Goal: Task Accomplishment & Management: Use online tool/utility

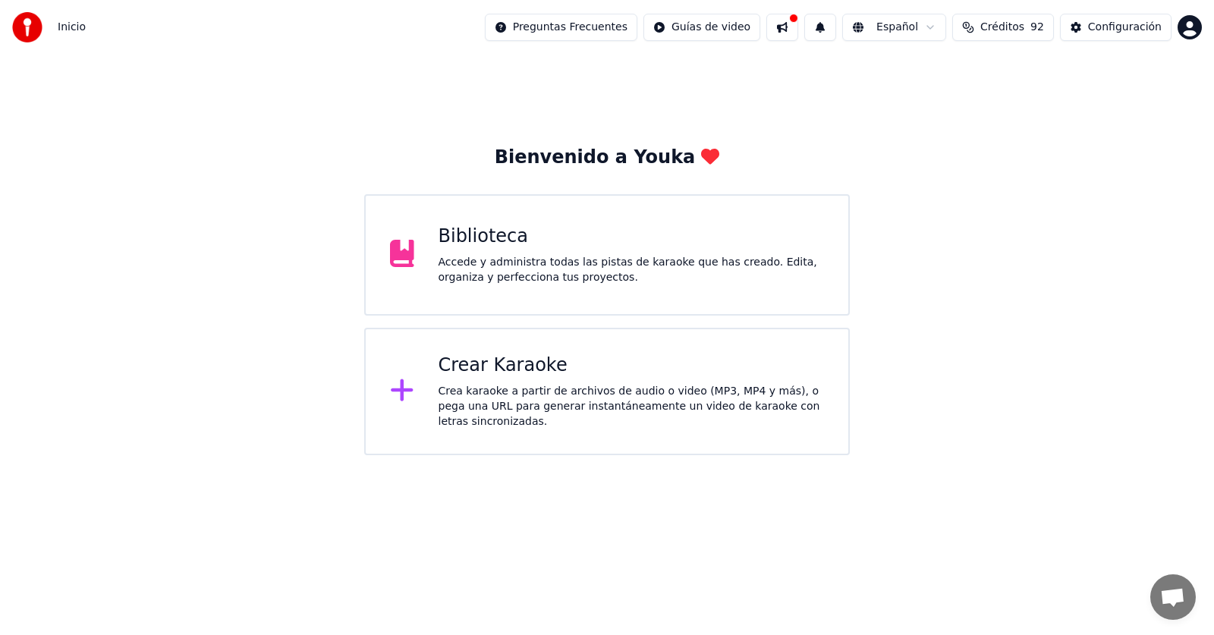
click at [519, 376] on div "Crear Karaoke" at bounding box center [632, 366] width 386 height 24
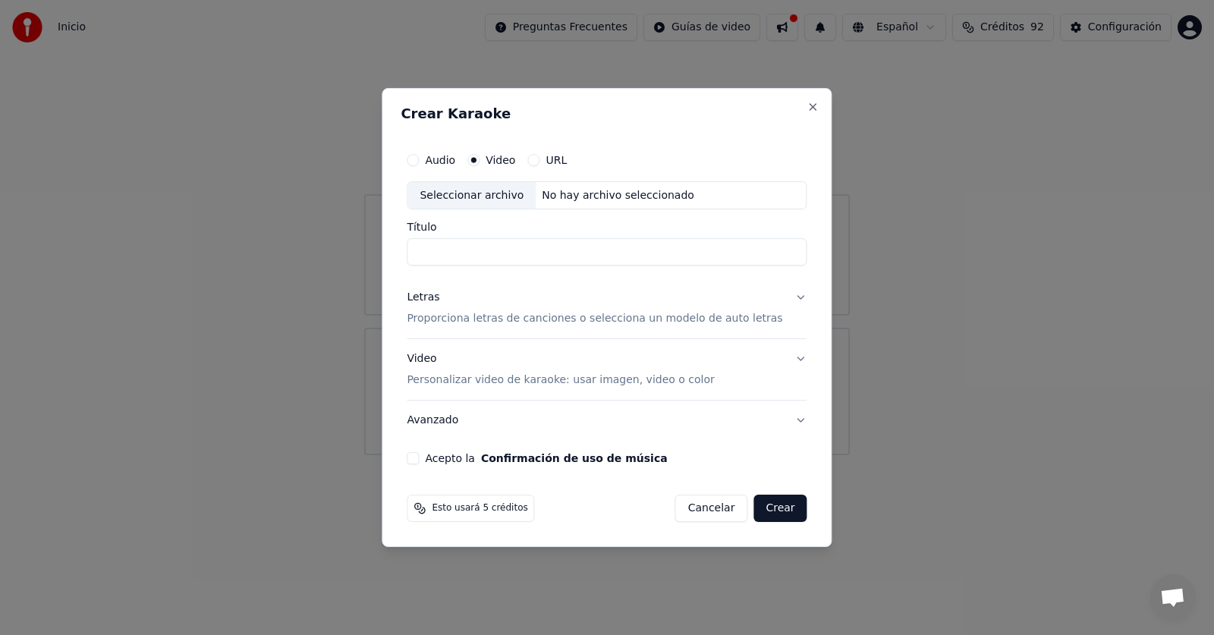
type input "*"
type input "**********"
click at [483, 314] on p "Proporciona letras de canciones o selecciona un modelo de auto letras" at bounding box center [595, 319] width 376 height 15
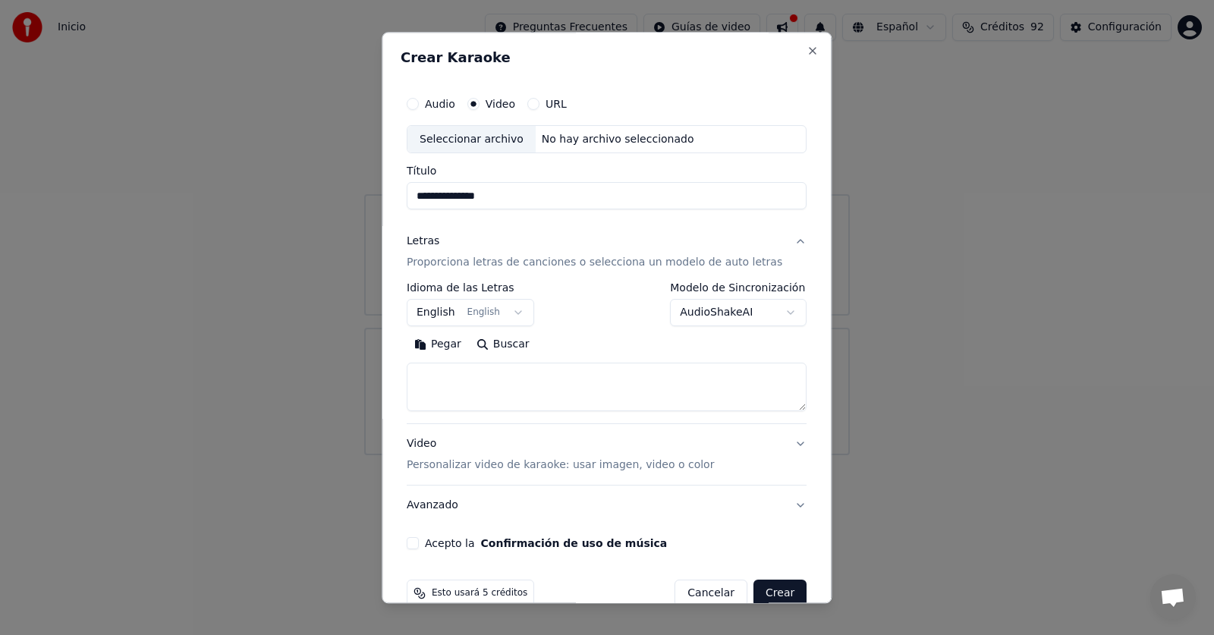
click at [447, 340] on button "Pegar" at bounding box center [438, 345] width 62 height 24
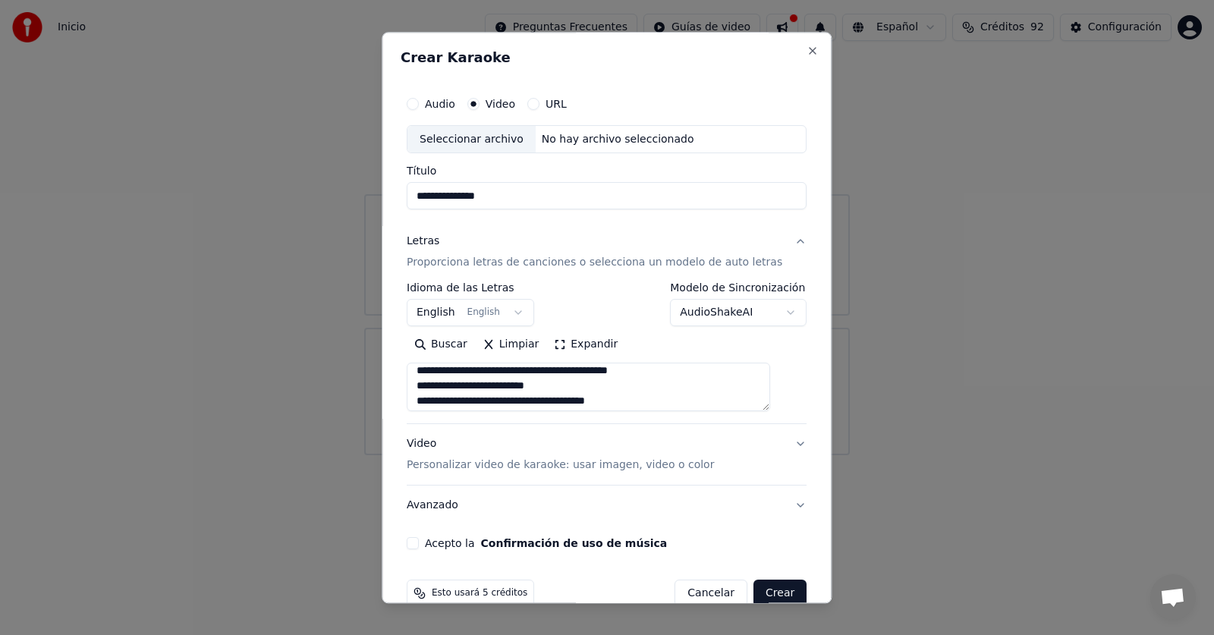
scroll to position [303, 0]
click at [607, 390] on textarea at bounding box center [588, 387] width 363 height 49
click at [525, 391] on textarea at bounding box center [588, 387] width 363 height 49
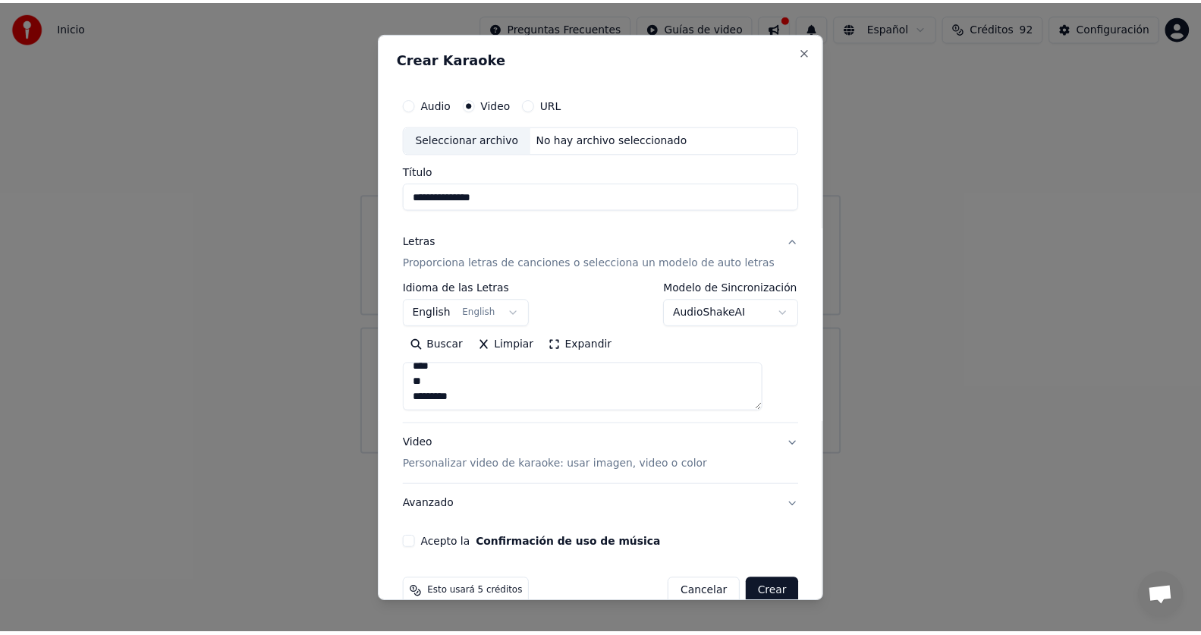
scroll to position [451, 0]
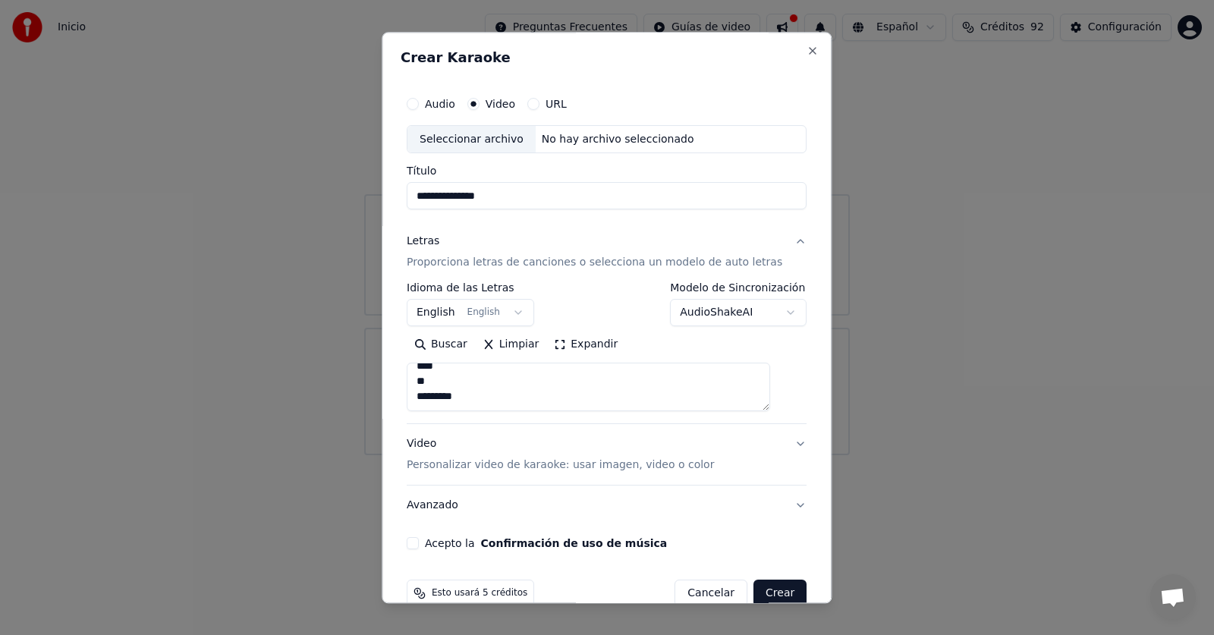
type textarea "**********"
click at [512, 442] on div "Video Personalizar video de karaoke: usar imagen, video o color" at bounding box center [560, 455] width 307 height 36
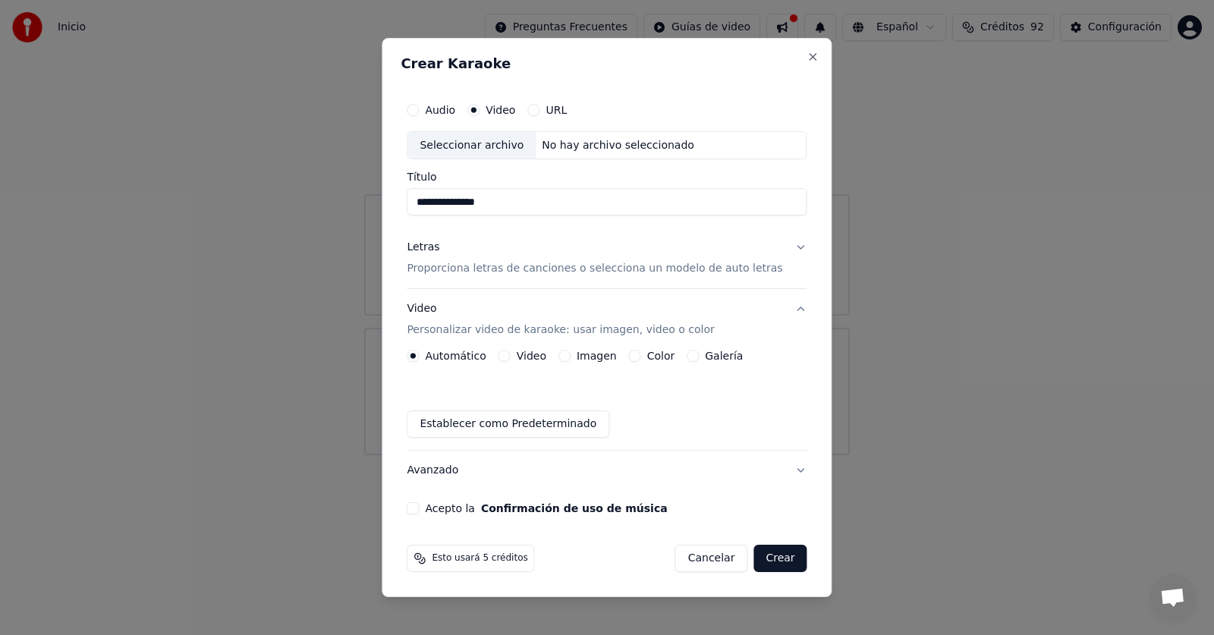
click at [497, 148] on div "Seleccionar archivo" at bounding box center [471, 145] width 128 height 27
type input "**********"
click at [763, 551] on button "Crear" at bounding box center [779, 558] width 53 height 27
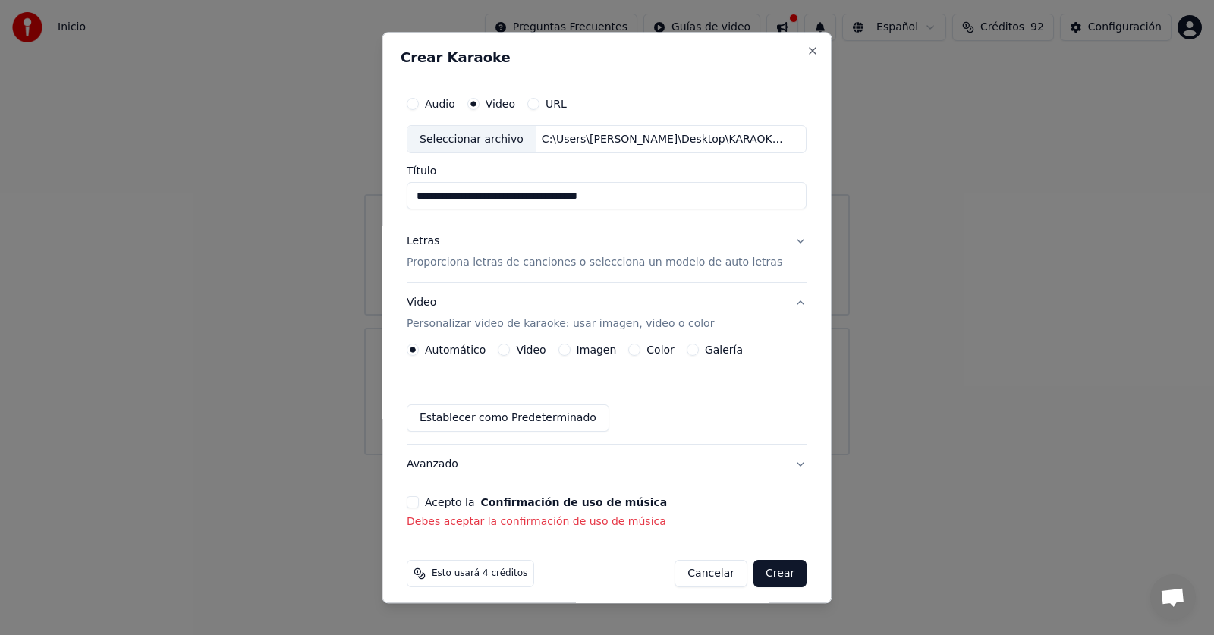
click at [416, 502] on button "Acepto la Confirmación de uso de música" at bounding box center [413, 503] width 12 height 12
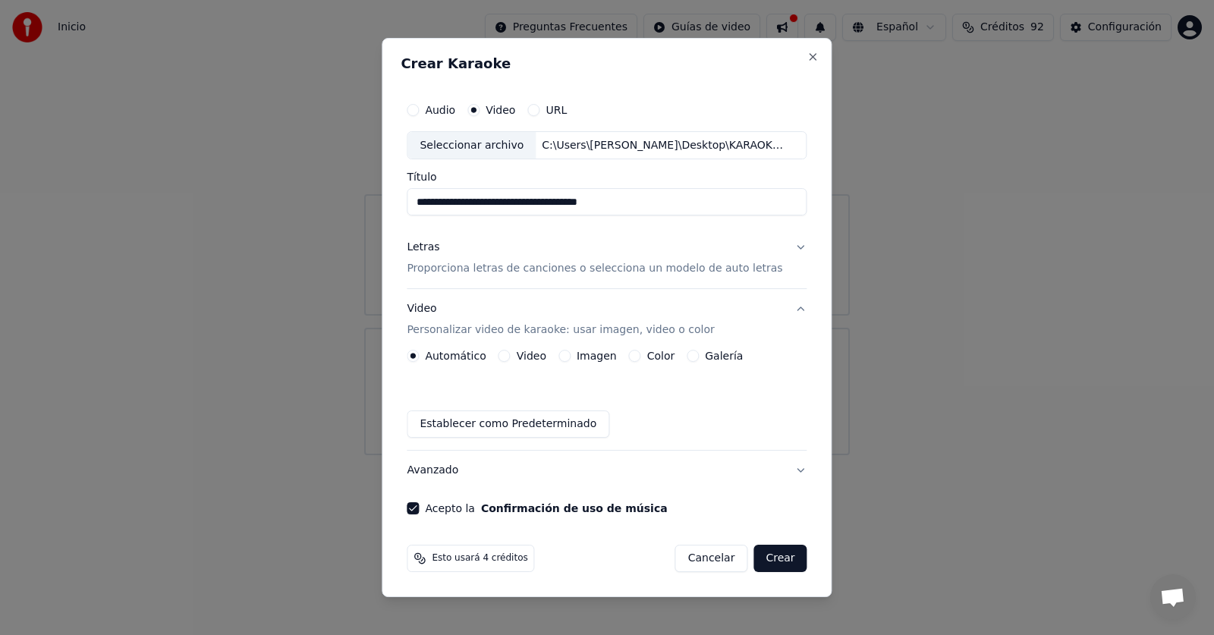
click at [781, 555] on button "Crear" at bounding box center [779, 558] width 53 height 27
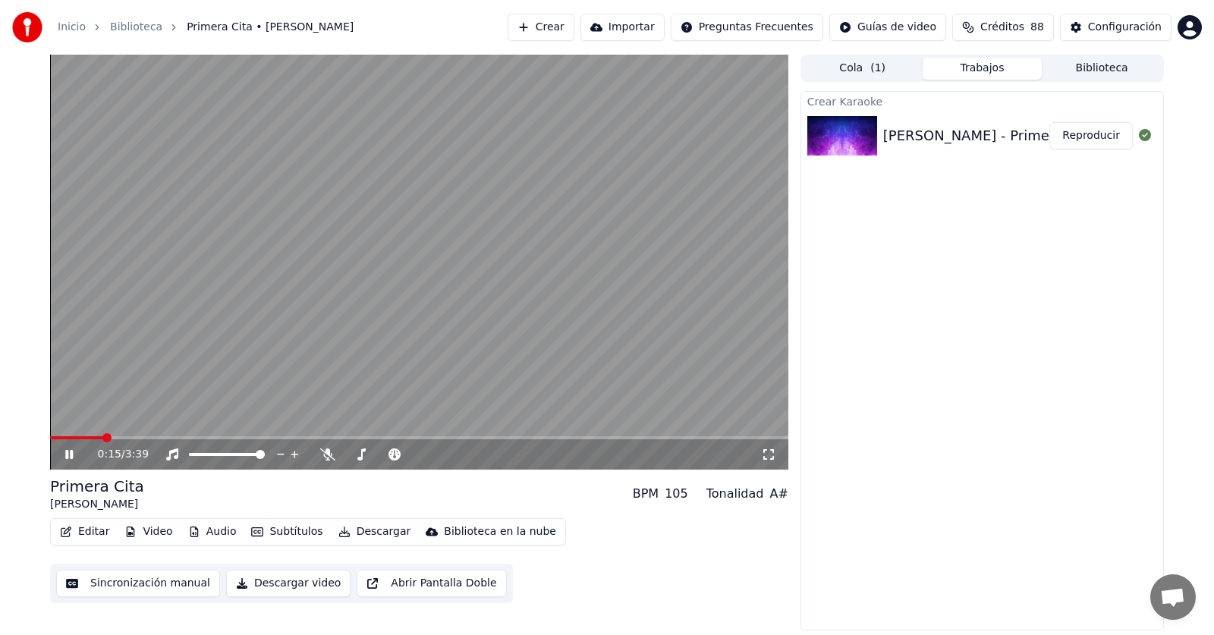
click at [330, 452] on icon at bounding box center [327, 454] width 15 height 12
click at [324, 458] on icon at bounding box center [327, 454] width 15 height 12
click at [401, 434] on video at bounding box center [419, 262] width 738 height 415
click at [400, 435] on video at bounding box center [419, 262] width 738 height 415
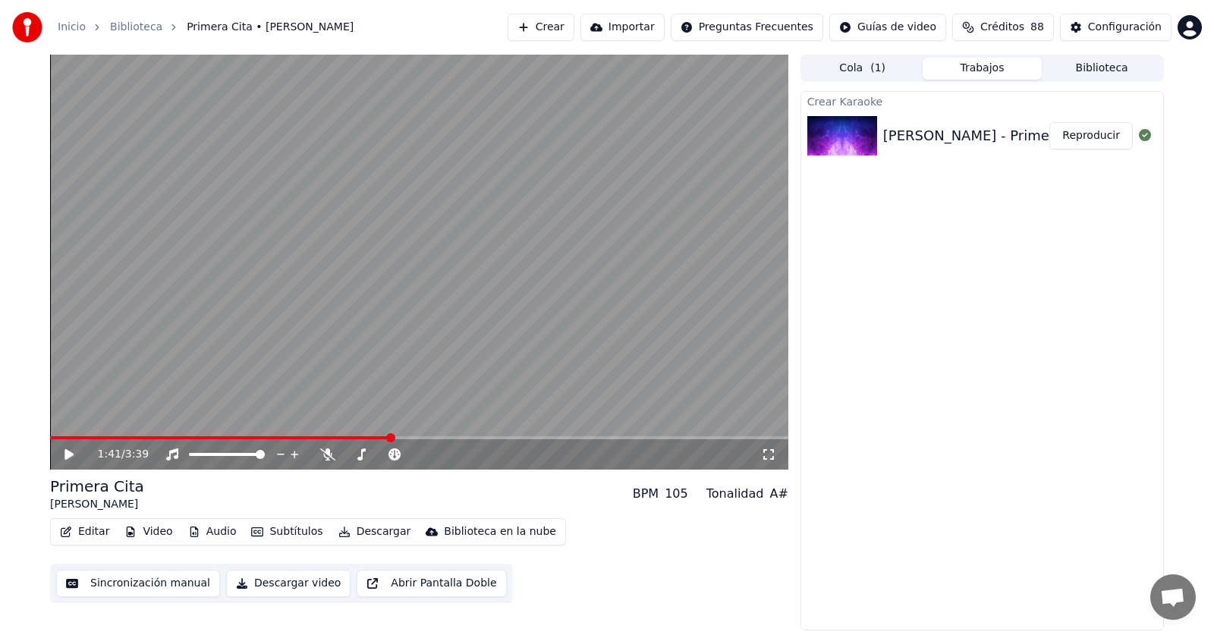
click at [389, 439] on span at bounding box center [220, 437] width 340 height 3
click at [65, 451] on icon at bounding box center [68, 454] width 9 height 11
click at [520, 435] on video at bounding box center [419, 262] width 738 height 415
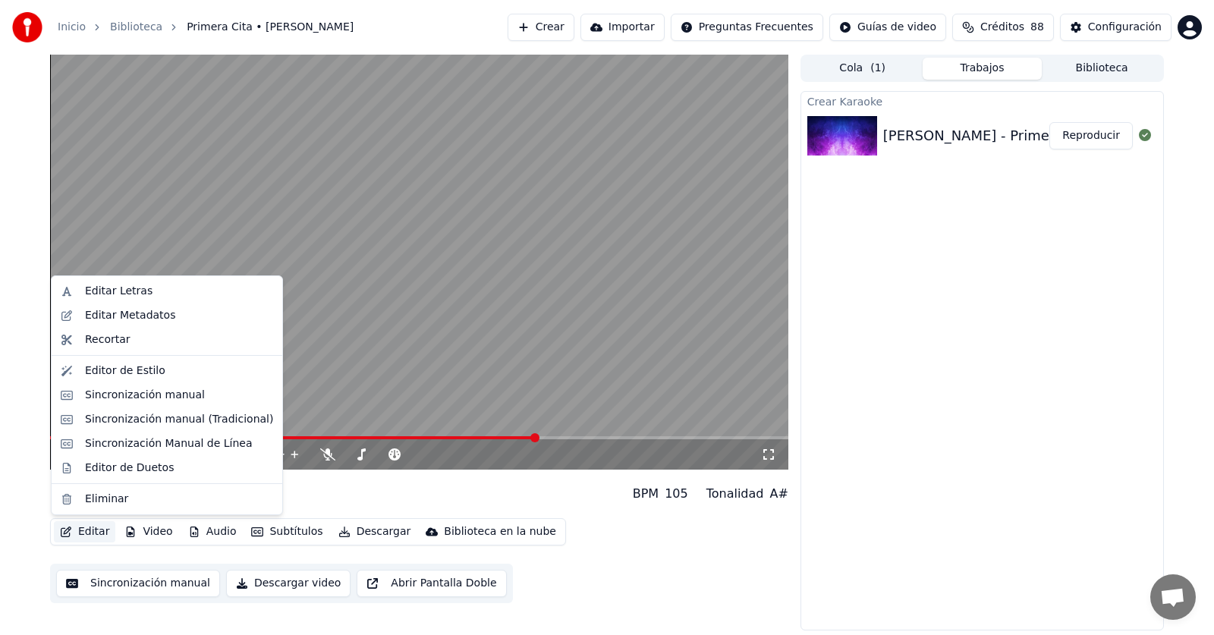
click at [83, 532] on button "Editar" at bounding box center [84, 531] width 61 height 21
click at [110, 398] on div "Sincronización manual" at bounding box center [145, 395] width 120 height 15
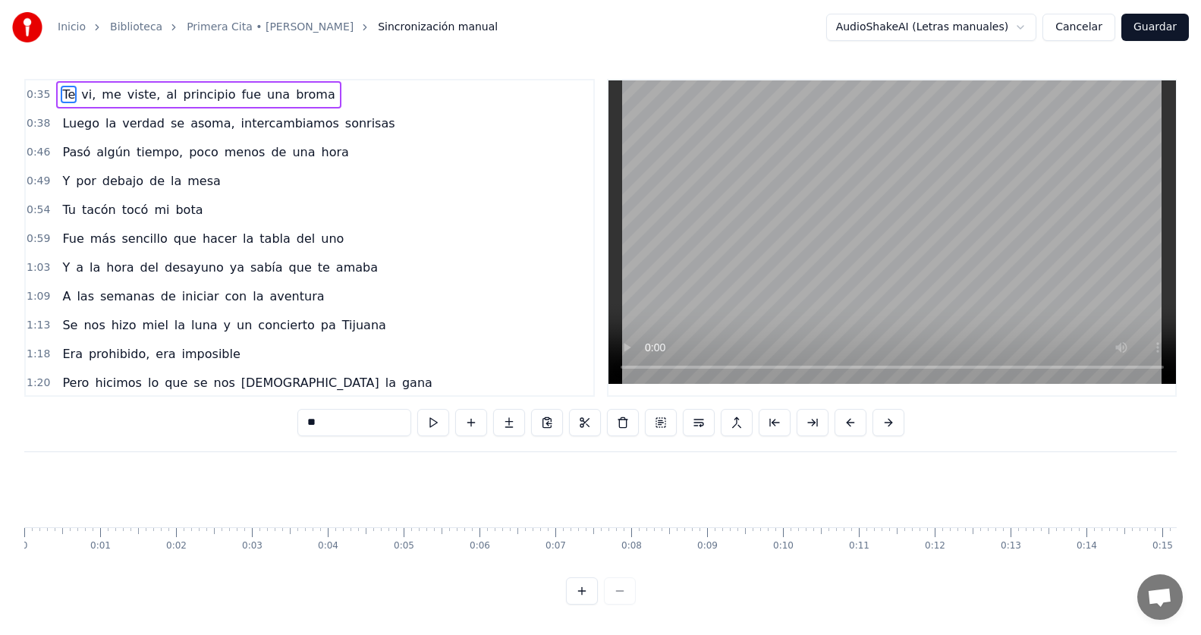
scroll to position [0, 2582]
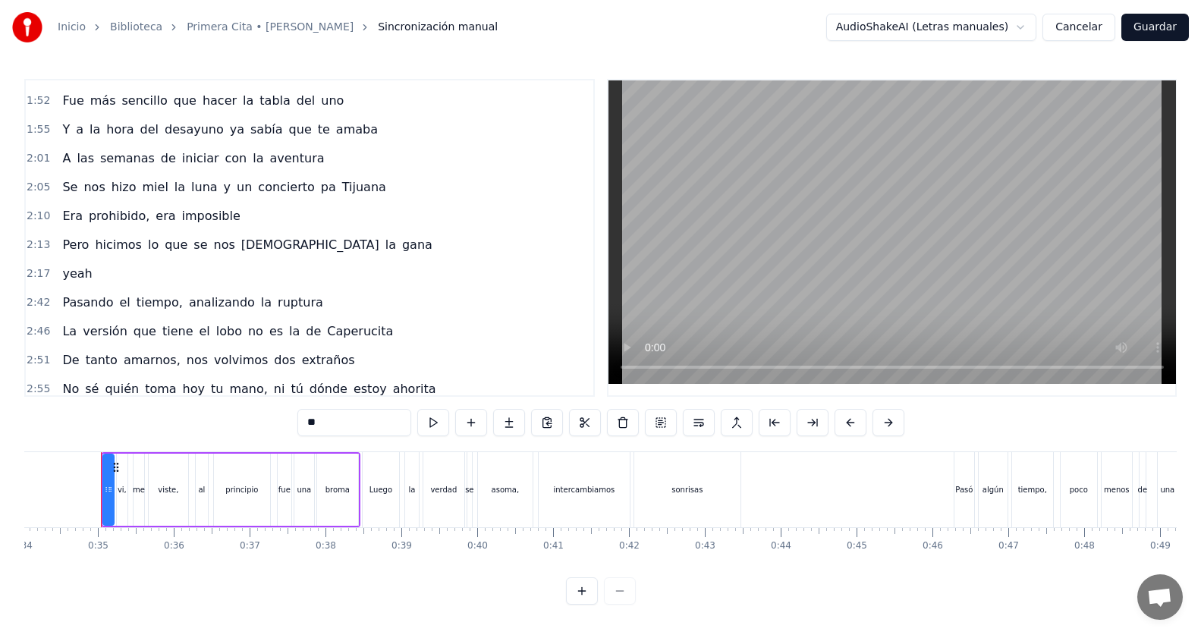
click at [401, 250] on span "gana" at bounding box center [417, 244] width 33 height 17
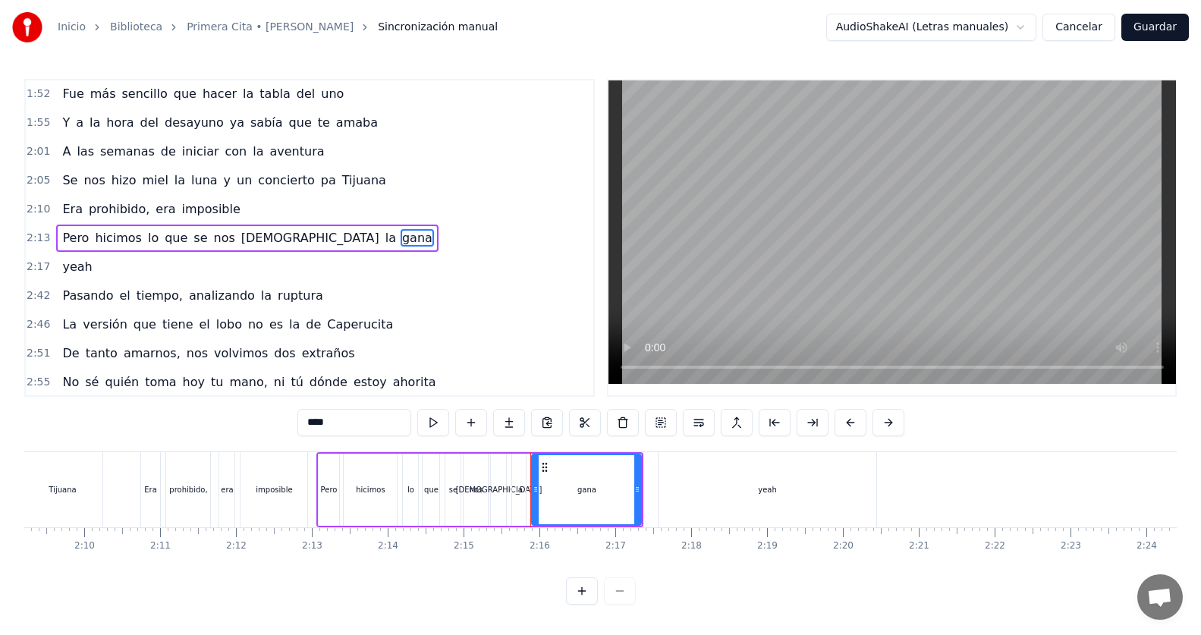
scroll to position [0, 10233]
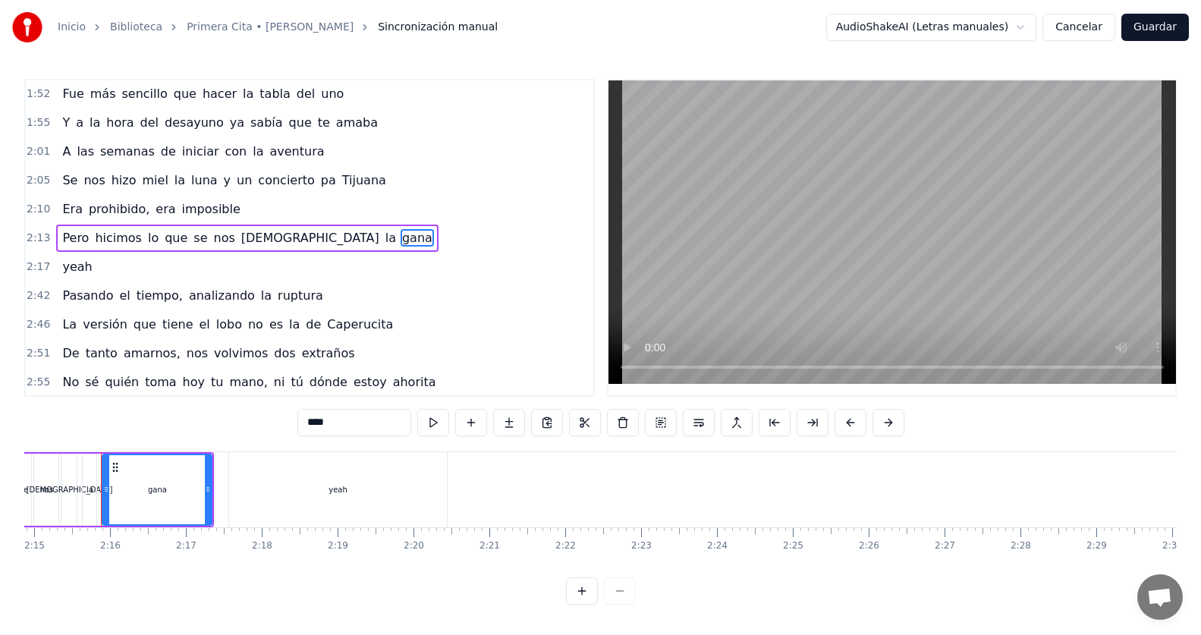
click at [347, 423] on input "****" at bounding box center [354, 422] width 114 height 27
type input "*****"
click at [336, 420] on input "*****" at bounding box center [335, 422] width 114 height 27
click at [347, 422] on input "*****" at bounding box center [335, 422] width 114 height 27
click at [347, 422] on input "******" at bounding box center [335, 422] width 114 height 27
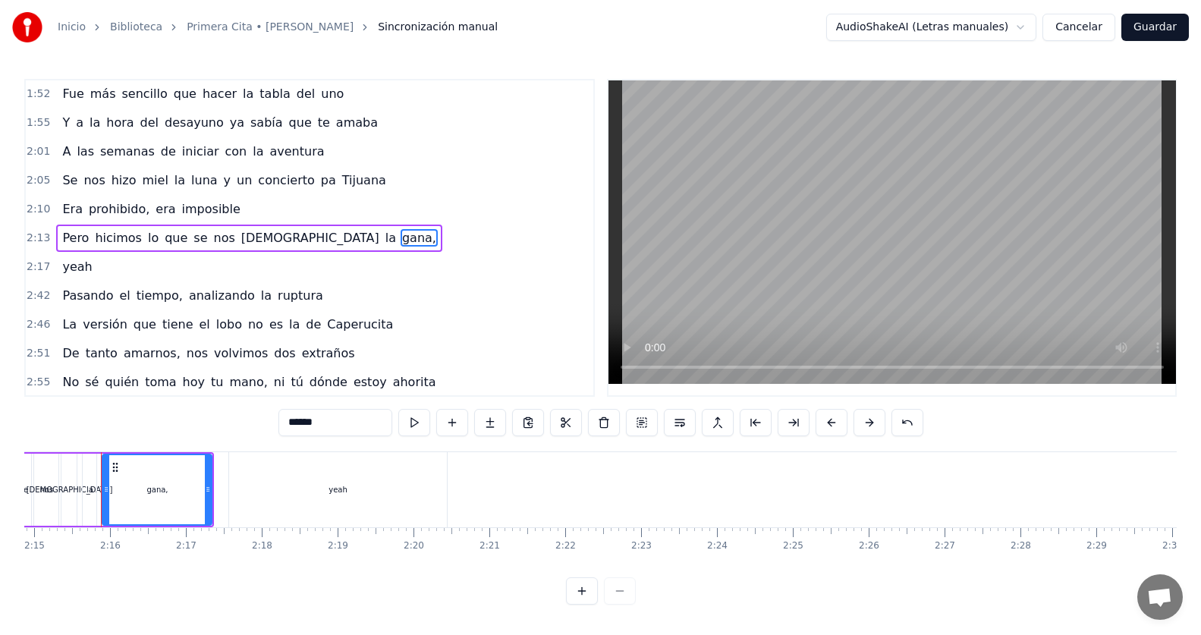
click at [347, 422] on input "******" at bounding box center [335, 422] width 114 height 27
click at [318, 232] on div "2:13 Pero hicimos lo que se nos dio la gana," at bounding box center [310, 238] width 568 height 29
click at [401, 236] on span "gana," at bounding box center [419, 237] width 37 height 17
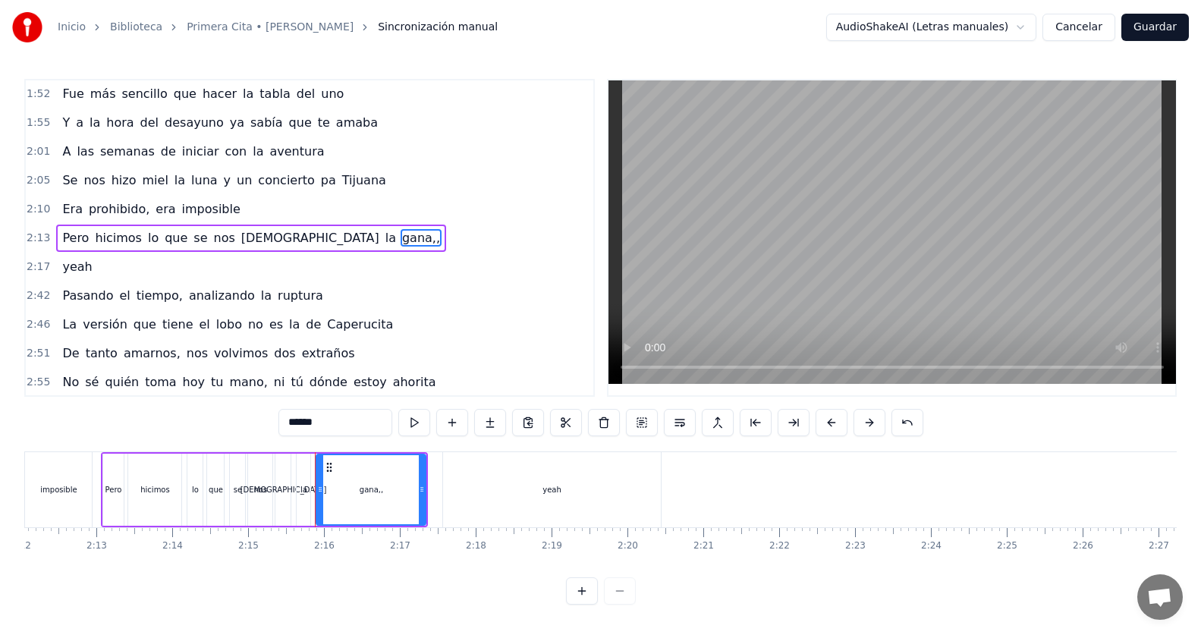
click at [331, 426] on input "******" at bounding box center [335, 422] width 114 height 27
type input "*****"
click at [407, 305] on div "2:42 Pasando el tiempo, analizando la ruptura" at bounding box center [310, 295] width 568 height 29
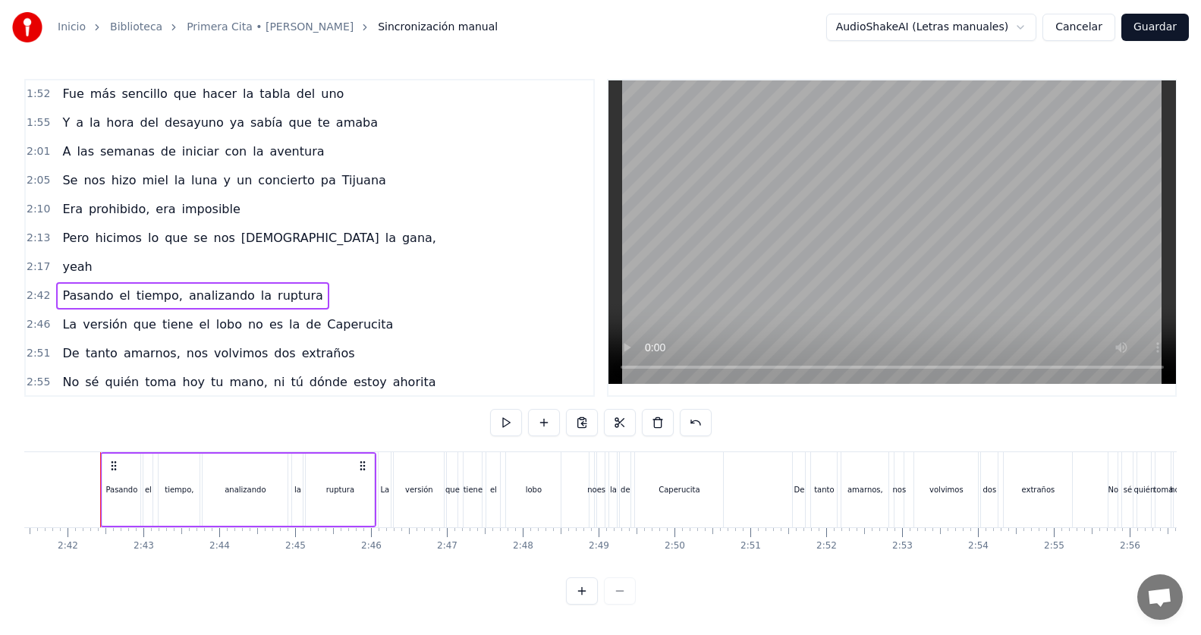
click at [333, 240] on div "2:13 Pero hicimos lo que se nos dio la gana," at bounding box center [310, 238] width 568 height 29
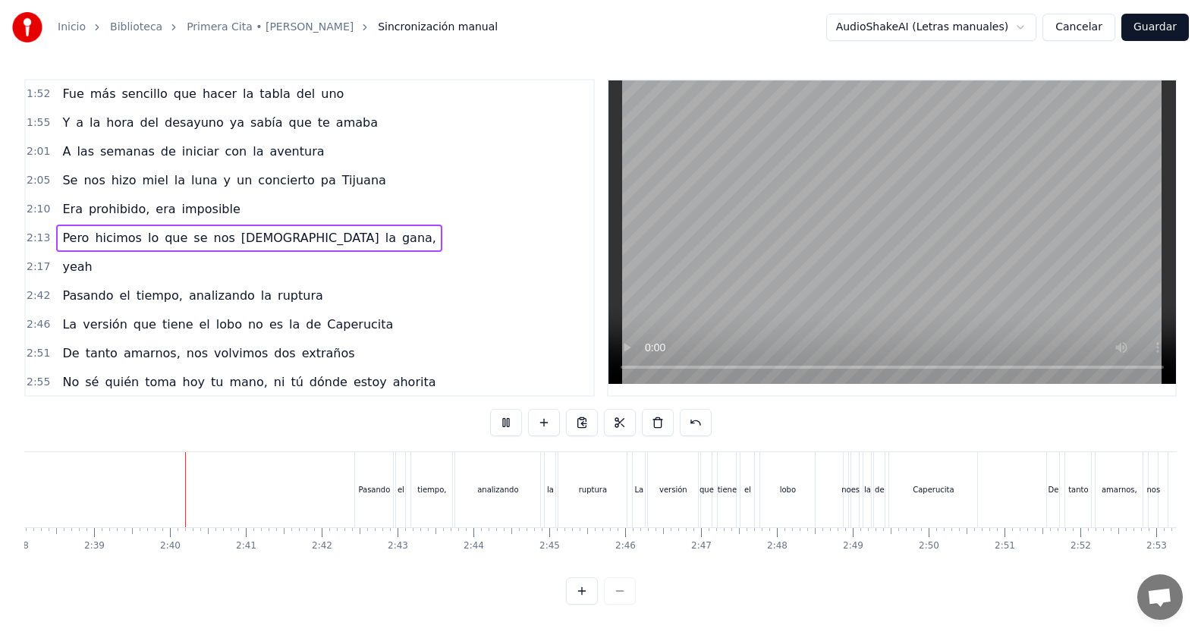
scroll to position [0, 12023]
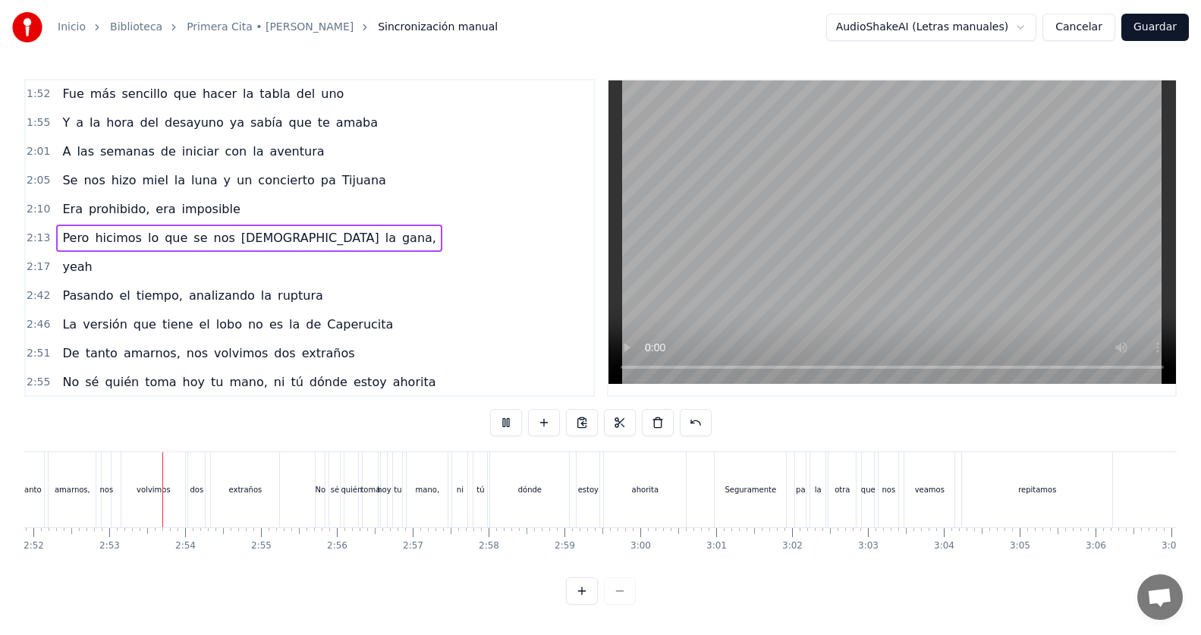
click at [215, 322] on span "lobo" at bounding box center [229, 324] width 29 height 17
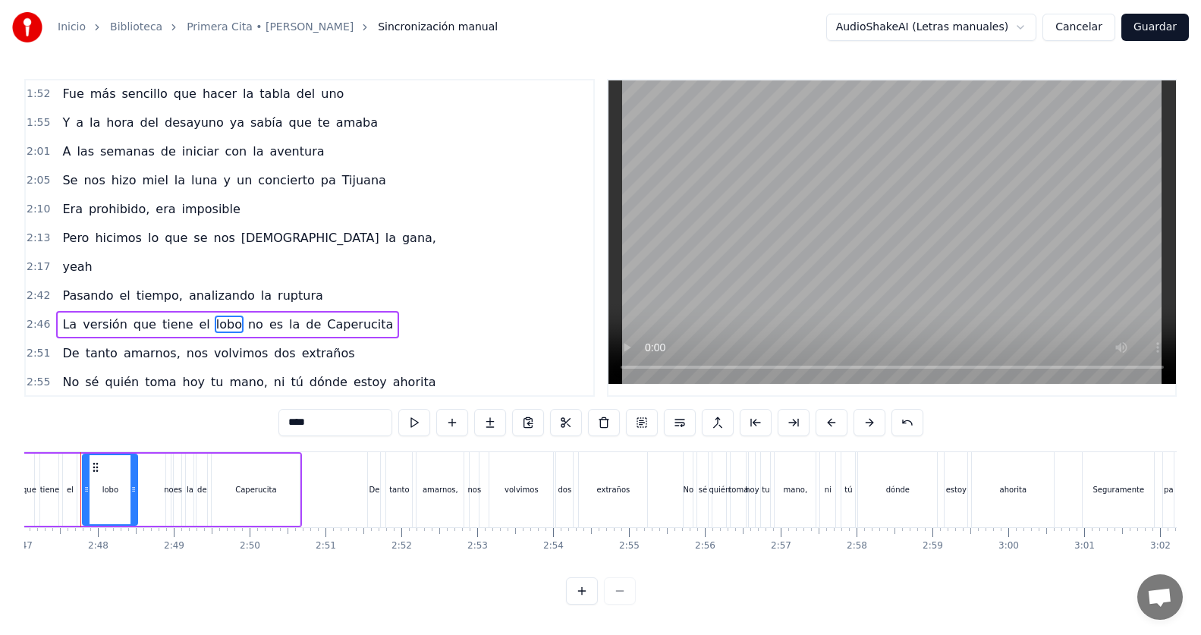
scroll to position [0, 12653]
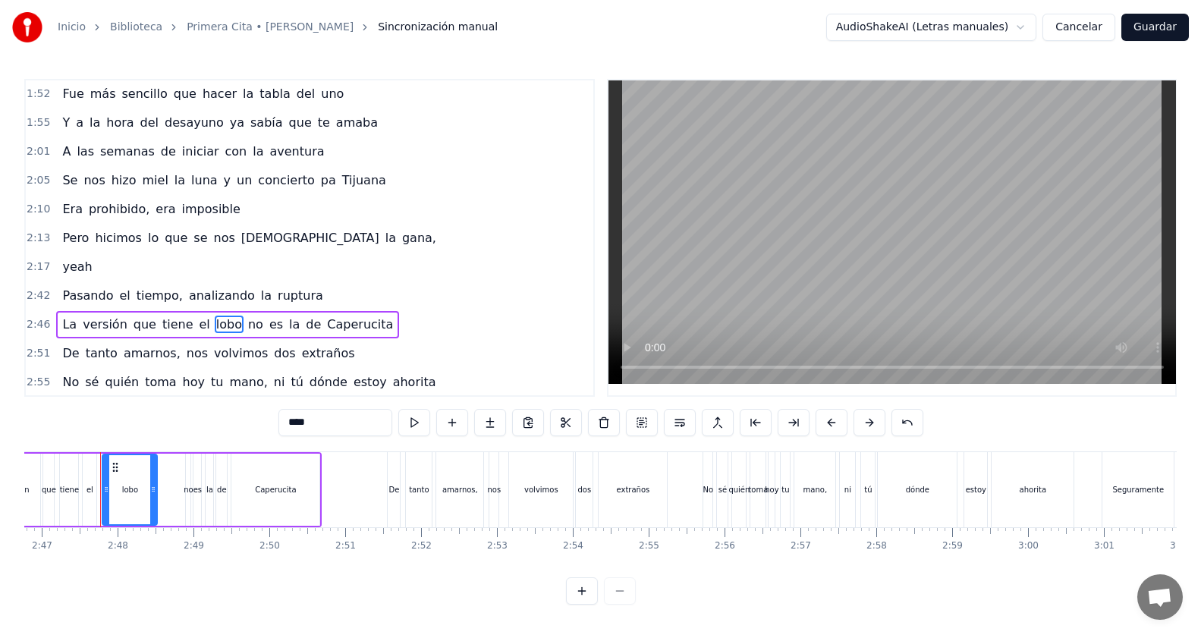
click at [319, 420] on input "****" at bounding box center [335, 422] width 114 height 27
type input "*****"
click at [442, 299] on div "2:42 Pasando el tiempo, analizando la ruptura" at bounding box center [310, 295] width 568 height 29
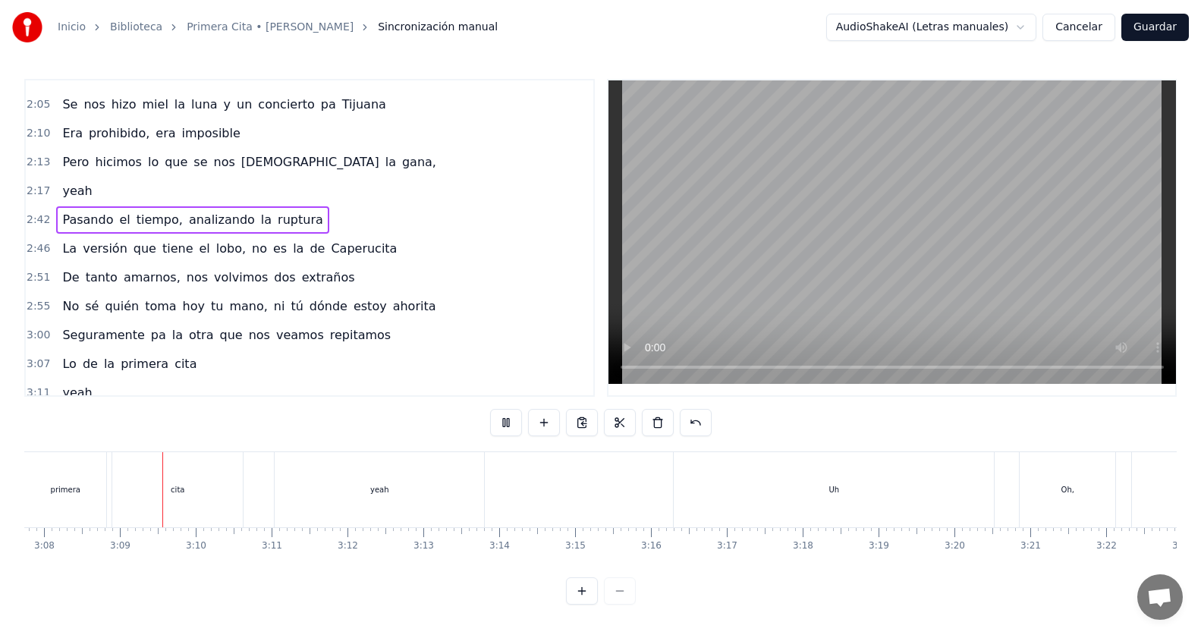
scroll to position [0, 14261]
click at [149, 342] on span "pa" at bounding box center [158, 334] width 18 height 17
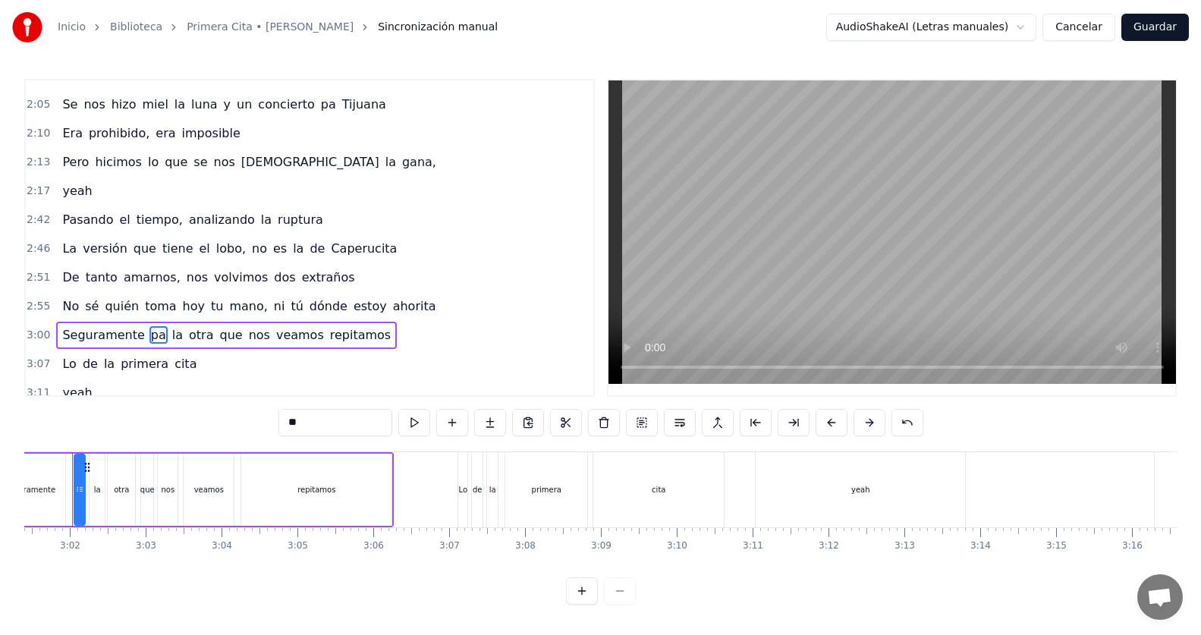
scroll to position [0, 13735]
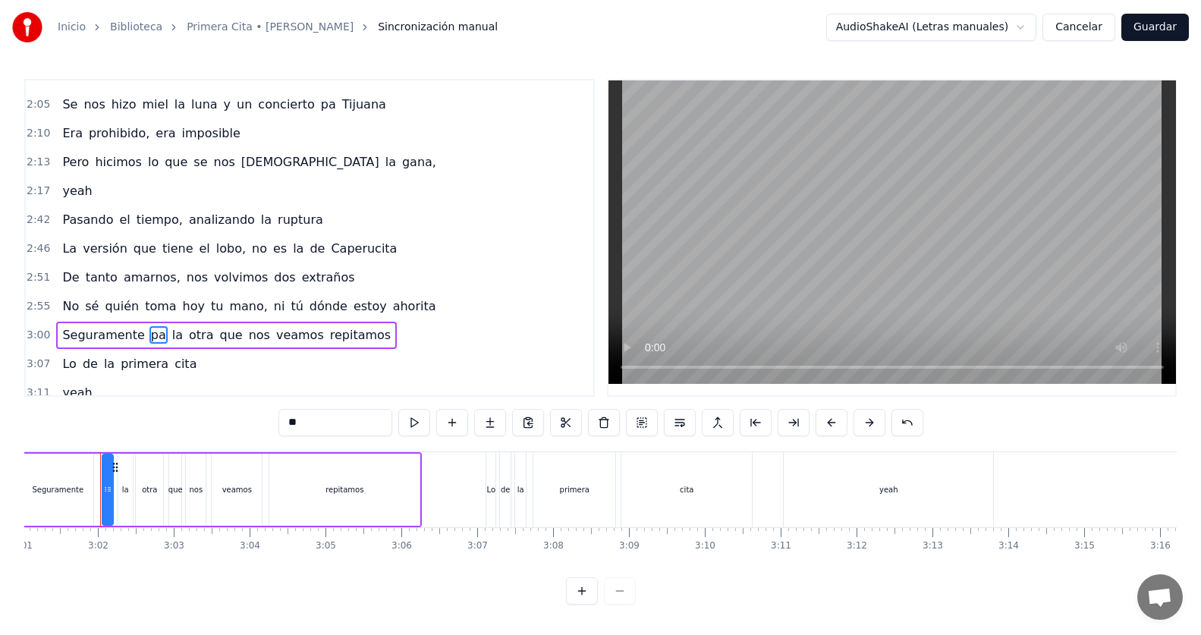
click at [307, 413] on input "**" at bounding box center [335, 422] width 114 height 27
type input "***"
click at [460, 352] on div "3:07 Lo de la primera cita" at bounding box center [310, 364] width 568 height 29
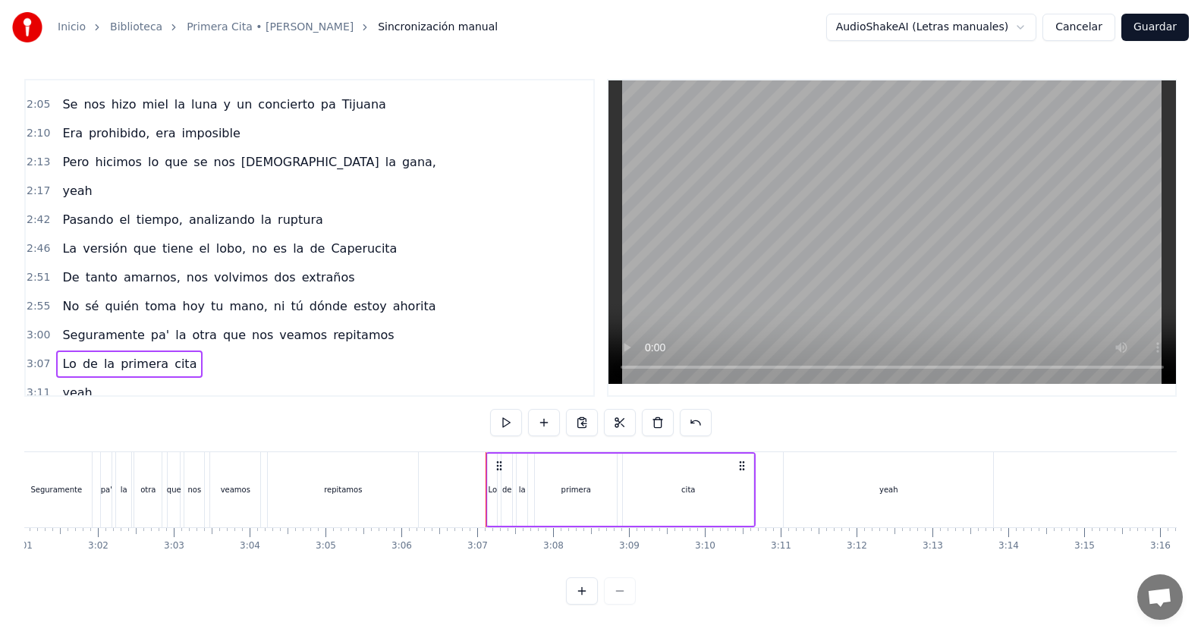
click at [401, 326] on div "3:00 Seguramente pa' la otra que nos veamos repitamos" at bounding box center [310, 335] width 568 height 29
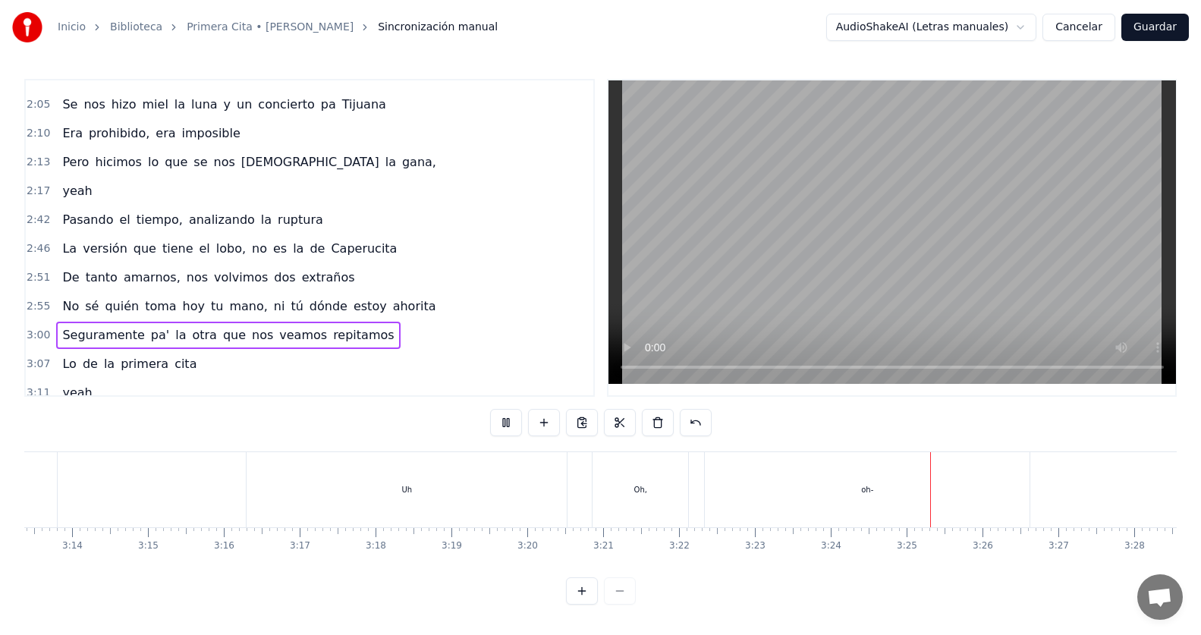
scroll to position [608, 0]
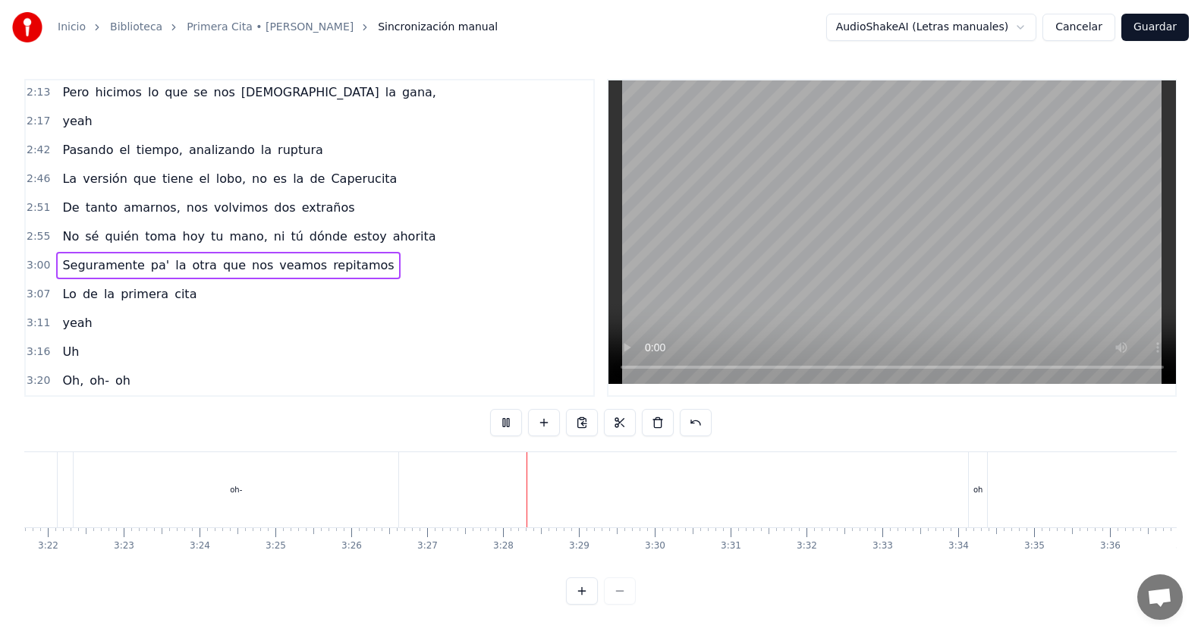
click at [118, 382] on span "oh" at bounding box center [123, 380] width 18 height 17
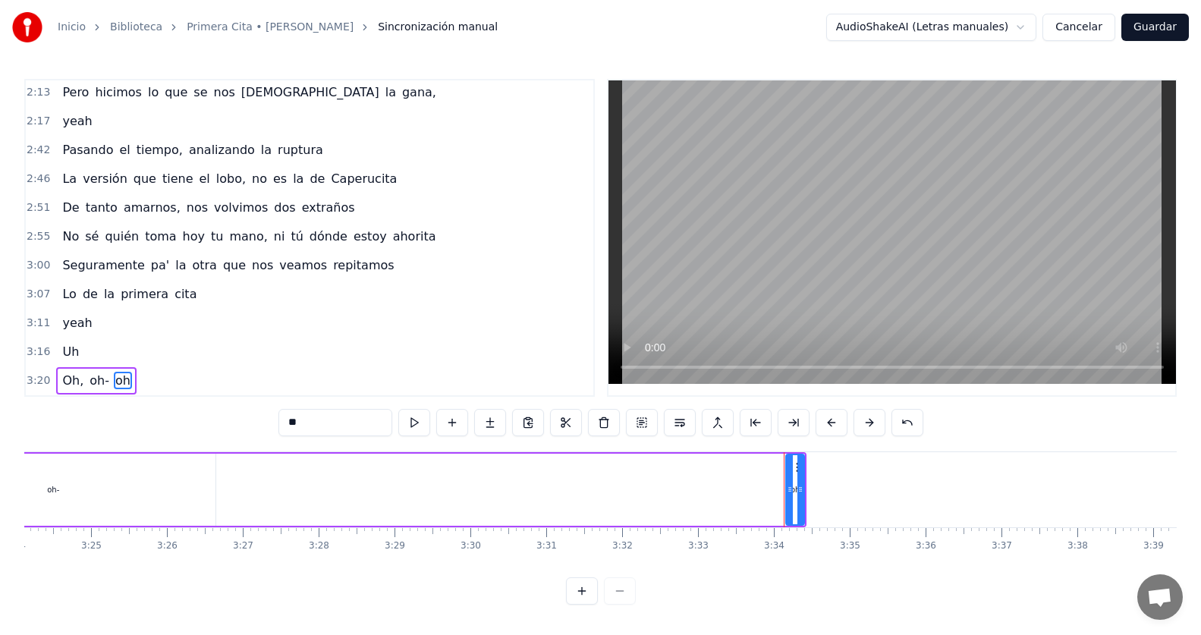
scroll to position [7, 0]
click at [184, 351] on div "3:16 Uh" at bounding box center [310, 352] width 568 height 29
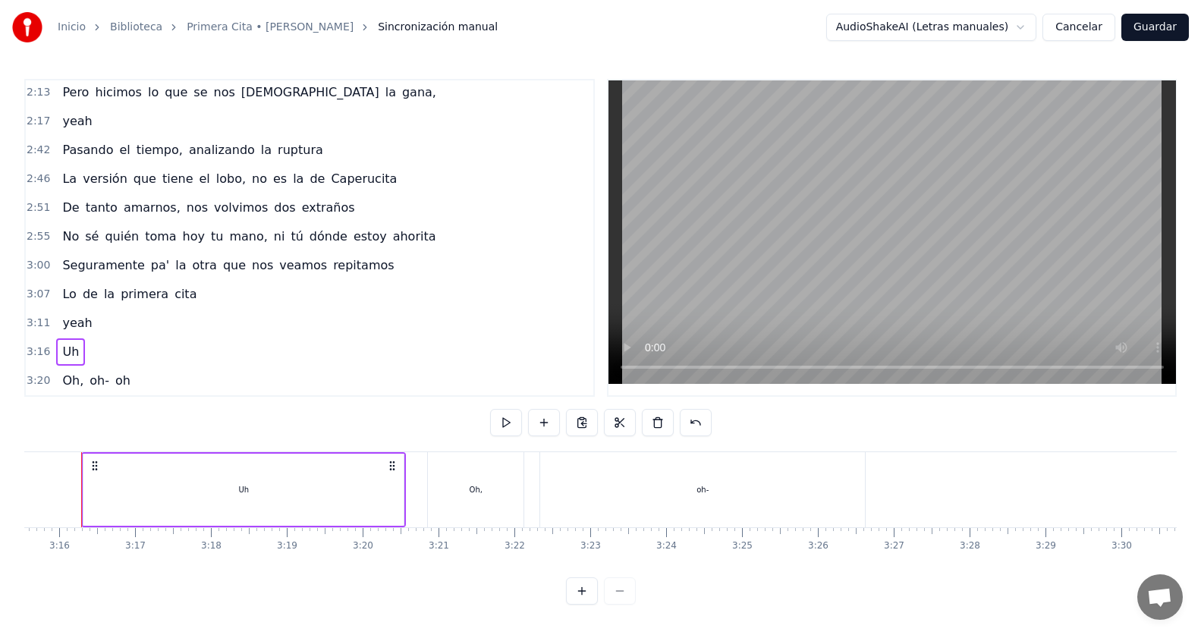
scroll to position [0, 14817]
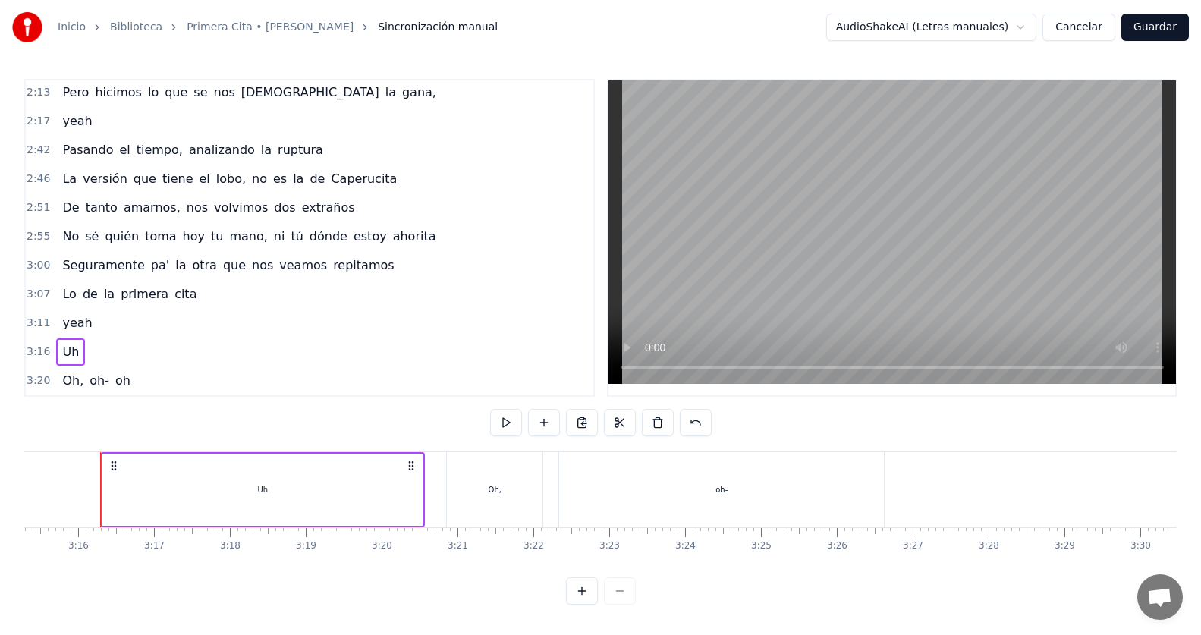
click at [90, 377] on span "oh-" at bounding box center [99, 380] width 23 height 17
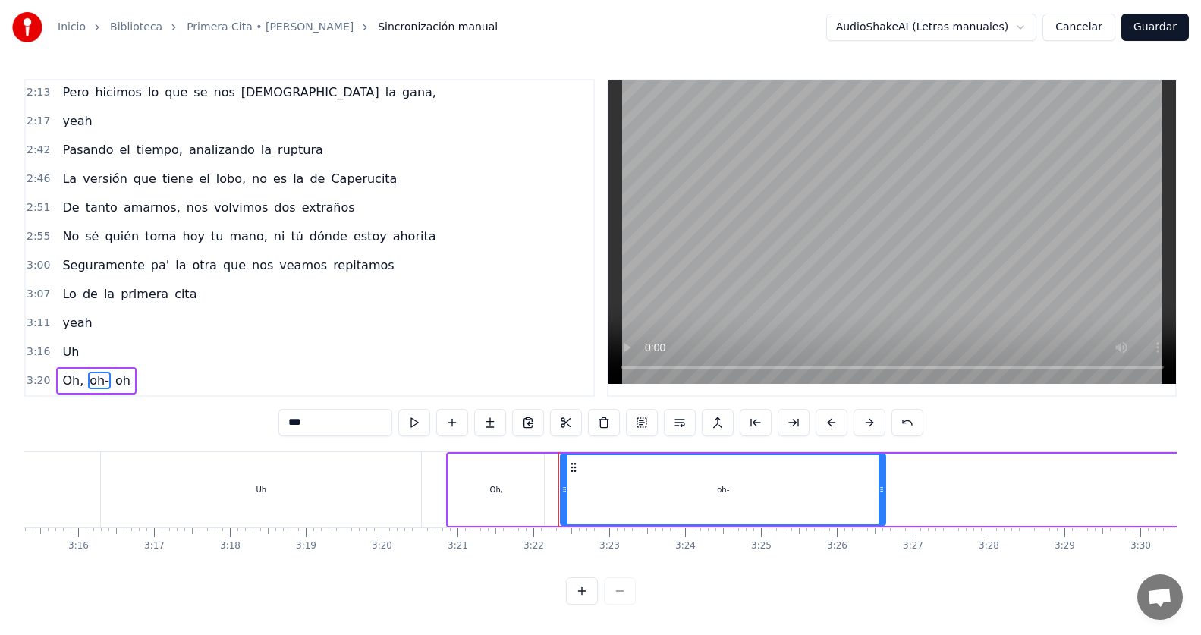
click at [334, 423] on input "***" at bounding box center [335, 422] width 114 height 27
type input "***"
click at [325, 346] on div "3:16 Uh" at bounding box center [310, 352] width 568 height 29
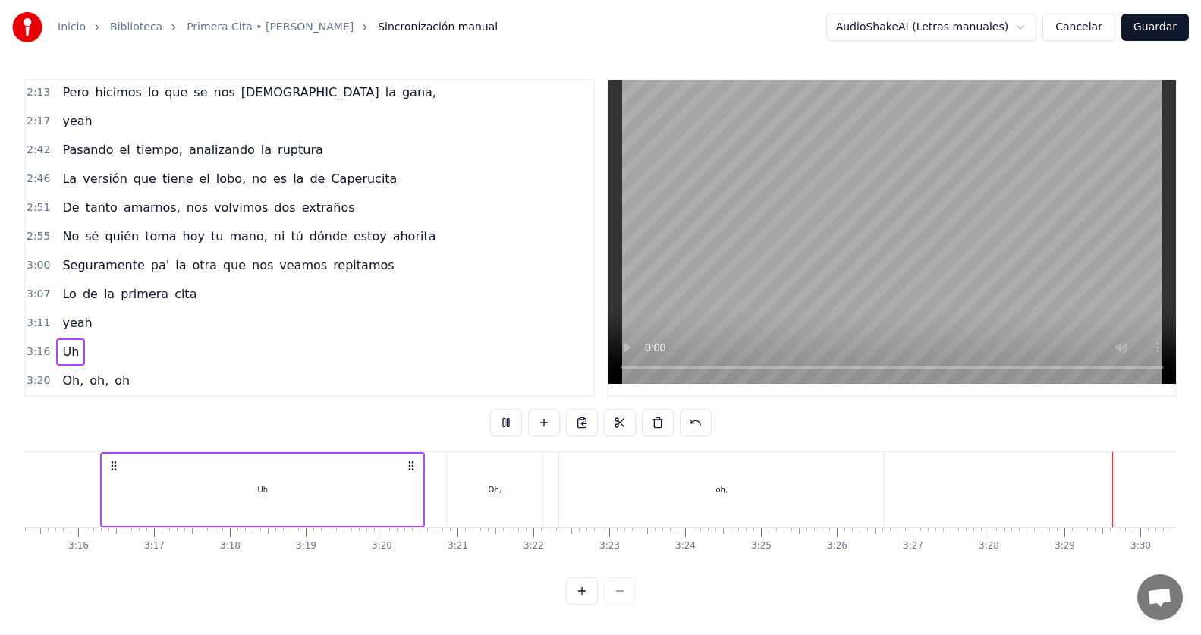
click at [70, 345] on span "Uh" at bounding box center [71, 351] width 20 height 17
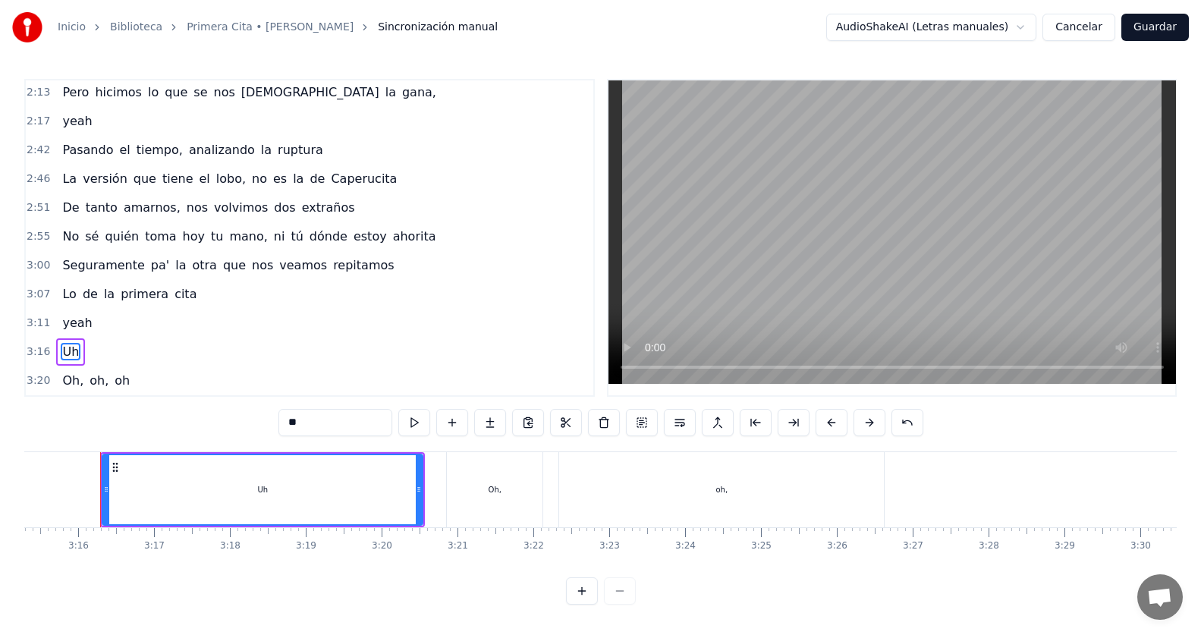
click at [339, 421] on input "**" at bounding box center [335, 422] width 114 height 27
type input "***"
click at [327, 321] on div "3:11 yeah" at bounding box center [310, 323] width 568 height 29
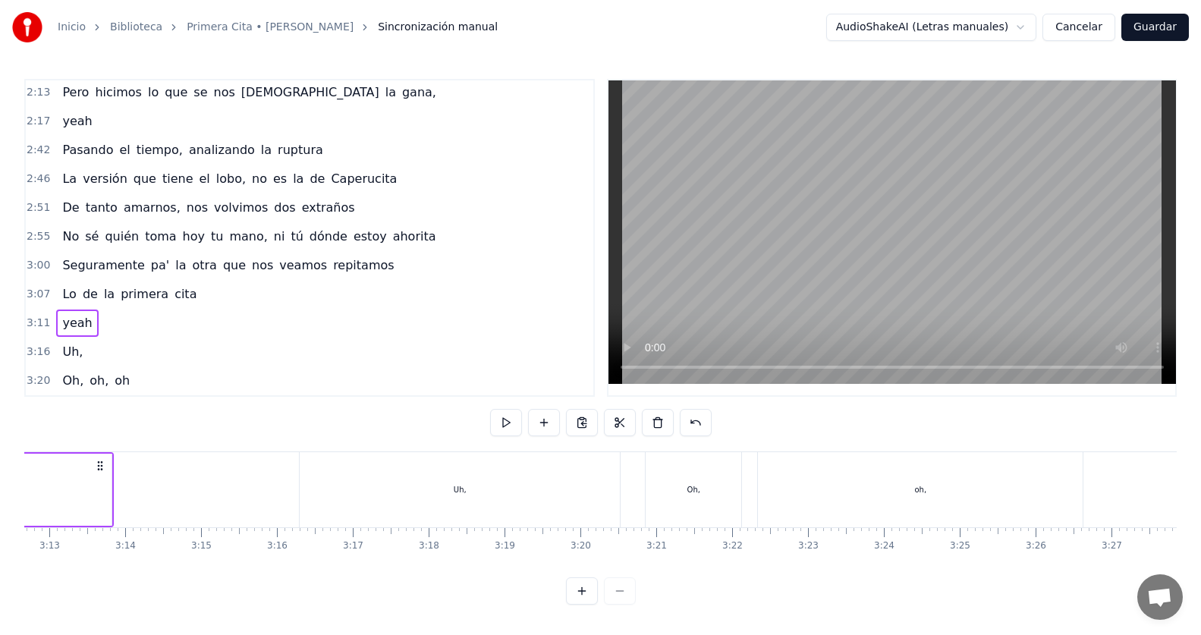
scroll to position [0, 14418]
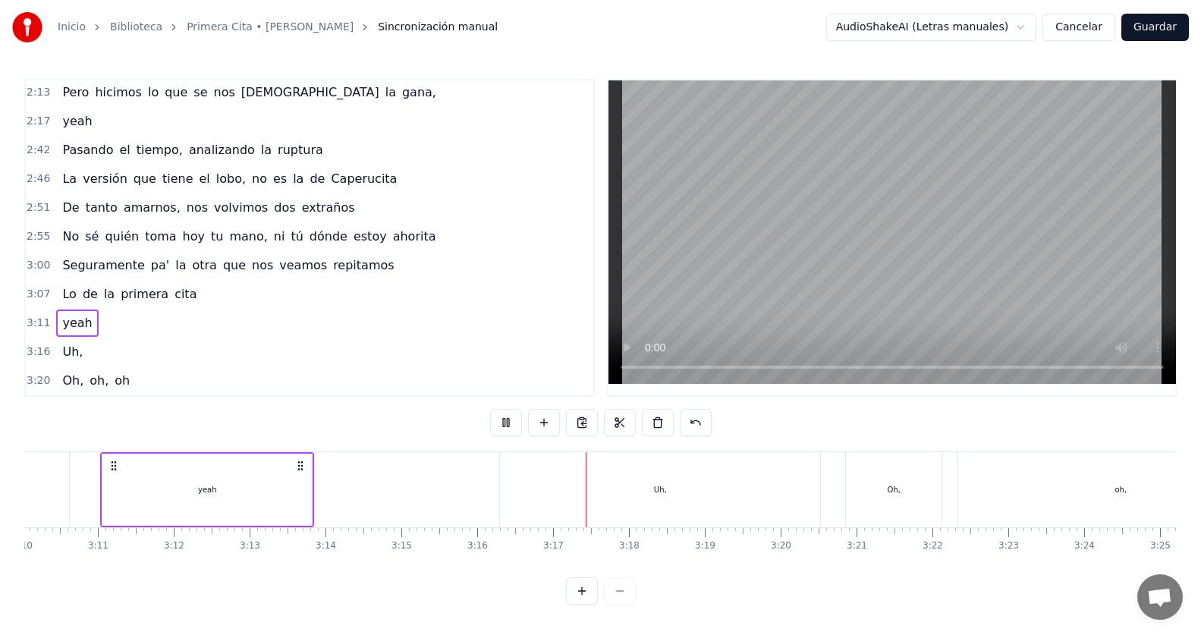
click at [115, 375] on span "oh" at bounding box center [122, 380] width 18 height 17
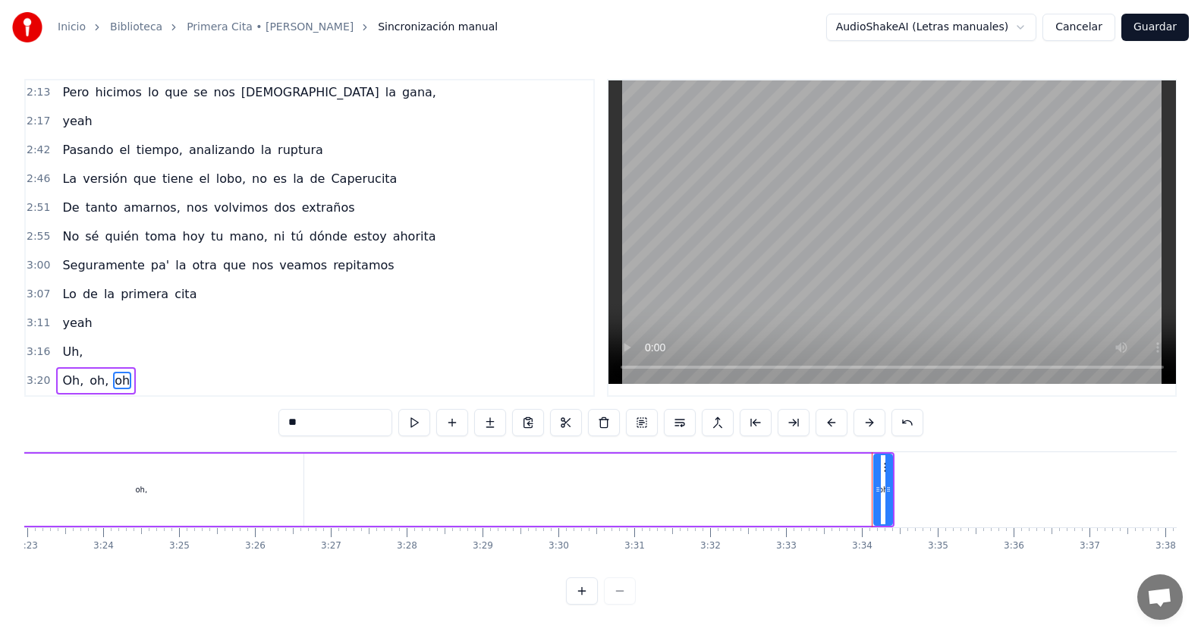
scroll to position [0, 15487]
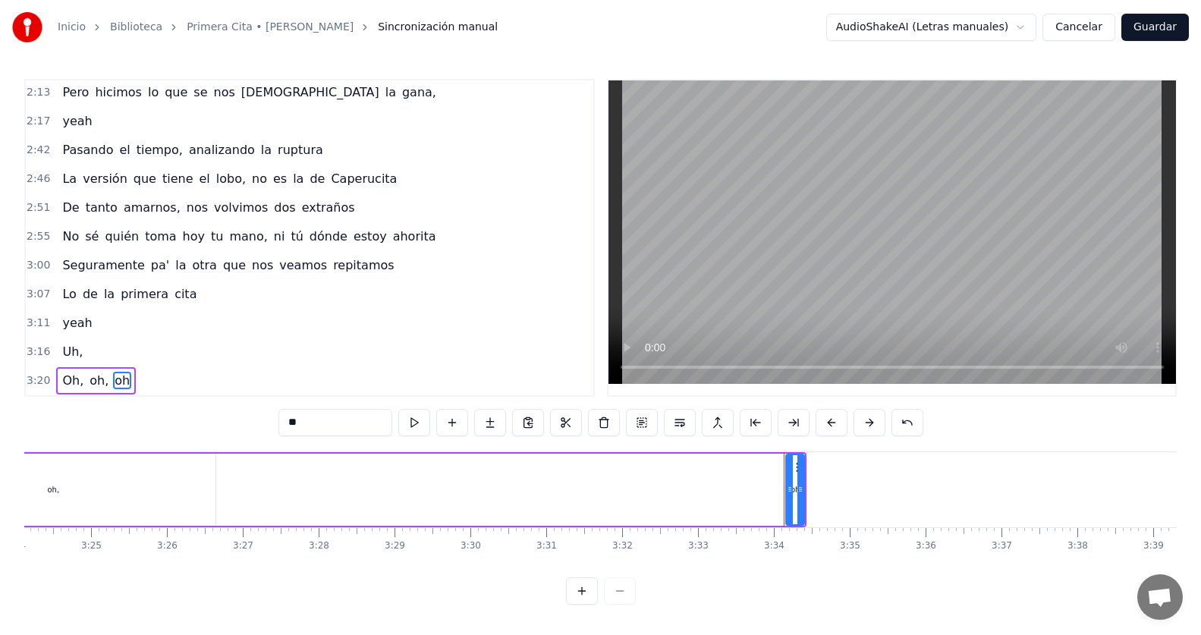
click at [309, 420] on input "**" at bounding box center [335, 422] width 114 height 27
type input "*"
click at [97, 382] on span "oh," at bounding box center [99, 380] width 22 height 17
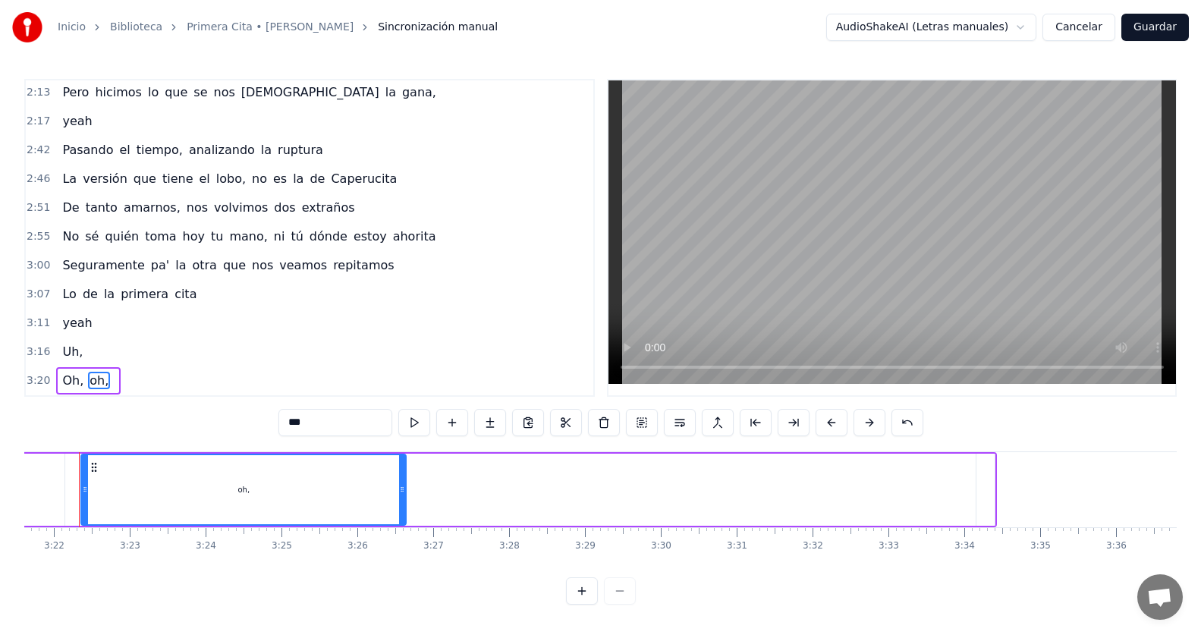
scroll to position [0, 15275]
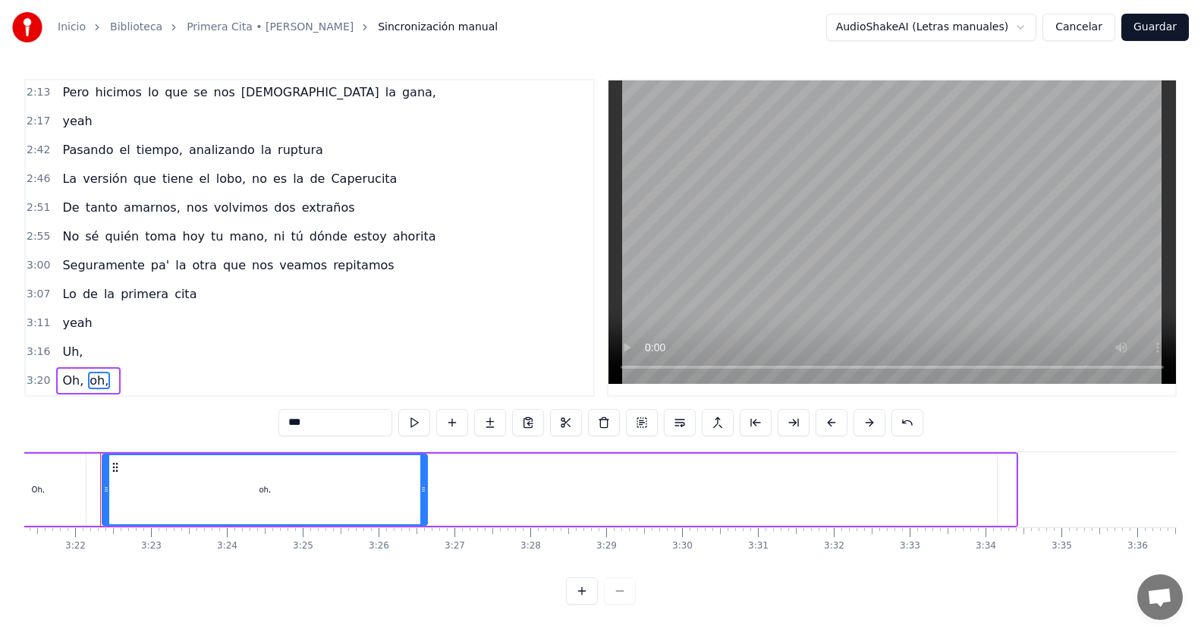
click at [338, 416] on input "***" at bounding box center [335, 422] width 114 height 27
type input "***"
click at [278, 350] on div "3:16 Uh," at bounding box center [310, 352] width 568 height 29
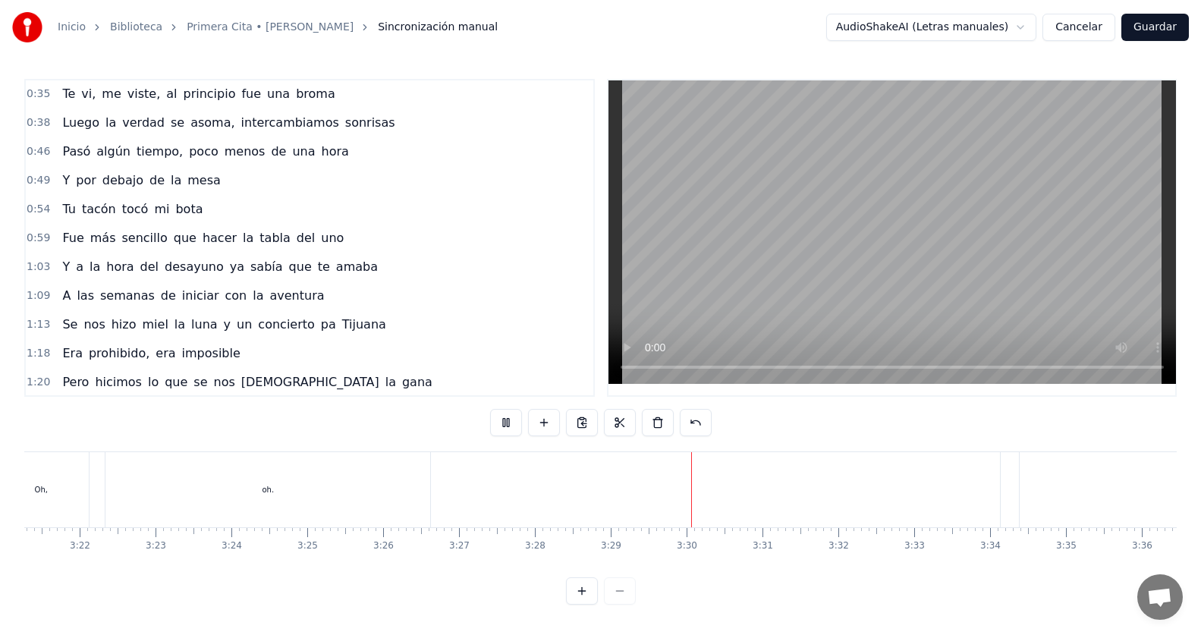
scroll to position [0, 15487]
click at [319, 316] on span "pa" at bounding box center [328, 324] width 18 height 17
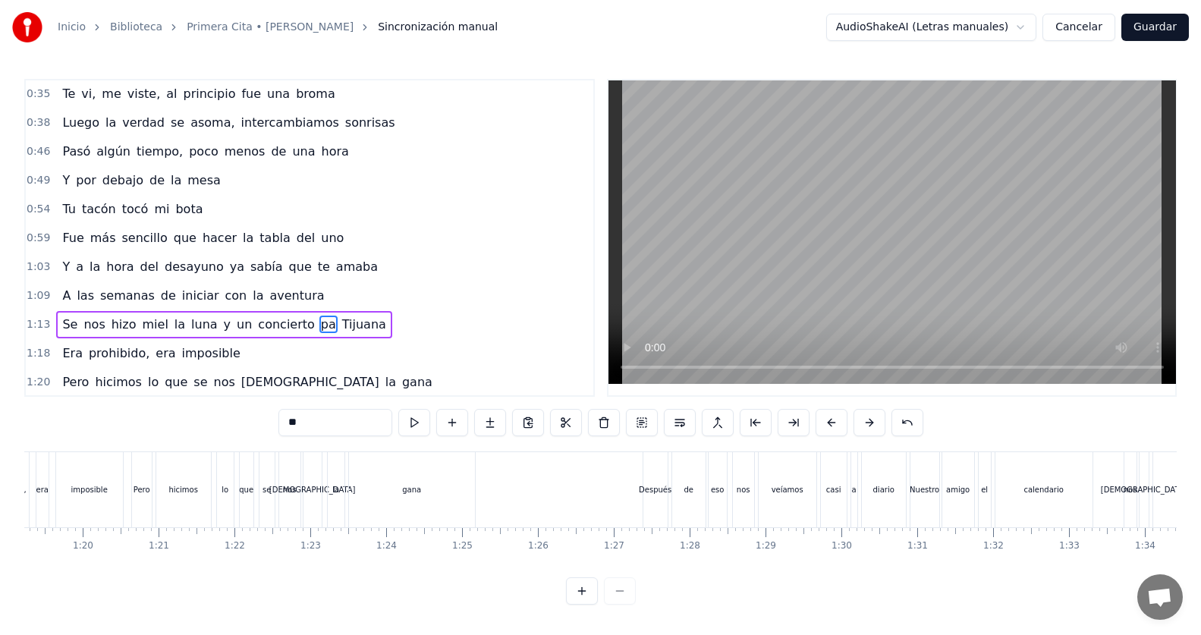
scroll to position [0, 5737]
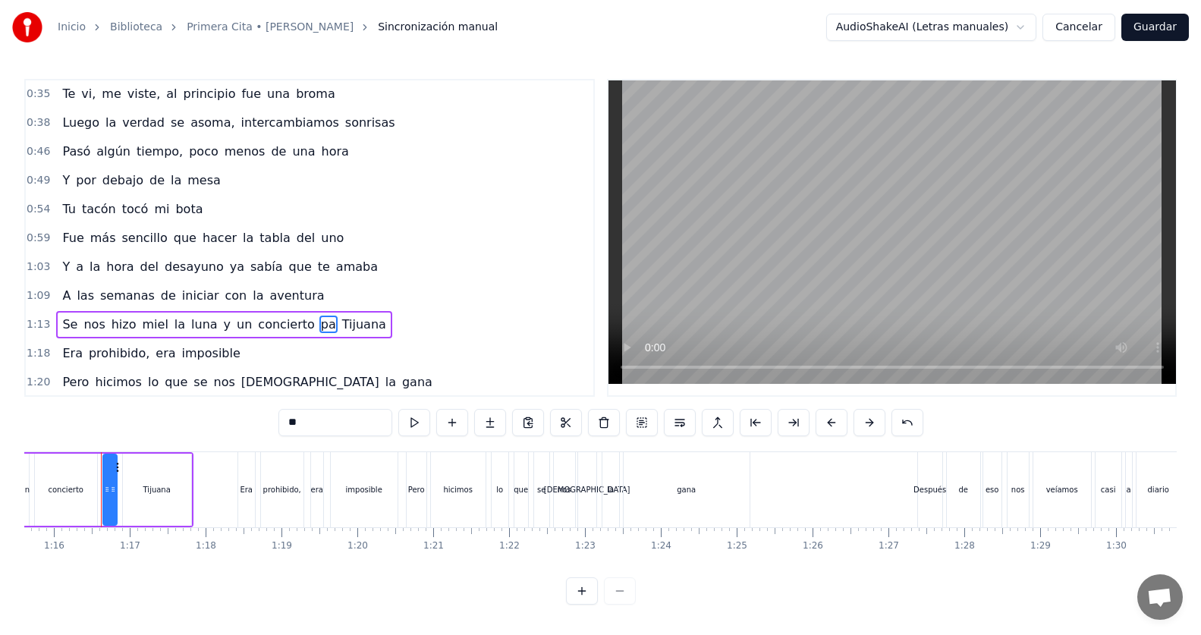
click at [347, 413] on input "**" at bounding box center [335, 422] width 114 height 27
type input "***"
click at [401, 350] on div "1:18 Era prohibido, era imposible" at bounding box center [310, 353] width 568 height 29
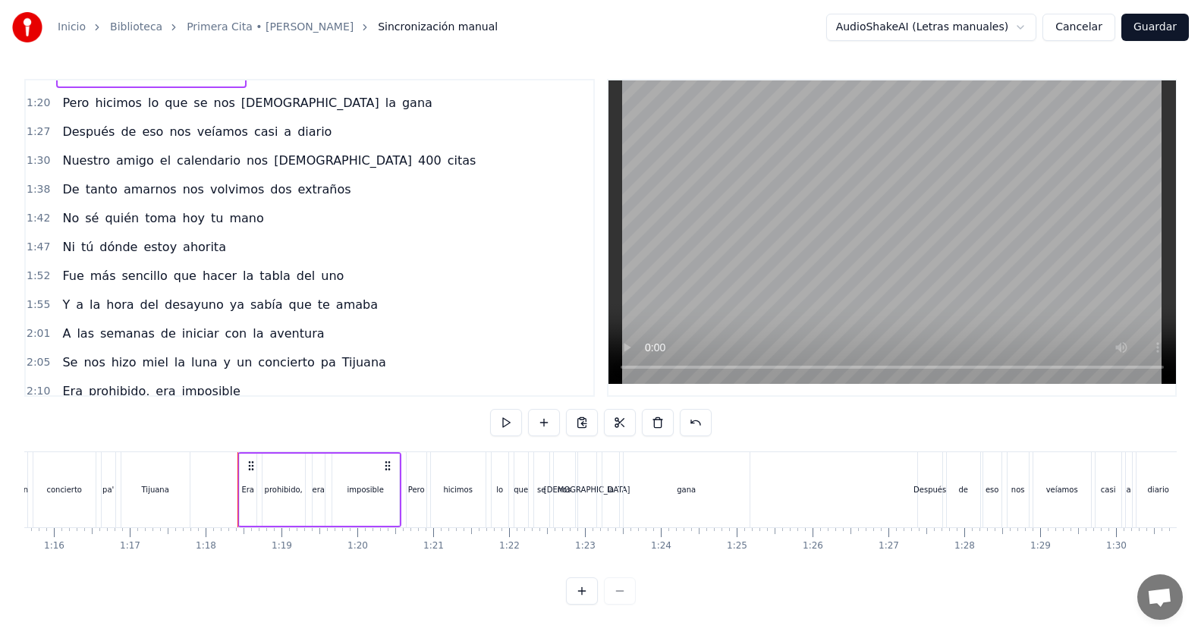
scroll to position [304, 0]
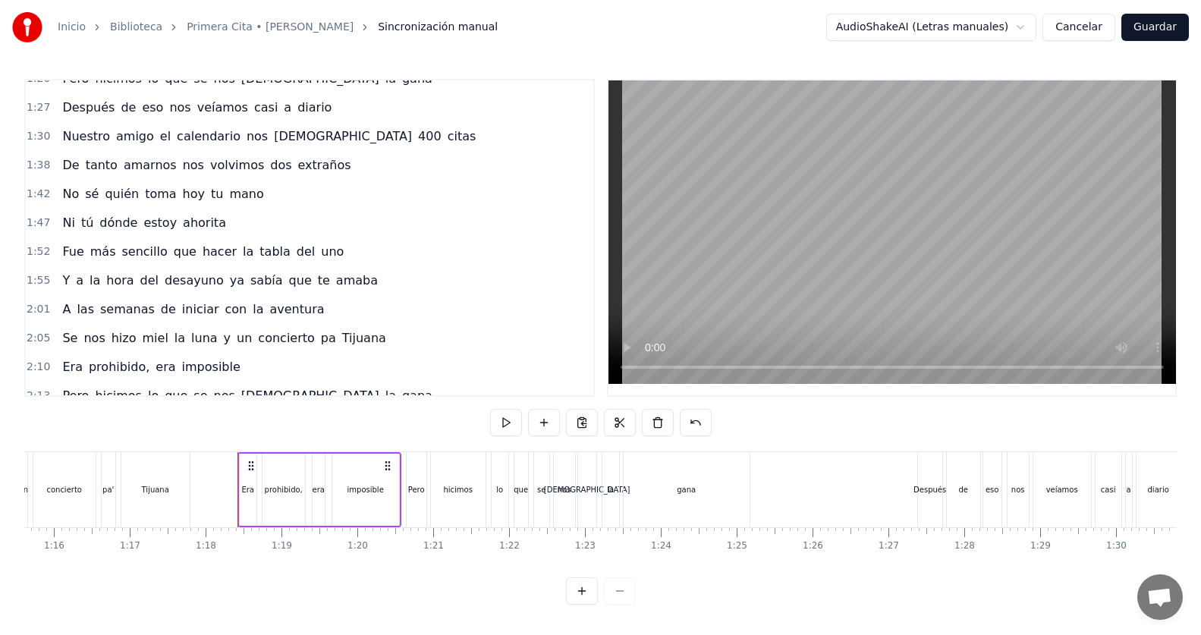
click at [319, 332] on span "pa" at bounding box center [328, 337] width 18 height 17
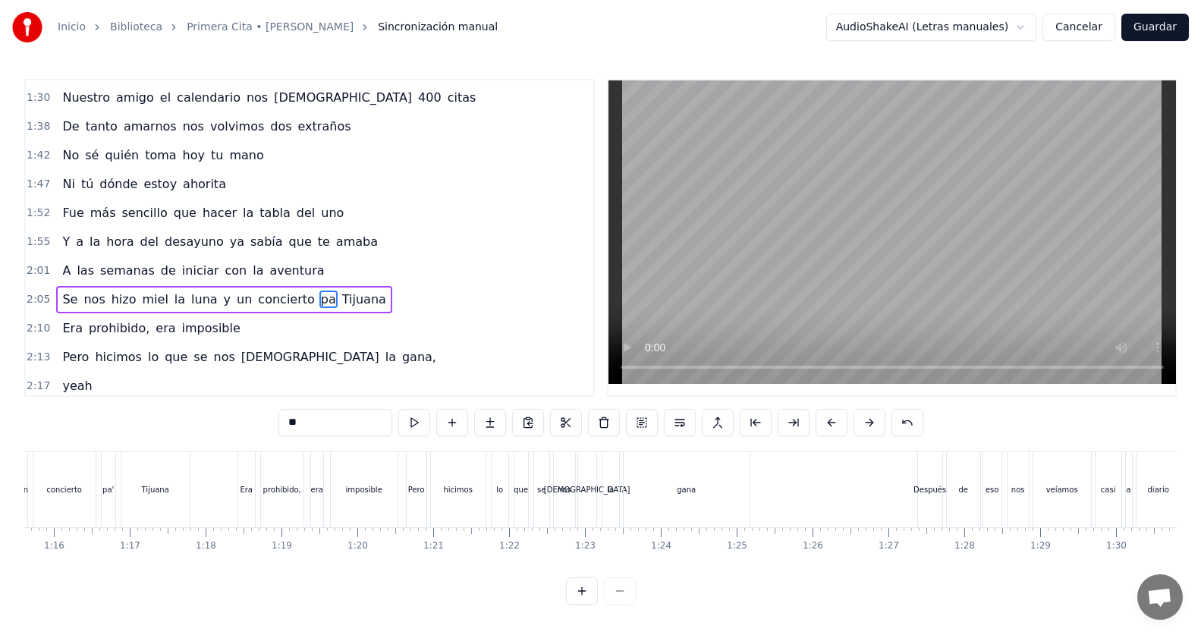
scroll to position [358, 0]
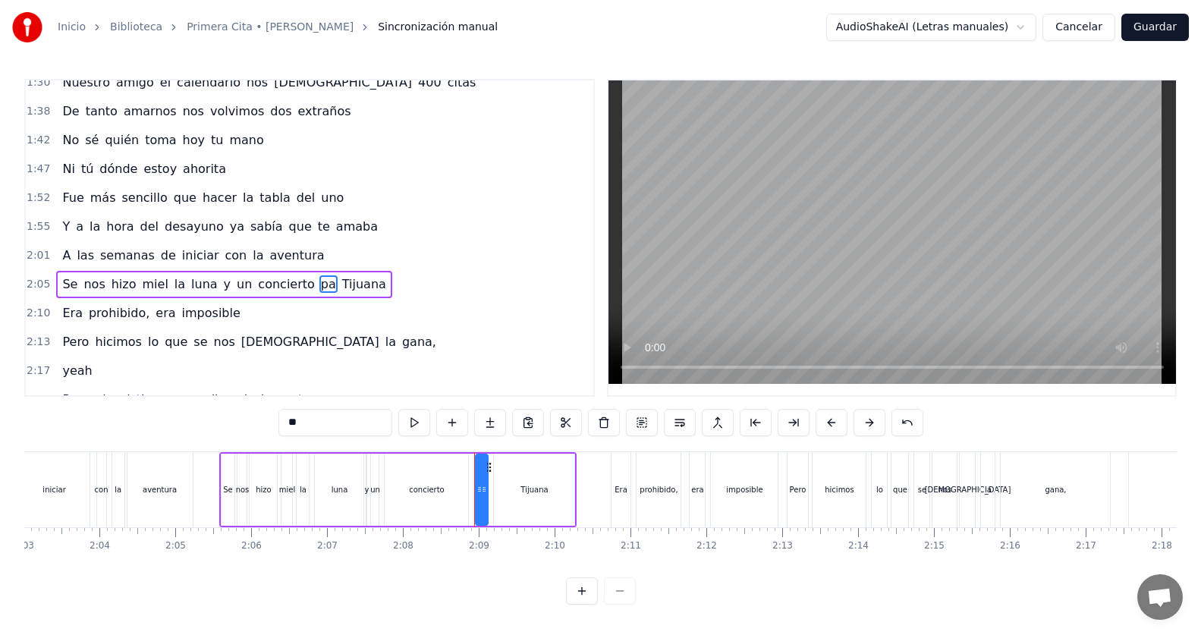
click at [313, 422] on input "**" at bounding box center [335, 422] width 114 height 27
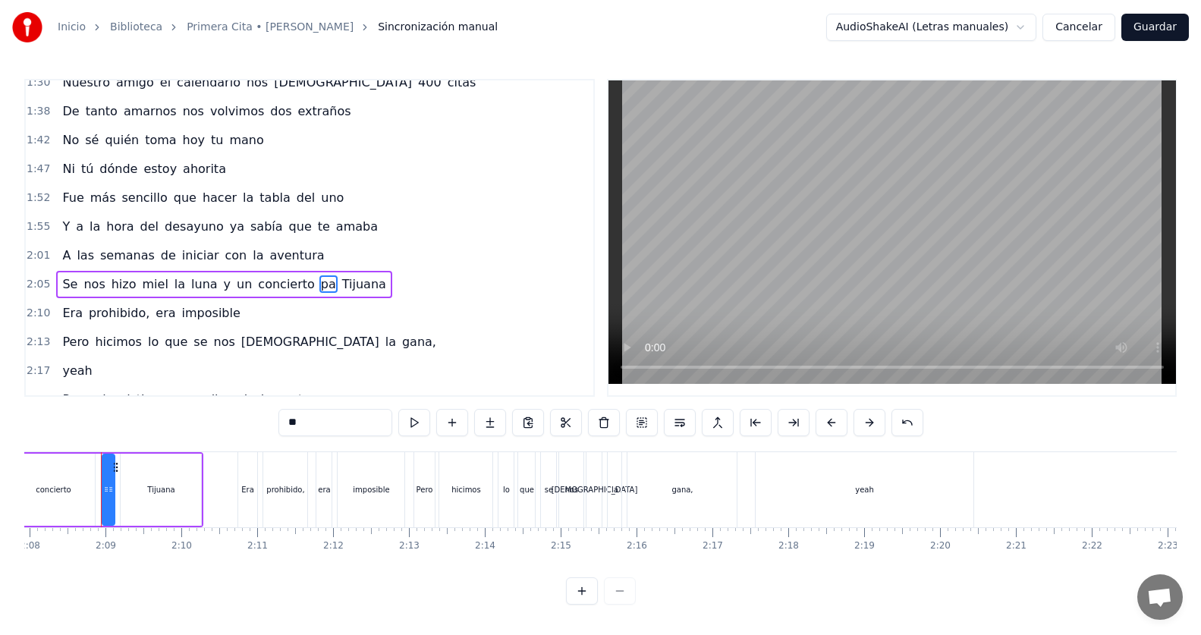
type input "***"
click at [335, 352] on div "2:13 Pero hicimos lo que se nos dio la gana," at bounding box center [310, 342] width 568 height 29
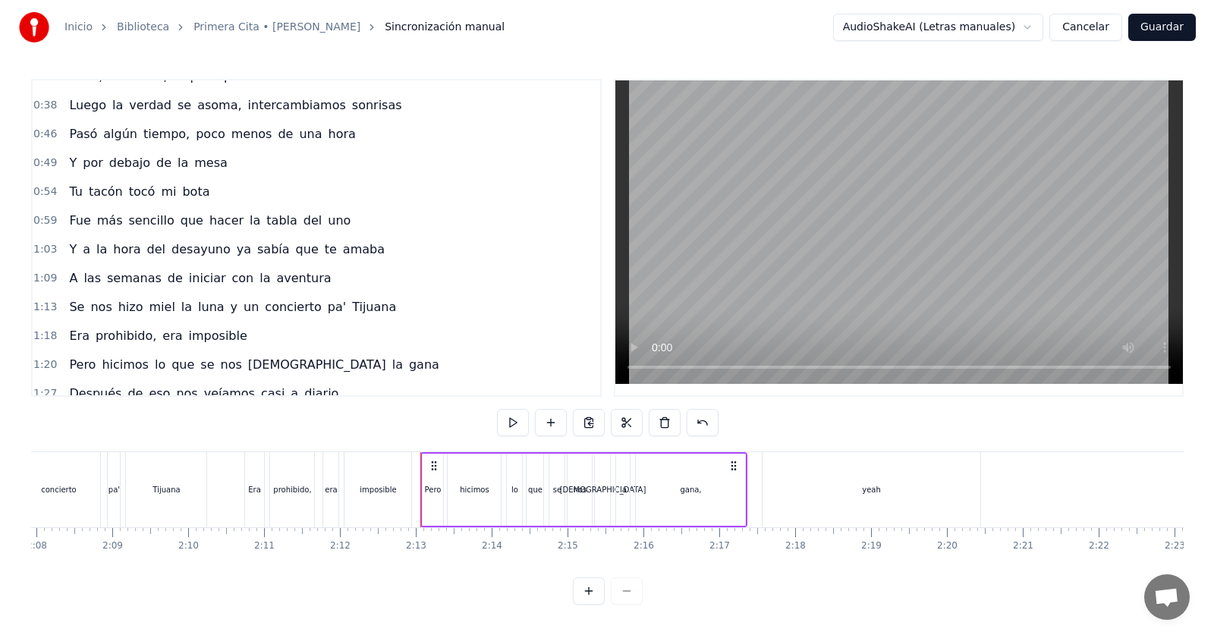
scroll to position [0, 0]
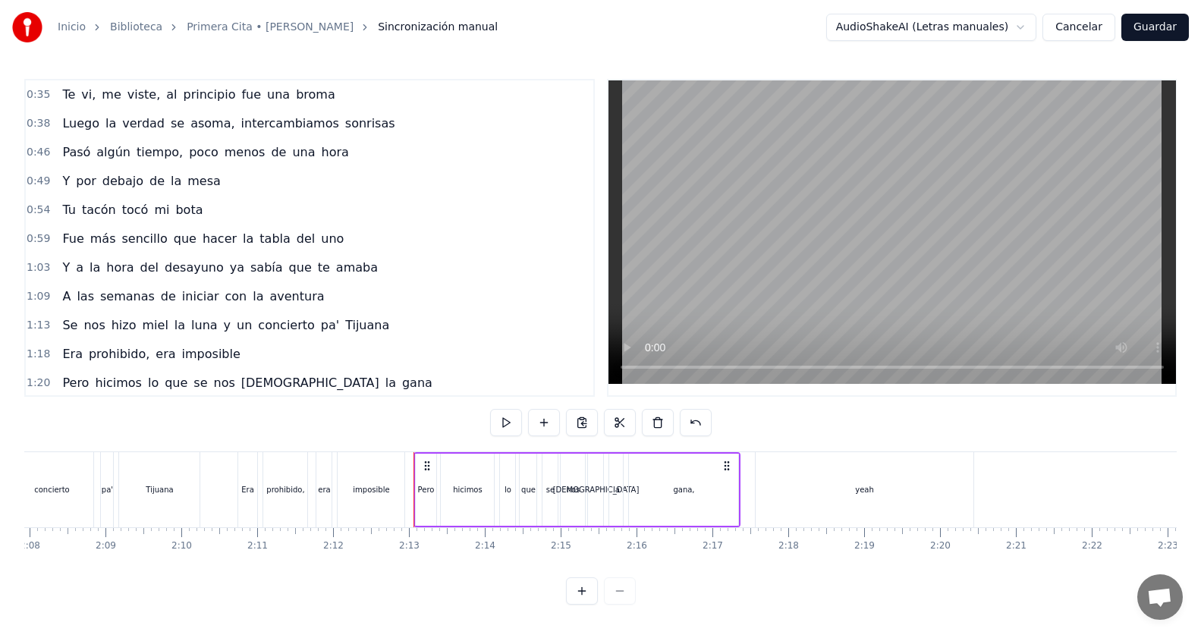
click at [1147, 30] on button "Guardar" at bounding box center [1155, 27] width 68 height 27
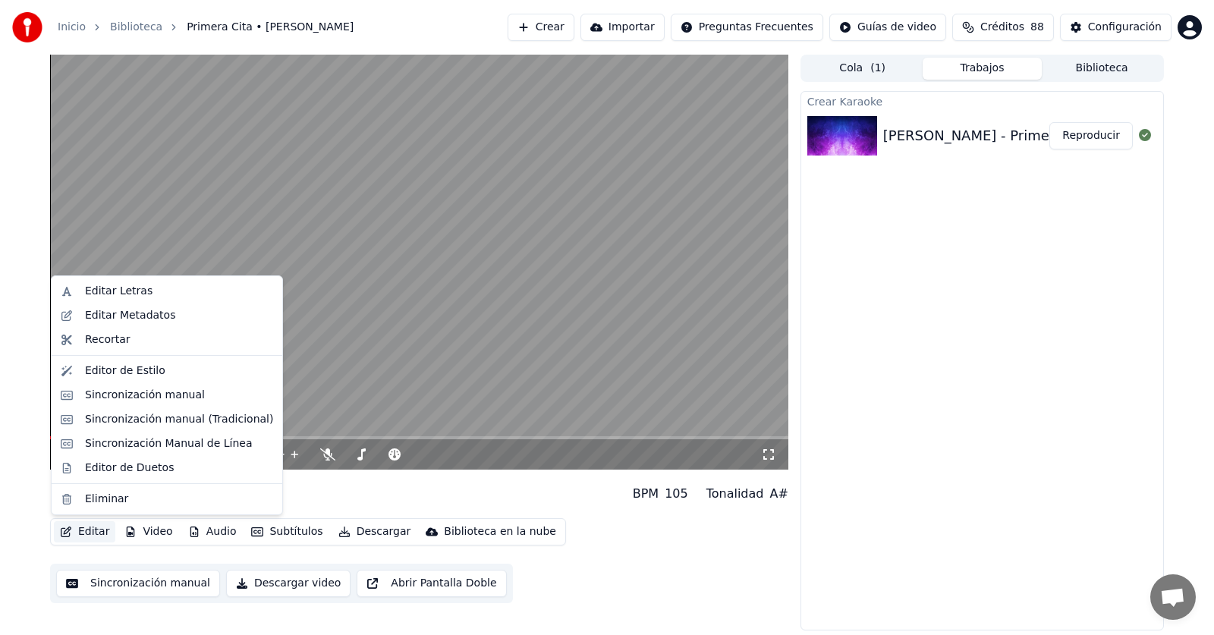
click at [87, 534] on button "Editar" at bounding box center [84, 531] width 61 height 21
click at [117, 376] on div "Editor de Estilo" at bounding box center [125, 370] width 80 height 15
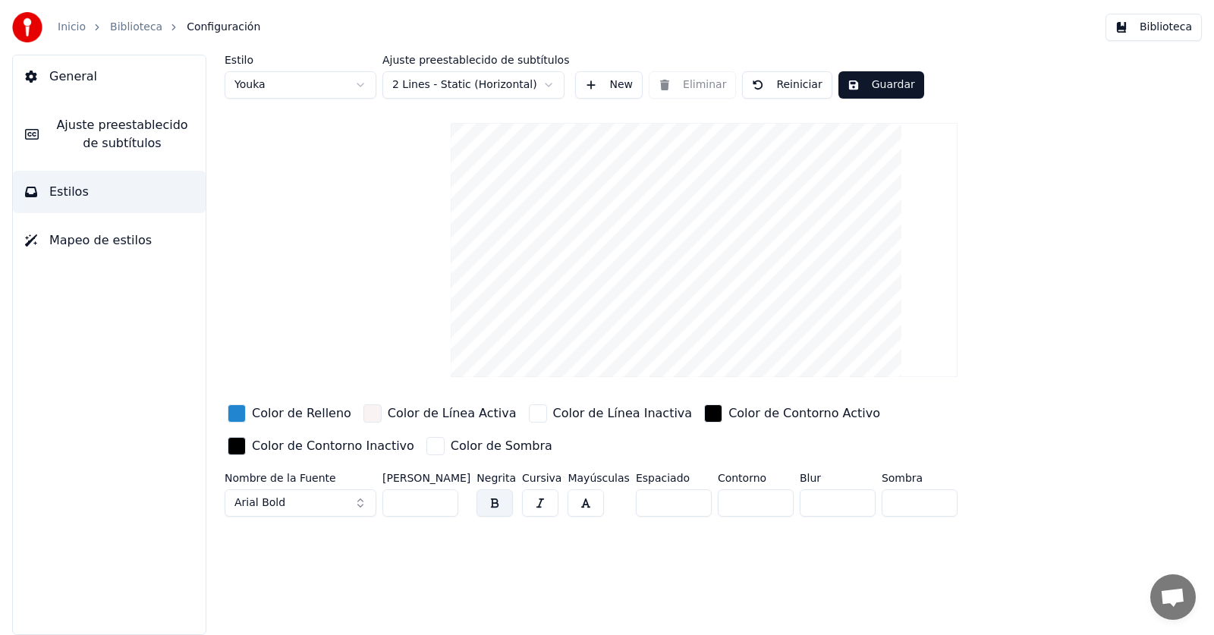
click at [90, 137] on span "Ajuste preestablecido de subtítulos" at bounding box center [122, 134] width 143 height 36
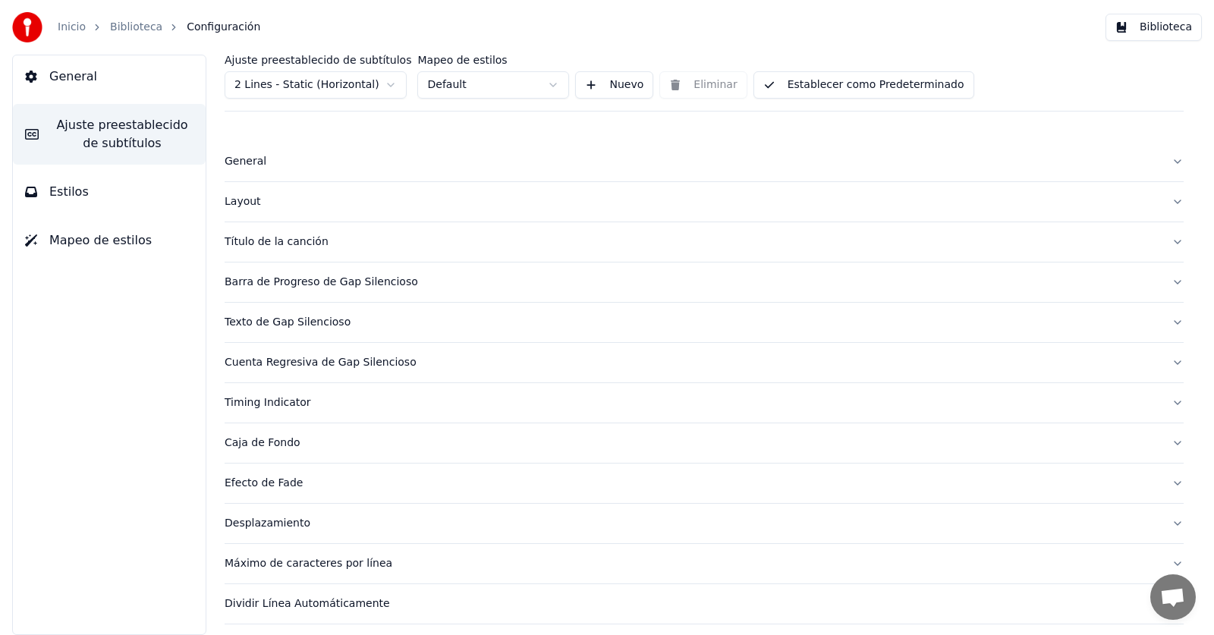
click at [1167, 323] on button "Texto de Gap Silencioso" at bounding box center [704, 322] width 959 height 39
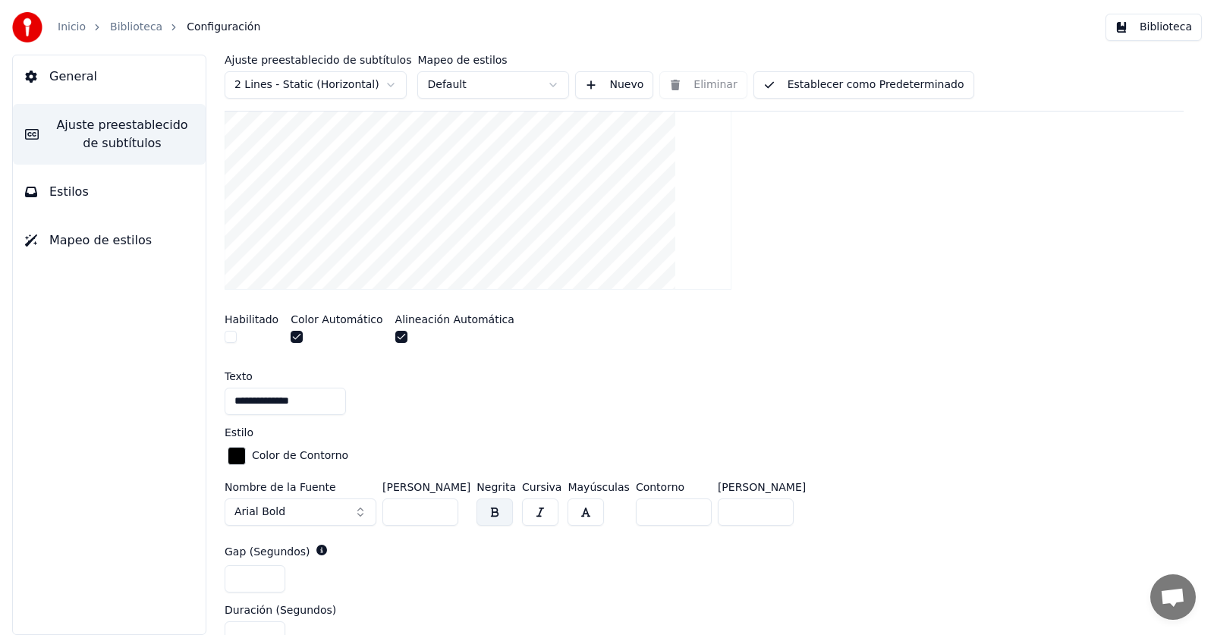
scroll to position [303, 0]
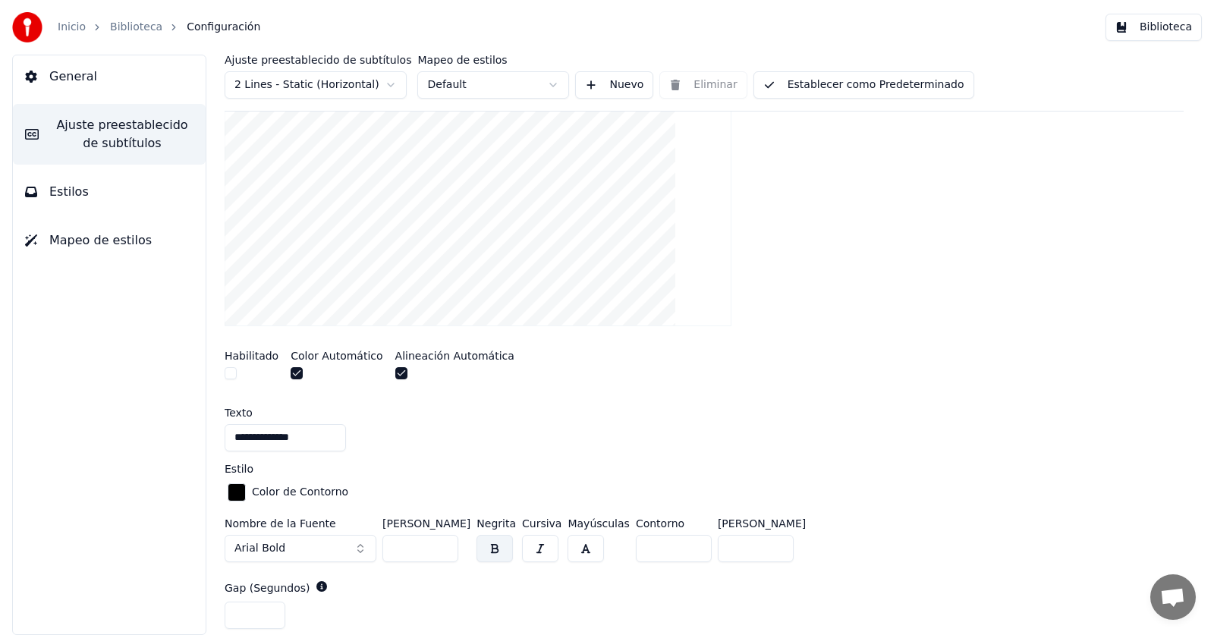
click at [229, 376] on button "button" at bounding box center [231, 373] width 12 height 12
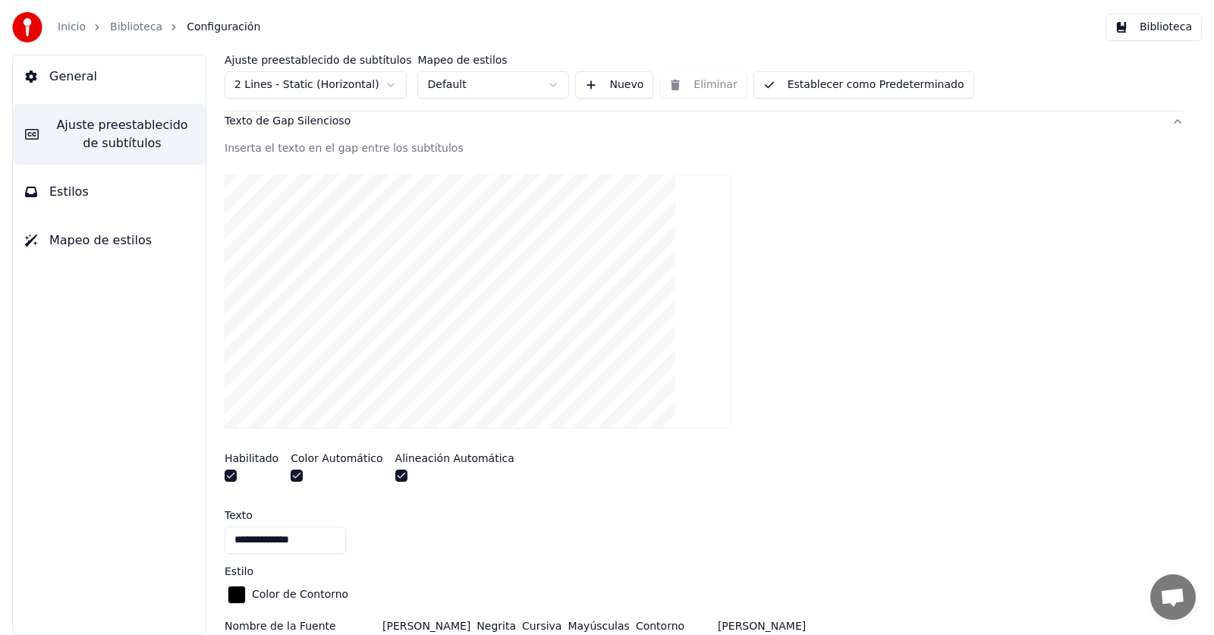
scroll to position [228, 0]
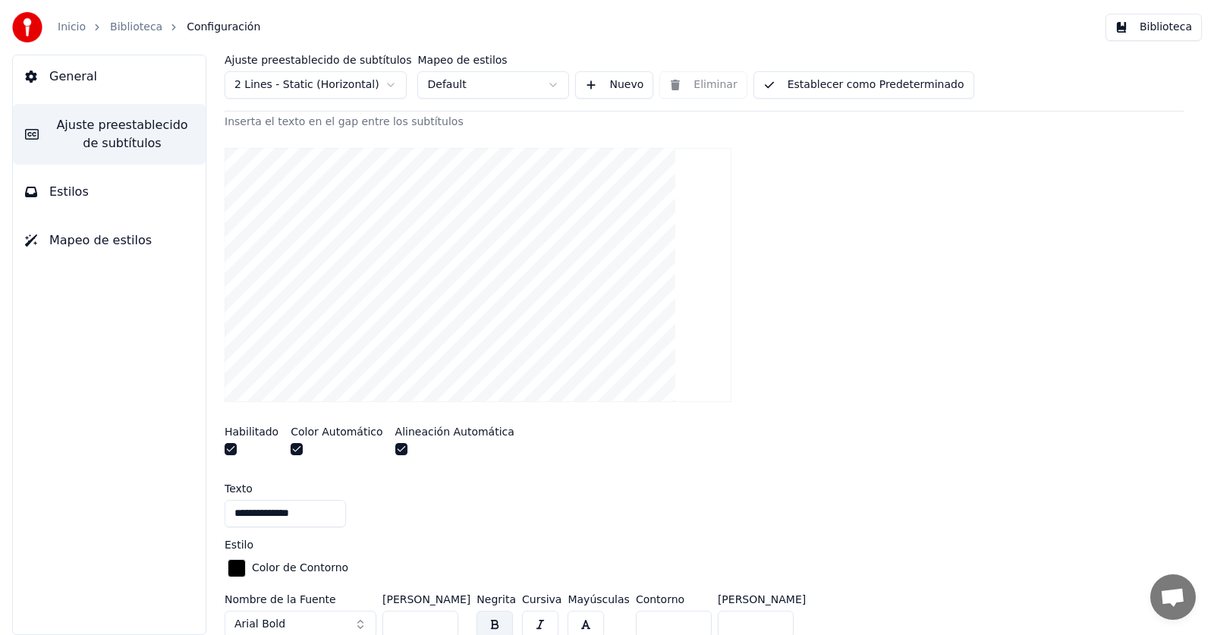
click at [228, 451] on button "button" at bounding box center [231, 449] width 12 height 12
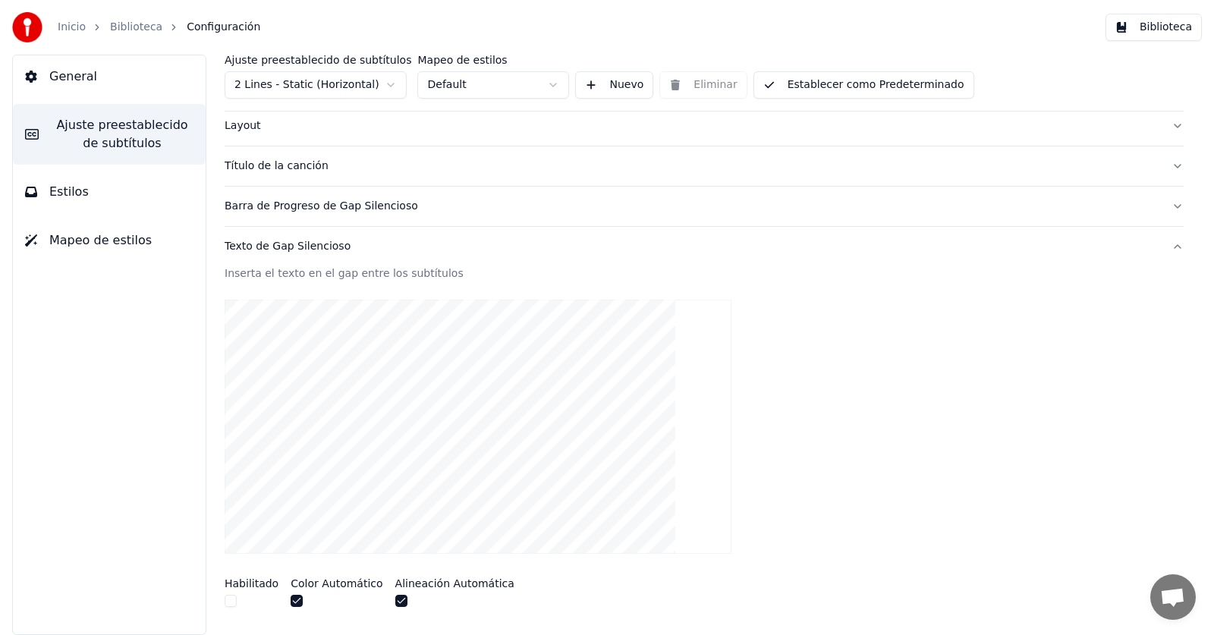
click at [1166, 250] on button "Texto de Gap Silencioso" at bounding box center [704, 246] width 959 height 39
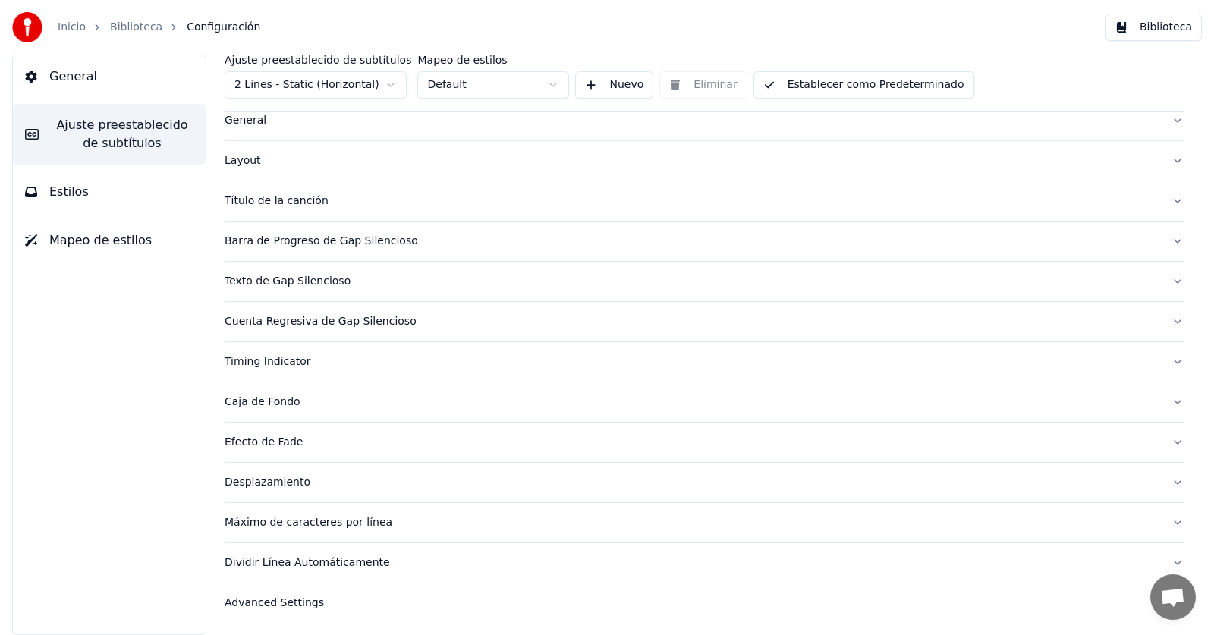
click at [1162, 317] on button "Cuenta Regresiva de Gap Silencioso" at bounding box center [704, 321] width 959 height 39
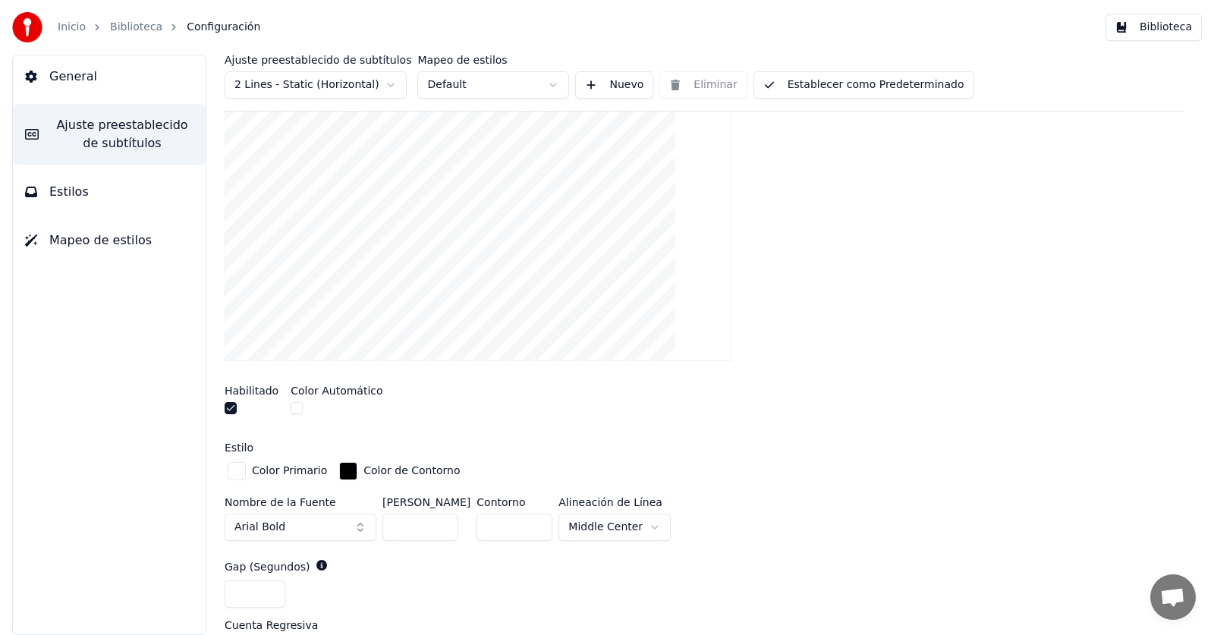
scroll to position [344, 0]
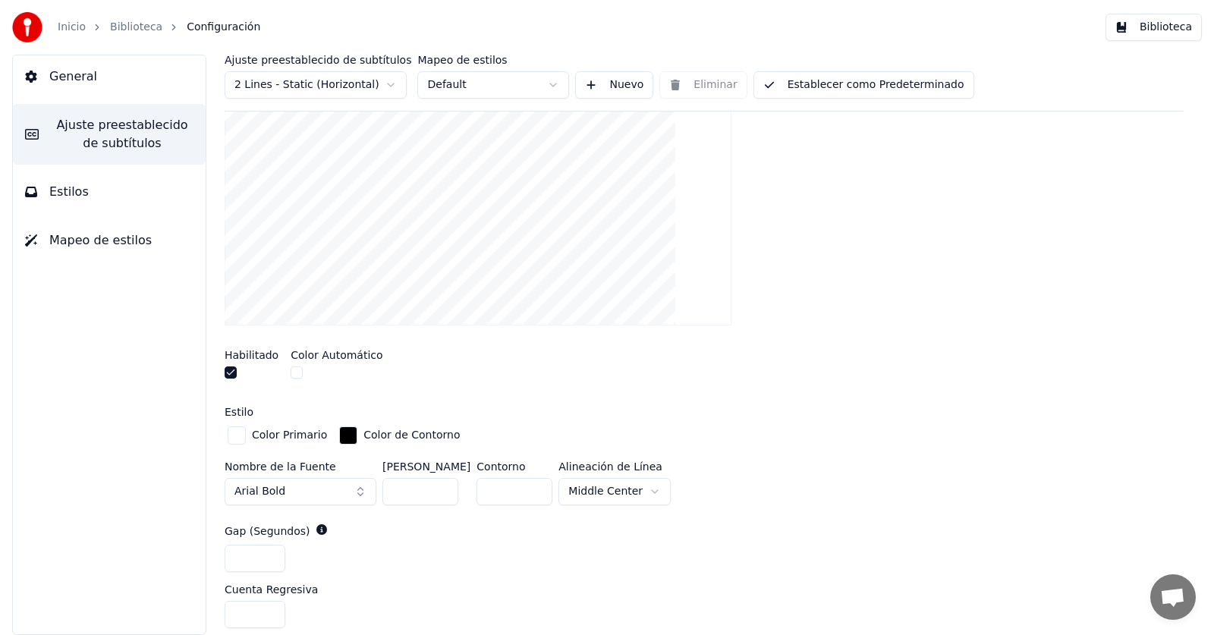
click at [348, 489] on button "Arial Bold" at bounding box center [301, 491] width 152 height 27
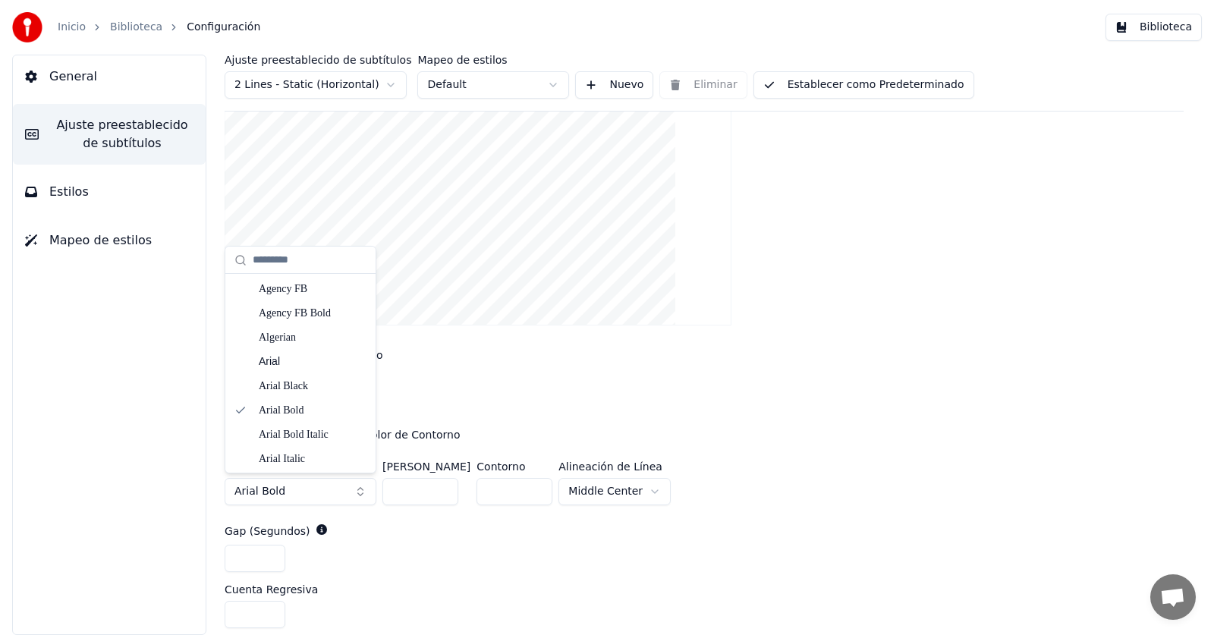
click at [282, 488] on button "Arial Bold" at bounding box center [301, 491] width 152 height 27
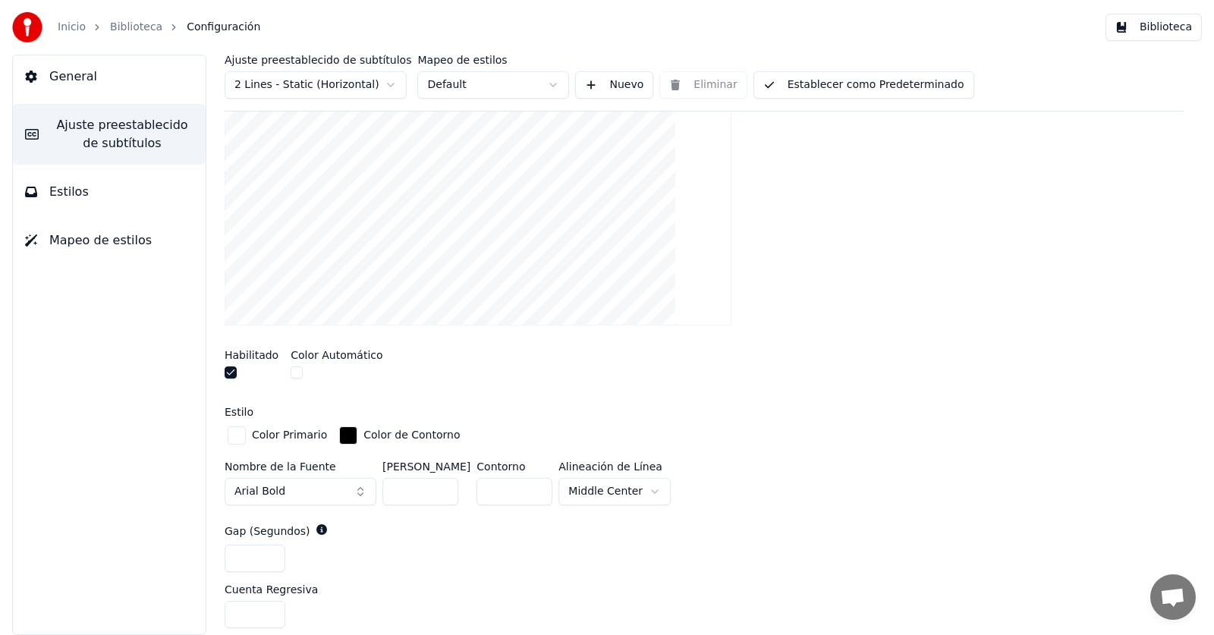
click at [282, 488] on button "Arial Bold" at bounding box center [301, 491] width 152 height 27
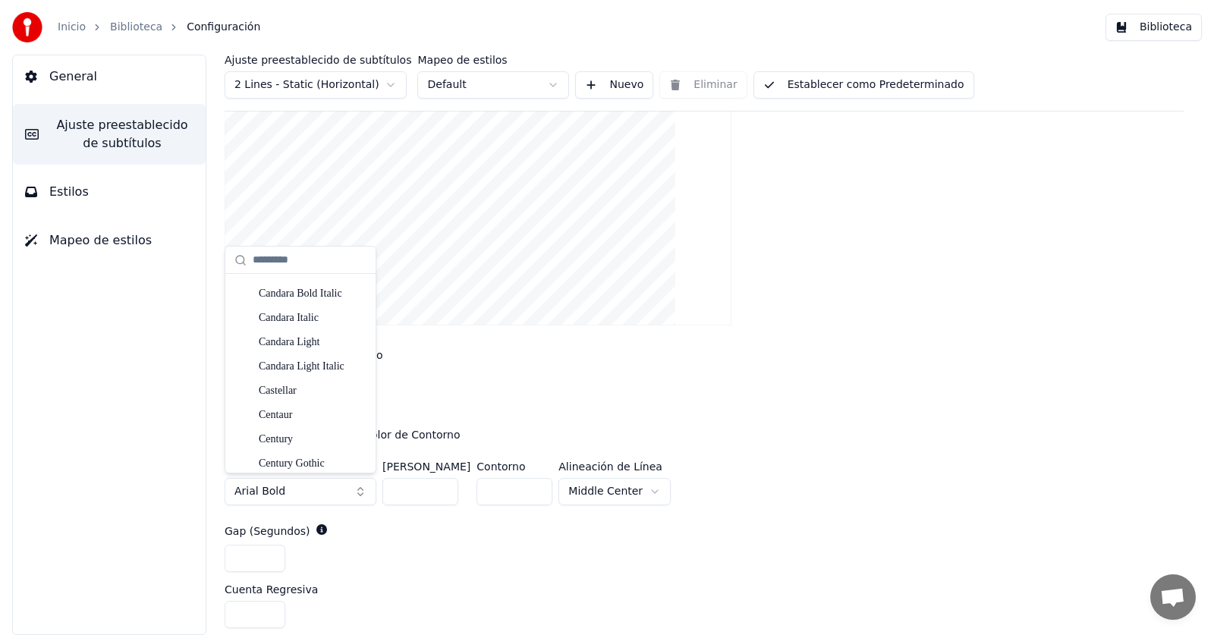
scroll to position [1669, 0]
click at [287, 395] on div "Castellar" at bounding box center [313, 391] width 108 height 15
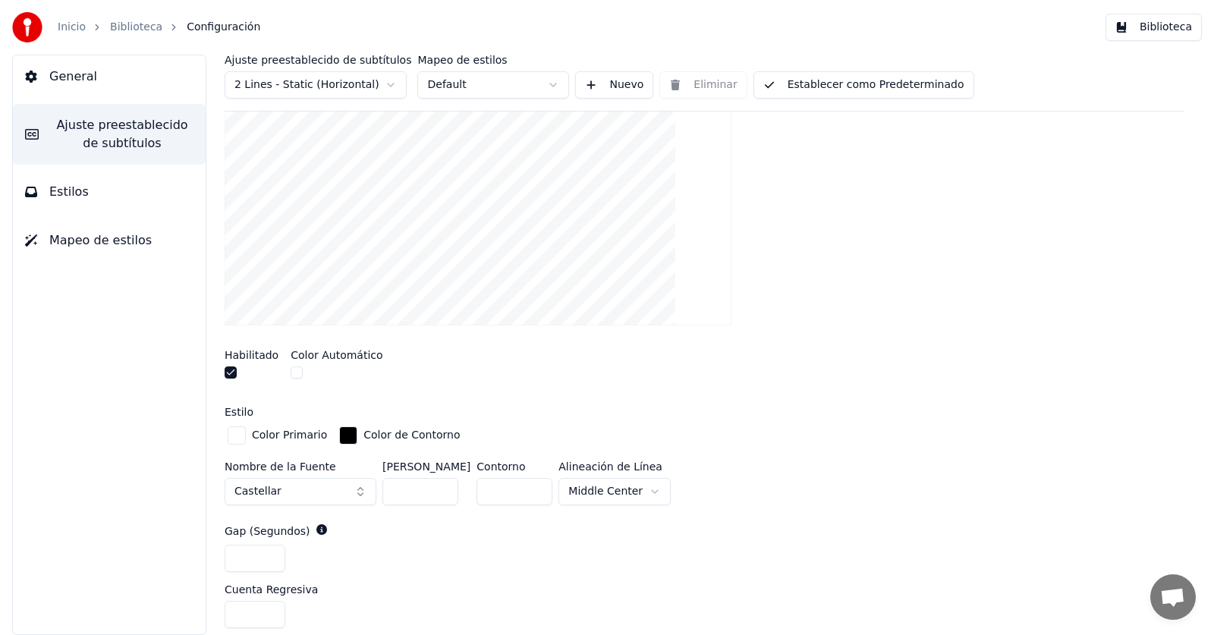
click at [443, 483] on input "**" at bounding box center [420, 491] width 76 height 27
click at [443, 483] on input "***" at bounding box center [420, 491] width 76 height 27
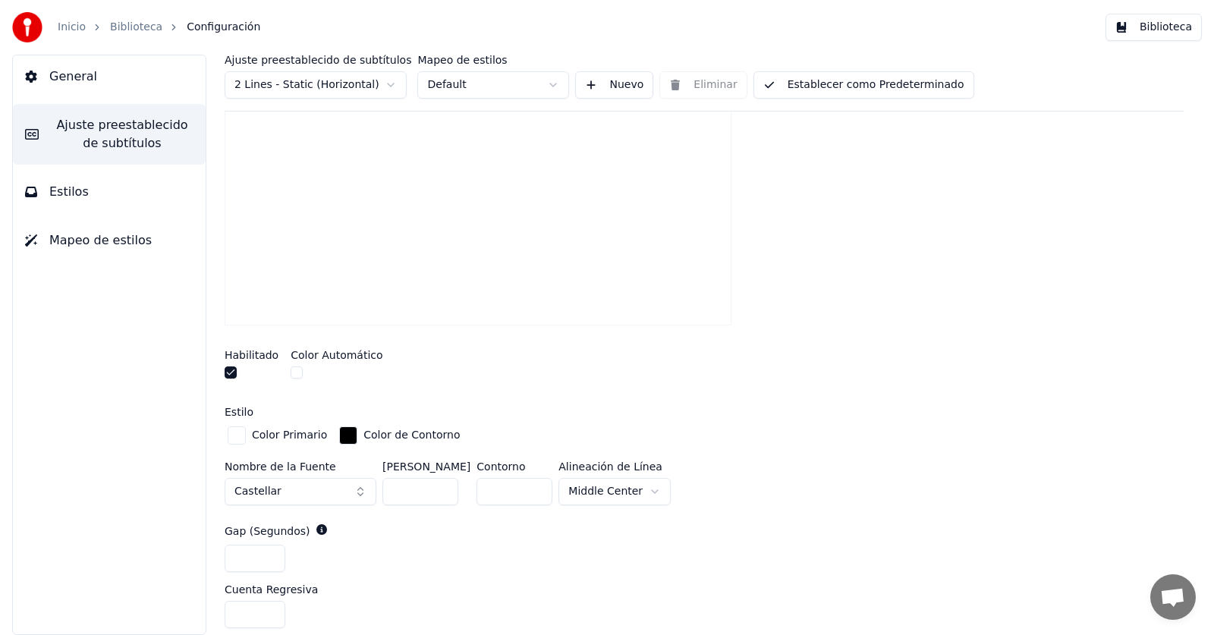
click at [443, 483] on input "***" at bounding box center [420, 491] width 76 height 27
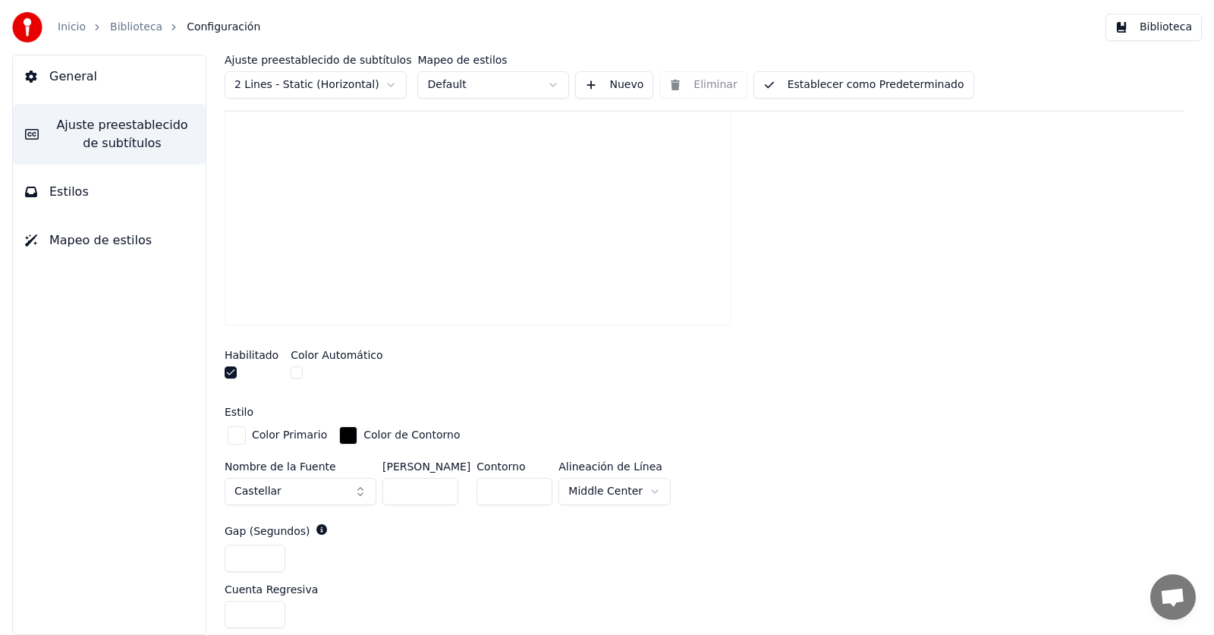
click at [443, 483] on input "***" at bounding box center [420, 491] width 76 height 27
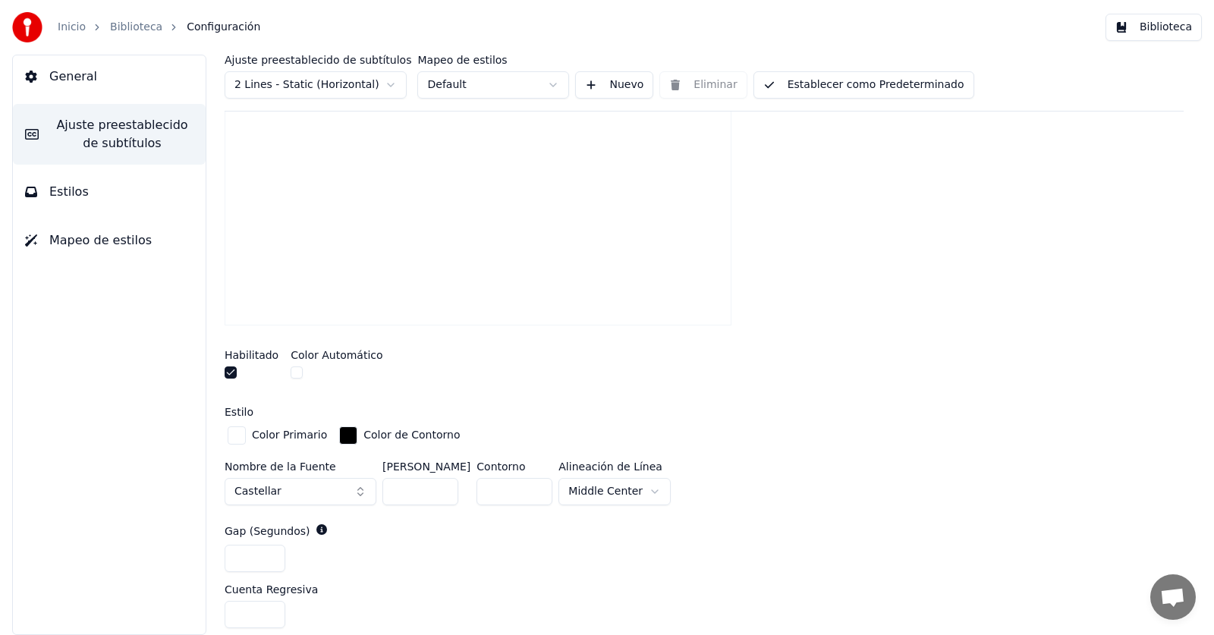
click at [443, 483] on input "***" at bounding box center [420, 491] width 76 height 27
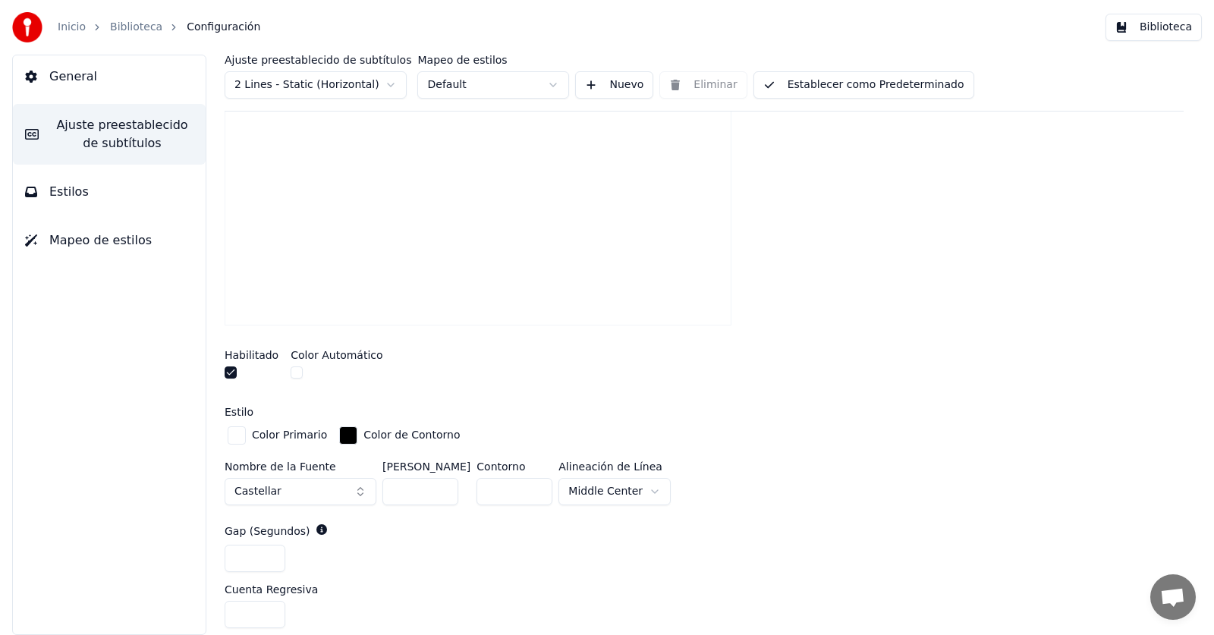
click at [443, 483] on input "***" at bounding box center [420, 491] width 76 height 27
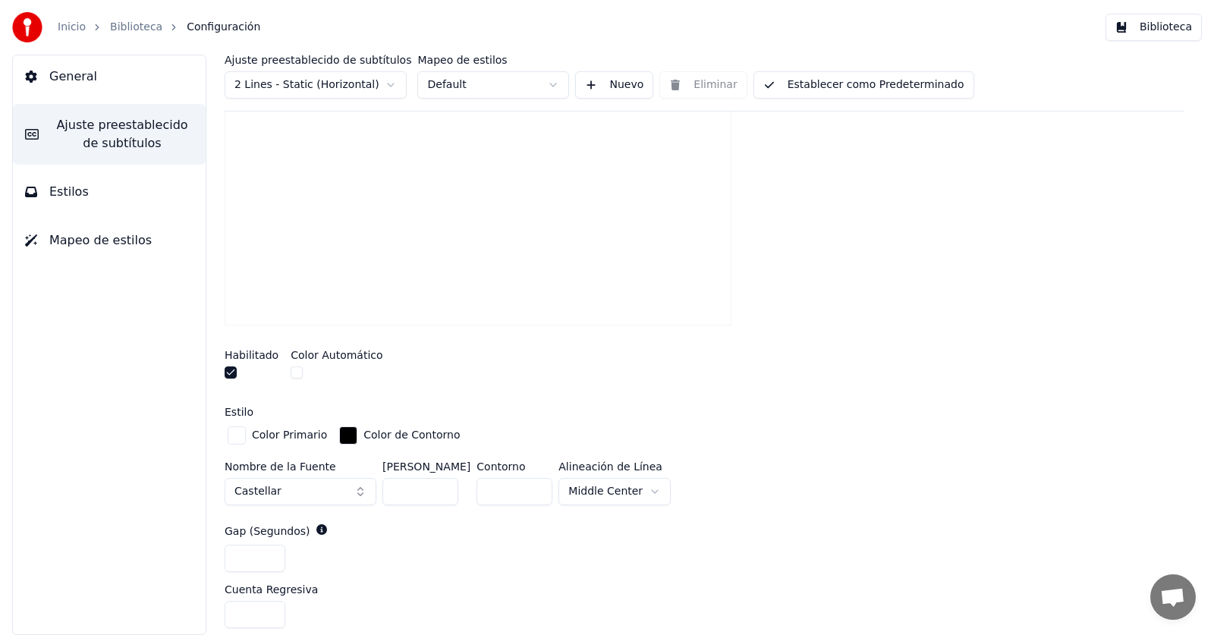
click at [443, 483] on input "***" at bounding box center [420, 491] width 76 height 27
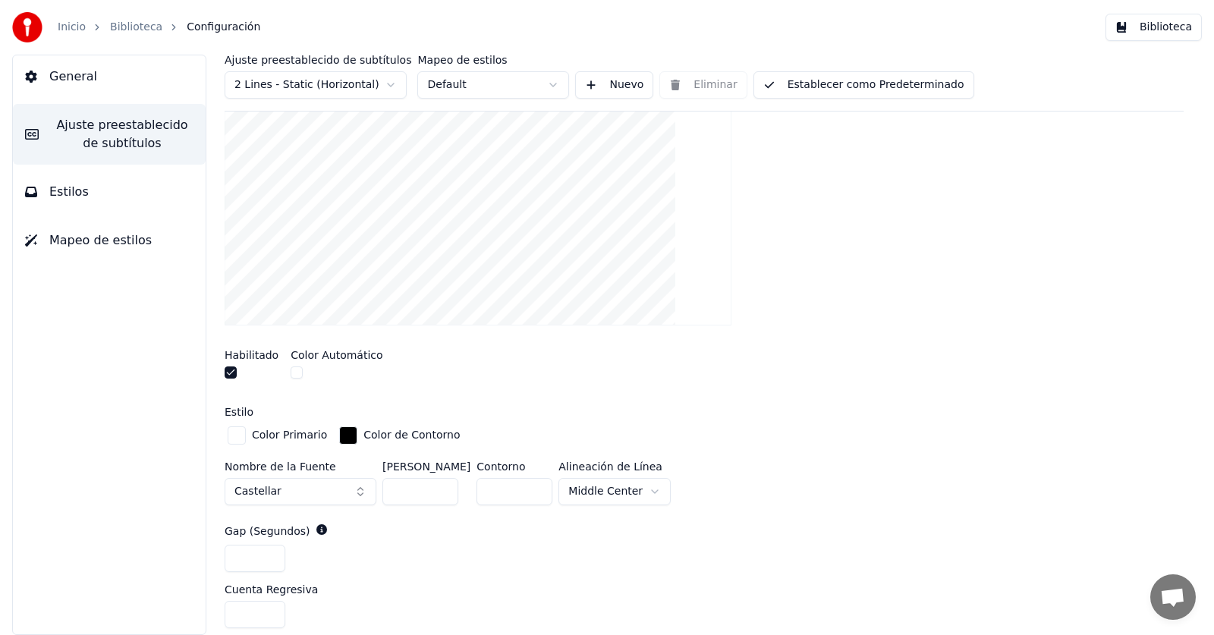
click at [443, 483] on input "***" at bounding box center [420, 491] width 76 height 27
type input "***"
click at [443, 483] on input "***" at bounding box center [420, 491] width 76 height 27
click at [347, 486] on button "Castellar" at bounding box center [301, 491] width 152 height 27
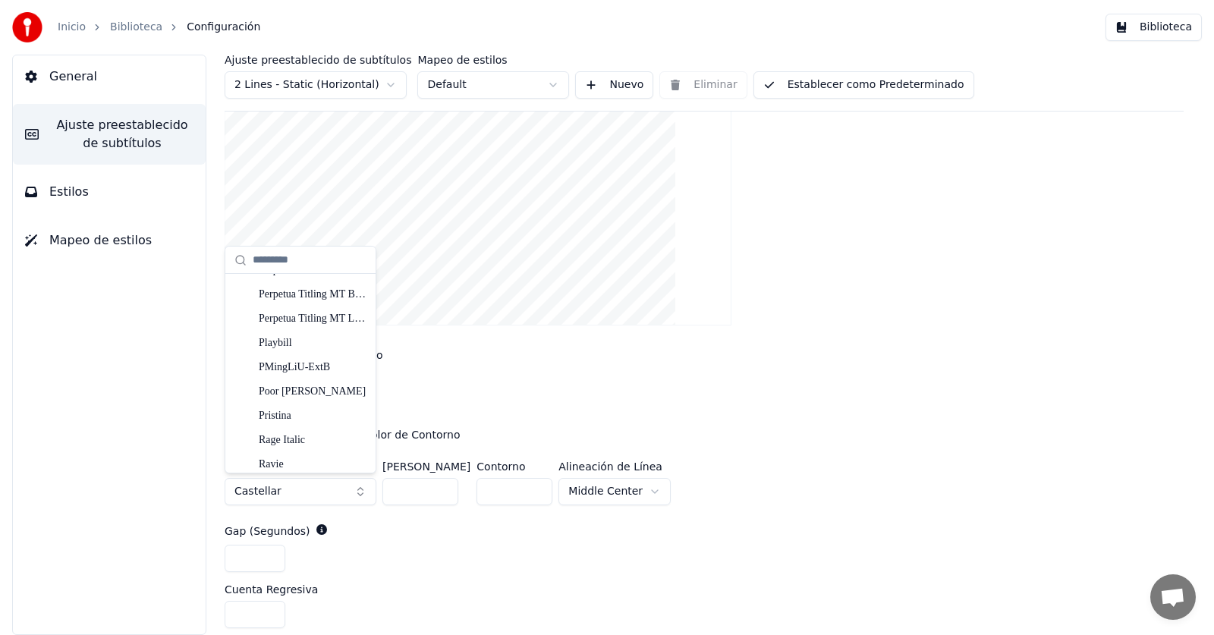
scroll to position [6753, 0]
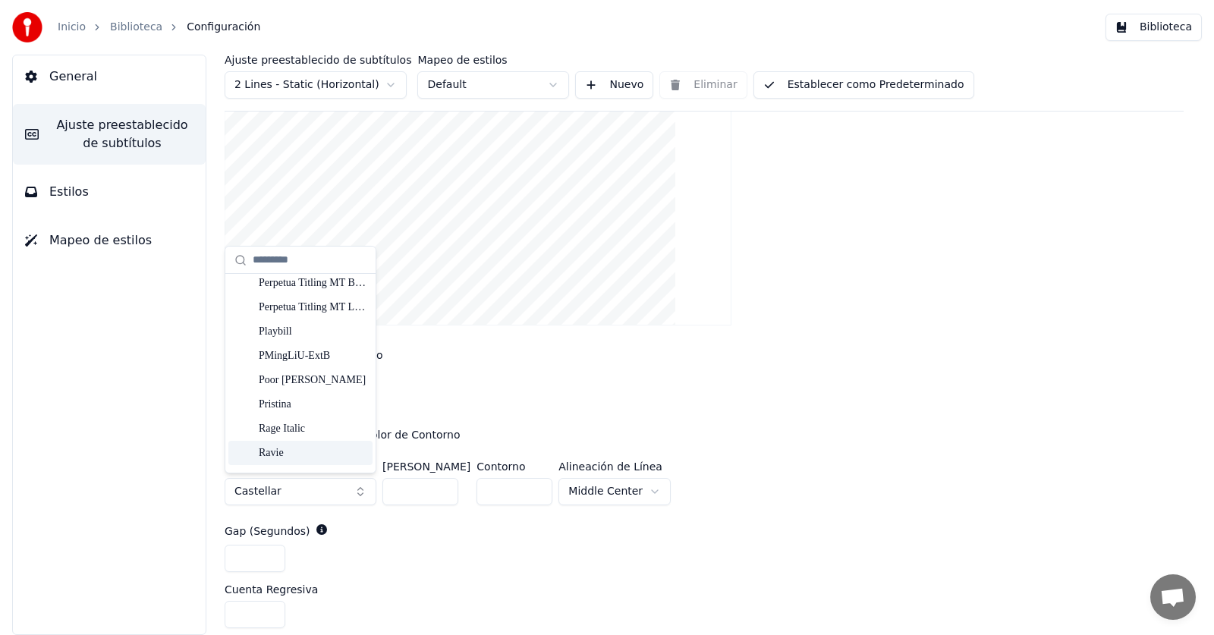
click at [272, 455] on div "Ravie" at bounding box center [313, 452] width 108 height 15
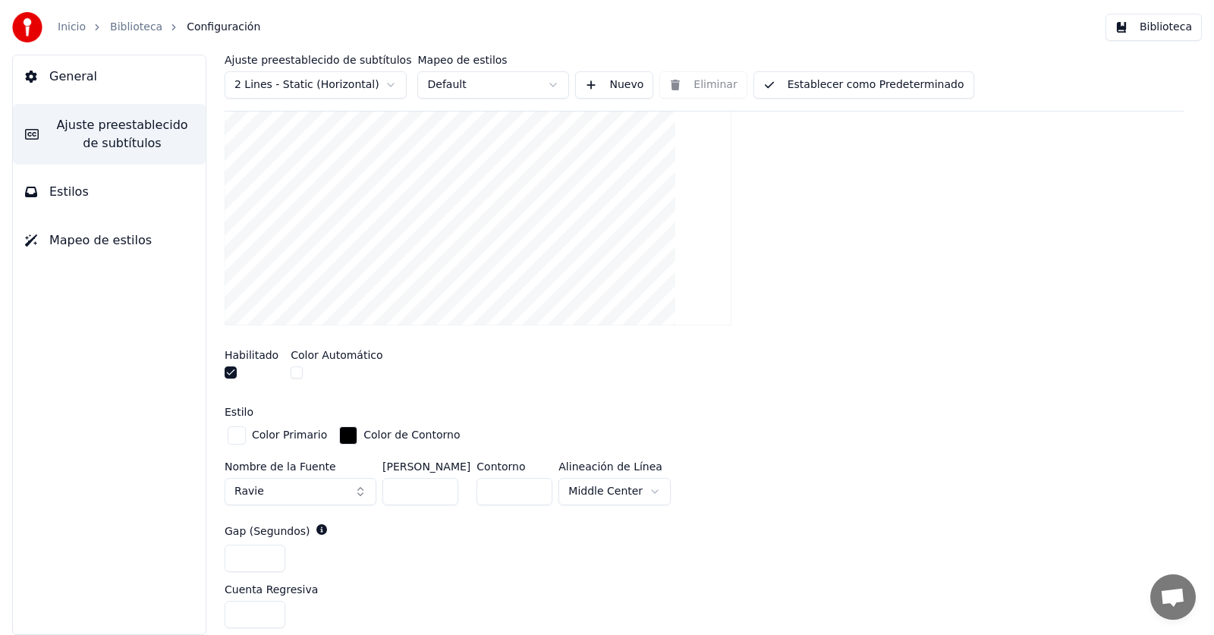
click at [294, 374] on button "button" at bounding box center [297, 372] width 12 height 12
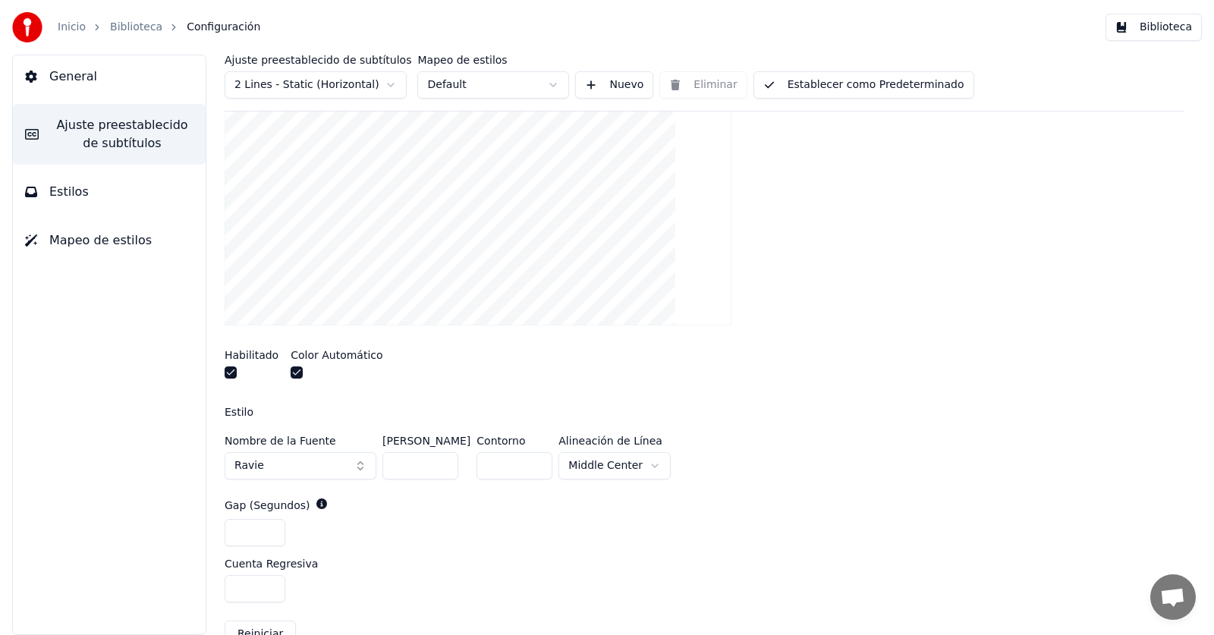
click at [539, 461] on input "**" at bounding box center [514, 465] width 76 height 27
click at [541, 461] on input "**" at bounding box center [514, 465] width 76 height 27
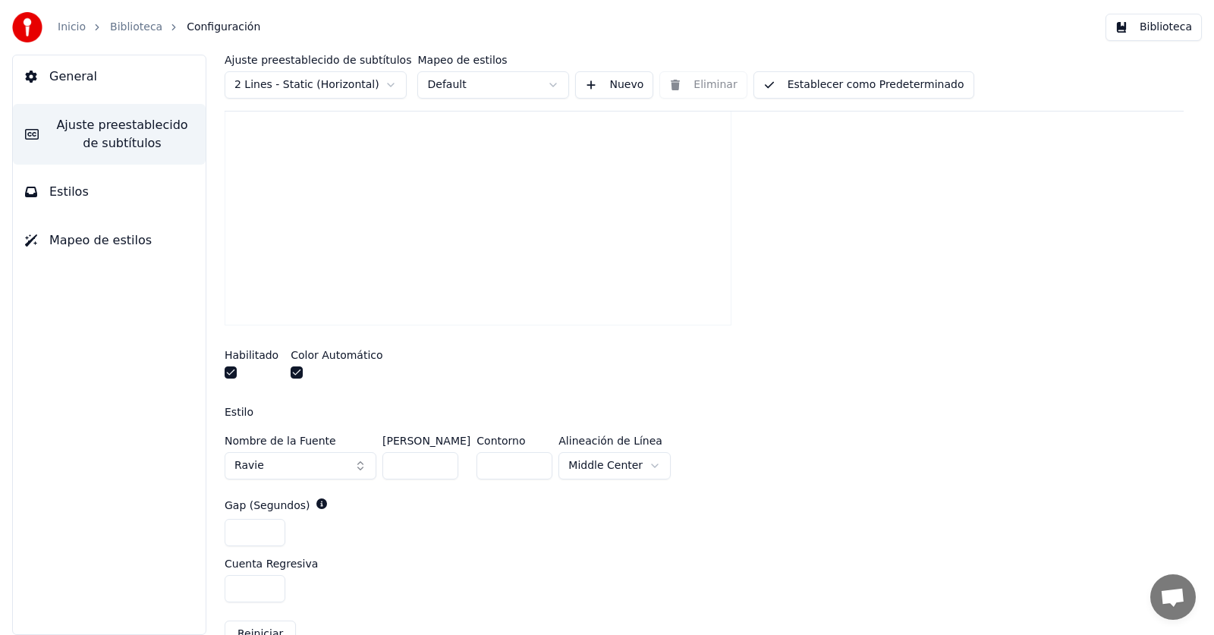
click at [541, 461] on input "**" at bounding box center [514, 465] width 76 height 27
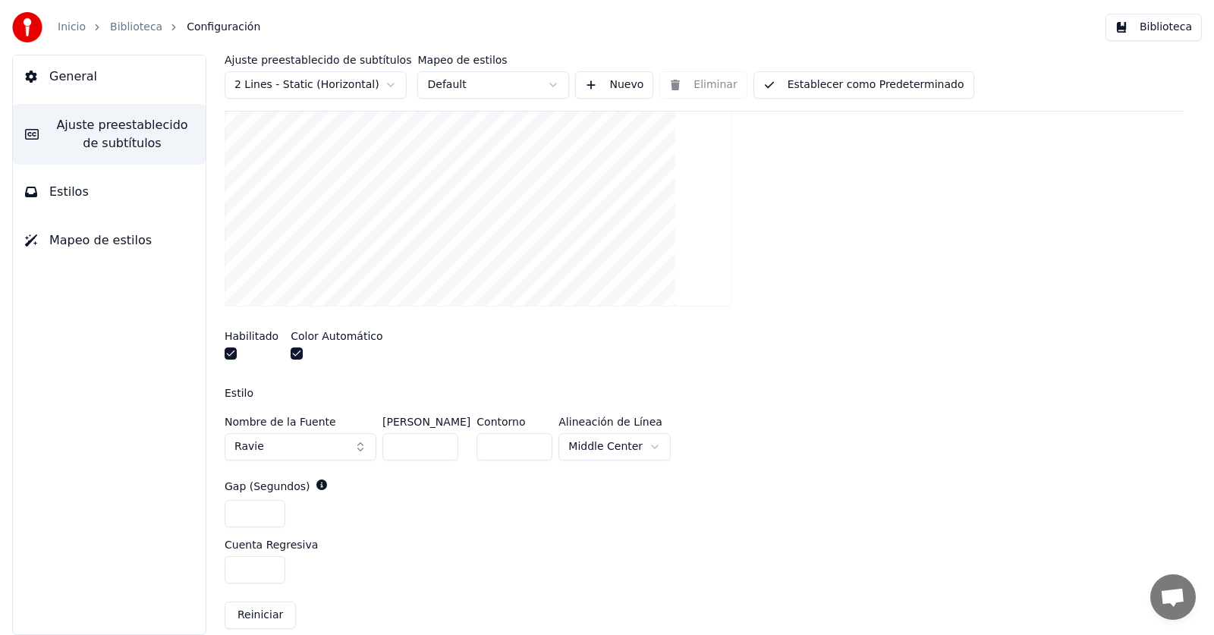
scroll to position [344, 0]
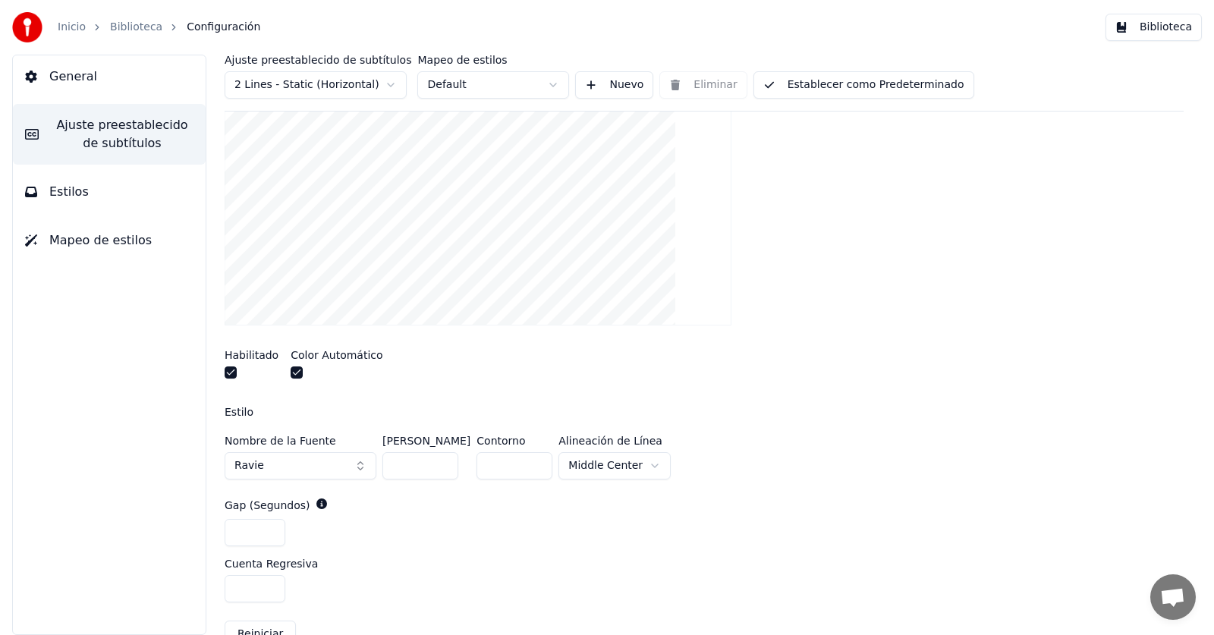
type input "**"
click at [247, 467] on span "Ravie" at bounding box center [249, 465] width 30 height 15
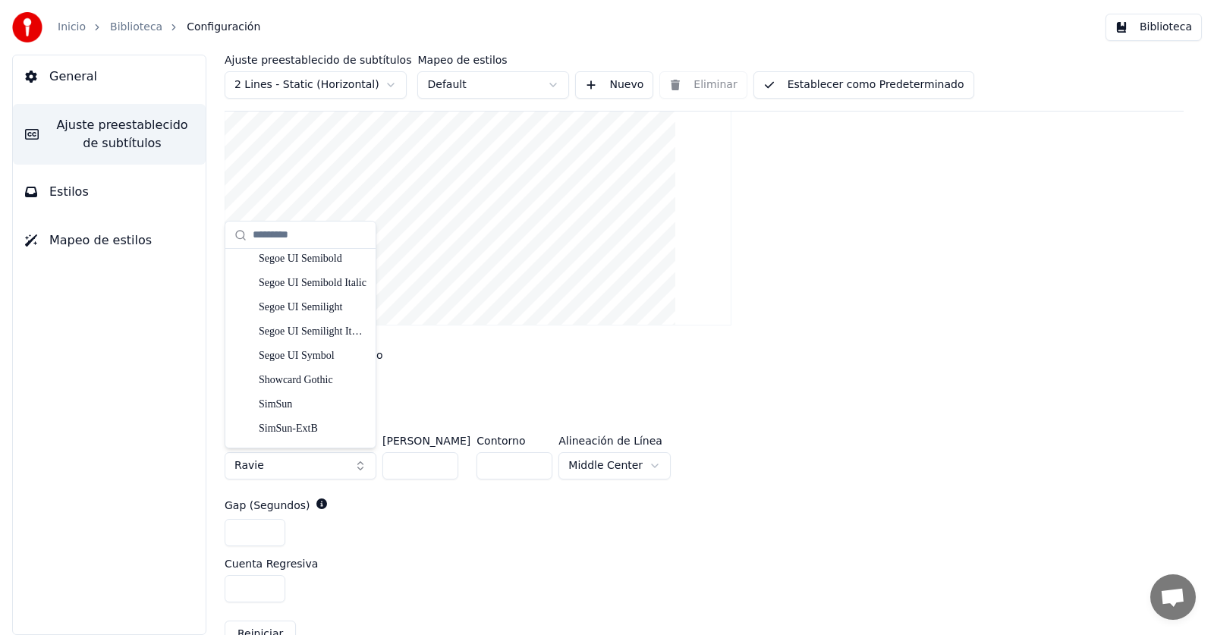
scroll to position [7656, 0]
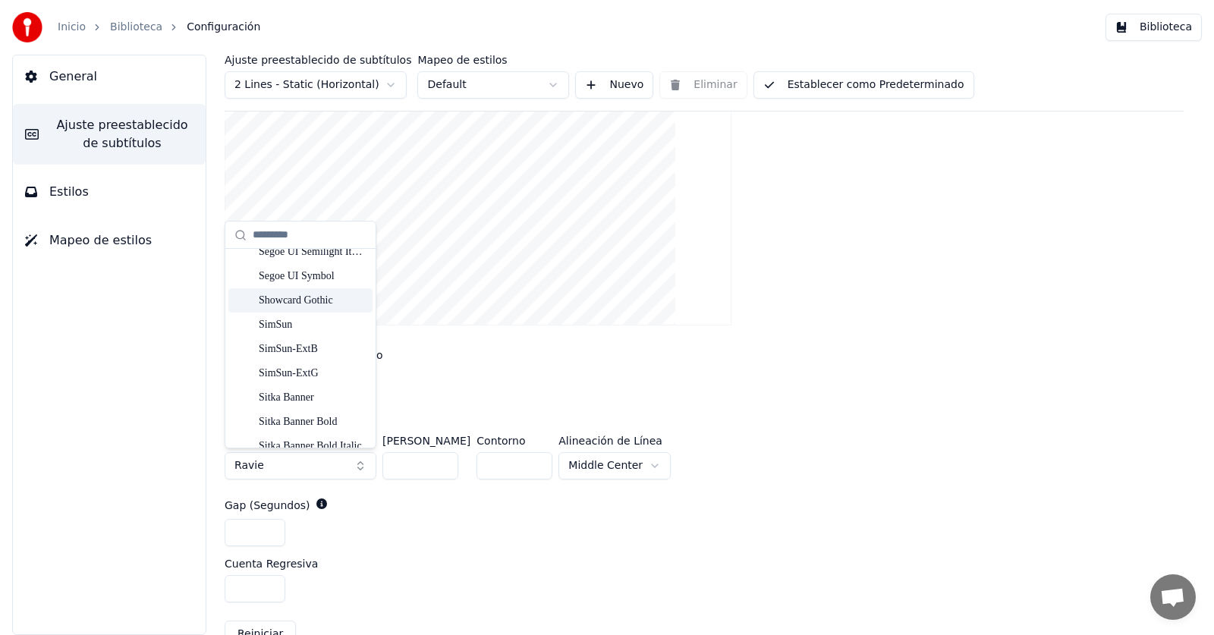
click at [310, 294] on div "Showcard Gothic" at bounding box center [313, 300] width 108 height 15
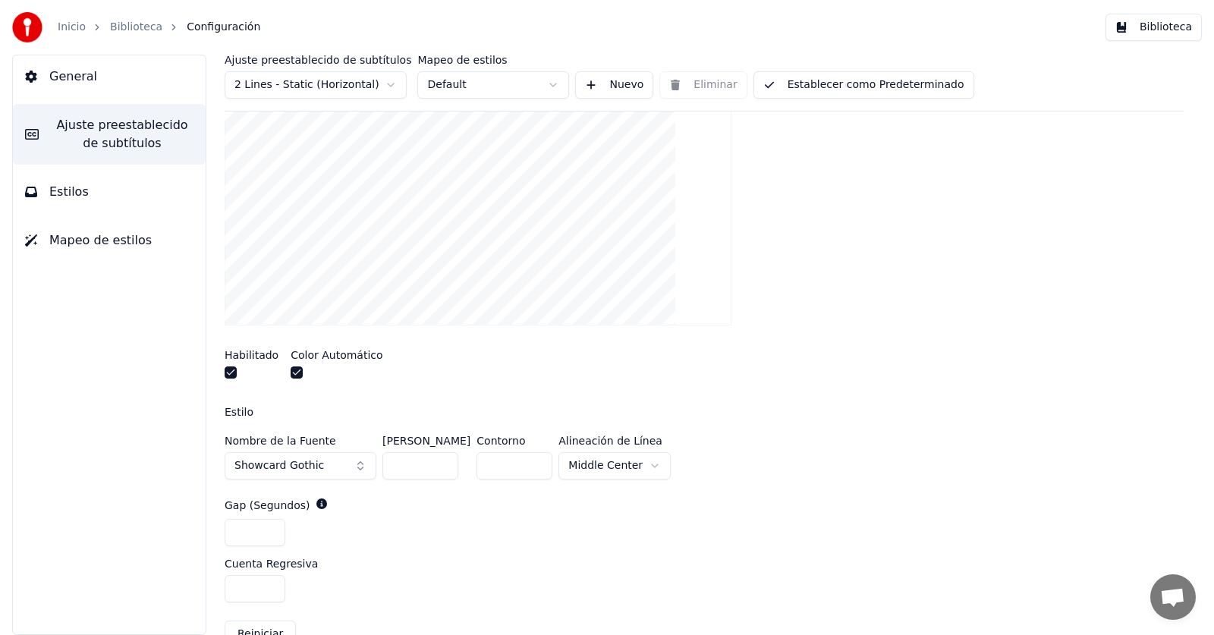
click at [316, 462] on button "Showcard Gothic" at bounding box center [301, 465] width 152 height 27
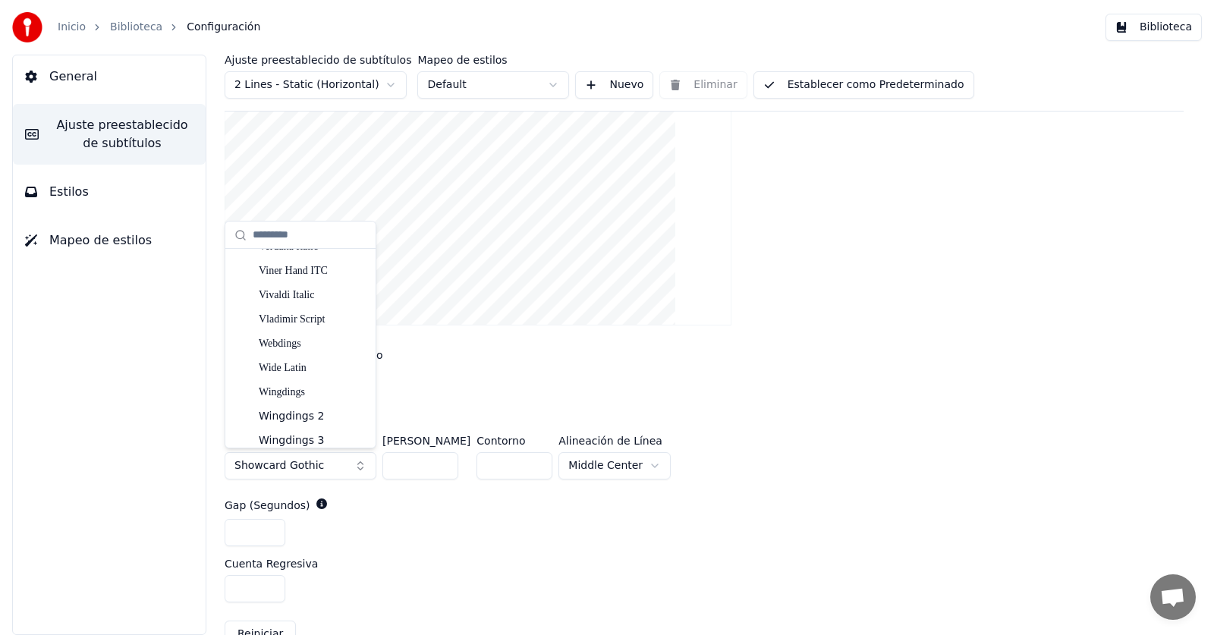
scroll to position [9096, 0]
click at [317, 288] on div "Wide Latin" at bounding box center [313, 292] width 108 height 15
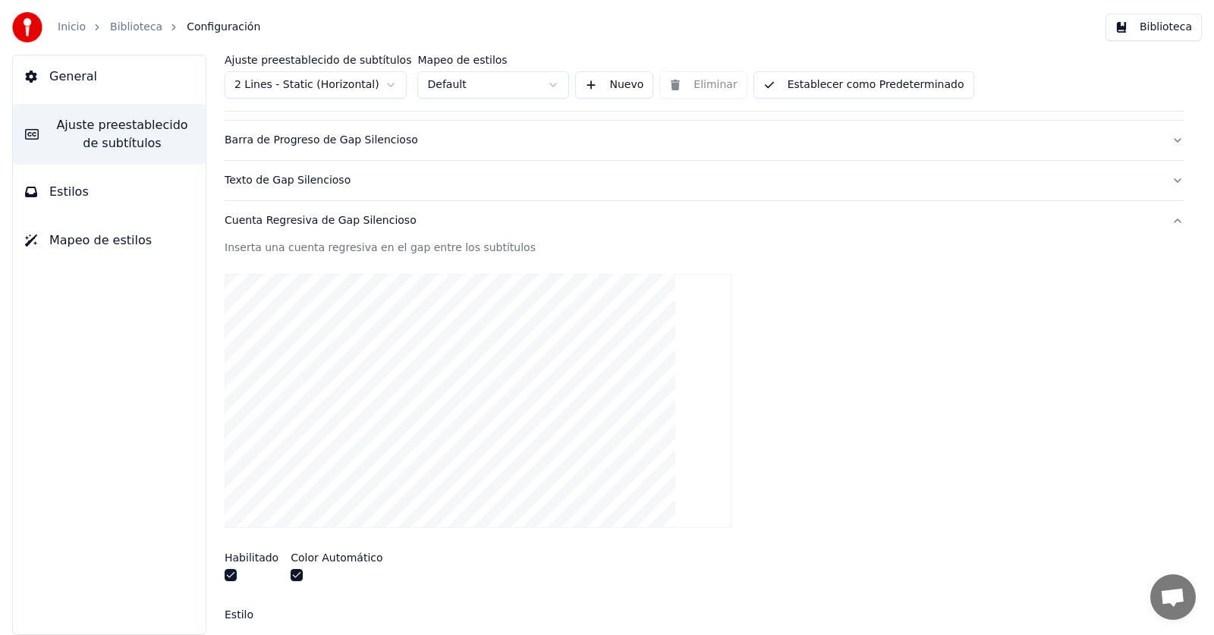
scroll to position [117, 0]
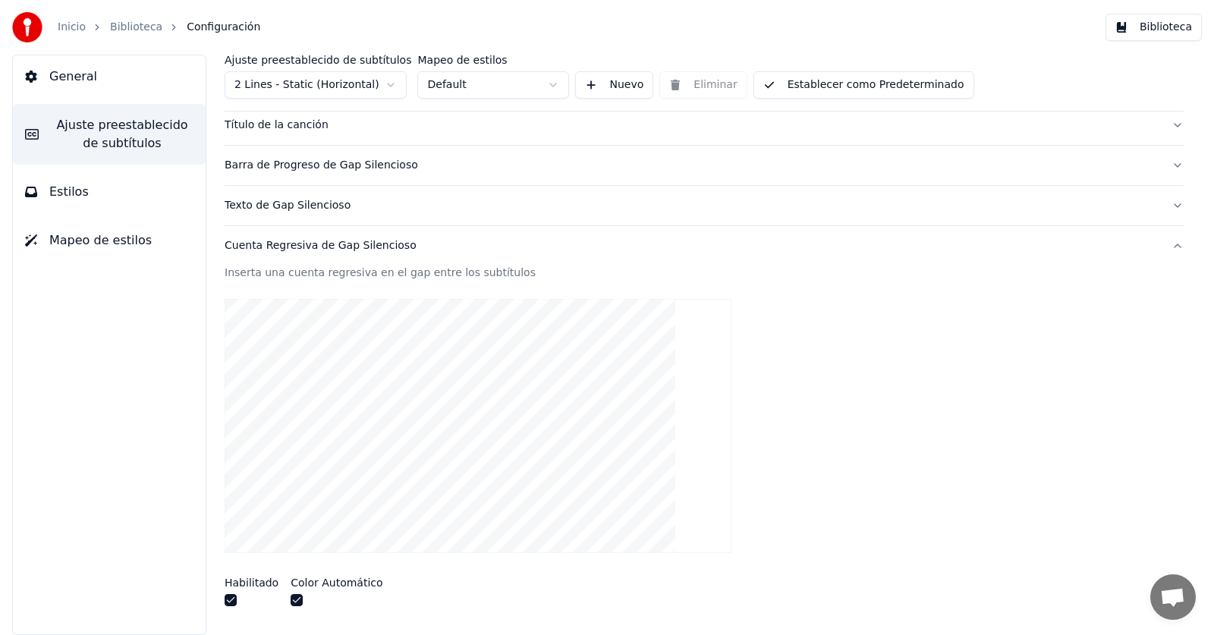
click at [1166, 244] on button "Cuenta Regresiva de Gap Silencioso" at bounding box center [704, 245] width 959 height 39
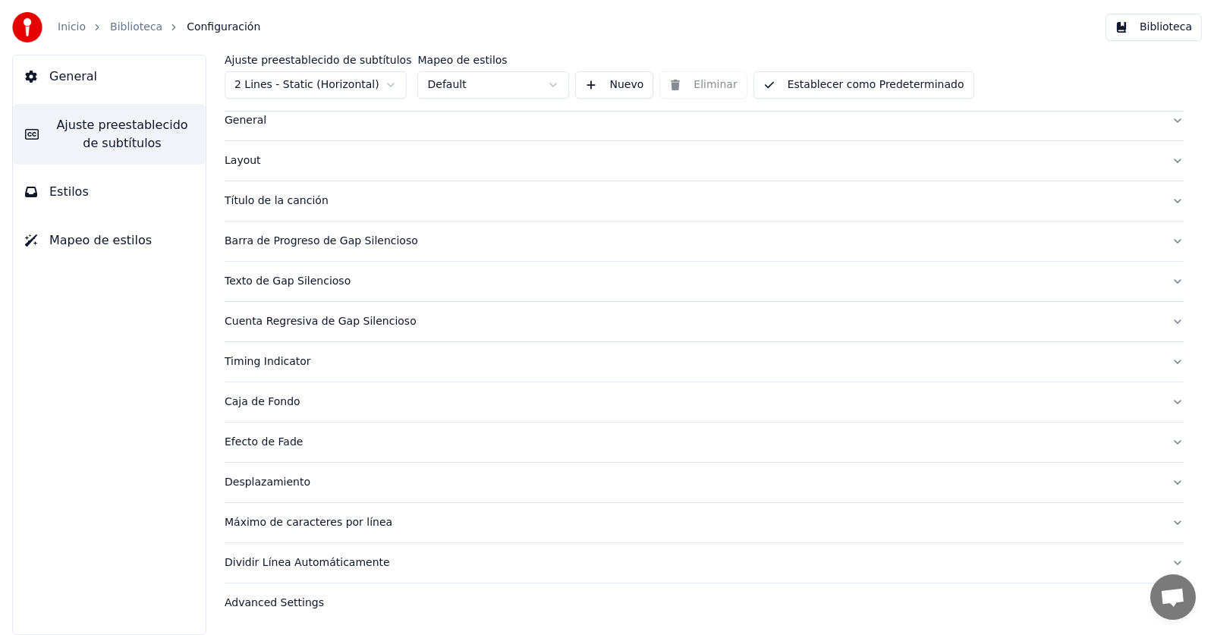
click at [68, 72] on span "General" at bounding box center [73, 77] width 48 height 18
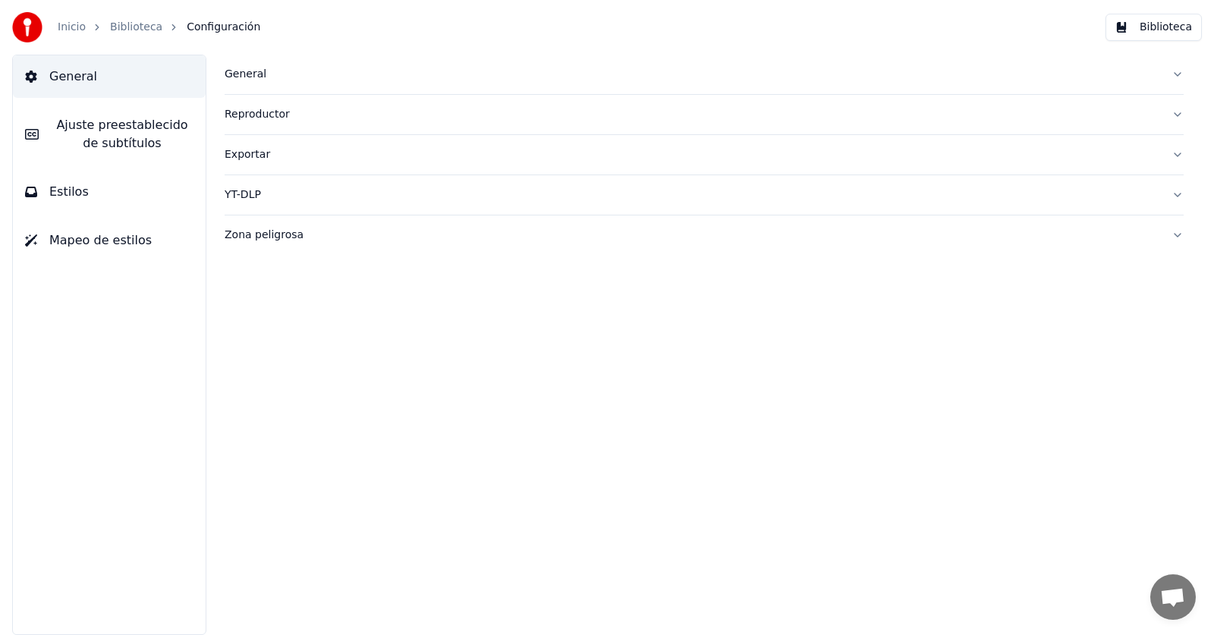
scroll to position [0, 0]
click at [251, 161] on div "Exportar" at bounding box center [692, 154] width 935 height 15
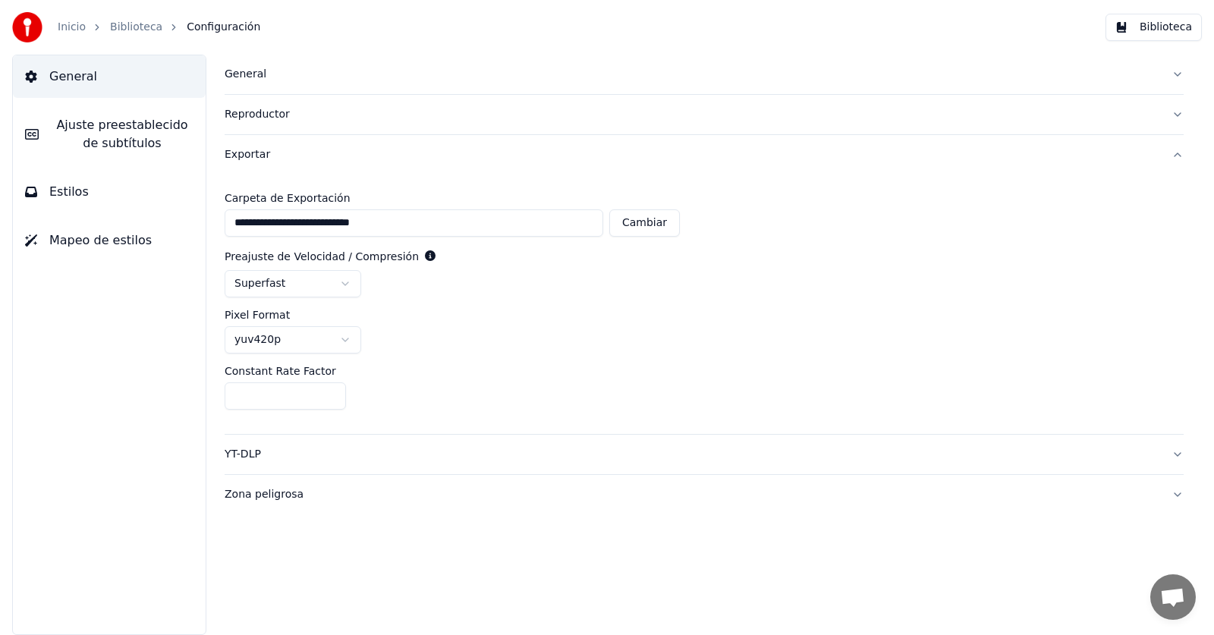
click at [322, 281] on html "**********" at bounding box center [607, 317] width 1214 height 635
click at [297, 284] on html "**********" at bounding box center [607, 317] width 1214 height 635
click at [414, 313] on html "**********" at bounding box center [607, 317] width 1214 height 635
click at [309, 329] on html "**********" at bounding box center [607, 317] width 1214 height 635
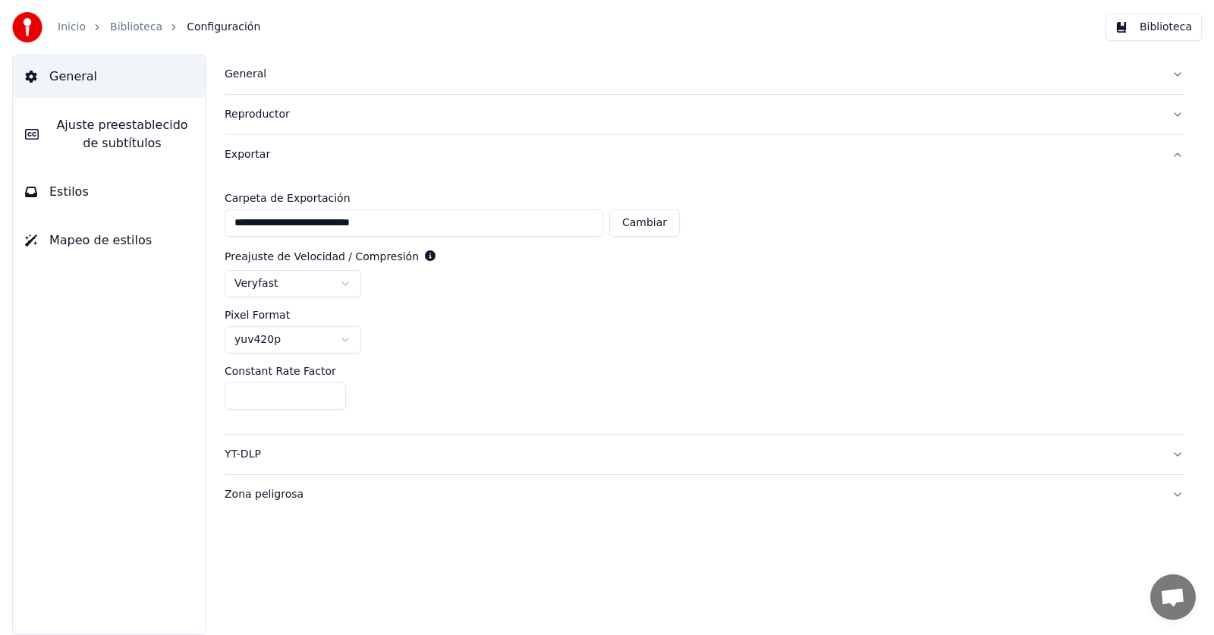
click at [431, 297] on div "veryfast" at bounding box center [704, 283] width 959 height 27
click at [247, 454] on div "YT-DLP" at bounding box center [692, 454] width 935 height 15
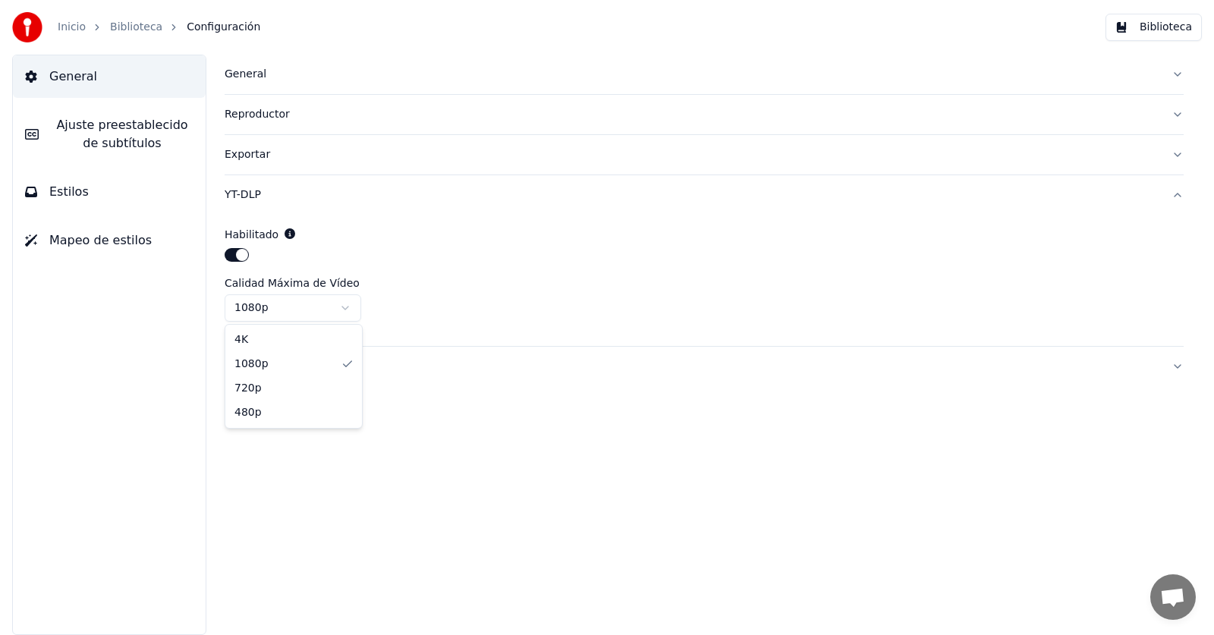
click at [272, 307] on html "Inicio Biblioteca Configuración Biblioteca General [PERSON_NAME] preestablecido…" at bounding box center [607, 317] width 1214 height 635
click at [402, 231] on div "Habilitado" at bounding box center [704, 234] width 959 height 15
click at [71, 24] on link "Inicio" at bounding box center [72, 27] width 28 height 15
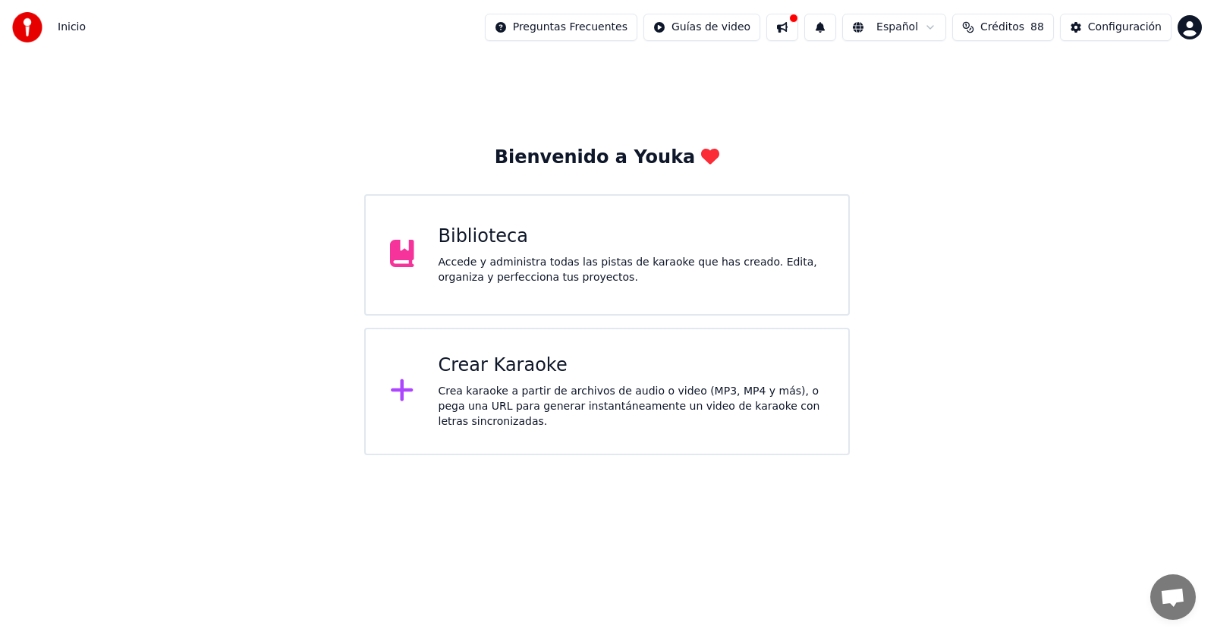
click at [442, 247] on div "Biblioteca" at bounding box center [632, 237] width 386 height 24
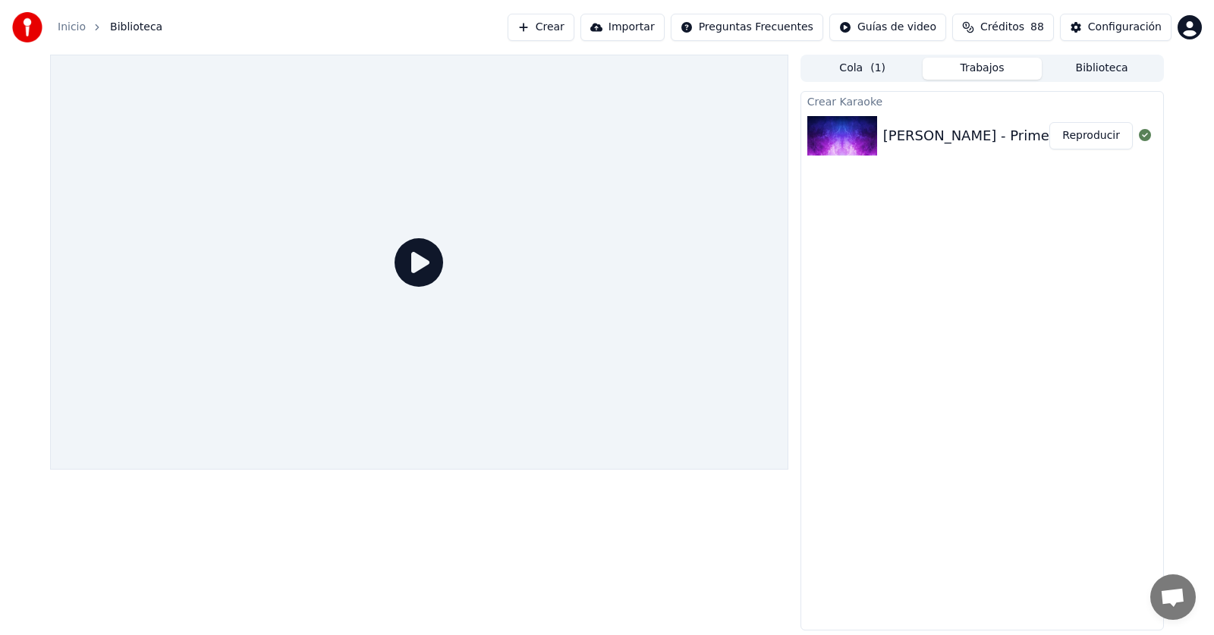
click at [416, 260] on icon at bounding box center [419, 262] width 49 height 49
click at [833, 138] on img at bounding box center [842, 135] width 70 height 39
click at [1112, 134] on button "Reproducir" at bounding box center [1090, 135] width 83 height 27
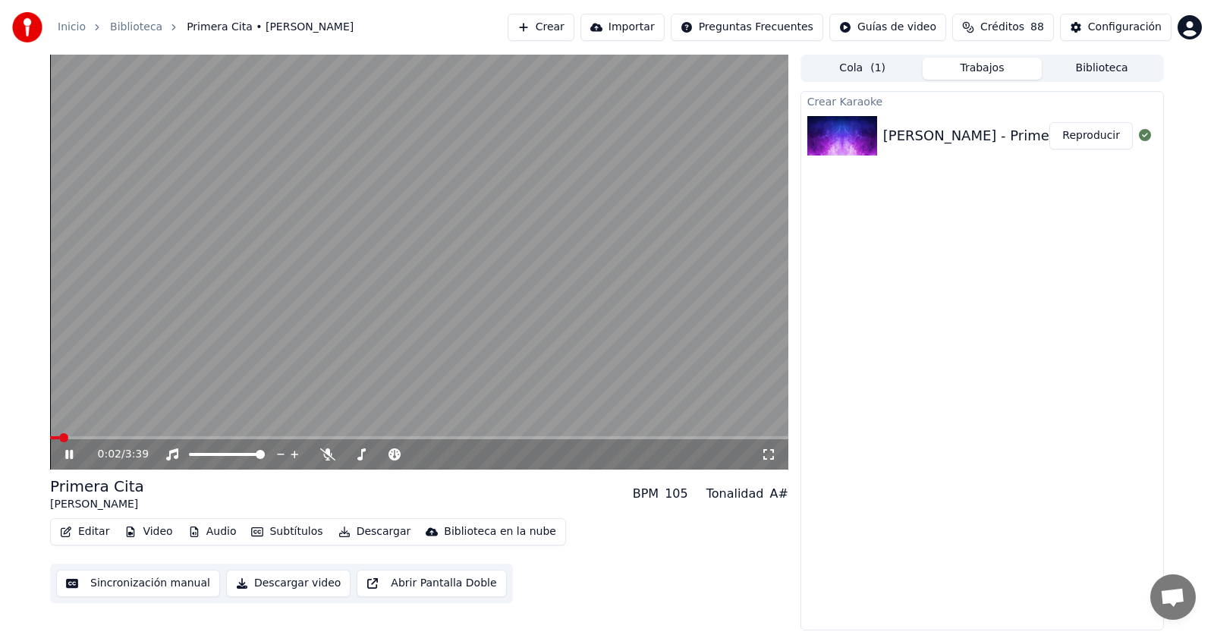
click at [117, 434] on video at bounding box center [419, 262] width 738 height 415
click at [134, 436] on span at bounding box center [419, 437] width 738 height 3
click at [80, 452] on icon at bounding box center [80, 454] width 36 height 12
click at [73, 457] on icon at bounding box center [69, 454] width 8 height 9
click at [73, 457] on icon at bounding box center [80, 454] width 36 height 12
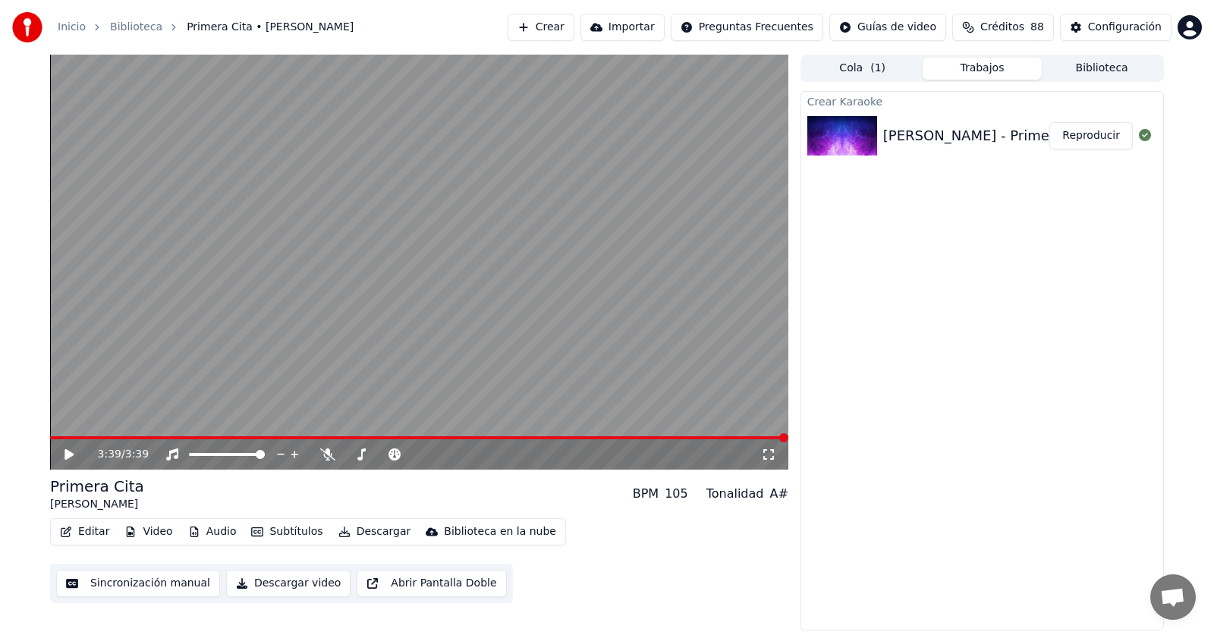
click at [574, 27] on button "Crear" at bounding box center [541, 27] width 67 height 27
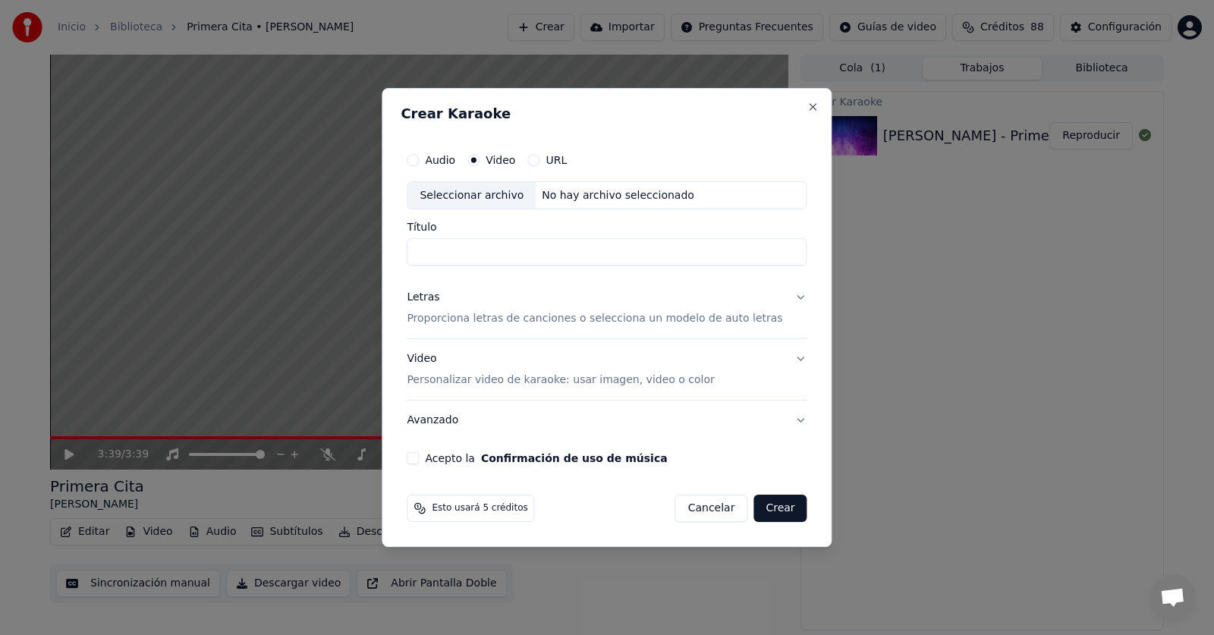
click at [468, 203] on div "Seleccionar archivo" at bounding box center [471, 195] width 128 height 27
type input "**********"
click at [443, 319] on p "Proporciona letras de canciones o selecciona un modelo de auto letras" at bounding box center [595, 319] width 376 height 15
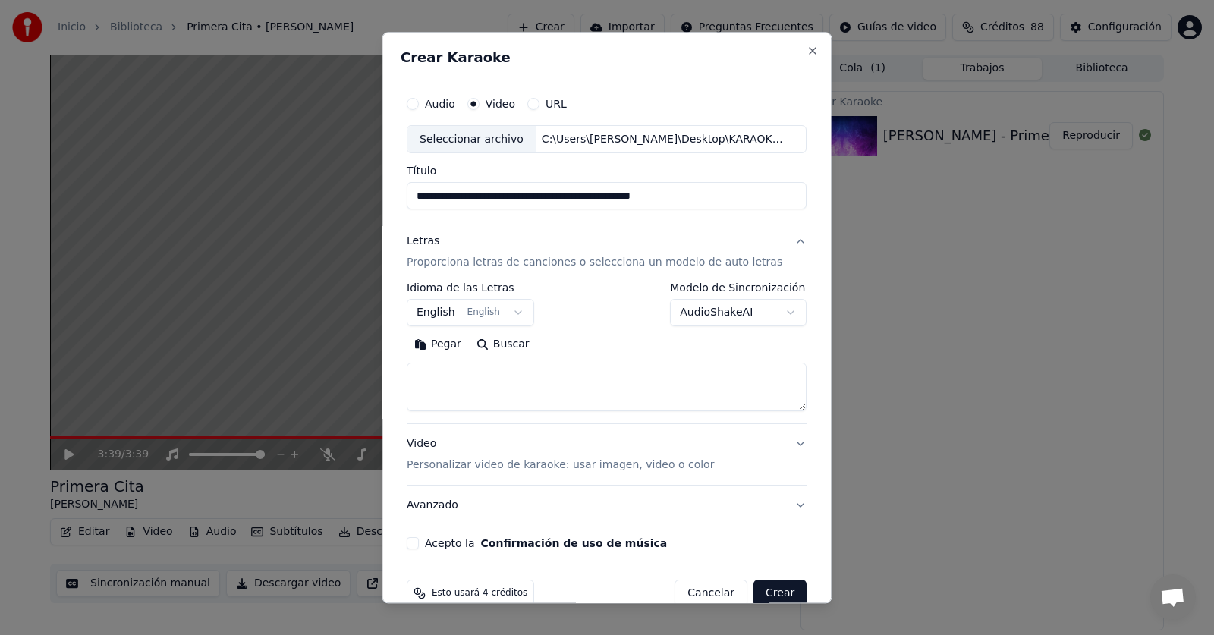
click at [441, 347] on button "Pegar" at bounding box center [438, 345] width 62 height 24
click at [448, 391] on textarea "**********" at bounding box center [593, 387] width 373 height 49
click at [451, 392] on textarea "**********" at bounding box center [593, 387] width 373 height 49
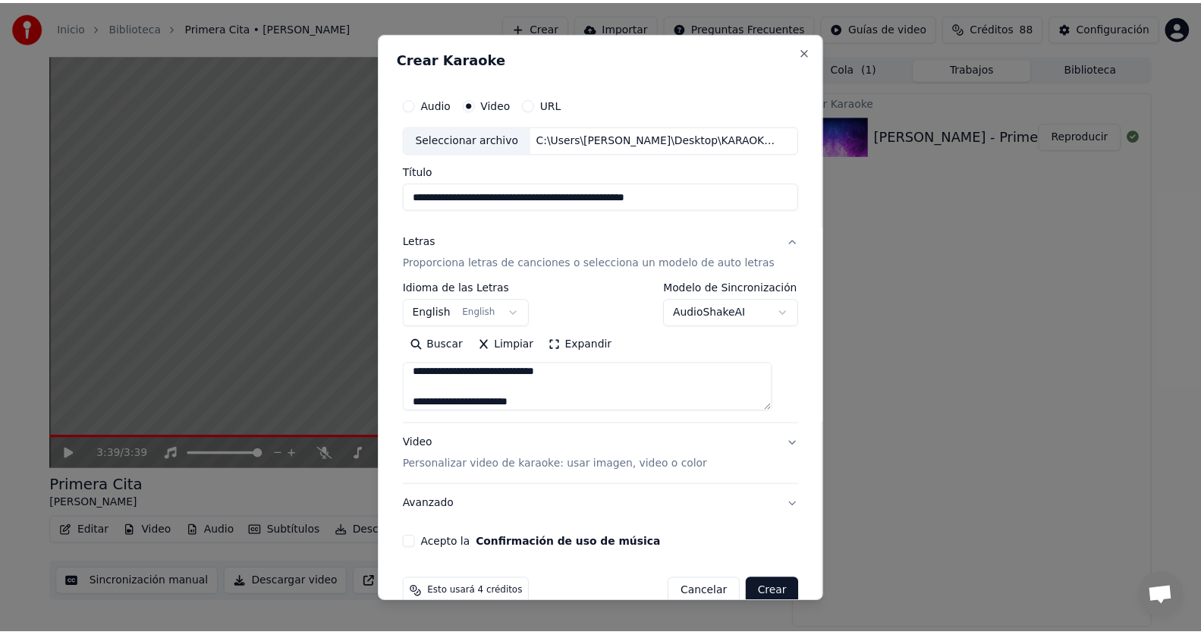
scroll to position [678, 0]
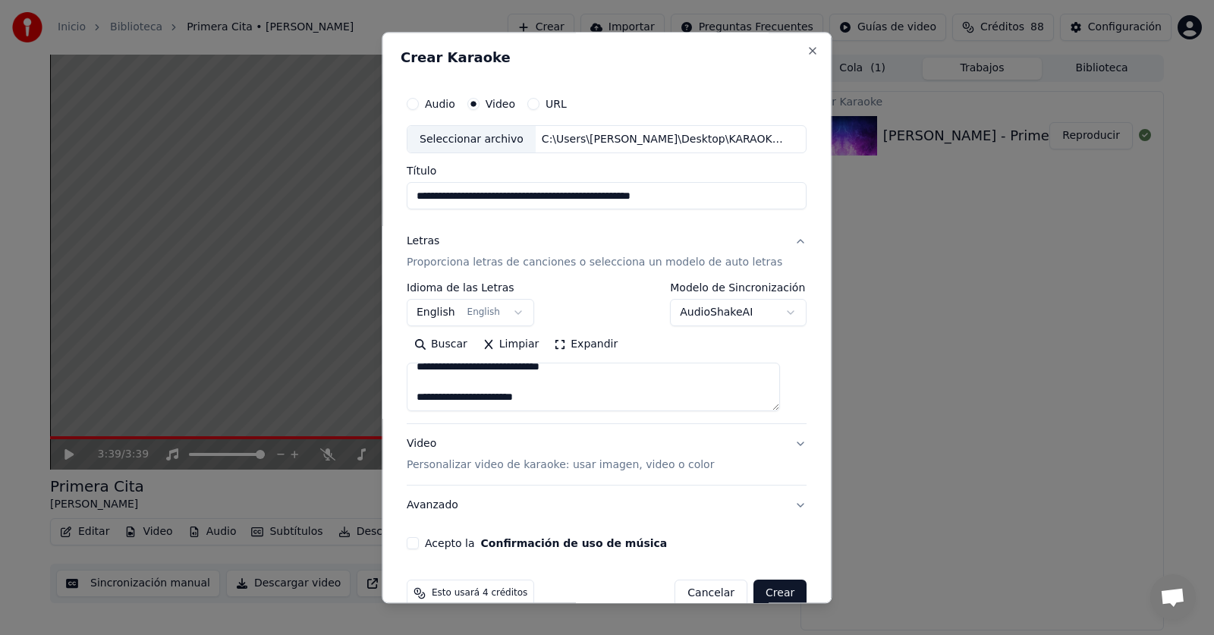
type textarea "**********"
click at [419, 541] on button "Acepto la Confirmación de uso de música" at bounding box center [413, 544] width 12 height 12
click at [761, 592] on button "Crear" at bounding box center [779, 593] width 53 height 27
select select "**"
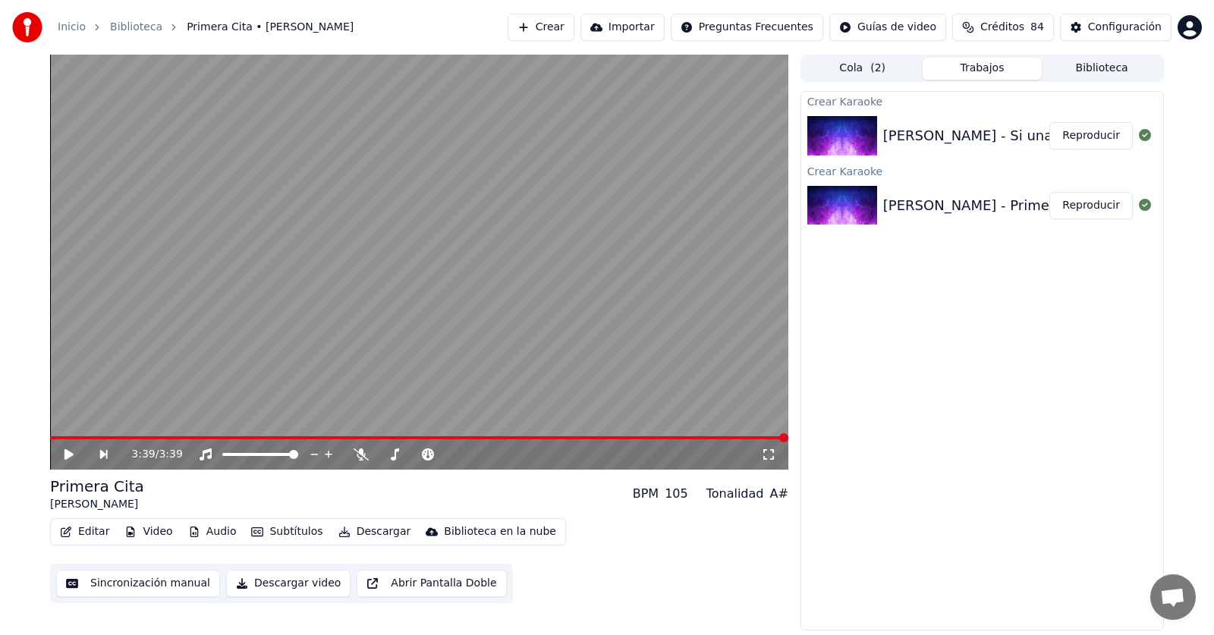
click at [1094, 137] on button "Reproducir" at bounding box center [1090, 135] width 83 height 27
click at [348, 441] on div "1:33 / 3:28" at bounding box center [419, 454] width 738 height 30
click at [348, 437] on span at bounding box center [216, 437] width 332 height 3
click at [357, 436] on span at bounding box center [204, 437] width 308 height 3
click at [83, 528] on button "Editar" at bounding box center [84, 531] width 61 height 21
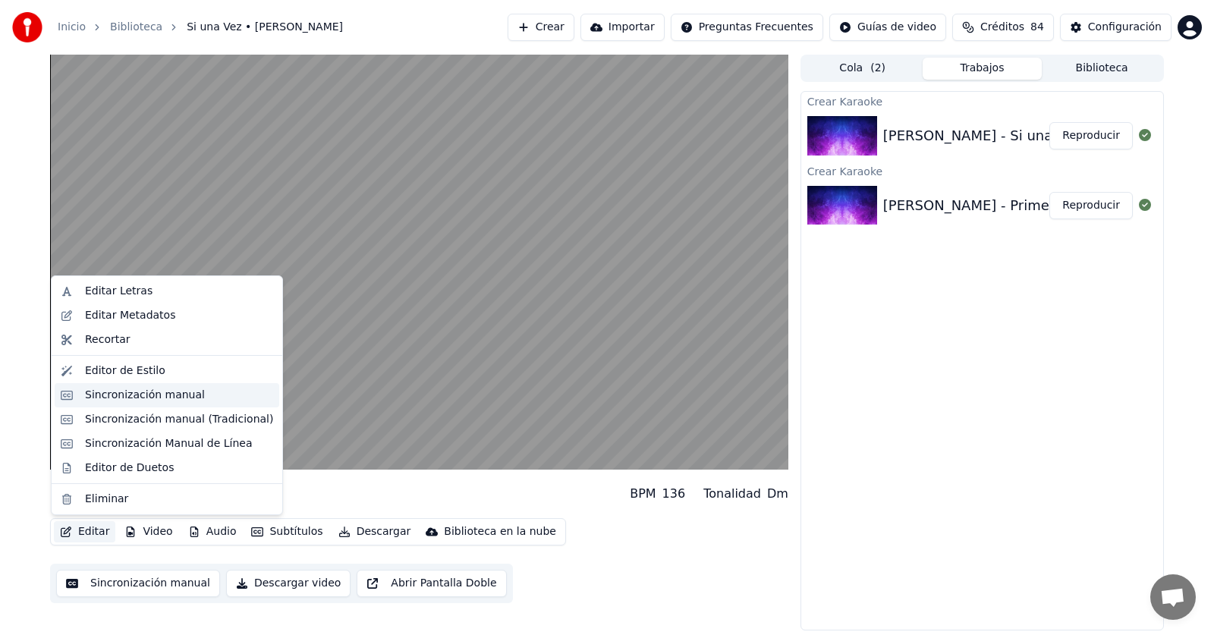
click at [118, 393] on div "Sincronización manual" at bounding box center [145, 395] width 120 height 15
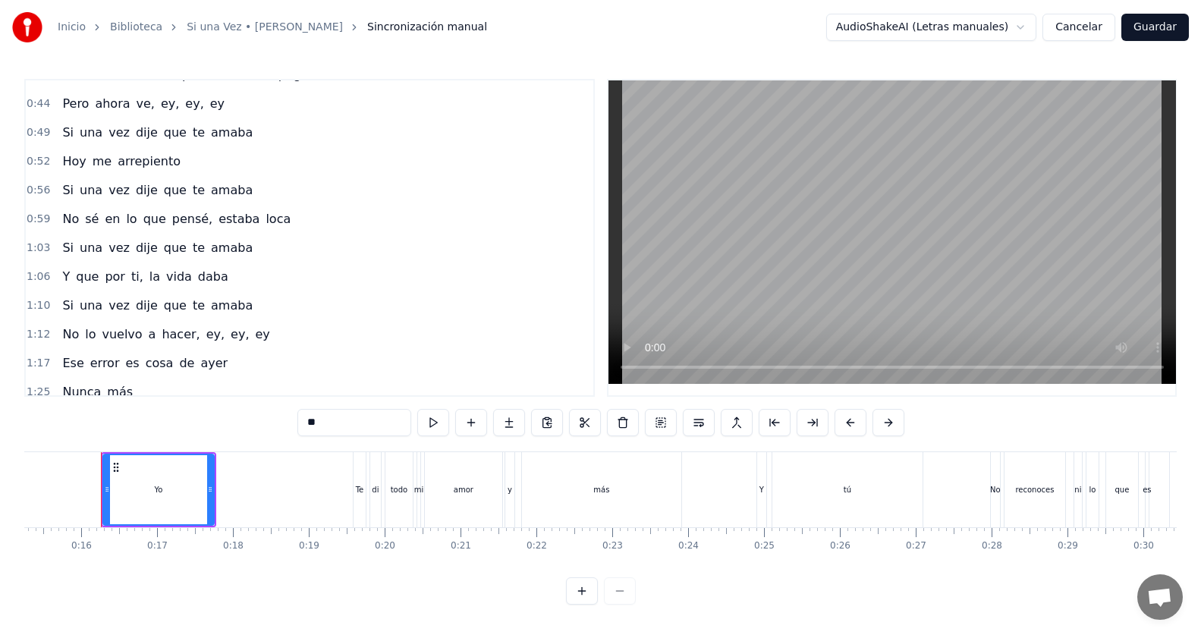
scroll to position [228, 0]
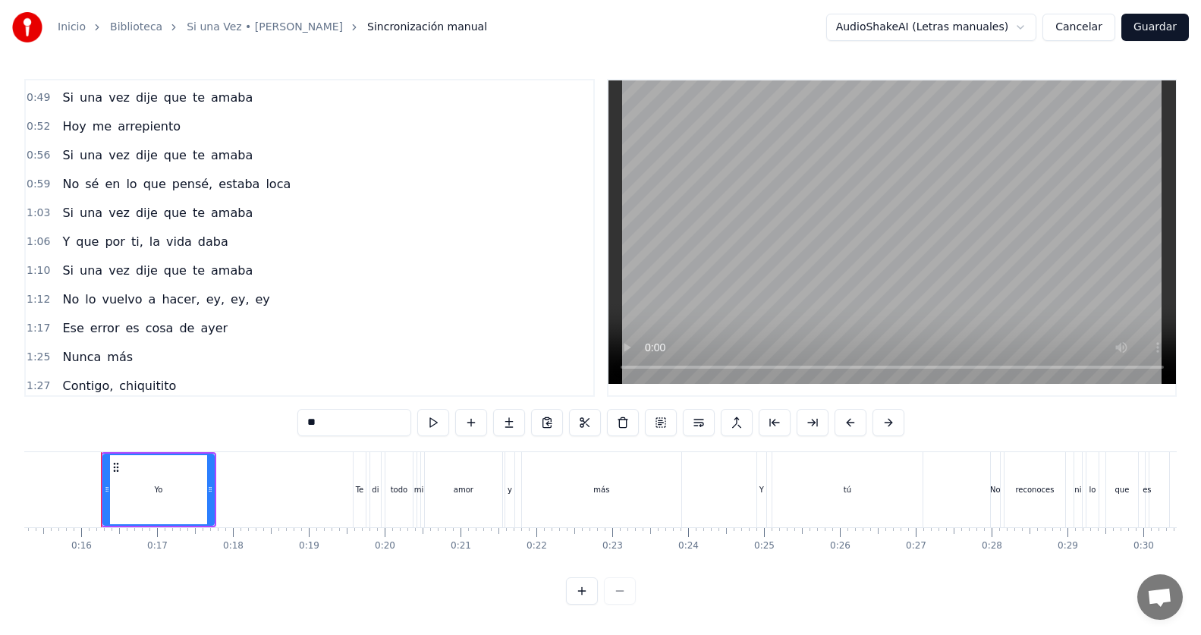
click at [140, 361] on div "1:25 Nunca más" at bounding box center [310, 357] width 568 height 29
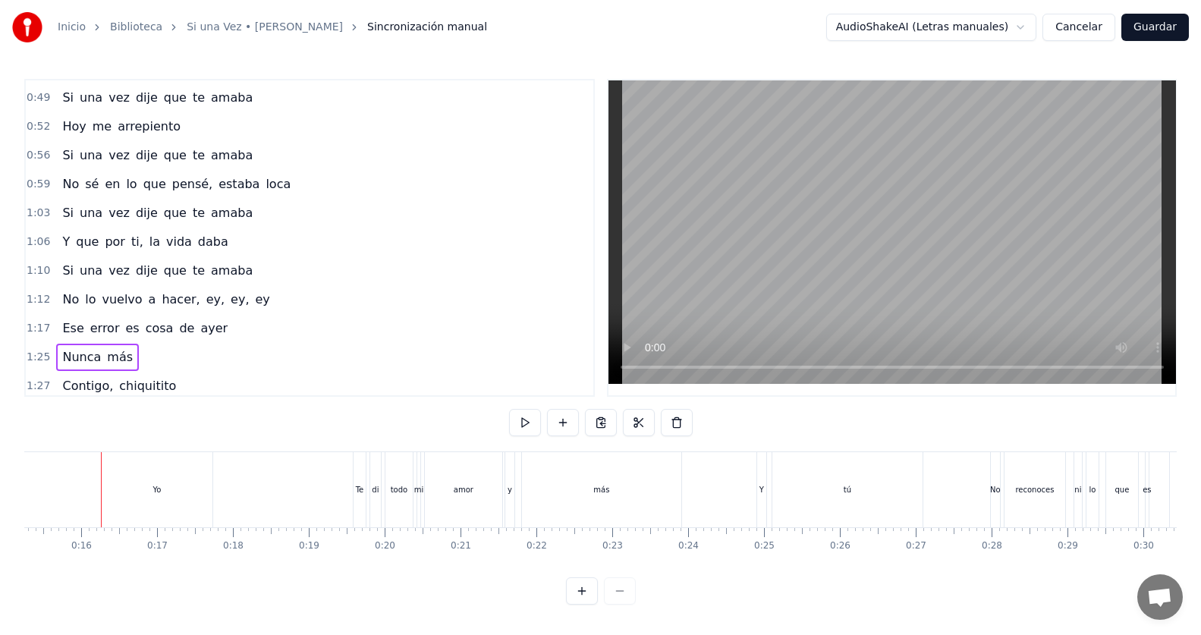
click at [83, 358] on span "Nunca" at bounding box center [82, 356] width 42 height 17
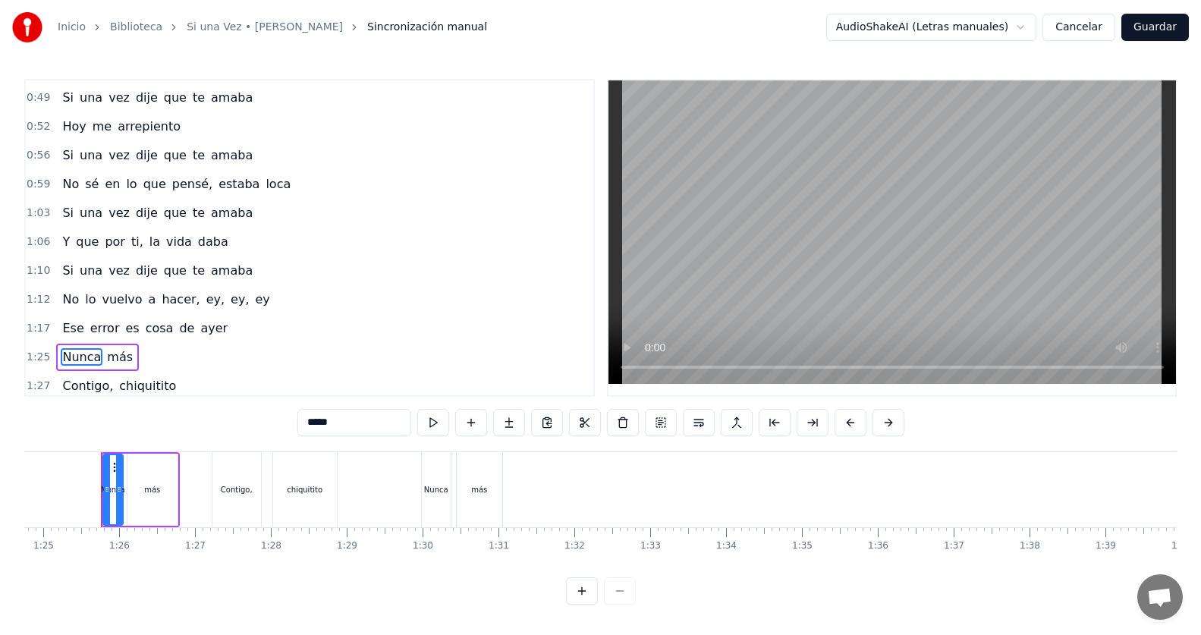
scroll to position [347, 0]
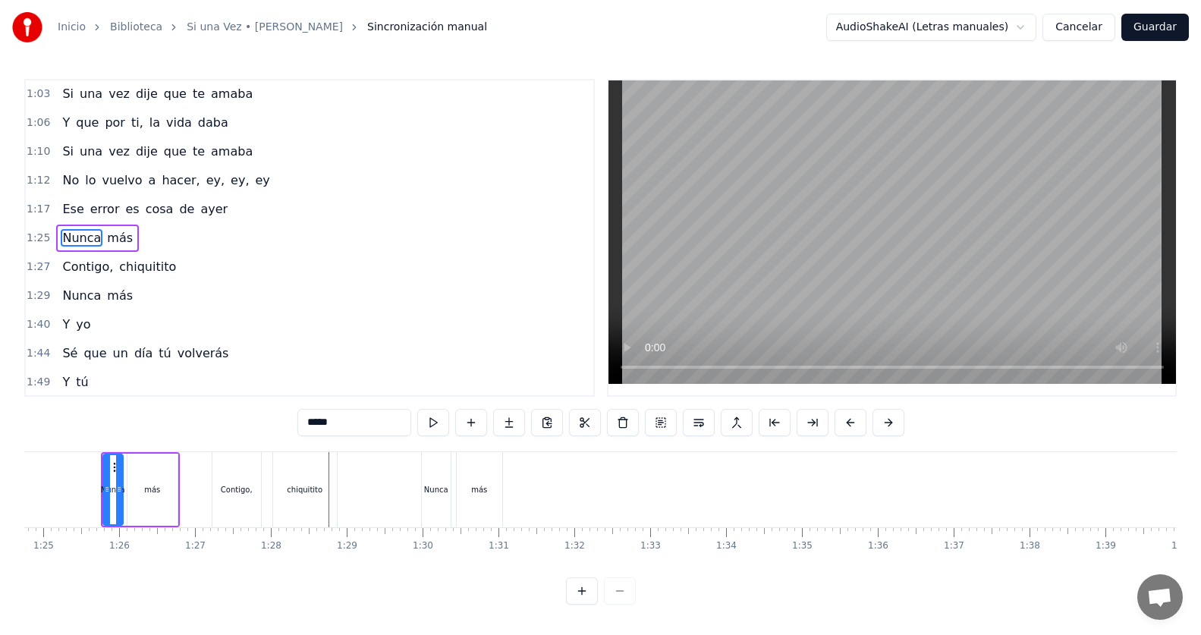
click at [1102, 24] on button "Cancelar" at bounding box center [1078, 27] width 73 height 27
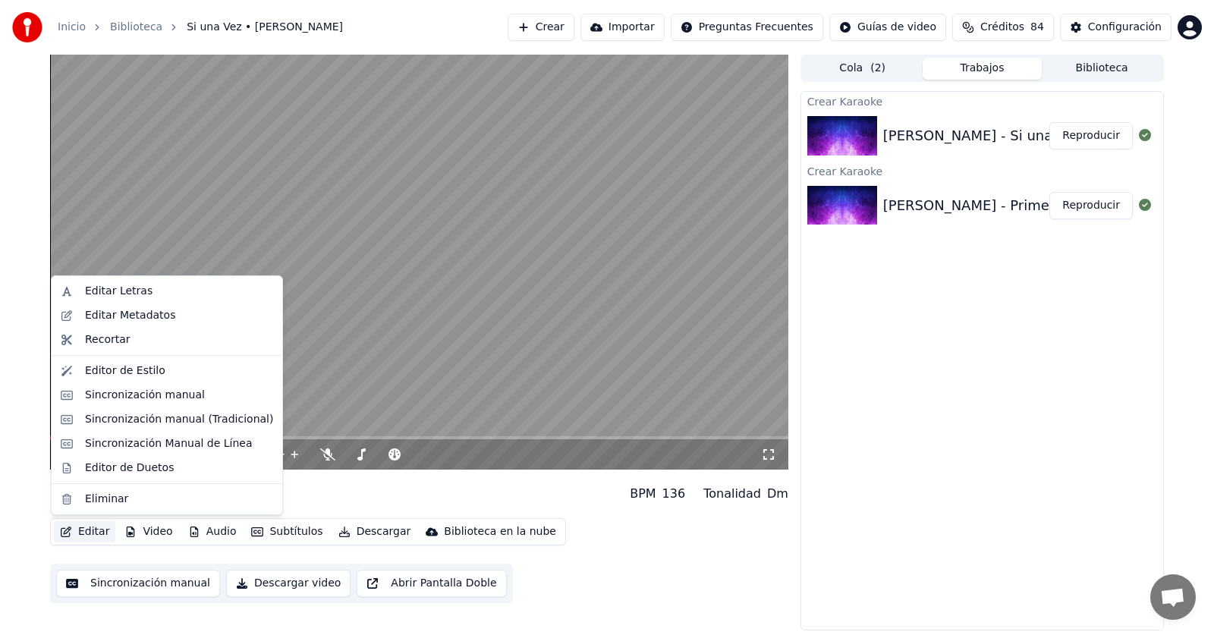
click at [74, 531] on button "Editar" at bounding box center [84, 531] width 61 height 21
click at [100, 473] on div "Editor de Duetos" at bounding box center [129, 468] width 89 height 15
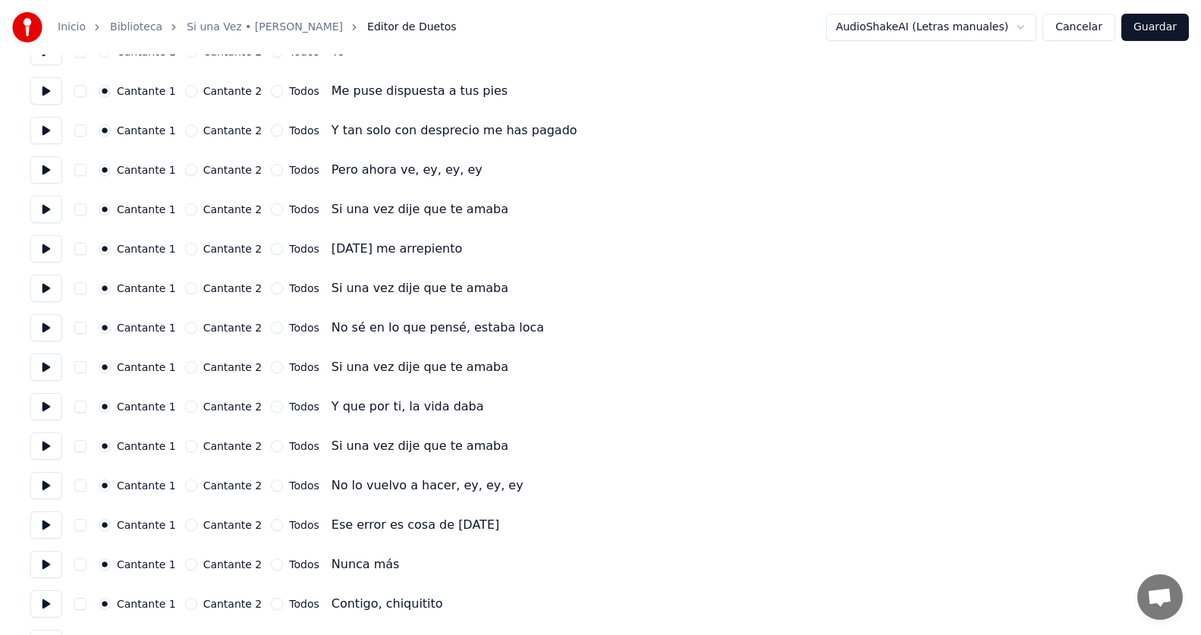
scroll to position [455, 0]
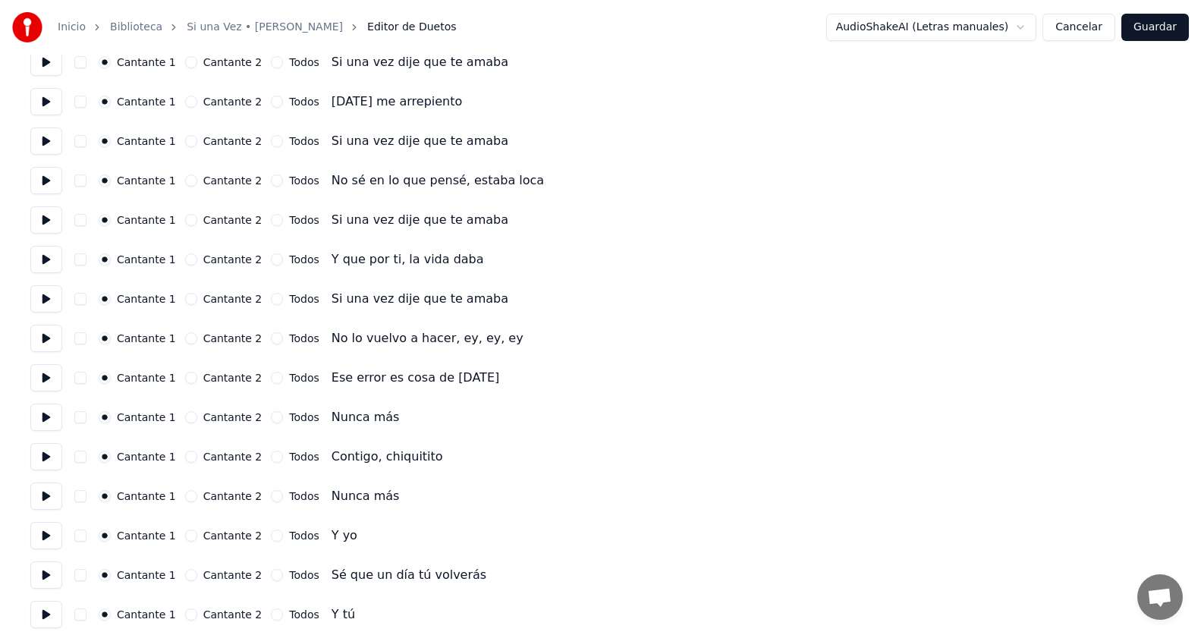
click at [185, 417] on button "Cantante 2" at bounding box center [191, 417] width 12 height 12
click at [185, 457] on button "Cantante 2" at bounding box center [191, 457] width 12 height 12
click at [185, 493] on button "Cantante 2" at bounding box center [191, 496] width 12 height 12
click at [1143, 28] on button "Guardar" at bounding box center [1155, 27] width 68 height 27
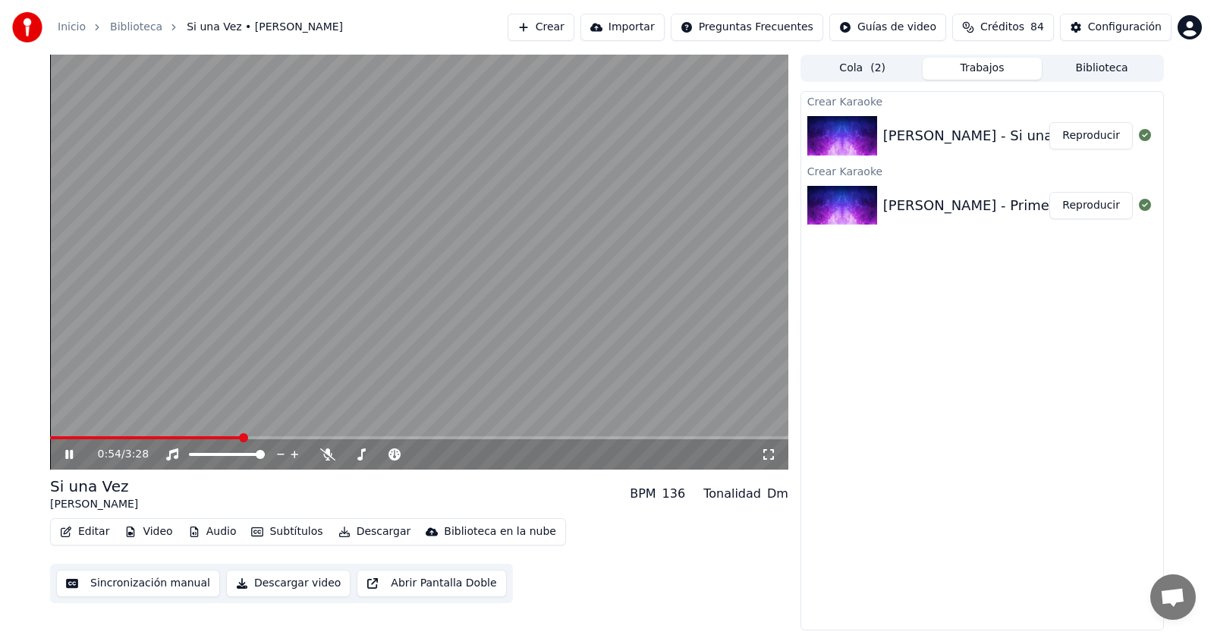
click at [241, 437] on span at bounding box center [419, 437] width 738 height 3
click at [287, 435] on video at bounding box center [419, 262] width 738 height 415
click at [288, 437] on span at bounding box center [419, 437] width 738 height 3
click at [74, 449] on icon at bounding box center [80, 454] width 36 height 12
click at [399, 435] on video at bounding box center [419, 262] width 738 height 415
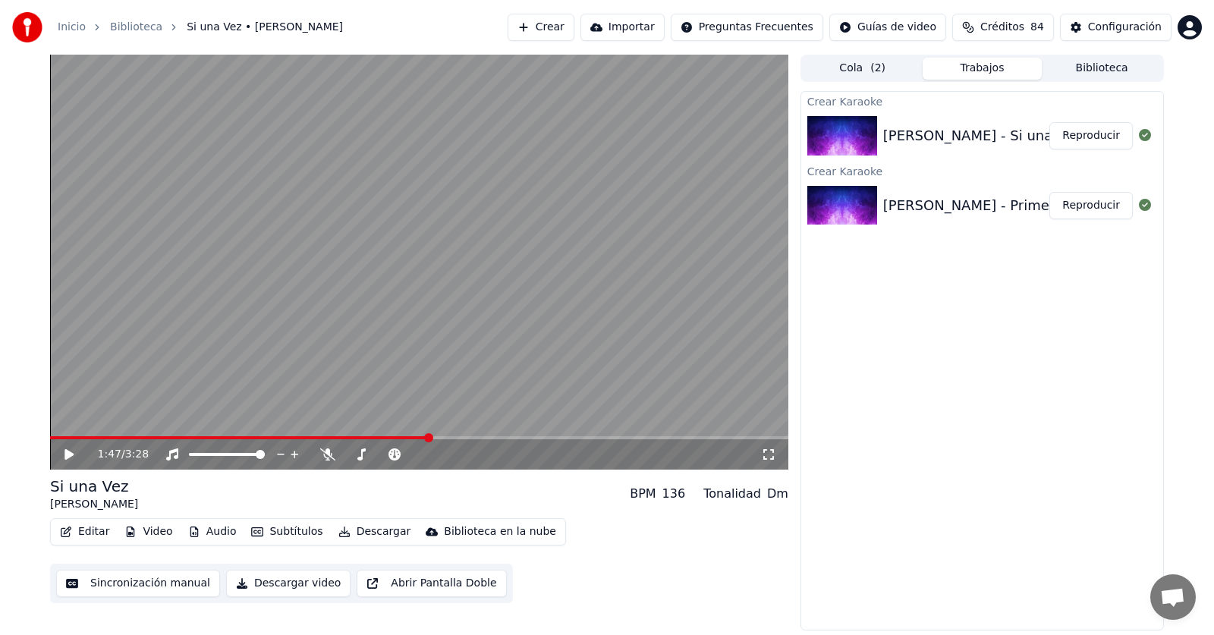
click at [399, 435] on video at bounding box center [419, 262] width 738 height 415
click at [393, 436] on span at bounding box center [221, 437] width 343 height 3
click at [64, 454] on icon at bounding box center [80, 454] width 36 height 12
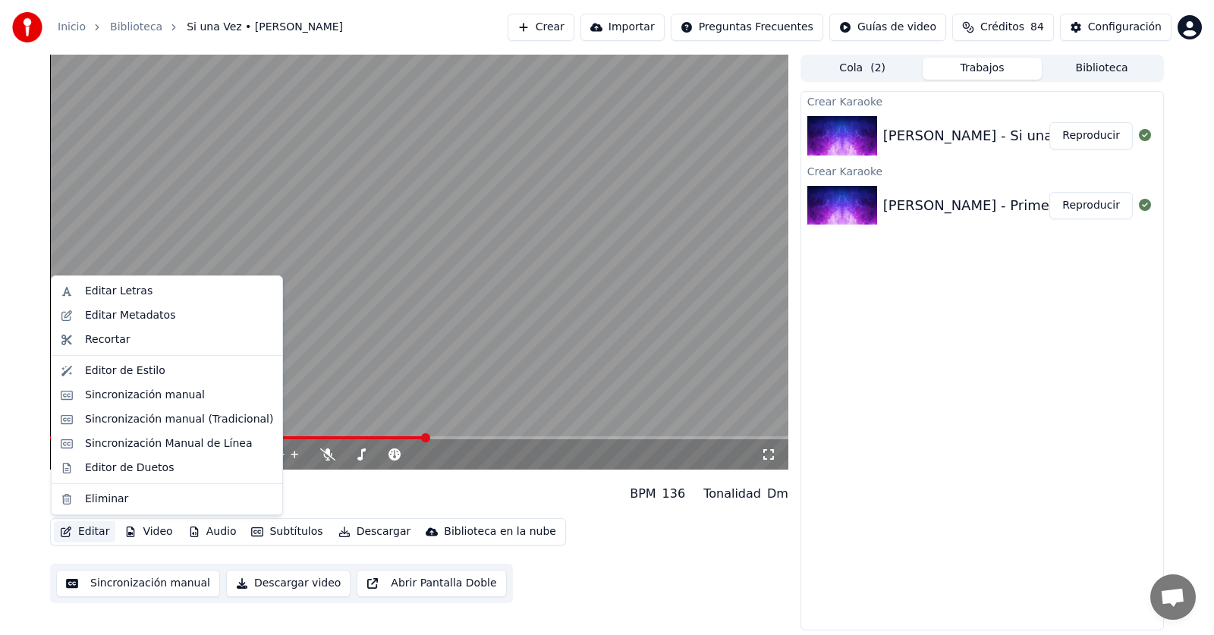
click at [76, 528] on button "Editar" at bounding box center [84, 531] width 61 height 21
click at [117, 395] on div "Sincronización manual" at bounding box center [145, 395] width 120 height 15
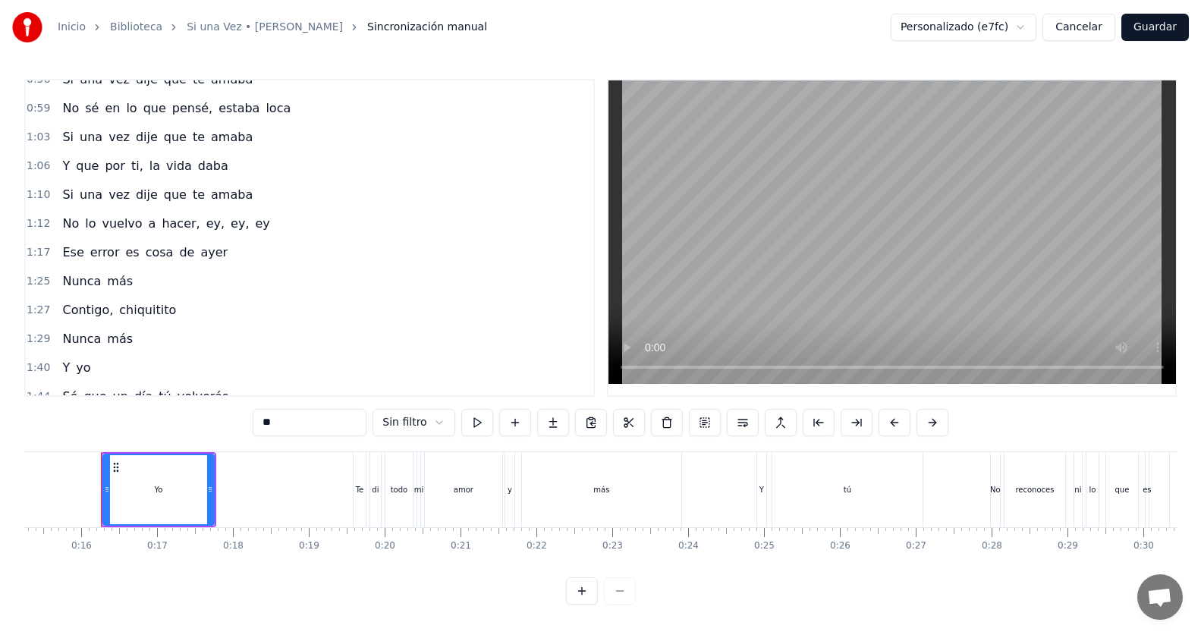
scroll to position [379, 0]
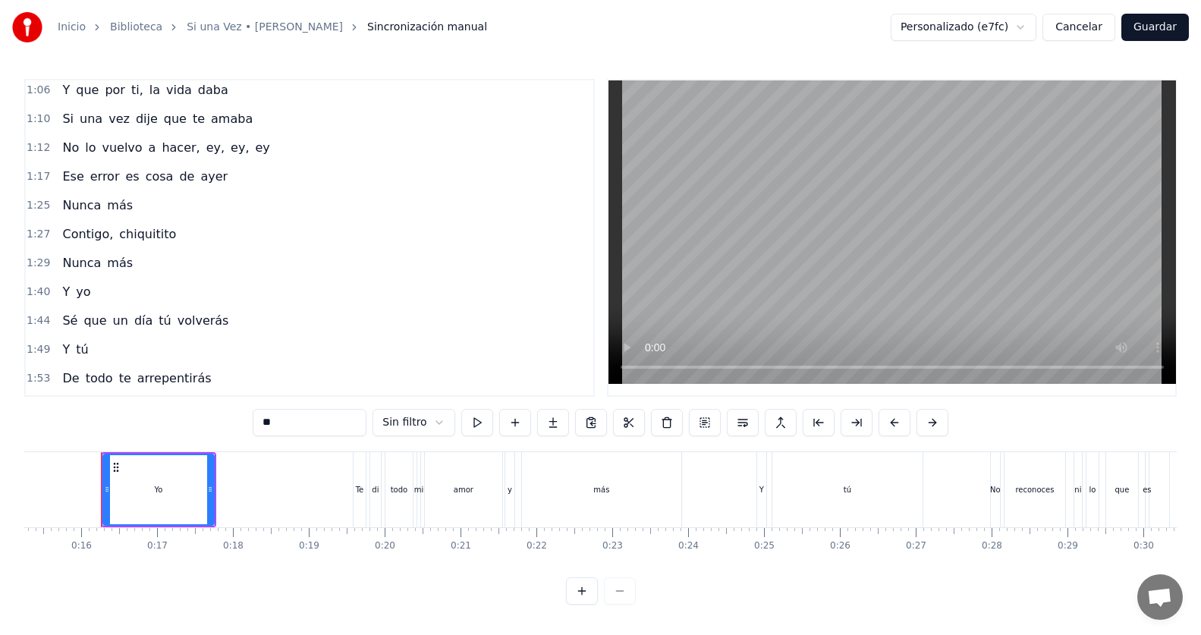
click at [107, 290] on div "1:40 Y yo" at bounding box center [310, 292] width 568 height 29
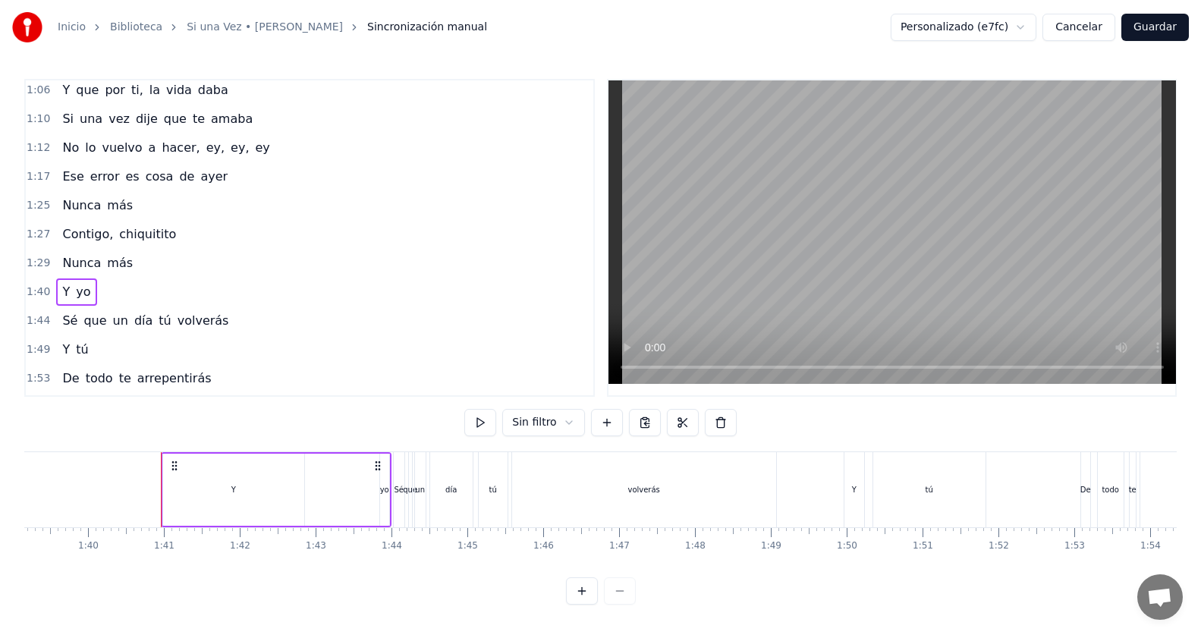
scroll to position [0, 7583]
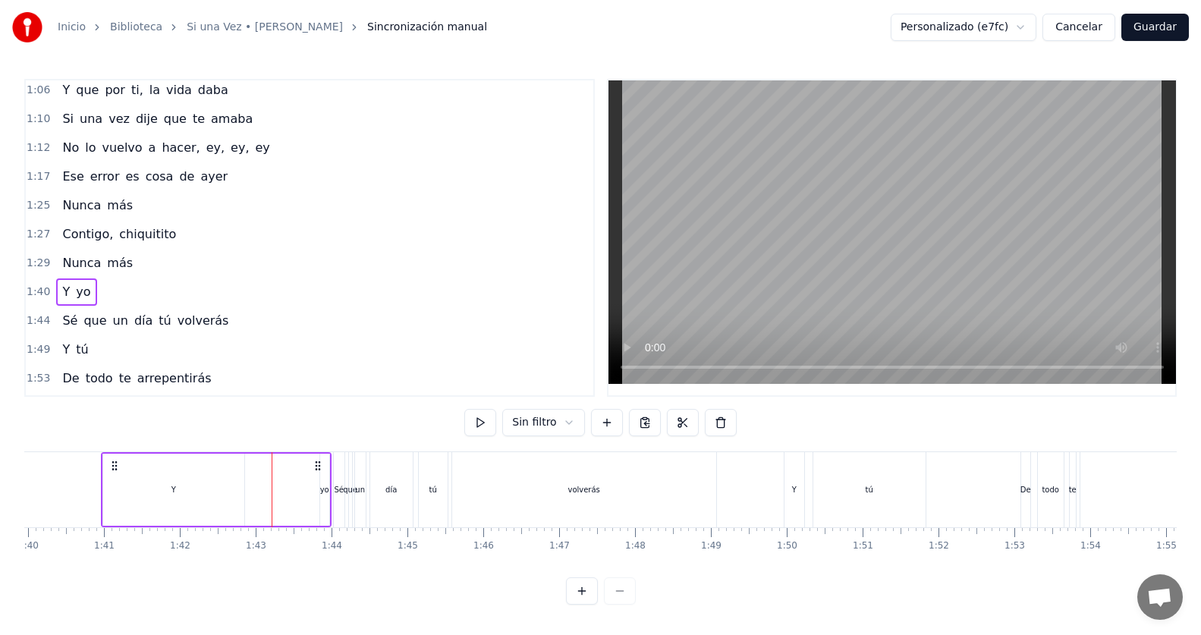
click at [298, 480] on div "Y yo" at bounding box center [216, 489] width 231 height 75
click at [317, 484] on div "Y yo" at bounding box center [216, 489] width 231 height 75
drag, startPoint x: 320, startPoint y: 485, endPoint x: 293, endPoint y: 483, distance: 27.4
click at [293, 483] on div "Y yo" at bounding box center [216, 489] width 231 height 75
click at [296, 470] on div "Y yo" at bounding box center [216, 489] width 231 height 75
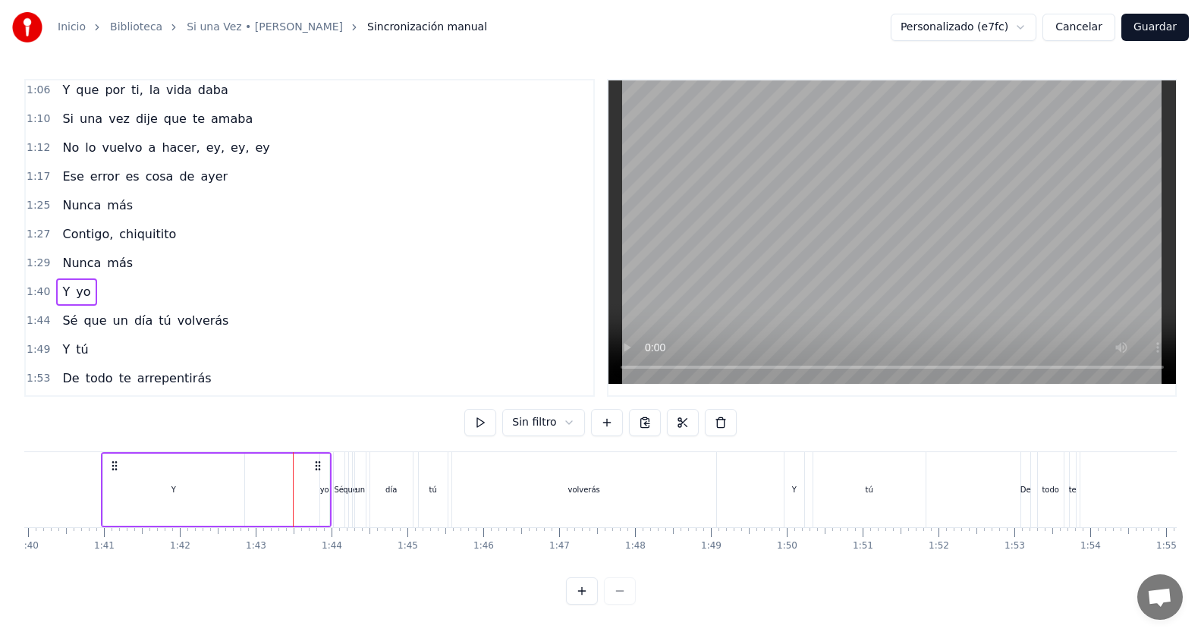
click at [61, 292] on span "Y" at bounding box center [66, 291] width 11 height 17
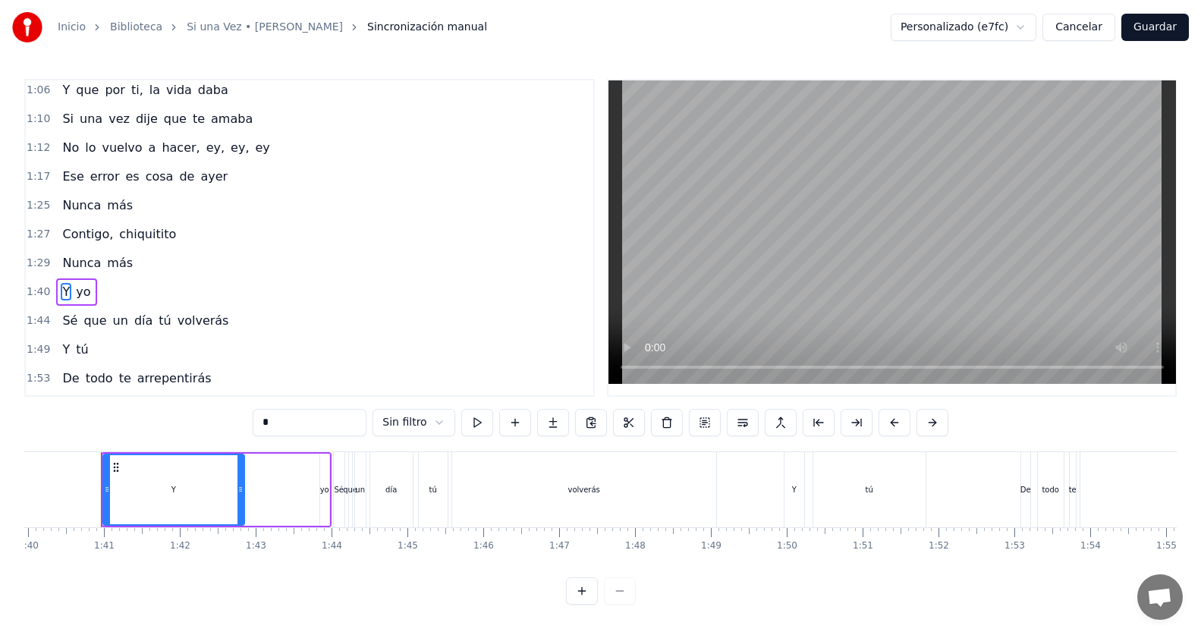
scroll to position [433, 0]
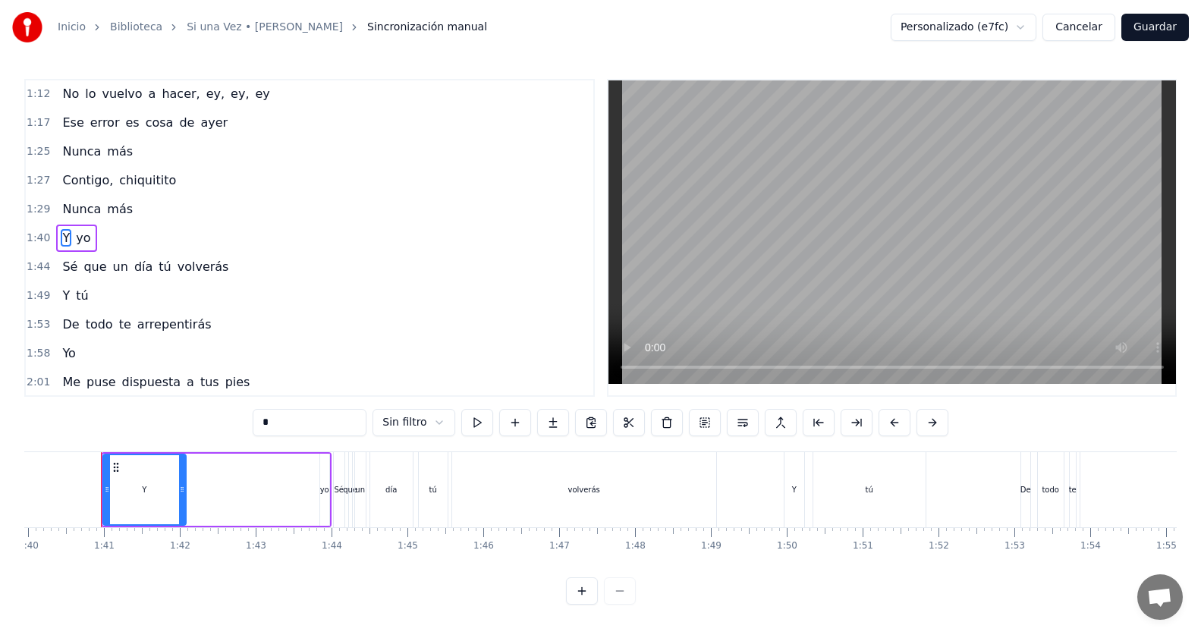
drag, startPoint x: 238, startPoint y: 486, endPoint x: 180, endPoint y: 492, distance: 58.7
click at [180, 492] on icon at bounding box center [182, 489] width 6 height 12
click at [239, 481] on div "Y yo" at bounding box center [216, 489] width 231 height 75
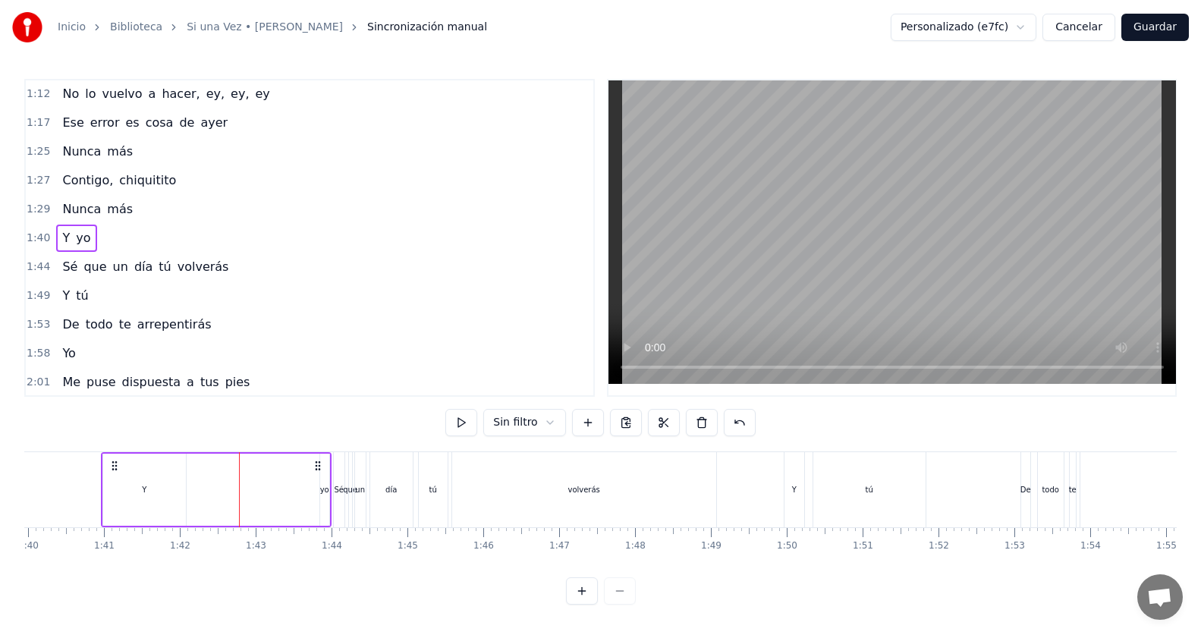
click at [264, 480] on div "Y yo" at bounding box center [216, 489] width 231 height 75
drag, startPoint x: 300, startPoint y: 475, endPoint x: 310, endPoint y: 474, distance: 10.6
click at [300, 476] on div "Y yo" at bounding box center [216, 489] width 231 height 75
click at [317, 472] on div "Y yo" at bounding box center [216, 489] width 231 height 75
drag, startPoint x: 295, startPoint y: 476, endPoint x: 273, endPoint y: 482, distance: 22.6
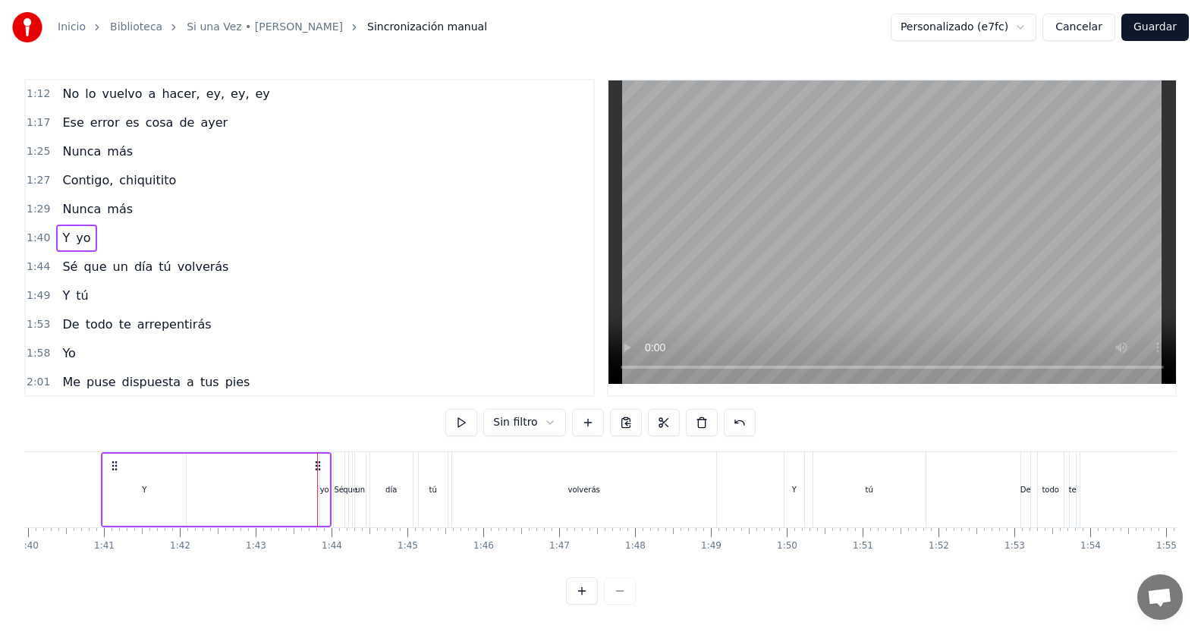
click at [294, 477] on div "Y yo" at bounding box center [216, 489] width 231 height 75
click at [231, 490] on div "Y yo" at bounding box center [216, 489] width 231 height 75
click at [77, 241] on span "yo" at bounding box center [82, 237] width 17 height 17
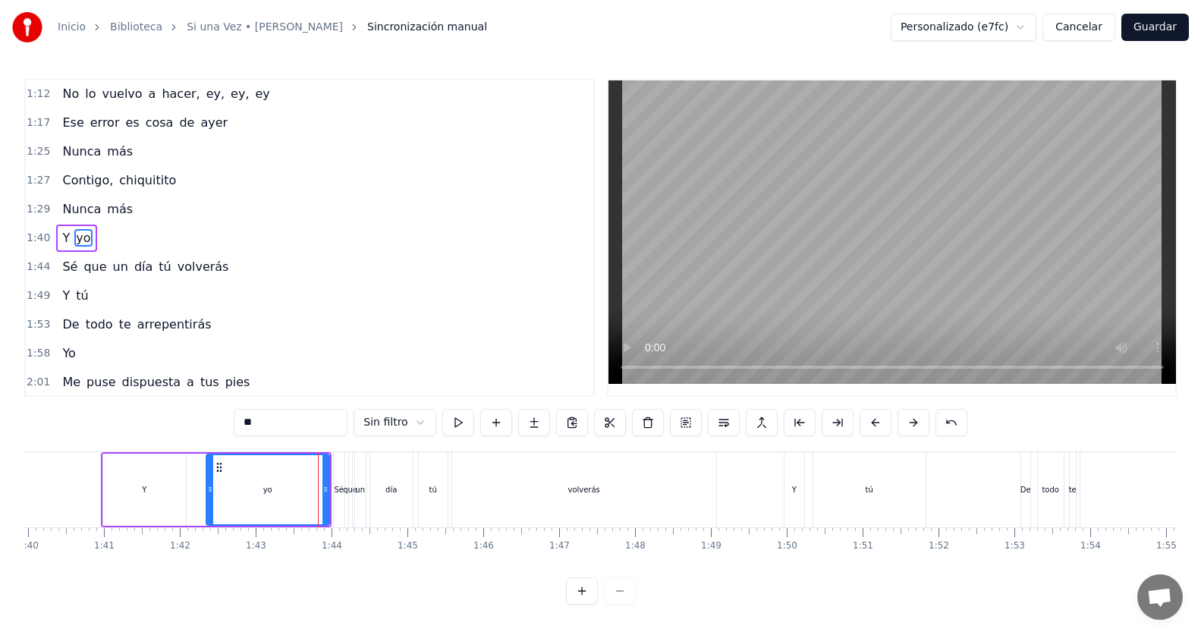
drag, startPoint x: 321, startPoint y: 489, endPoint x: 207, endPoint y: 492, distance: 113.9
click at [207, 492] on icon at bounding box center [210, 489] width 6 height 12
drag, startPoint x: 325, startPoint y: 497, endPoint x: 284, endPoint y: 498, distance: 41.0
click at [284, 498] on div at bounding box center [284, 489] width 6 height 69
click at [294, 320] on div "1:53 De todo te arrepentirás" at bounding box center [310, 324] width 568 height 29
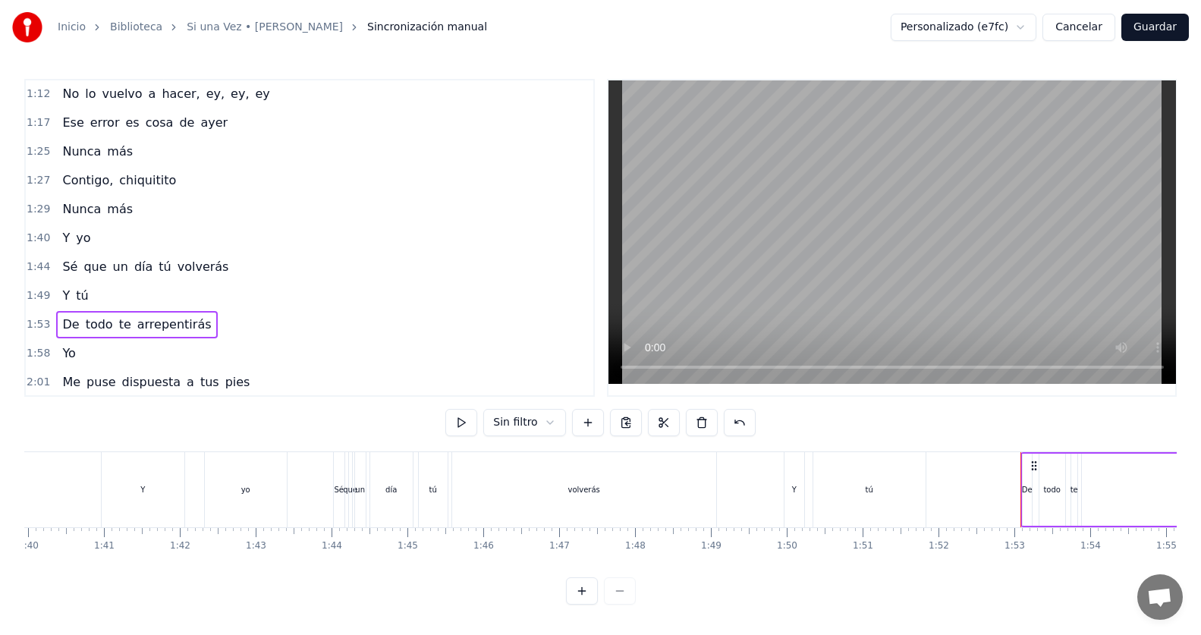
click at [144, 232] on div "1:40 Y yo" at bounding box center [310, 238] width 568 height 29
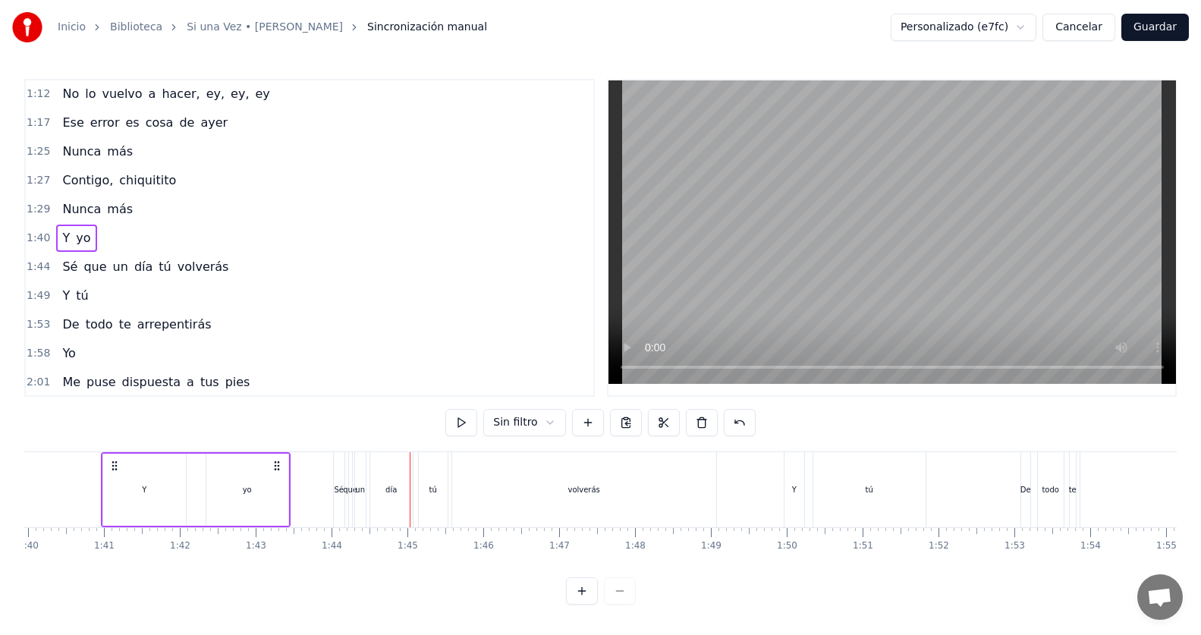
click at [112, 243] on div "1:40 Y yo" at bounding box center [310, 238] width 568 height 29
click at [450, 423] on button at bounding box center [461, 422] width 32 height 27
click at [159, 478] on div "Y" at bounding box center [144, 490] width 83 height 72
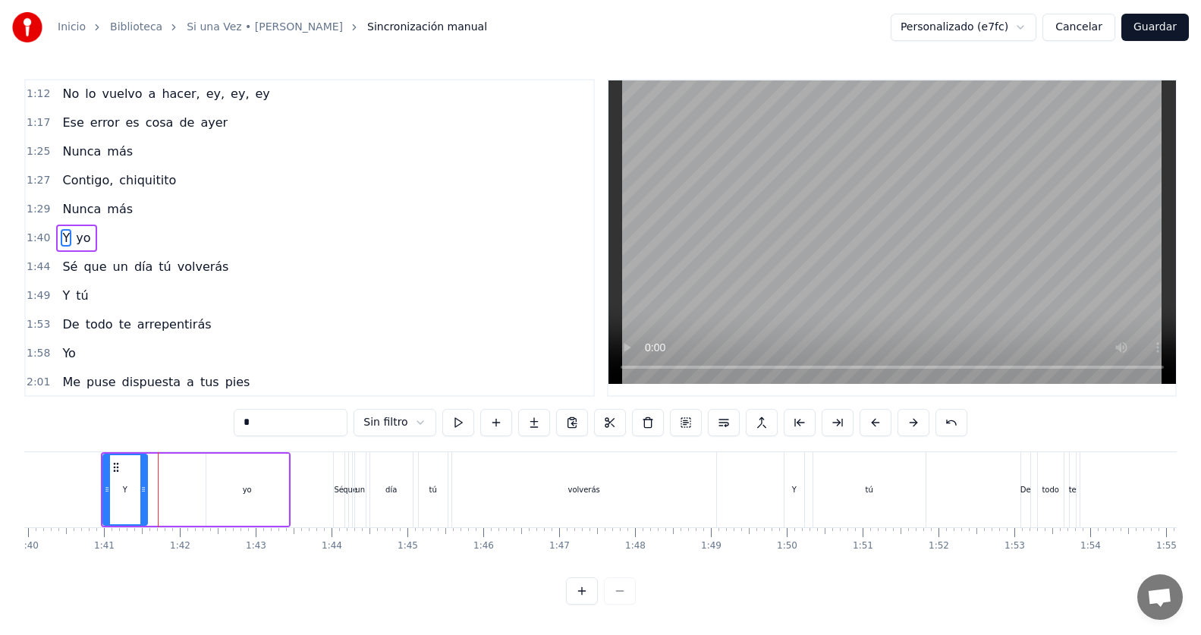
drag, startPoint x: 180, startPoint y: 486, endPoint x: 141, endPoint y: 494, distance: 39.4
click at [141, 494] on icon at bounding box center [143, 489] width 6 height 12
drag, startPoint x: 141, startPoint y: 494, endPoint x: 130, endPoint y: 501, distance: 13.3
click at [130, 501] on div at bounding box center [132, 489] width 6 height 69
click at [209, 486] on div "yo" at bounding box center [247, 490] width 82 height 72
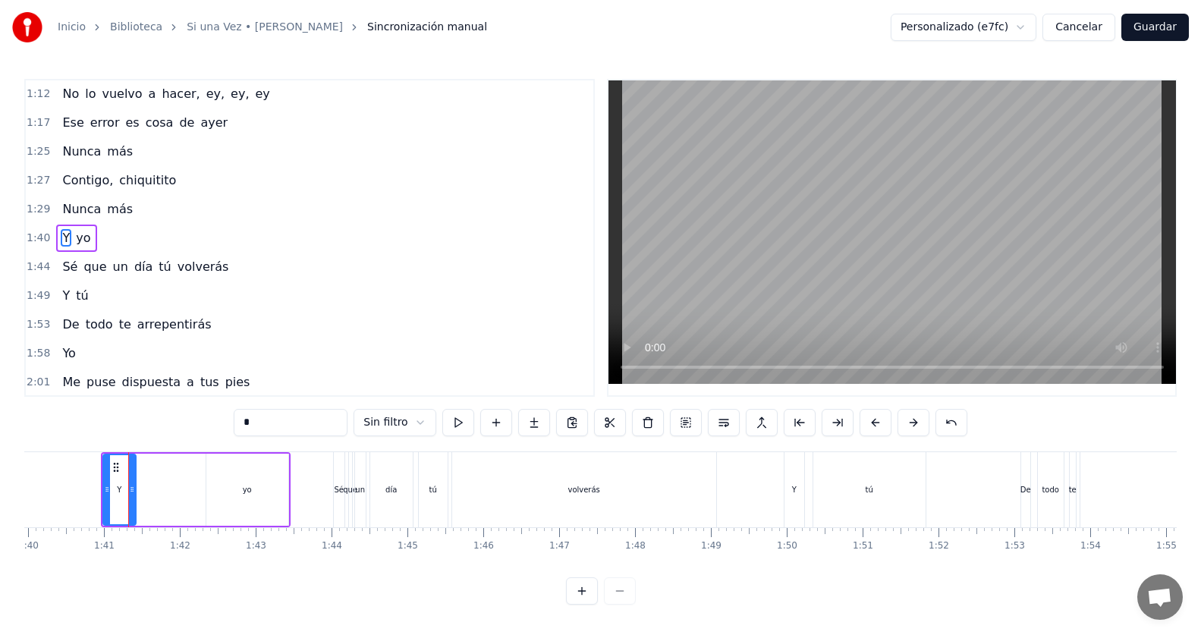
type input "**"
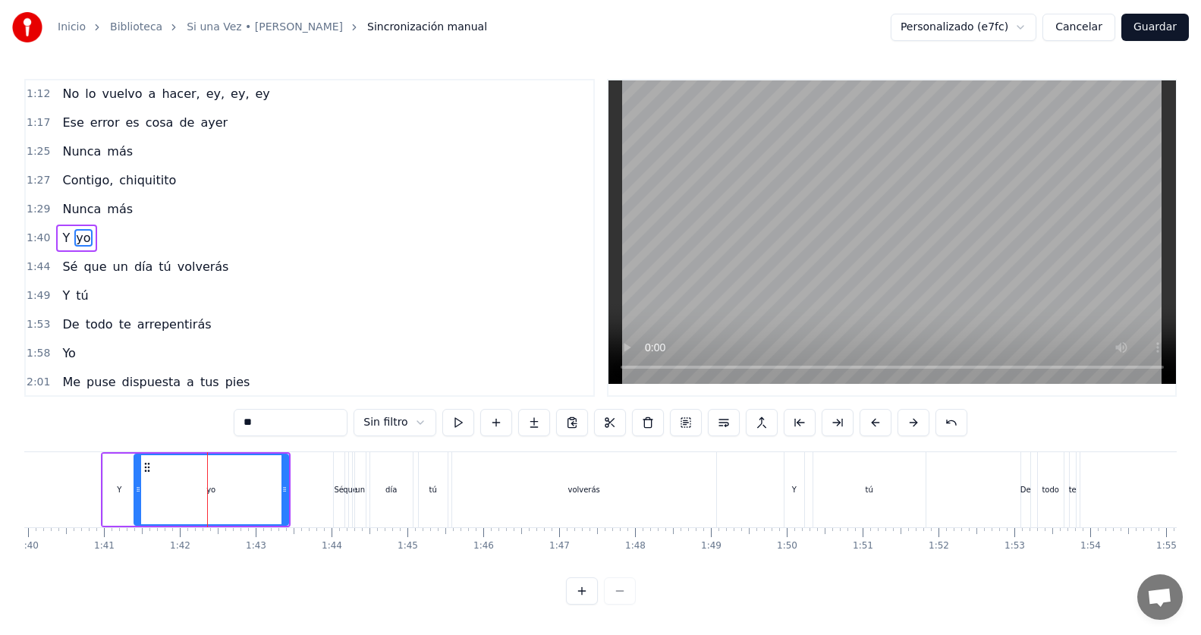
drag, startPoint x: 210, startPoint y: 492, endPoint x: 138, endPoint y: 492, distance: 72.1
click at [138, 492] on icon at bounding box center [138, 489] width 6 height 12
click at [356, 348] on div "1:[DEMOGRAPHIC_DATA]" at bounding box center [310, 353] width 568 height 29
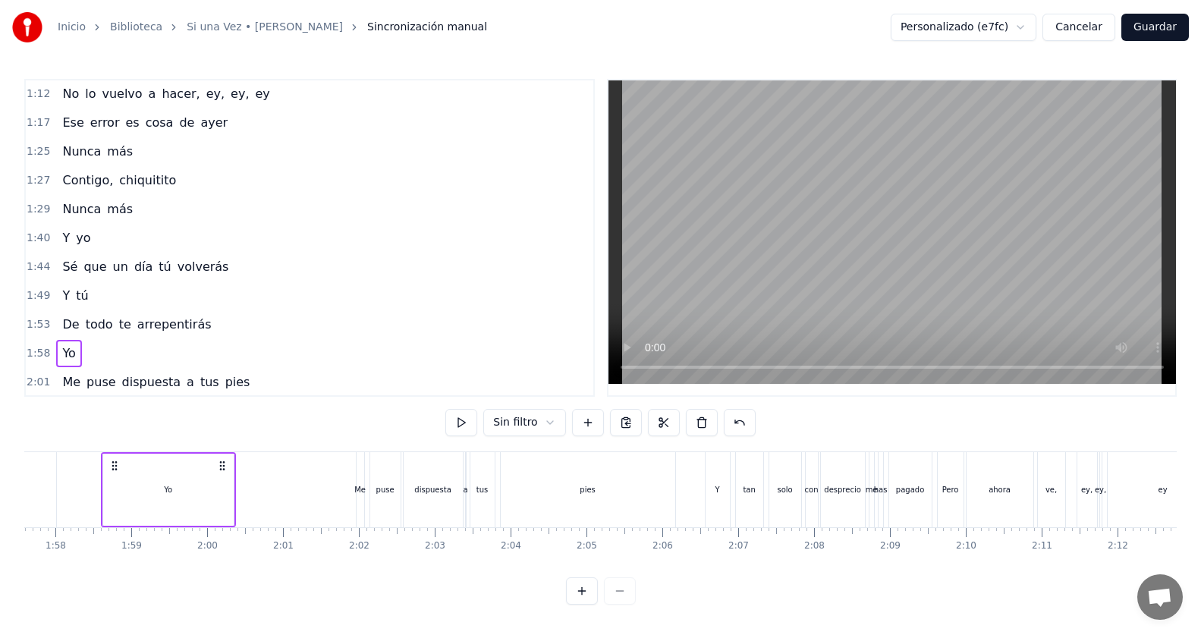
click at [140, 241] on div "1:40 Y yo" at bounding box center [310, 238] width 568 height 29
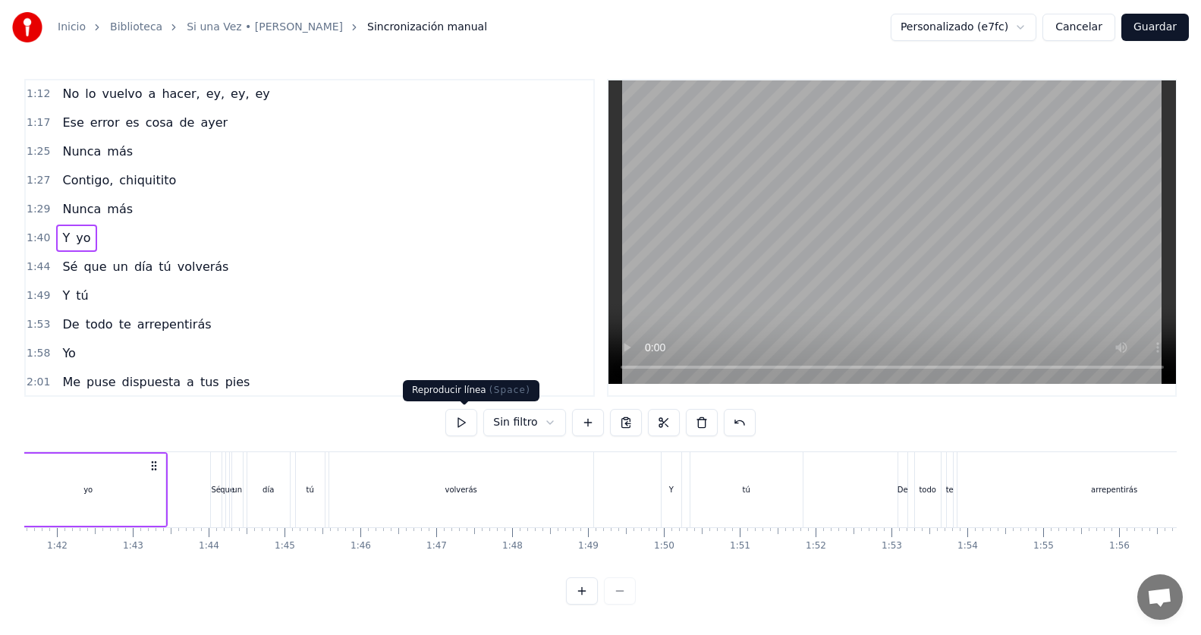
scroll to position [0, 7583]
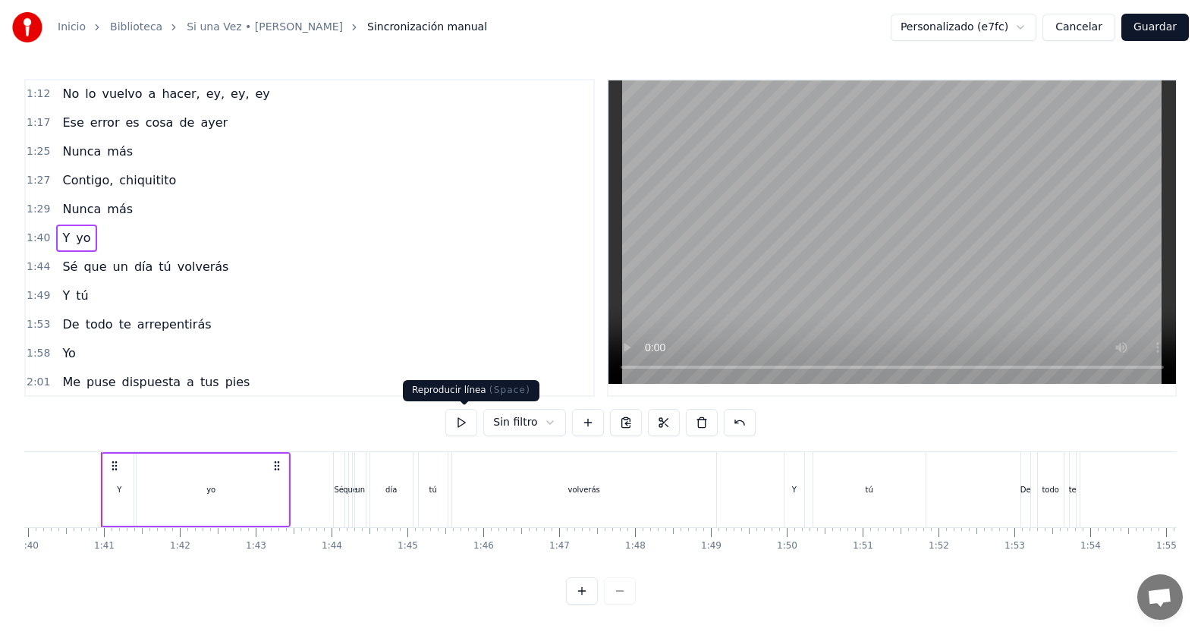
click at [473, 429] on button at bounding box center [461, 422] width 32 height 27
click at [175, 215] on div "1:29 Nunca más" at bounding box center [310, 209] width 568 height 29
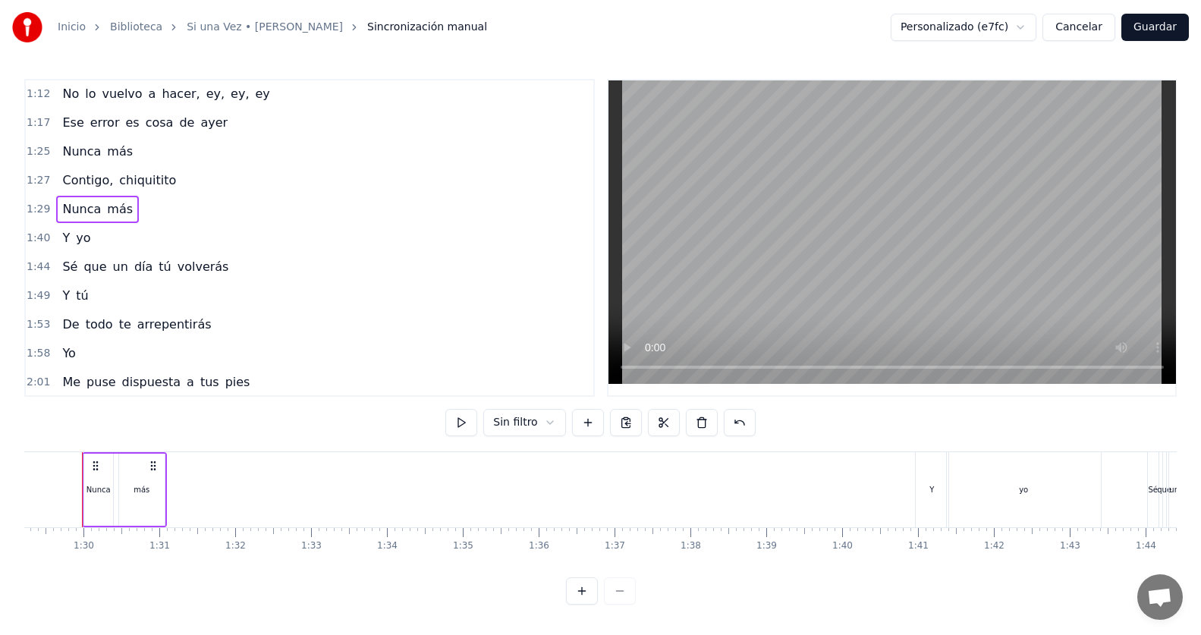
scroll to position [0, 6750]
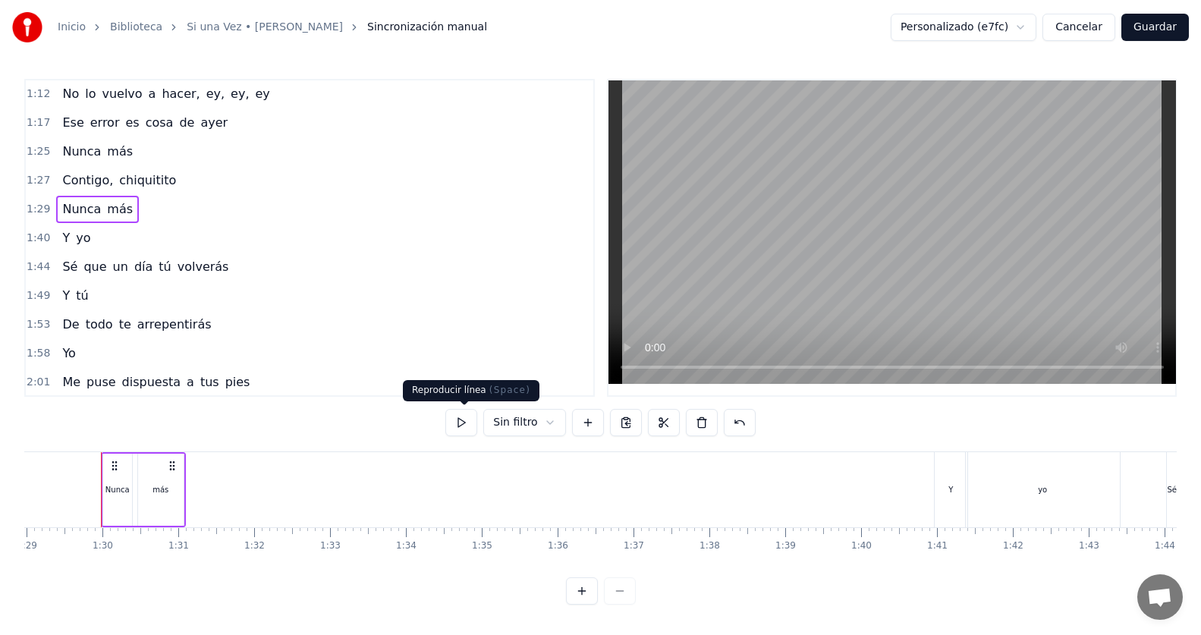
click at [469, 428] on button at bounding box center [461, 422] width 32 height 27
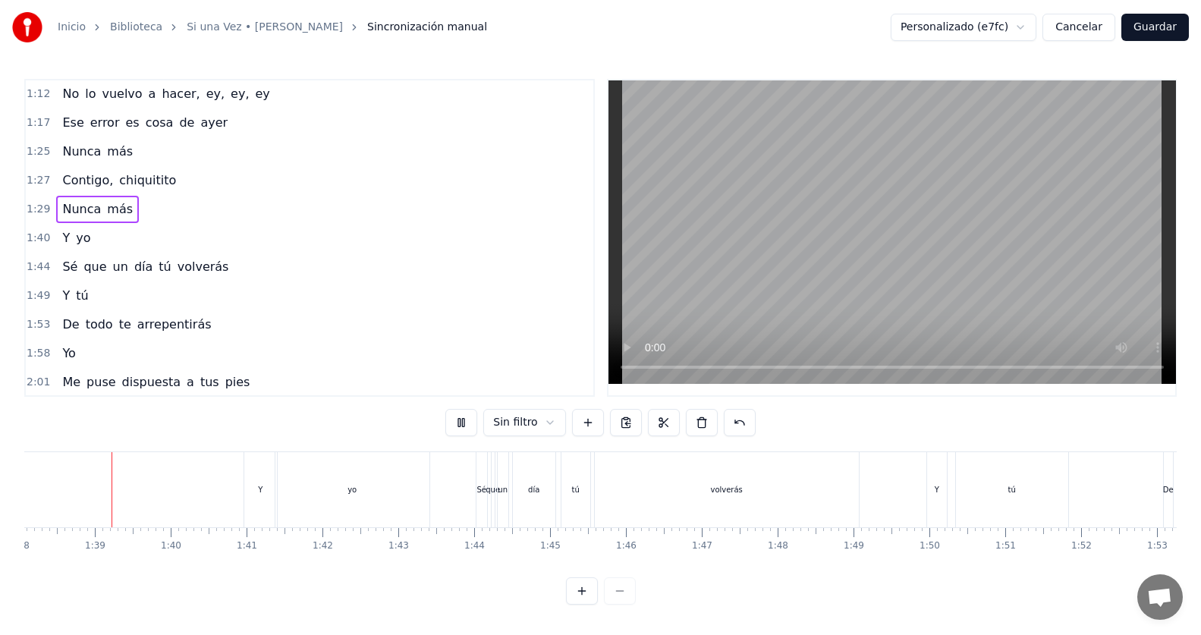
scroll to position [0, 7435]
click at [266, 476] on div "Y" at bounding box center [266, 489] width 33 height 75
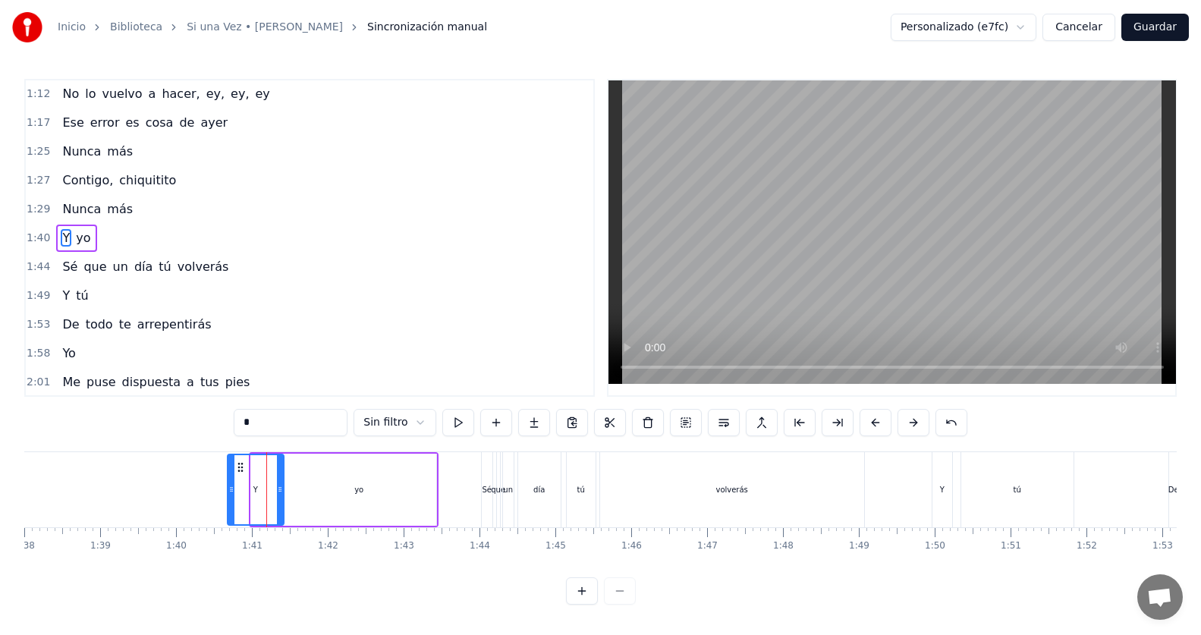
drag, startPoint x: 251, startPoint y: 488, endPoint x: 228, endPoint y: 500, distance: 26.5
click at [228, 500] on div at bounding box center [231, 489] width 6 height 69
click at [297, 339] on div "1:[DEMOGRAPHIC_DATA]" at bounding box center [310, 353] width 568 height 29
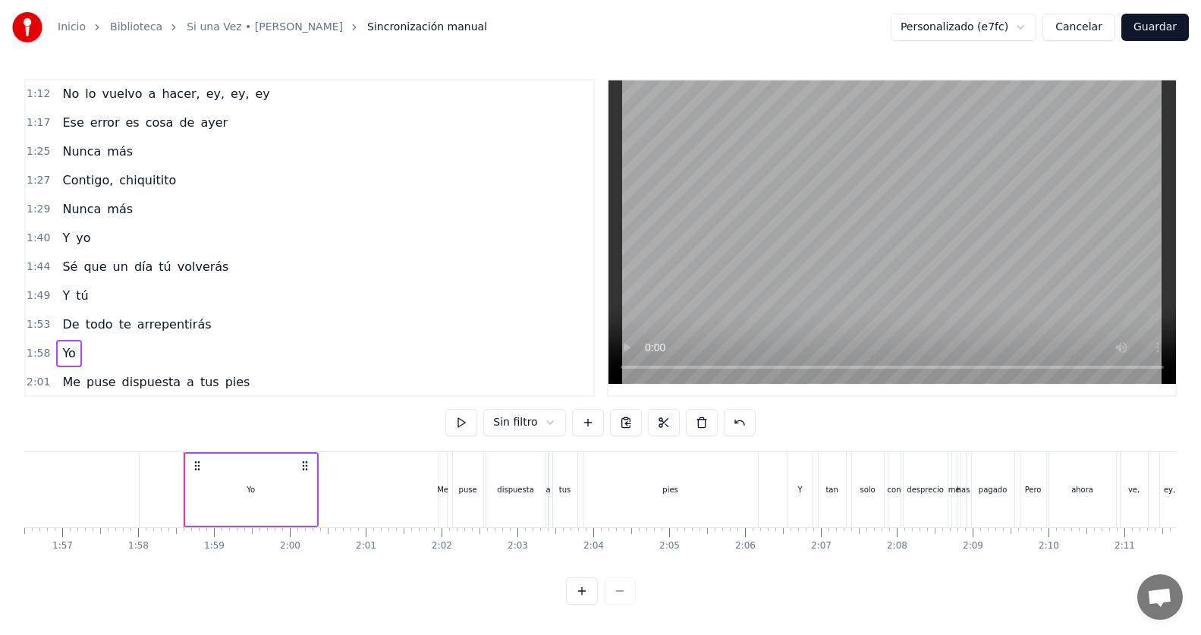
scroll to position [0, 8922]
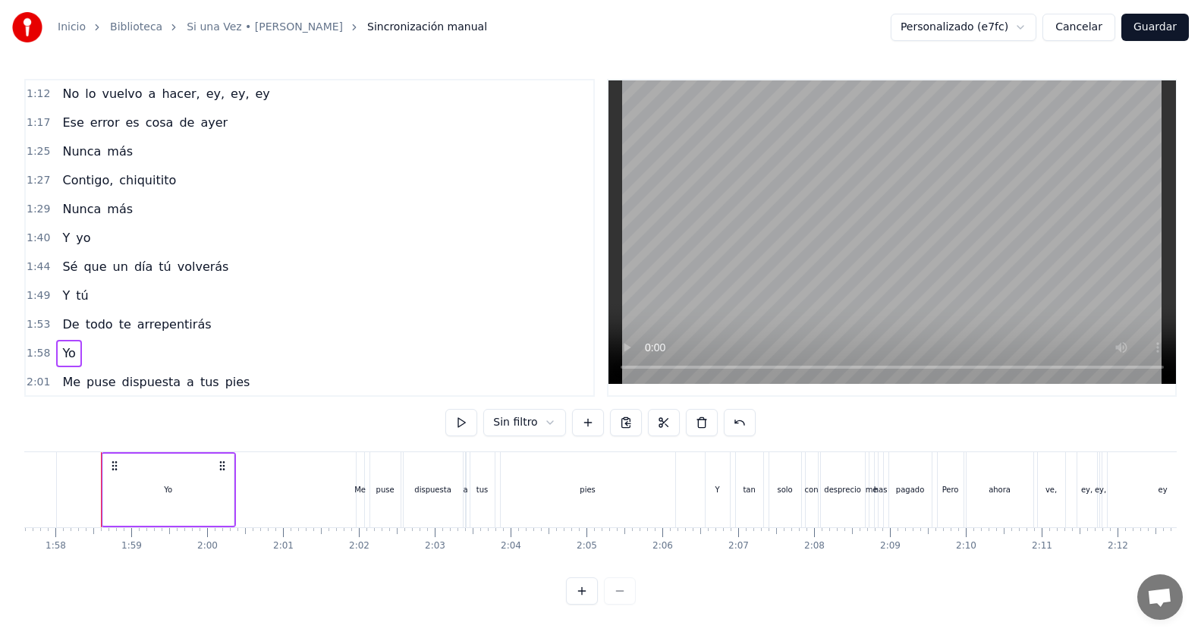
click at [112, 239] on div "1:40 Y yo" at bounding box center [310, 238] width 568 height 29
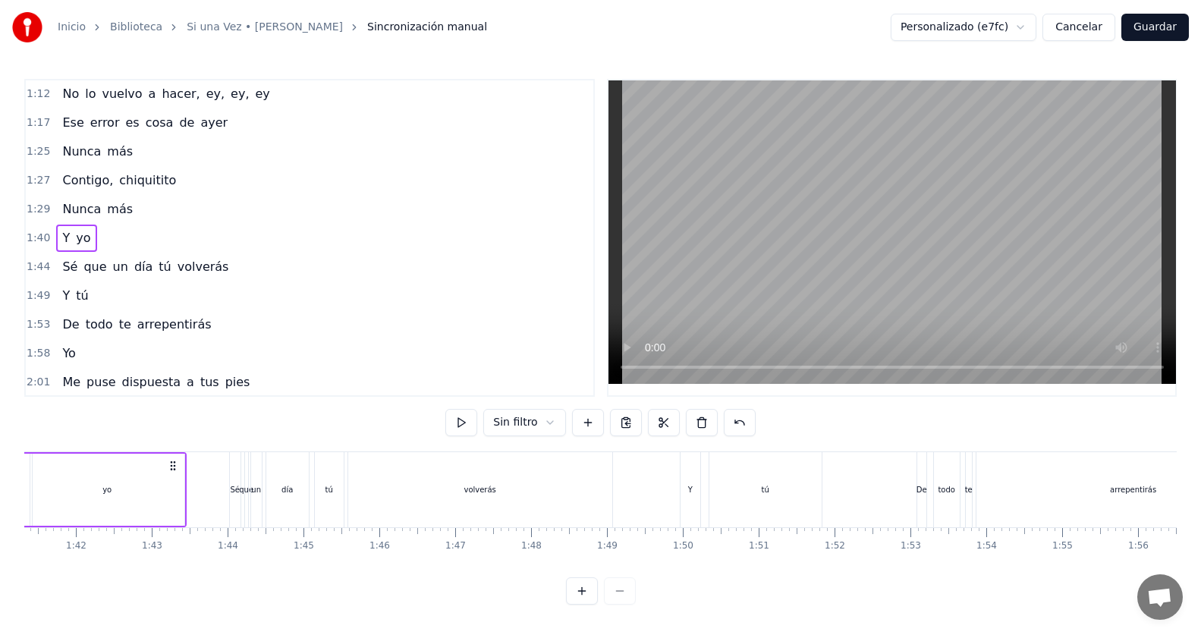
scroll to position [0, 7560]
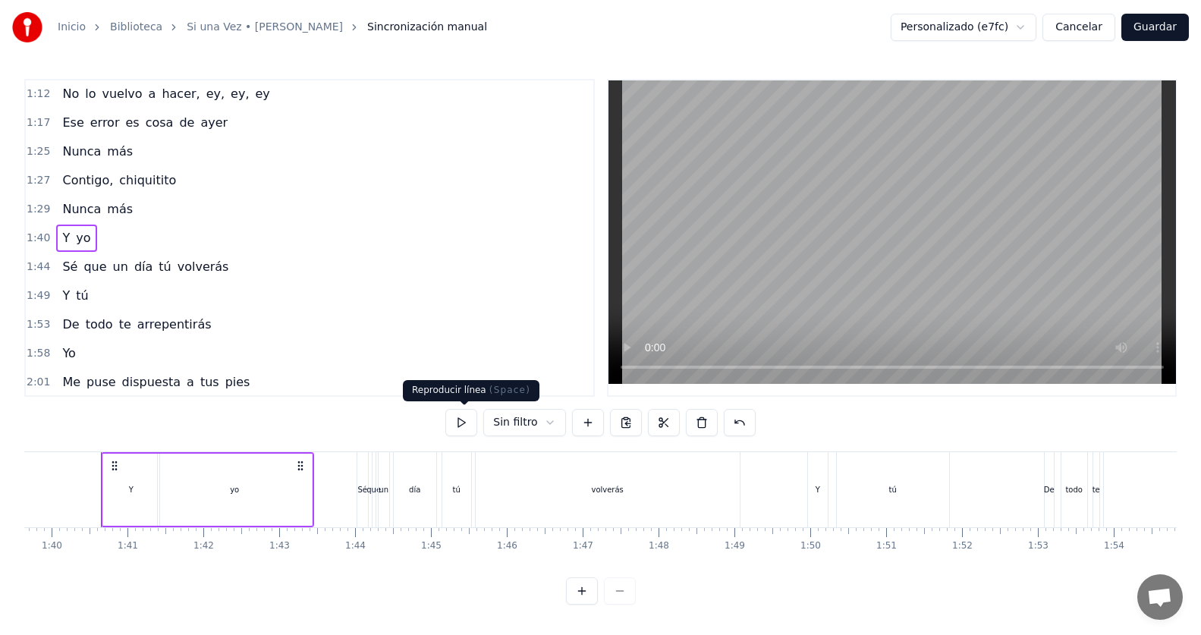
click at [470, 422] on button at bounding box center [461, 422] width 32 height 27
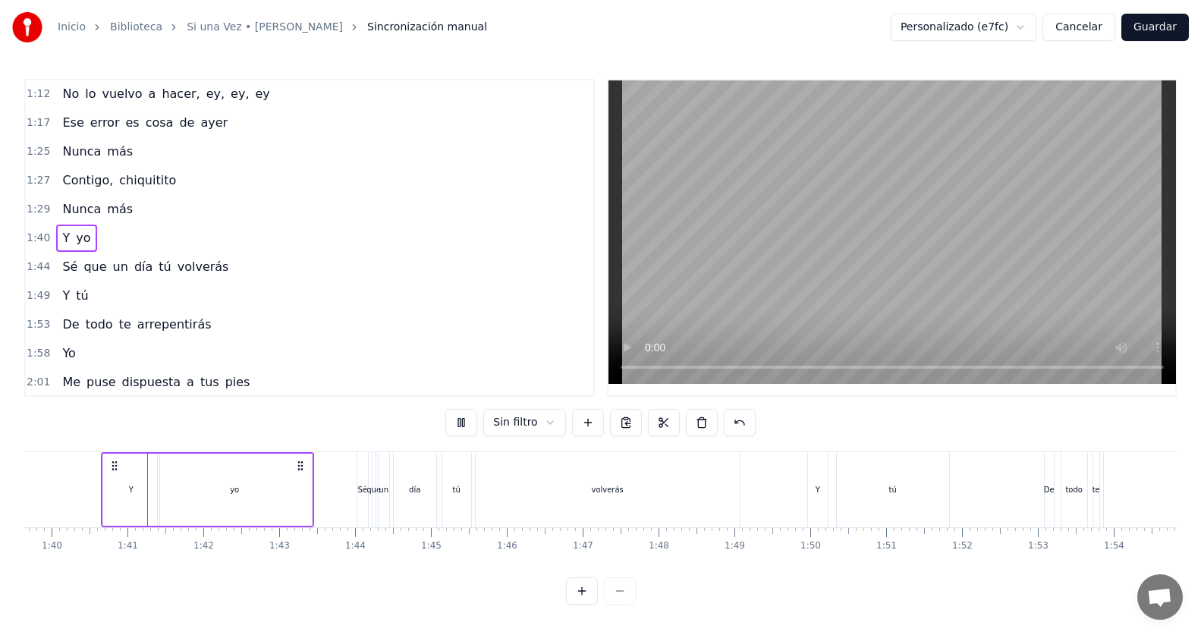
click at [470, 422] on button at bounding box center [461, 422] width 32 height 27
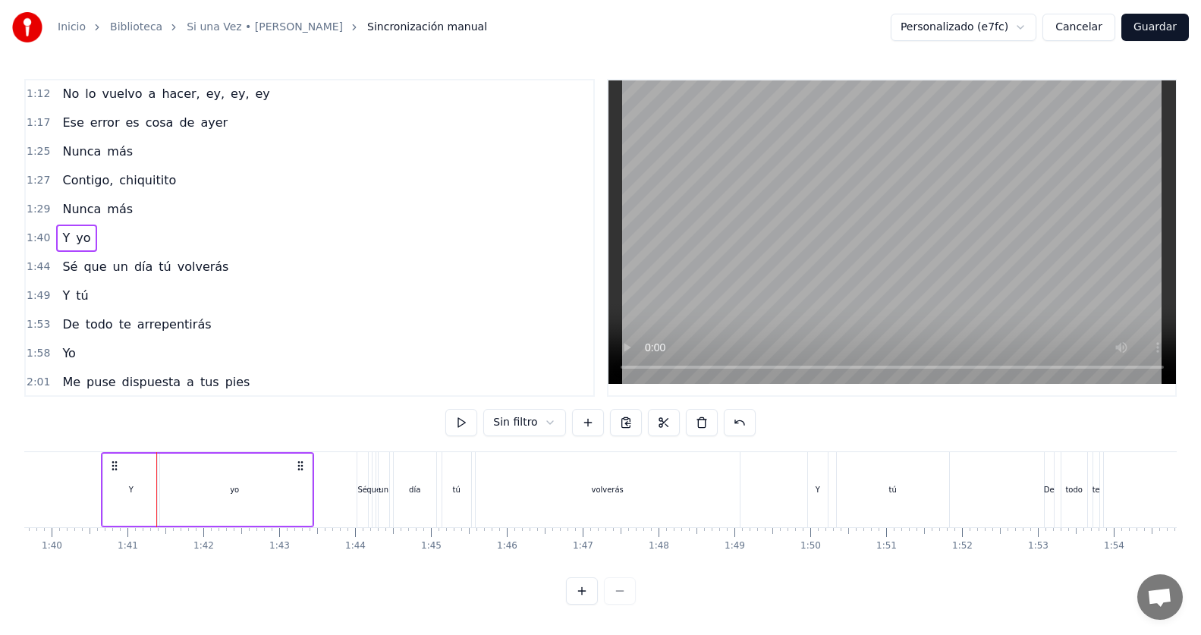
click at [105, 494] on div "Y" at bounding box center [131, 490] width 56 height 72
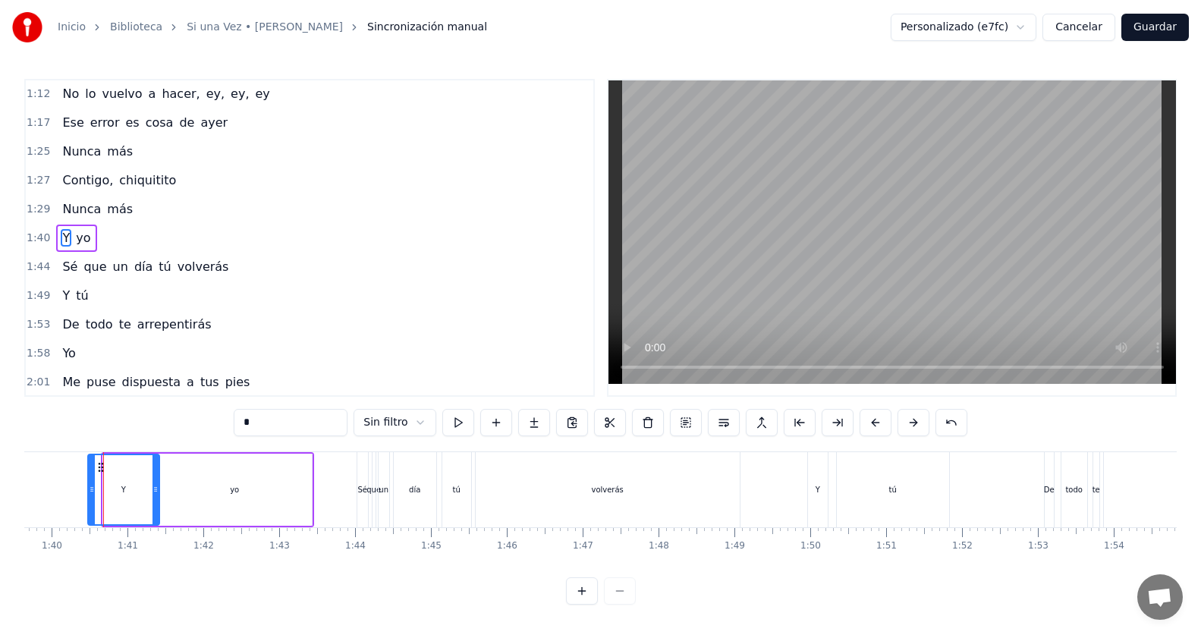
drag, startPoint x: 107, startPoint y: 491, endPoint x: 92, endPoint y: 489, distance: 15.3
click at [92, 489] on icon at bounding box center [92, 489] width 6 height 12
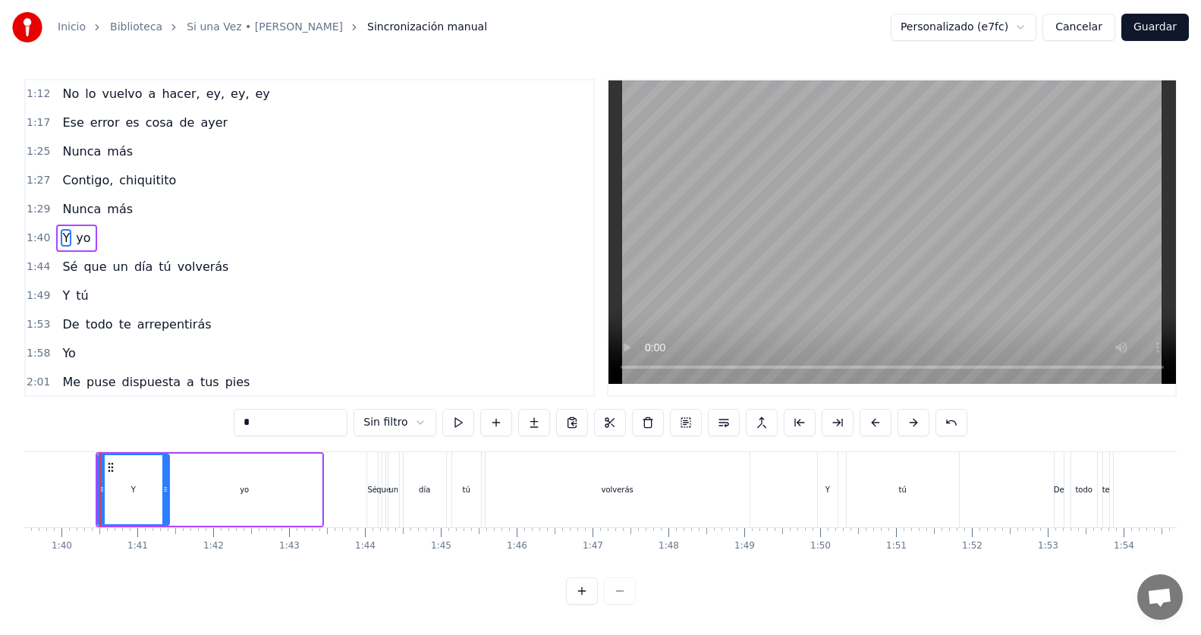
click at [149, 205] on div "1:29 Nunca más" at bounding box center [310, 209] width 568 height 29
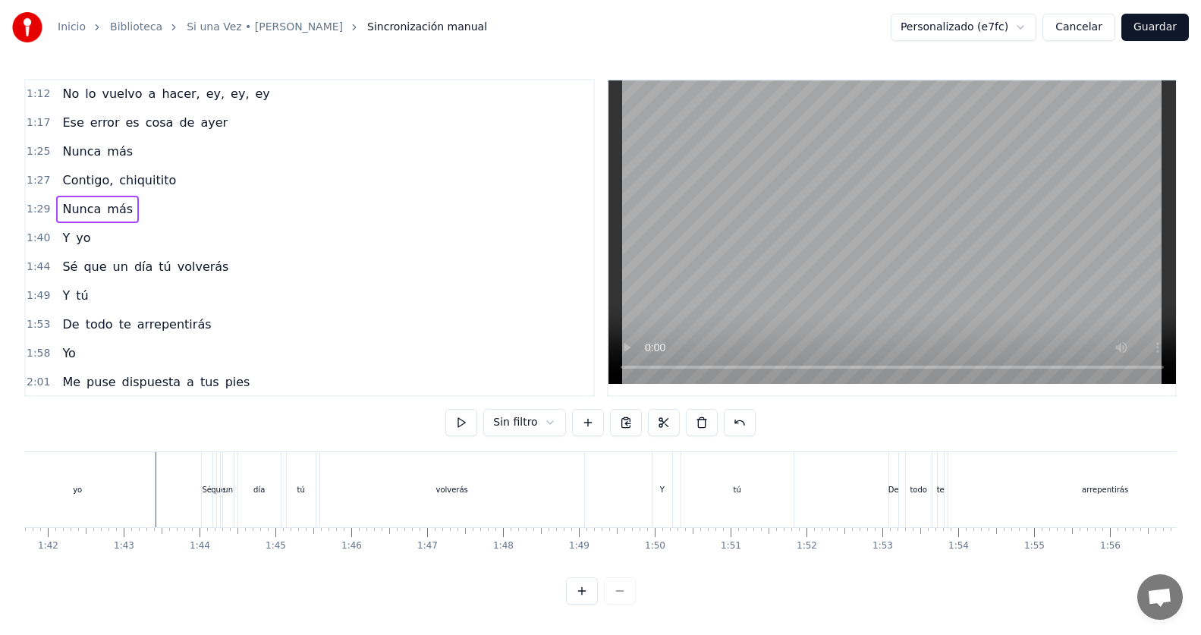
scroll to position [0, 7762]
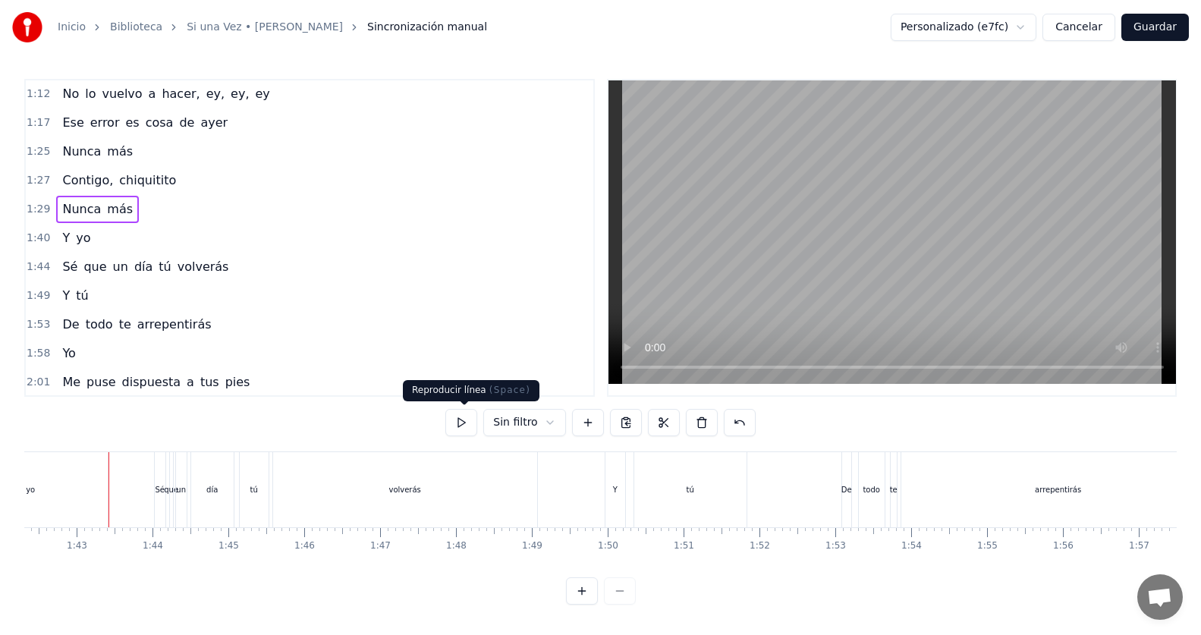
click at [459, 421] on button at bounding box center [461, 422] width 32 height 27
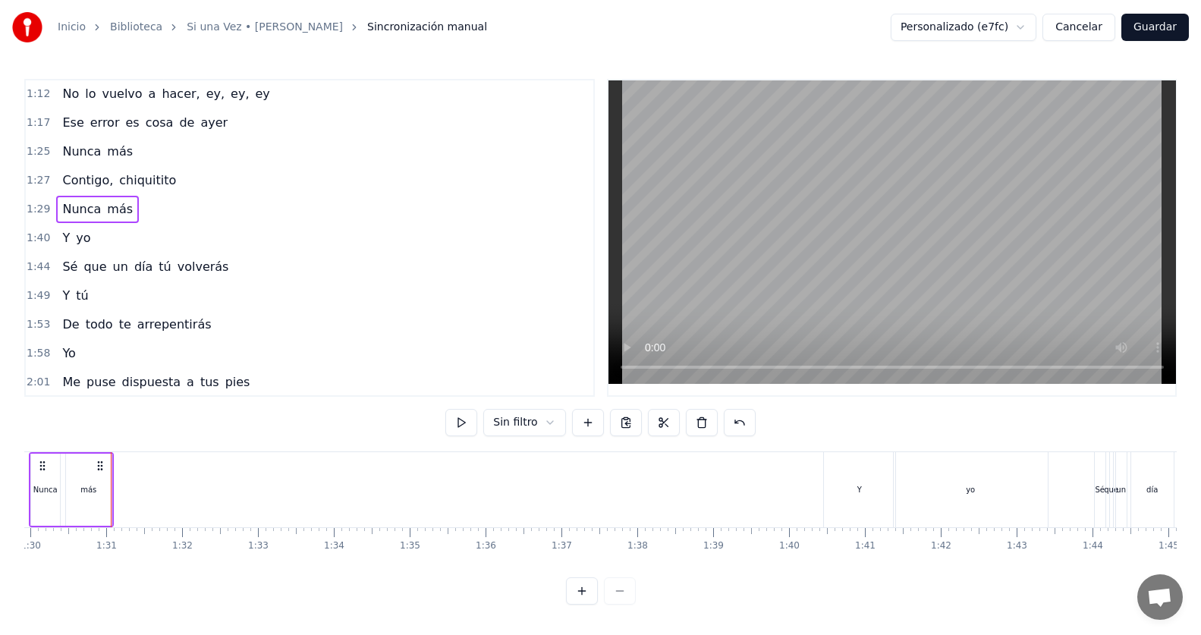
scroll to position [0, 6832]
click at [459, 421] on button at bounding box center [461, 422] width 32 height 27
click at [200, 212] on div "1:29 Nunca más" at bounding box center [310, 209] width 568 height 29
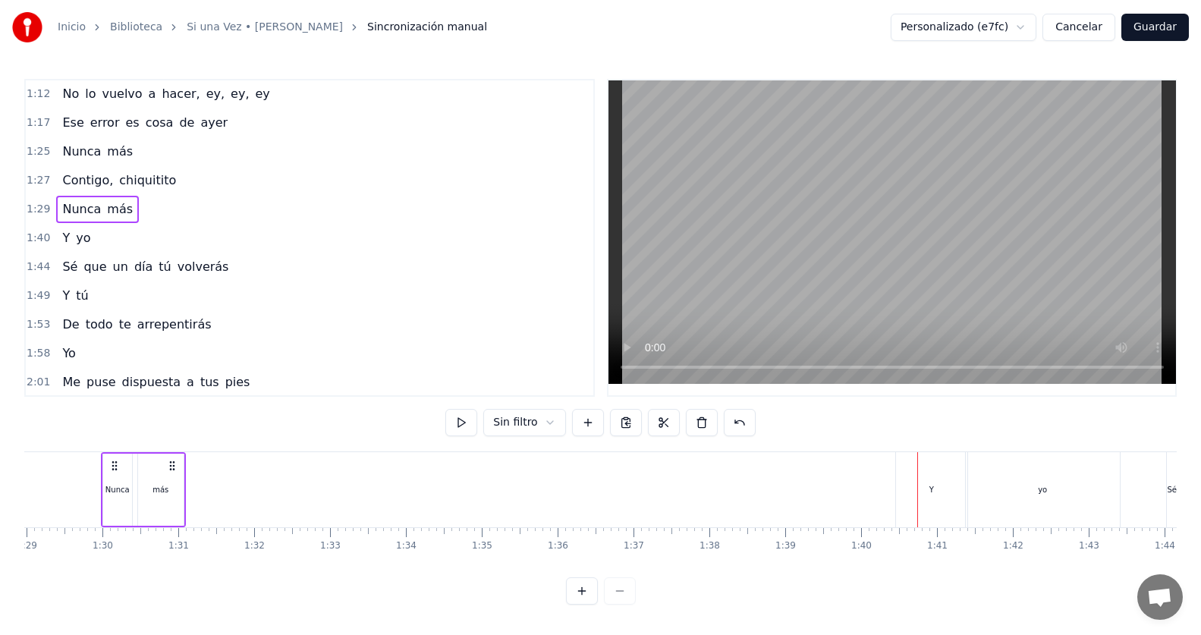
click at [933, 475] on div "Y" at bounding box center [931, 489] width 71 height 75
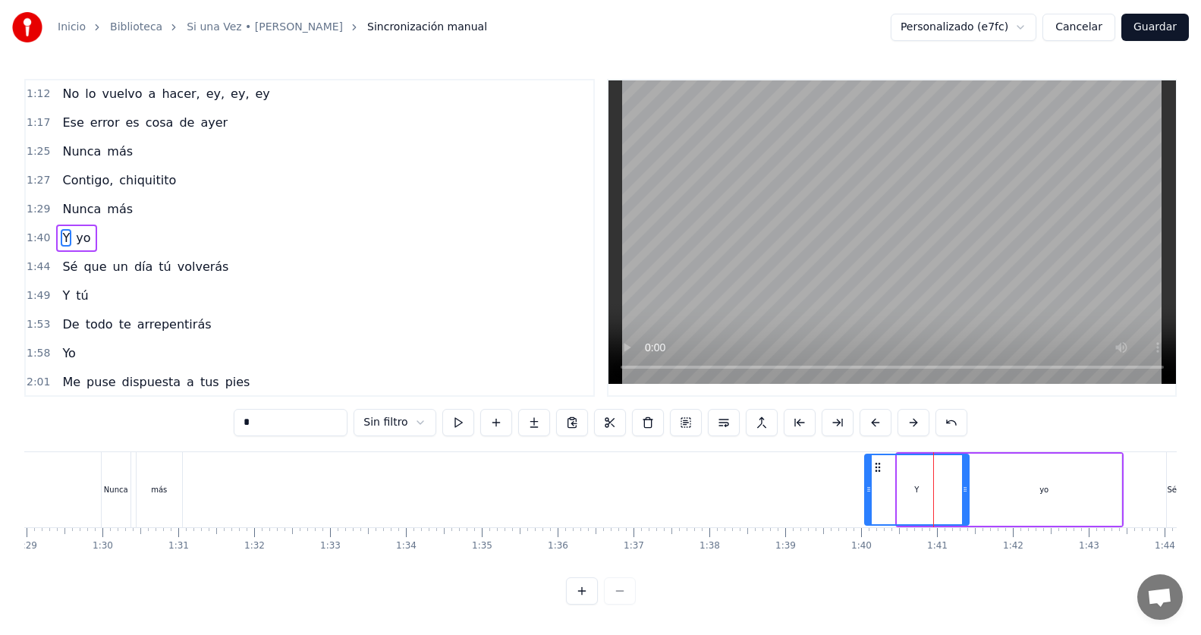
drag, startPoint x: 900, startPoint y: 487, endPoint x: 867, endPoint y: 485, distance: 32.7
click at [867, 485] on icon at bounding box center [869, 489] width 6 height 12
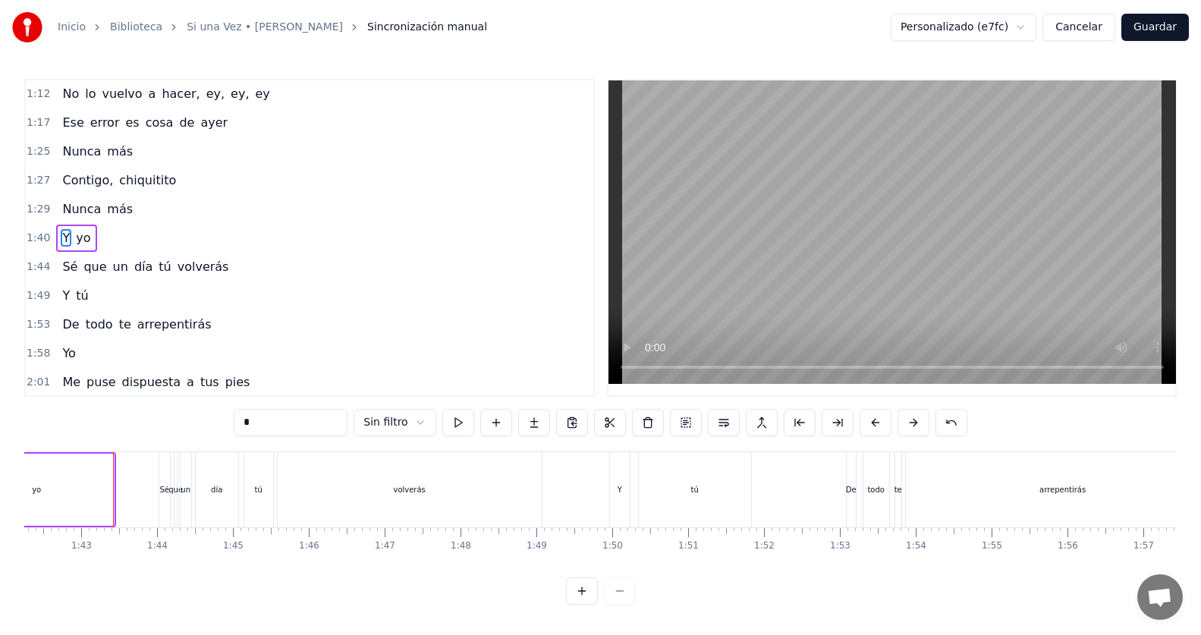
scroll to position [0, 7761]
click at [263, 193] on div "1:27 Contigo, chiquitito" at bounding box center [310, 180] width 568 height 29
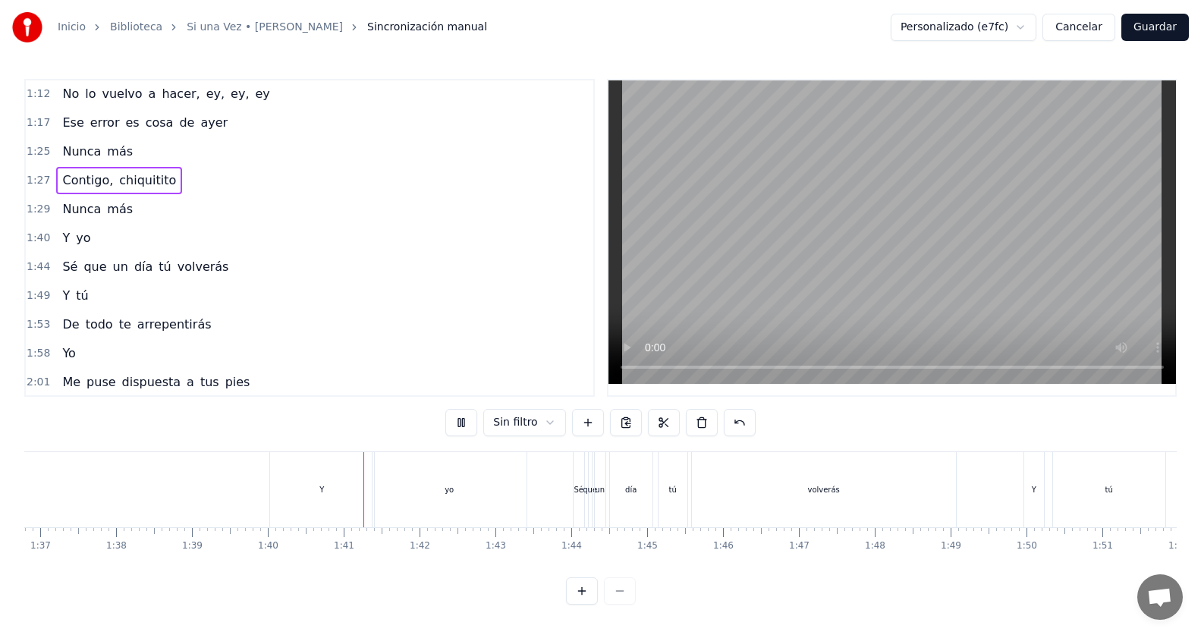
scroll to position [0, 7555]
click at [384, 266] on div "1:44 Sé que un día tú volverás" at bounding box center [310, 267] width 568 height 29
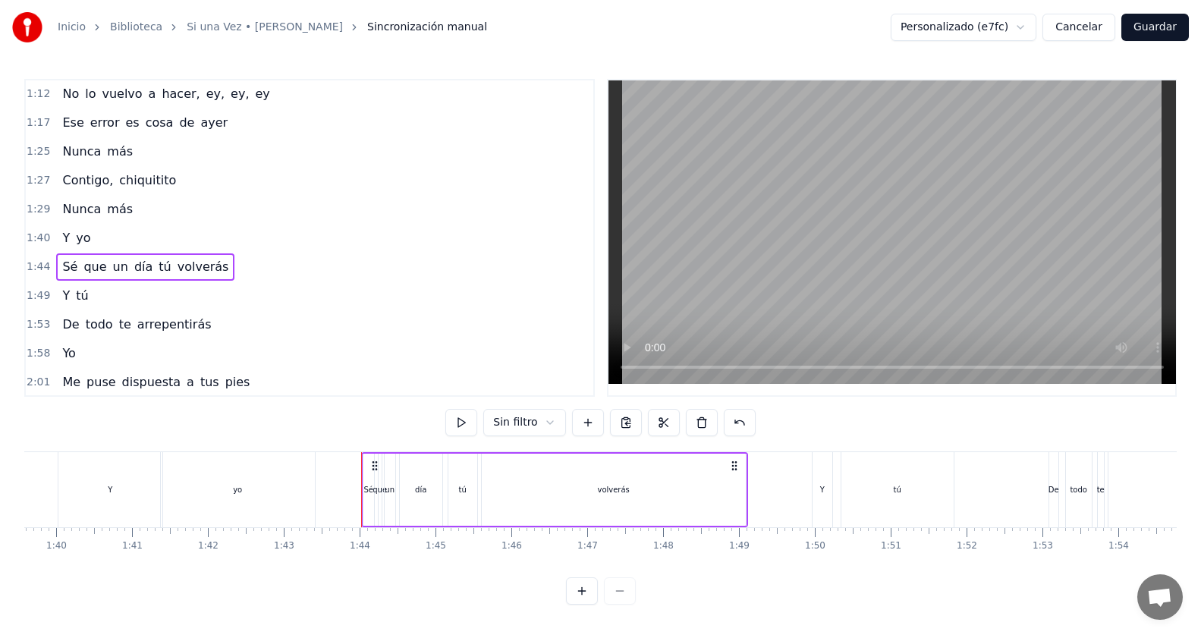
click at [181, 213] on div "1:29 Nunca más" at bounding box center [310, 209] width 568 height 29
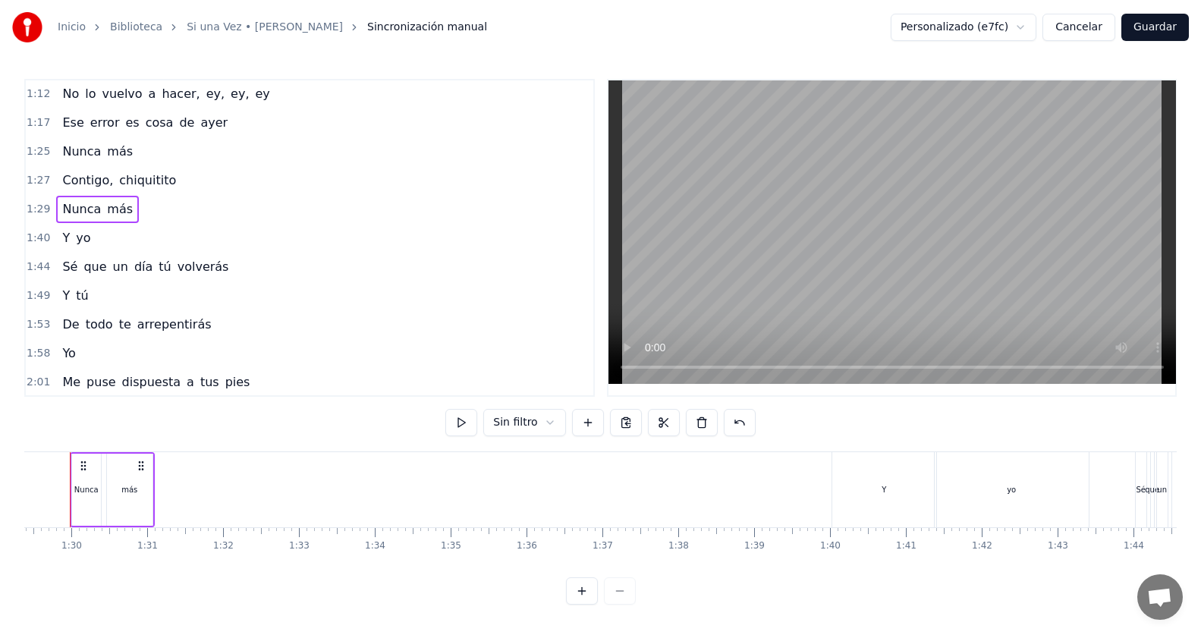
scroll to position [0, 6750]
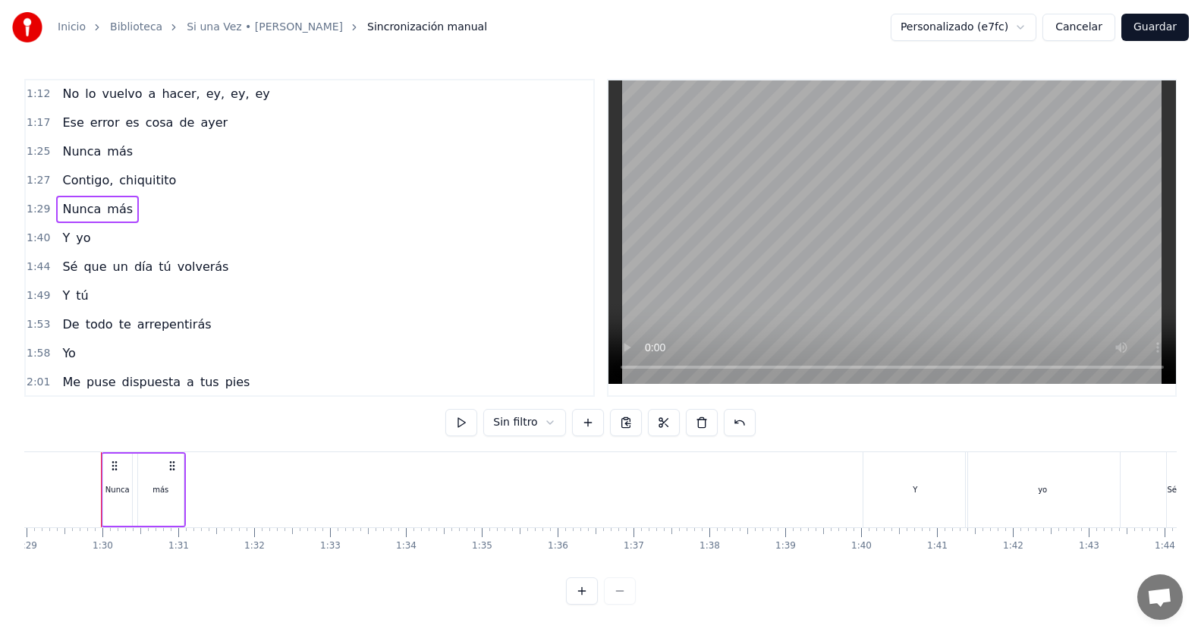
click at [193, 239] on div "1:40 Y yo" at bounding box center [310, 238] width 568 height 29
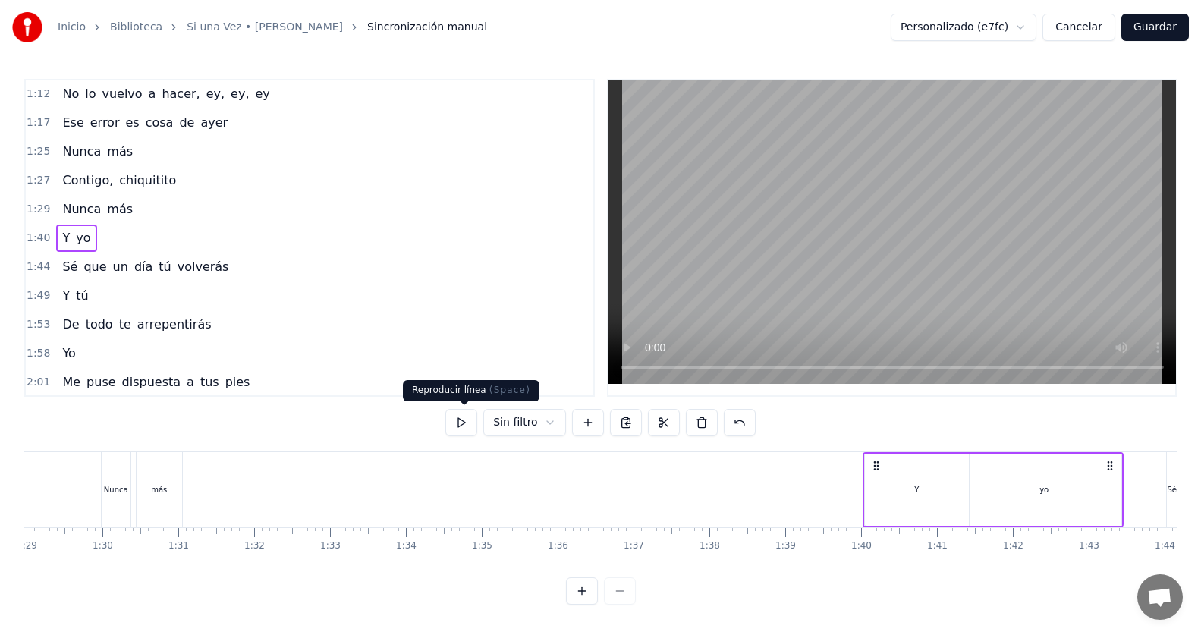
click at [468, 423] on button at bounding box center [461, 422] width 32 height 27
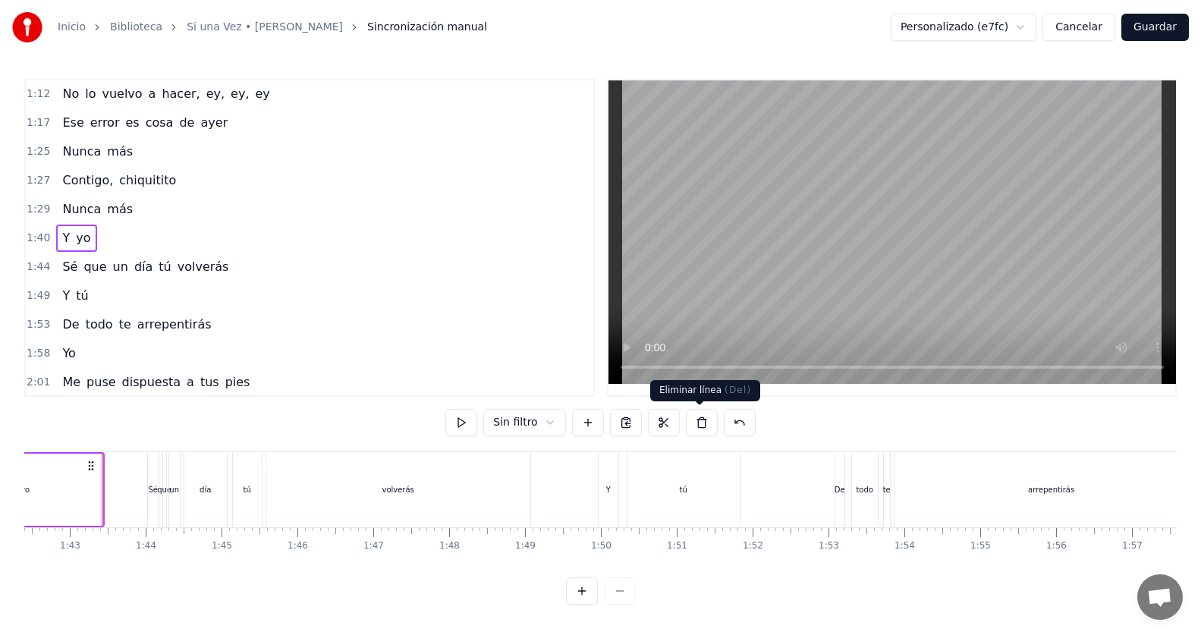
scroll to position [0, 7770]
click at [120, 432] on div "0:[DEMOGRAPHIC_DATA] 0:19 Te di todo mi amor y más 0:24 Y tú 0:27 No reconoces …" at bounding box center [600, 342] width 1152 height 526
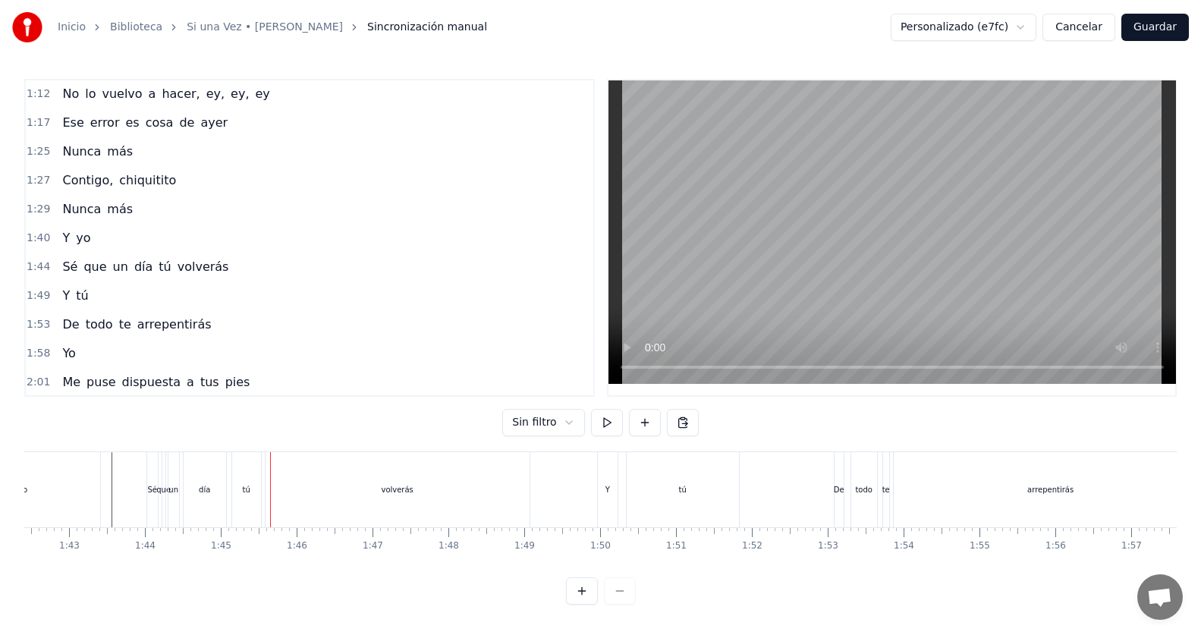
click at [225, 269] on div "1:44 Sé que un día tú volverás" at bounding box center [310, 267] width 568 height 29
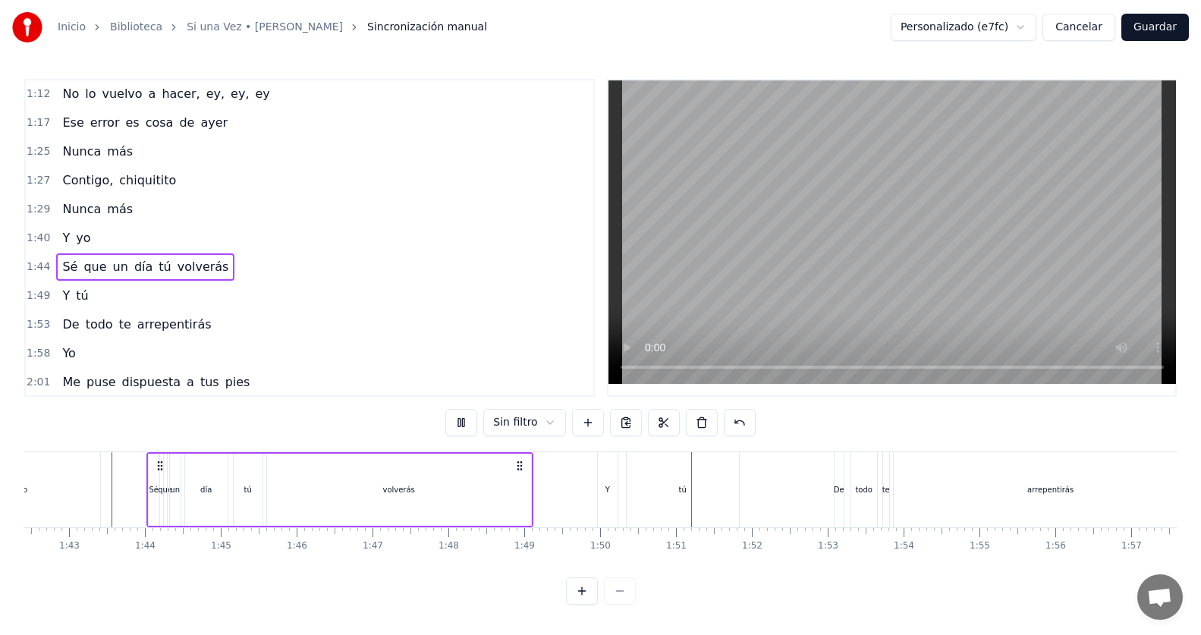
click at [243, 260] on div "1:44 Sé que un día tú volverás" at bounding box center [310, 267] width 568 height 29
click at [466, 427] on button at bounding box center [461, 422] width 32 height 27
click at [456, 429] on button at bounding box center [461, 422] width 32 height 27
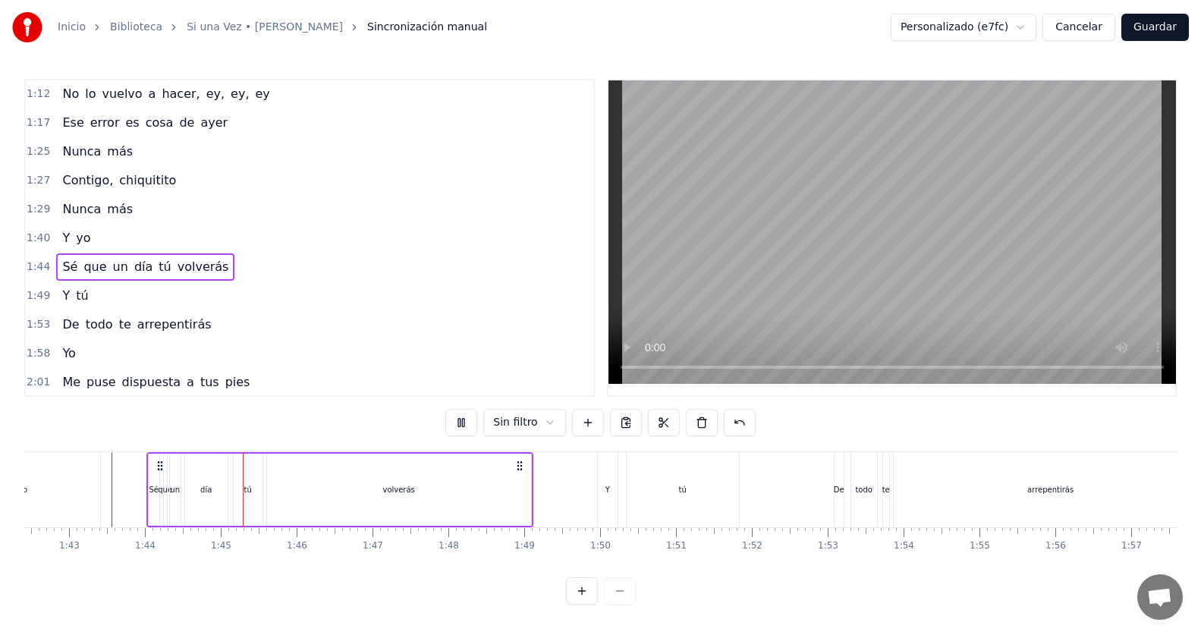
click at [456, 429] on button at bounding box center [461, 422] width 32 height 27
click at [217, 206] on div "1:29 Nunca más" at bounding box center [310, 209] width 568 height 29
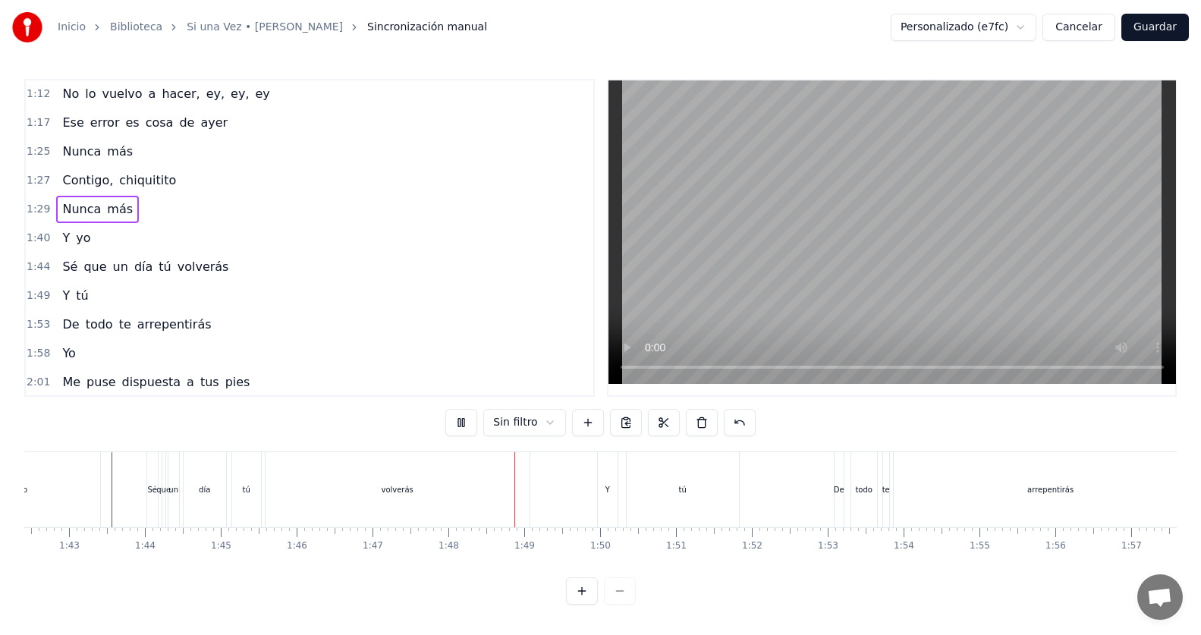
click at [475, 426] on button at bounding box center [461, 422] width 32 height 27
click at [472, 424] on button at bounding box center [461, 422] width 32 height 27
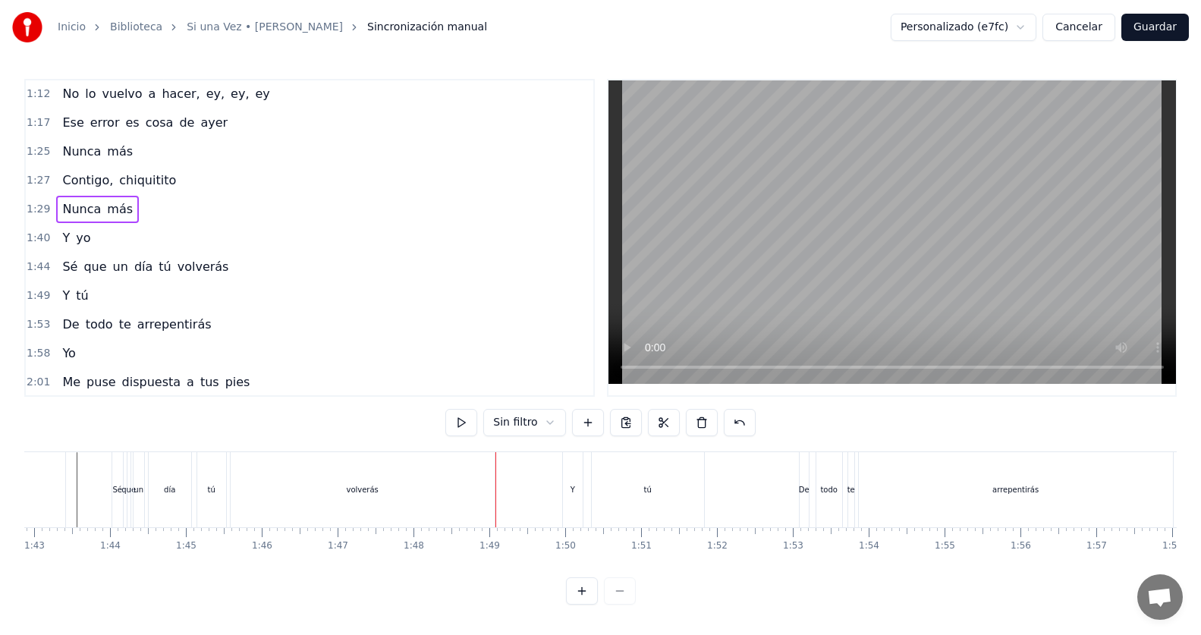
click at [86, 240] on div "Y yo" at bounding box center [76, 238] width 40 height 27
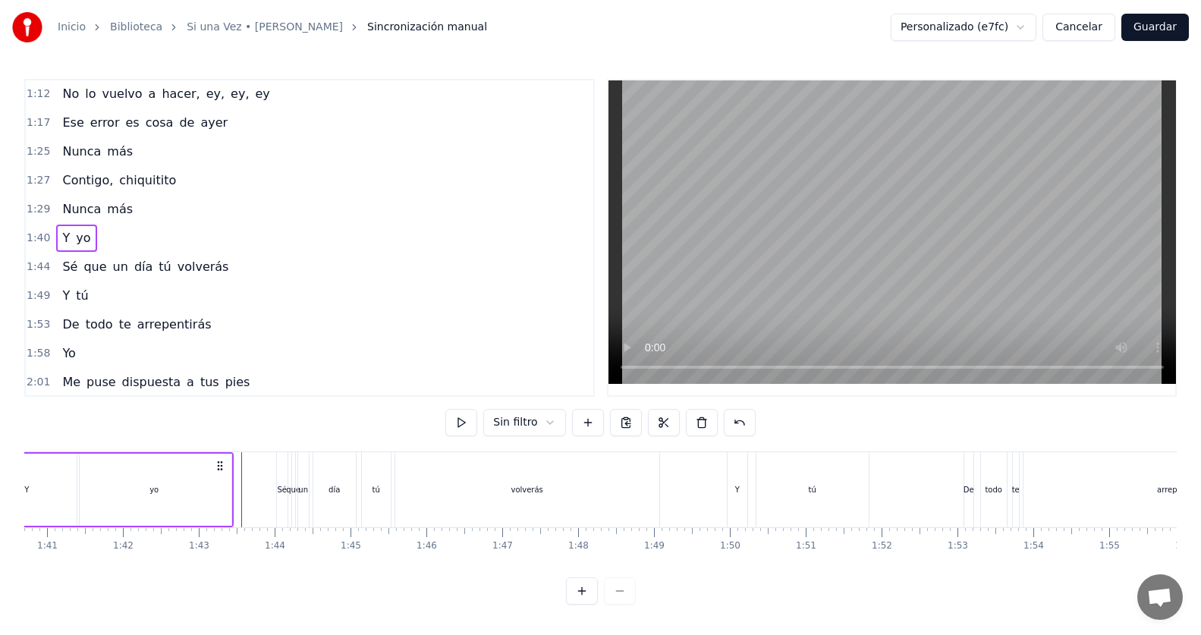
scroll to position [0, 7512]
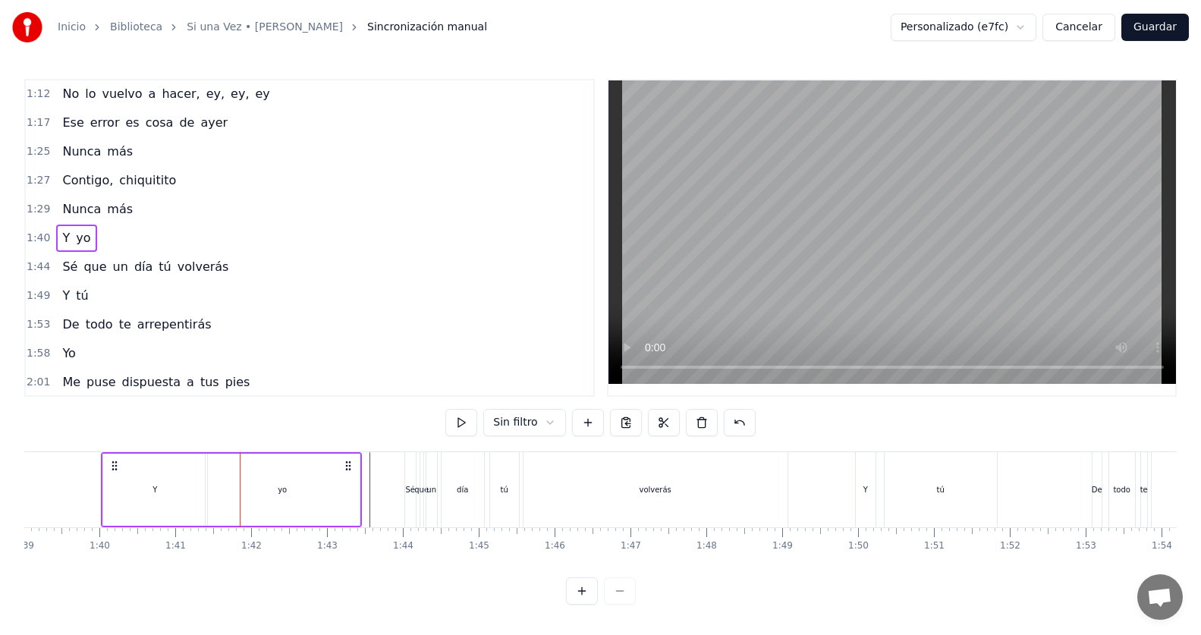
click at [61, 240] on span "Y" at bounding box center [66, 237] width 11 height 17
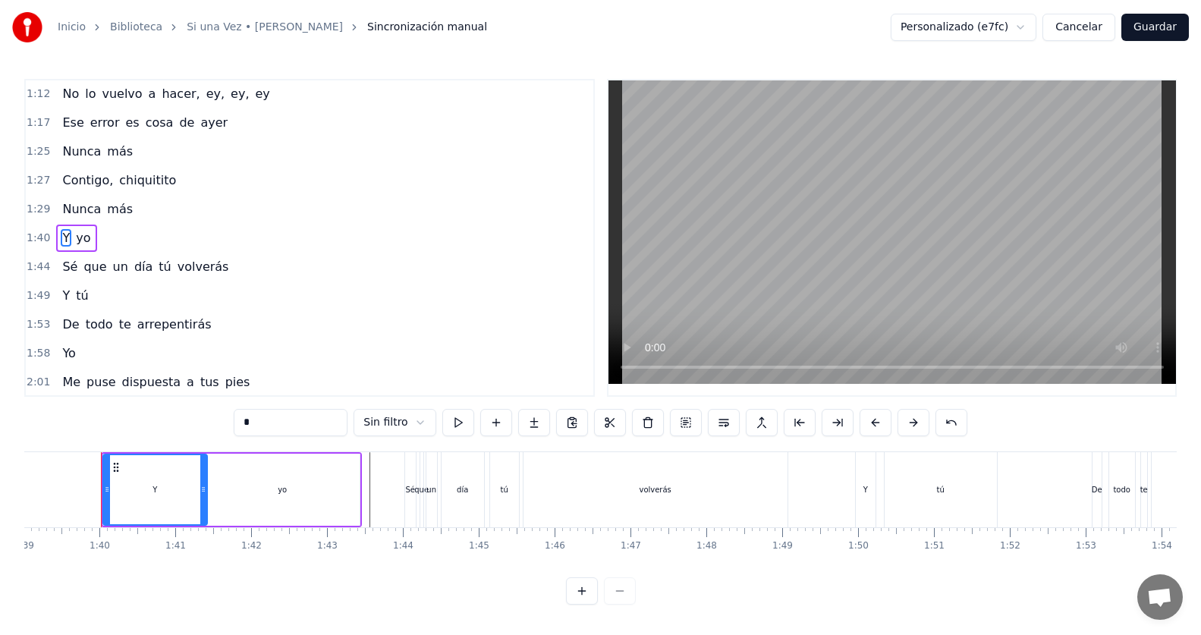
click at [272, 421] on input "*" at bounding box center [291, 422] width 114 height 27
type input "**"
click at [215, 244] on div "1:40 Ay yo" at bounding box center [310, 238] width 568 height 29
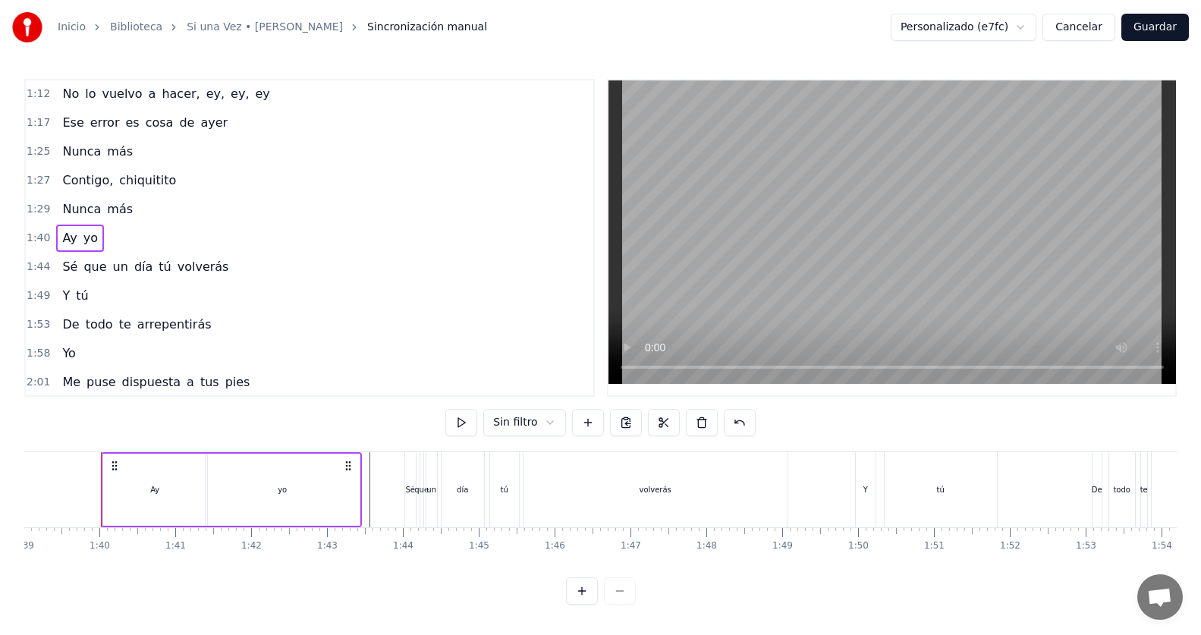
click at [206, 242] on div "1:40 Ay yo" at bounding box center [310, 238] width 568 height 29
click at [461, 423] on button at bounding box center [461, 422] width 32 height 27
click at [69, 243] on span "Ay" at bounding box center [69, 237] width 17 height 17
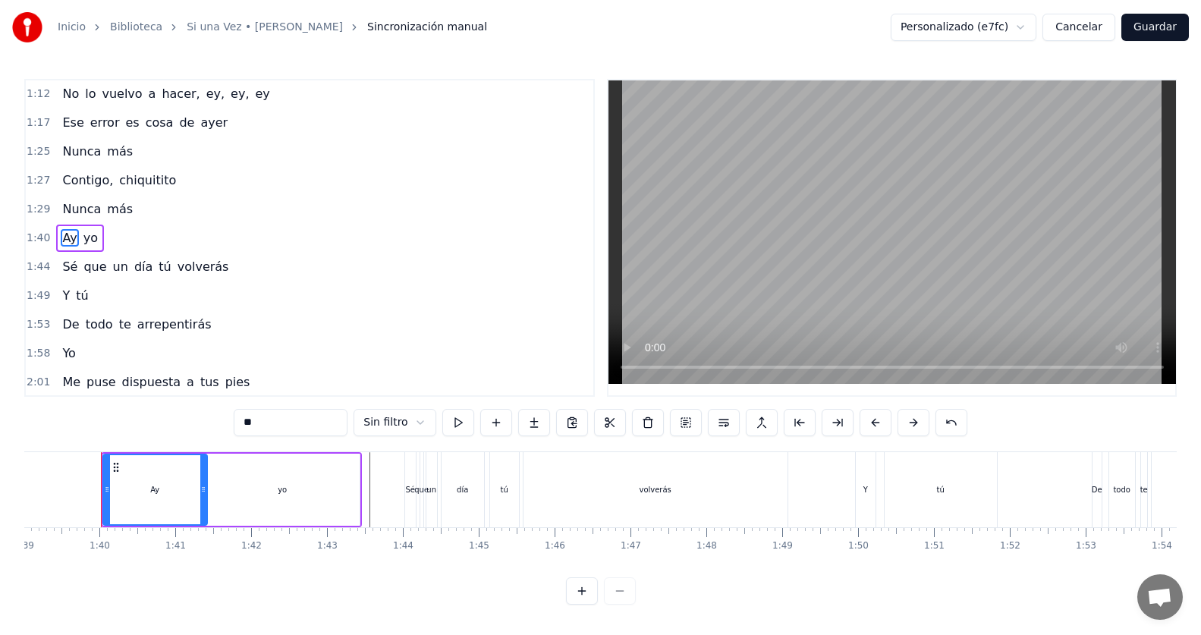
click at [320, 429] on input "**" at bounding box center [291, 422] width 114 height 27
type input "***"
click at [242, 337] on div "1:53 De todo te arrepentirás" at bounding box center [310, 324] width 568 height 29
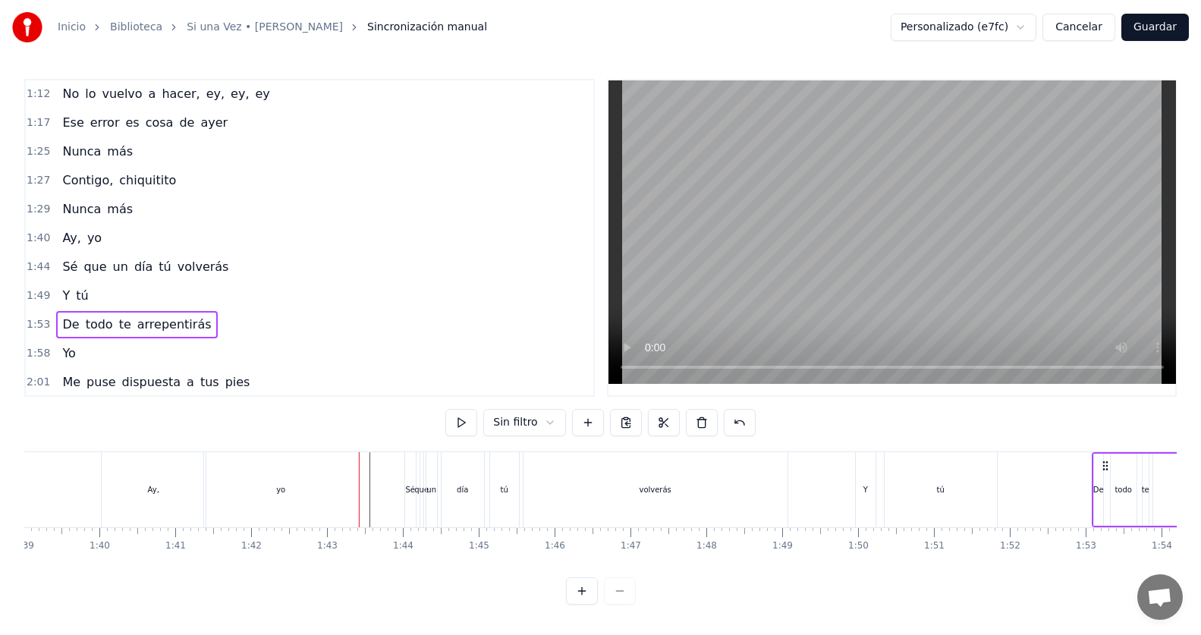
click at [61, 270] on span "Sé" at bounding box center [70, 266] width 18 height 17
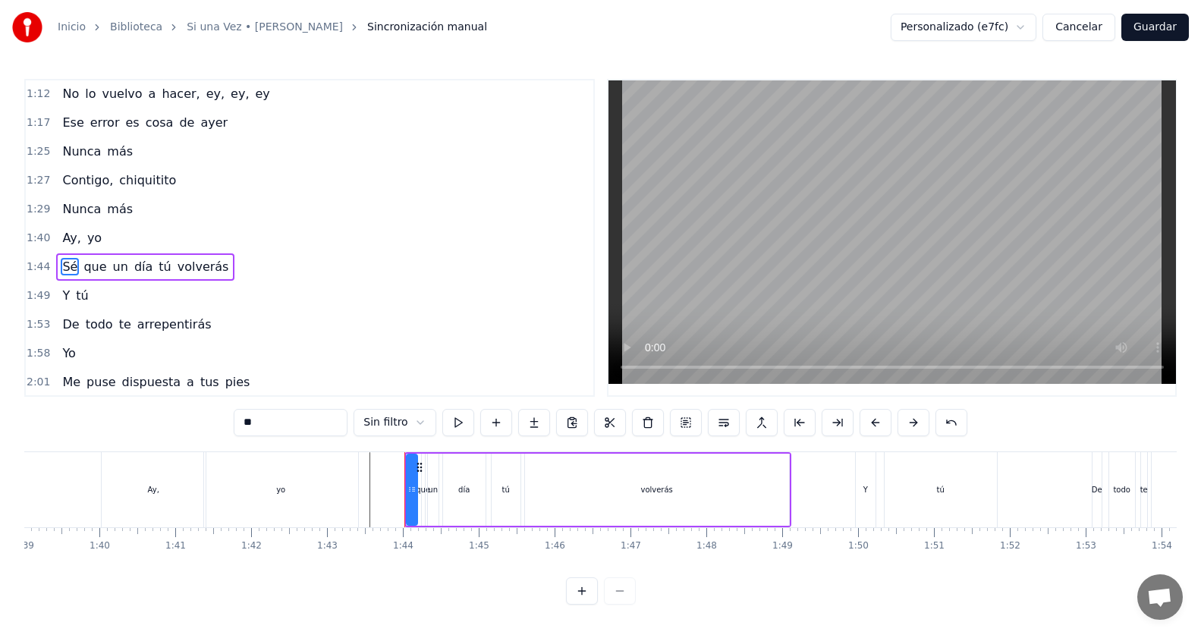
scroll to position [462, 0]
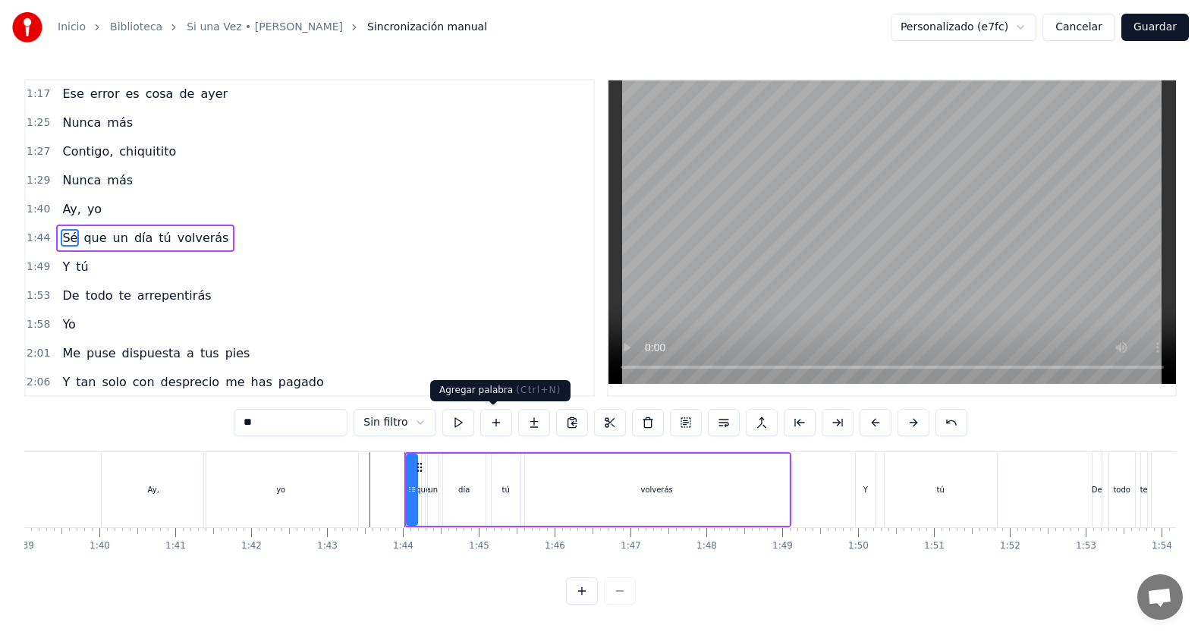
click at [486, 429] on button at bounding box center [496, 422] width 32 height 27
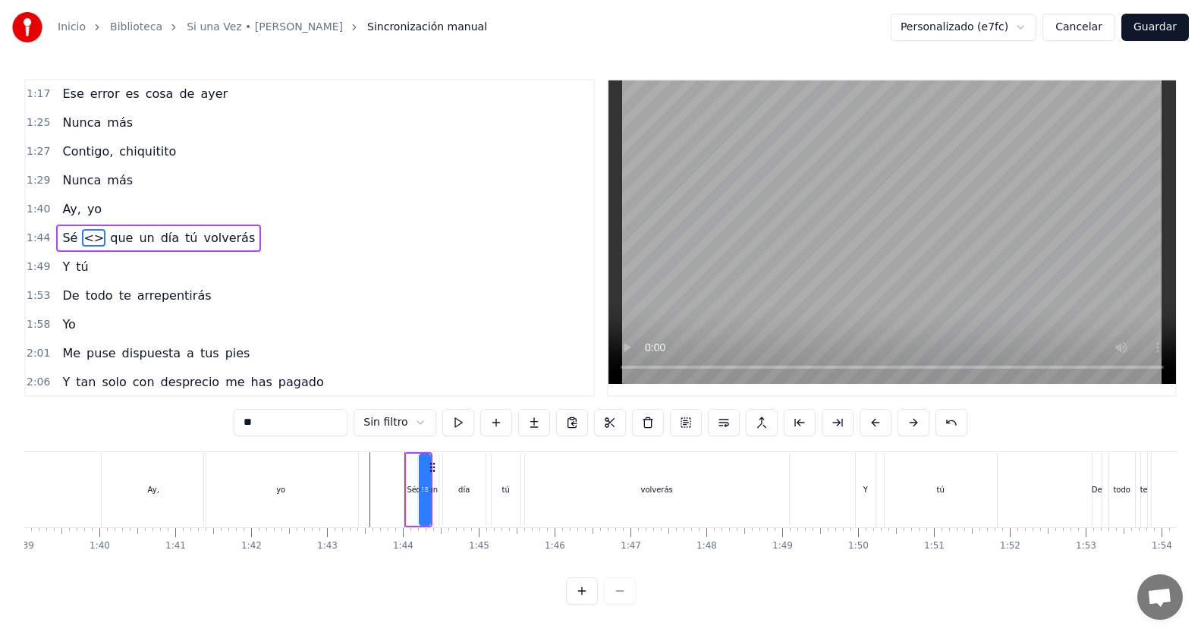
type input "**"
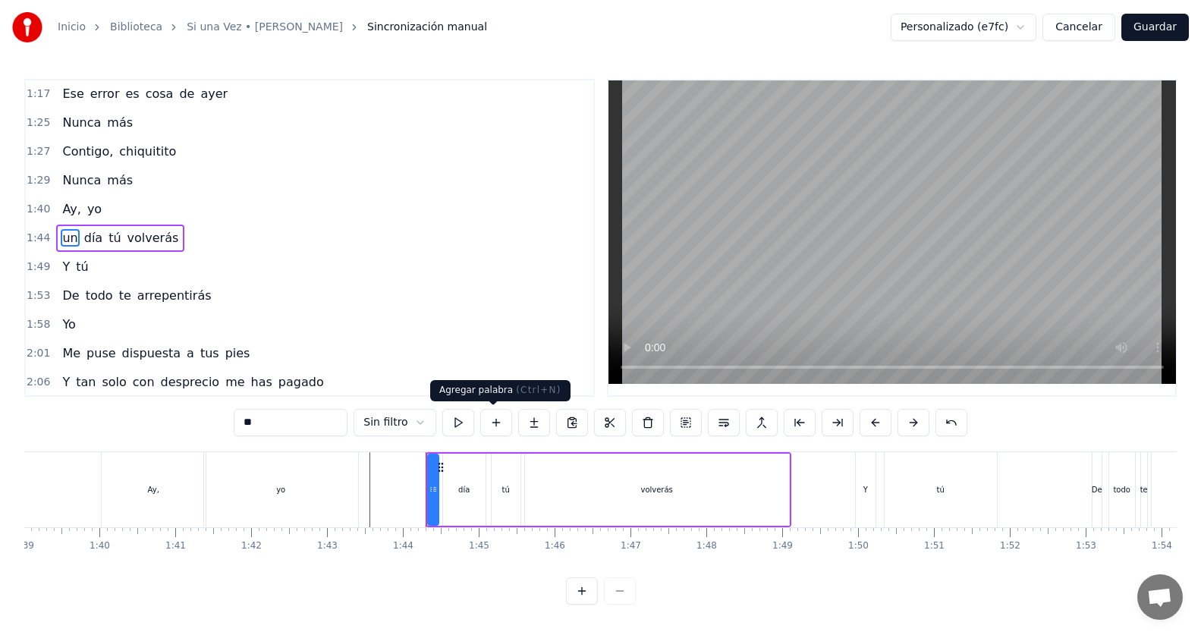
click at [490, 420] on button at bounding box center [496, 422] width 32 height 27
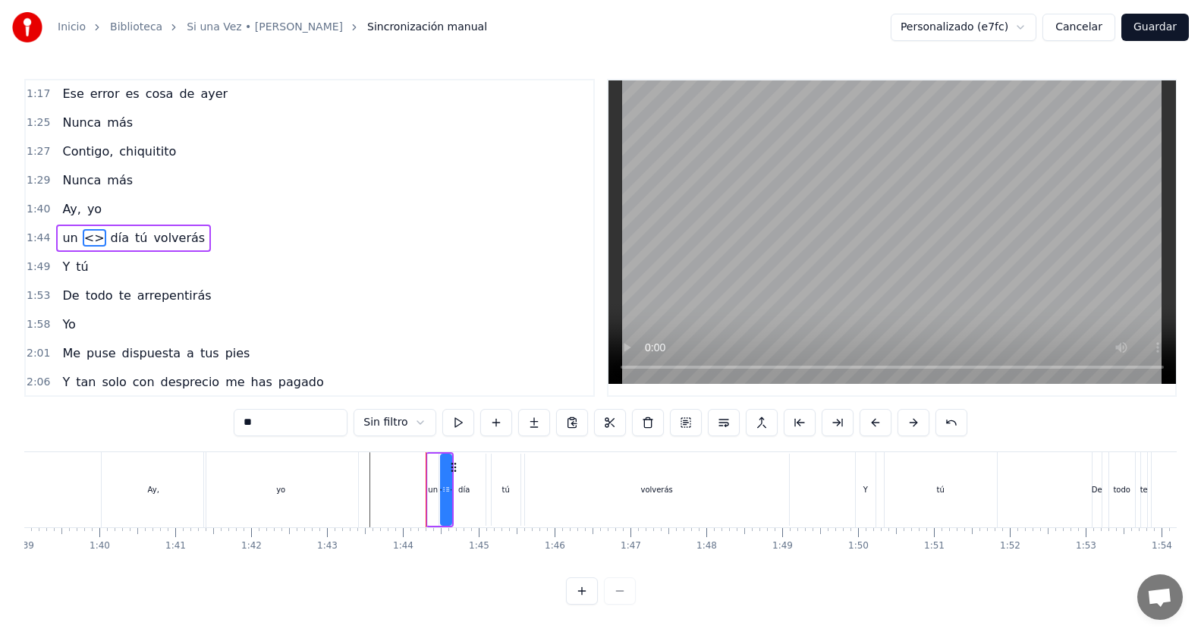
click at [490, 420] on button at bounding box center [496, 422] width 32 height 27
click at [71, 243] on span "un" at bounding box center [70, 237] width 18 height 17
click at [272, 418] on input "**" at bounding box center [291, 422] width 114 height 27
type input "*"
click at [83, 242] on span "<>" at bounding box center [92, 237] width 24 height 17
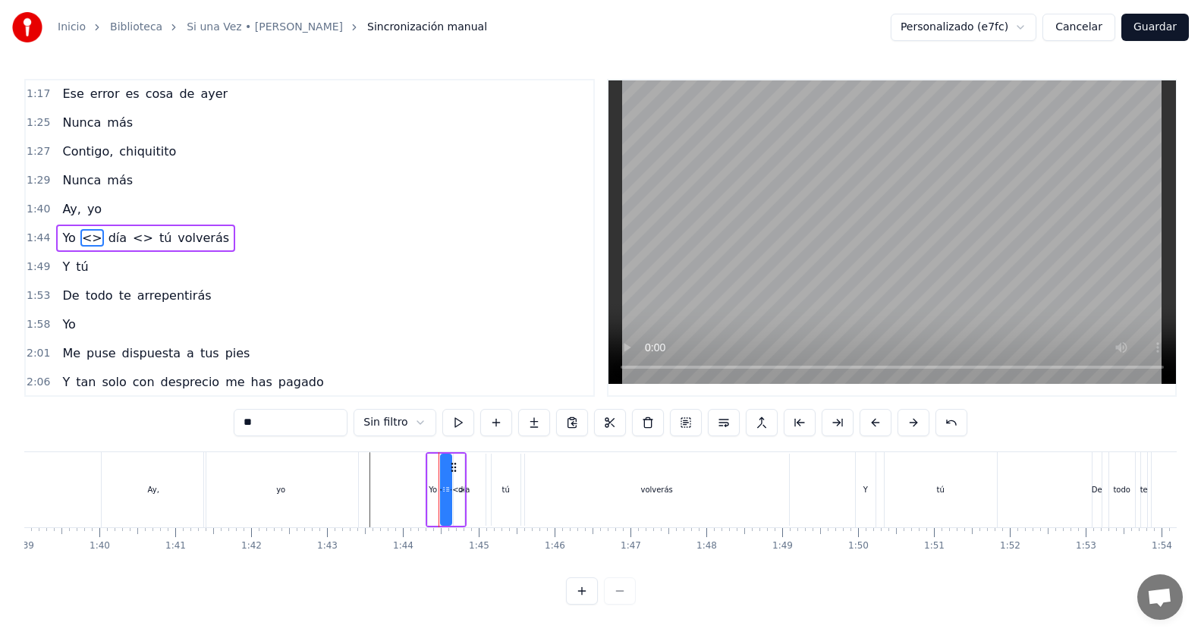
click at [307, 417] on input "**" at bounding box center [291, 422] width 114 height 27
type input "*"
click at [100, 241] on span "día" at bounding box center [110, 237] width 21 height 17
drag, startPoint x: 276, startPoint y: 417, endPoint x: 178, endPoint y: 420, distance: 98.7
click at [178, 420] on div "0:[DEMOGRAPHIC_DATA] 0:19 Te di todo mi amor y más 0:24 Y tú 0:27 No reconoces …" at bounding box center [600, 342] width 1152 height 526
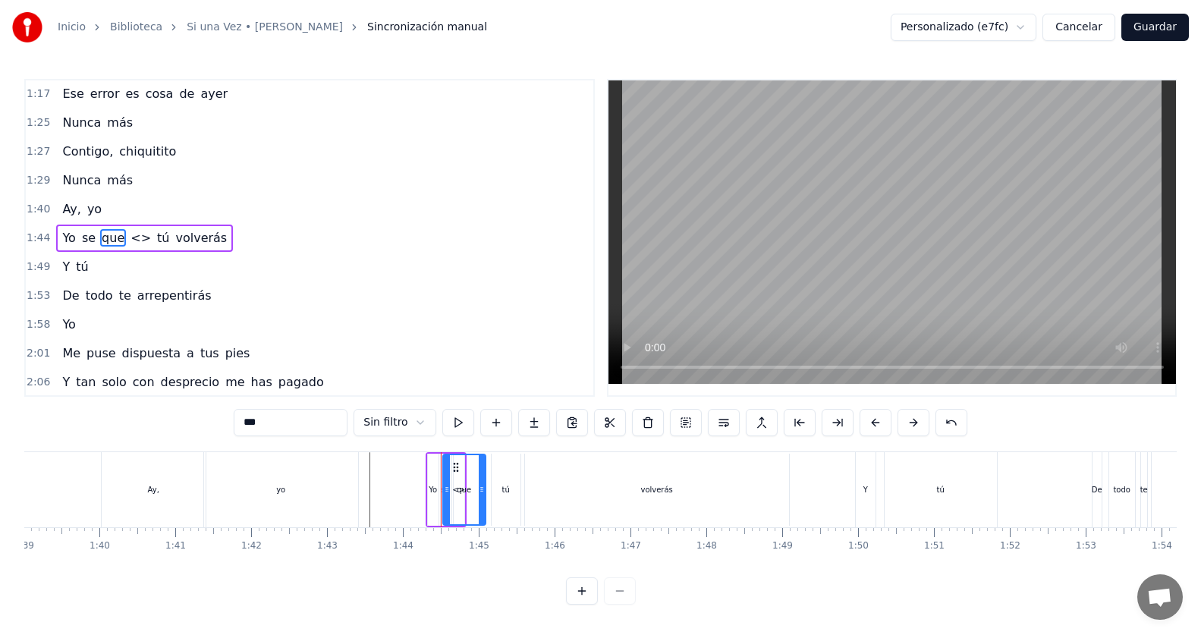
click at [129, 237] on span "<>" at bounding box center [141, 237] width 24 height 17
drag, startPoint x: 292, startPoint y: 420, endPoint x: 241, endPoint y: 417, distance: 51.7
click at [241, 417] on input "**" at bounding box center [291, 422] width 114 height 27
type input "**"
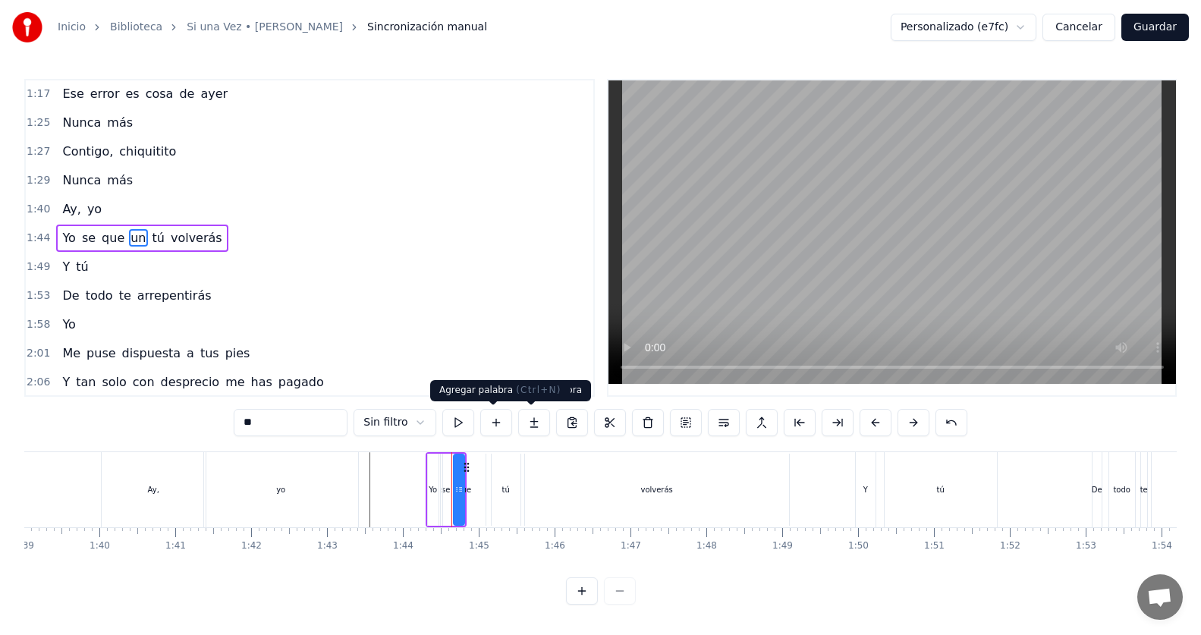
click at [498, 420] on button at bounding box center [496, 422] width 32 height 27
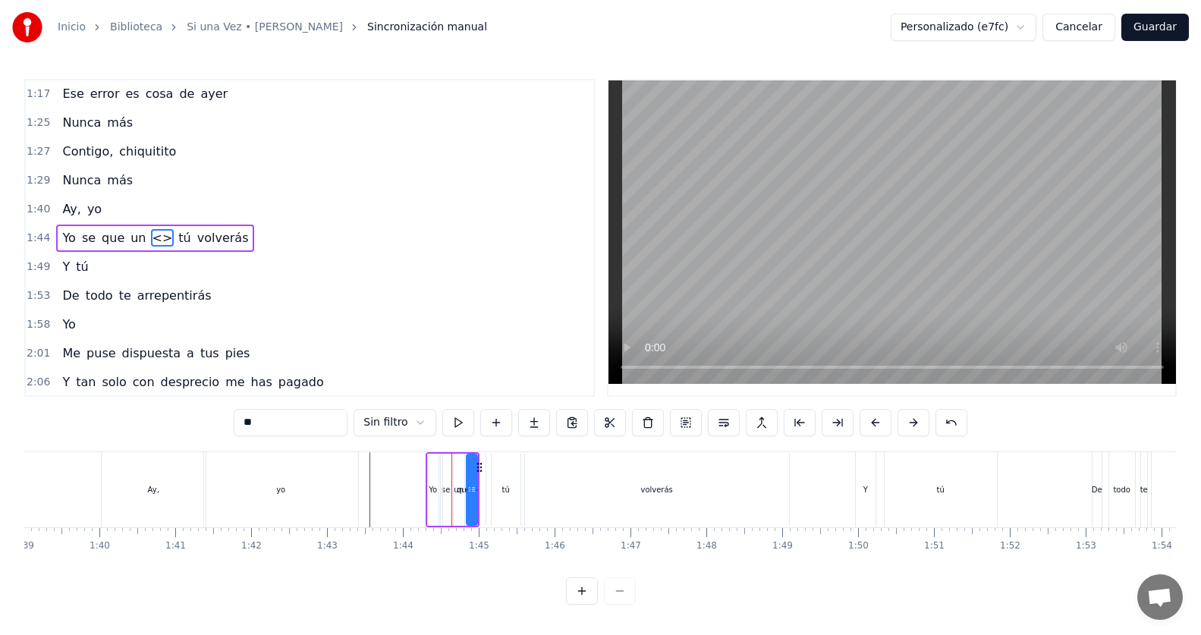
click at [280, 421] on input "**" at bounding box center [291, 422] width 114 height 27
type input "*"
type input "***"
click at [287, 288] on div "1:53 De todo te arrepentirás" at bounding box center [310, 295] width 568 height 29
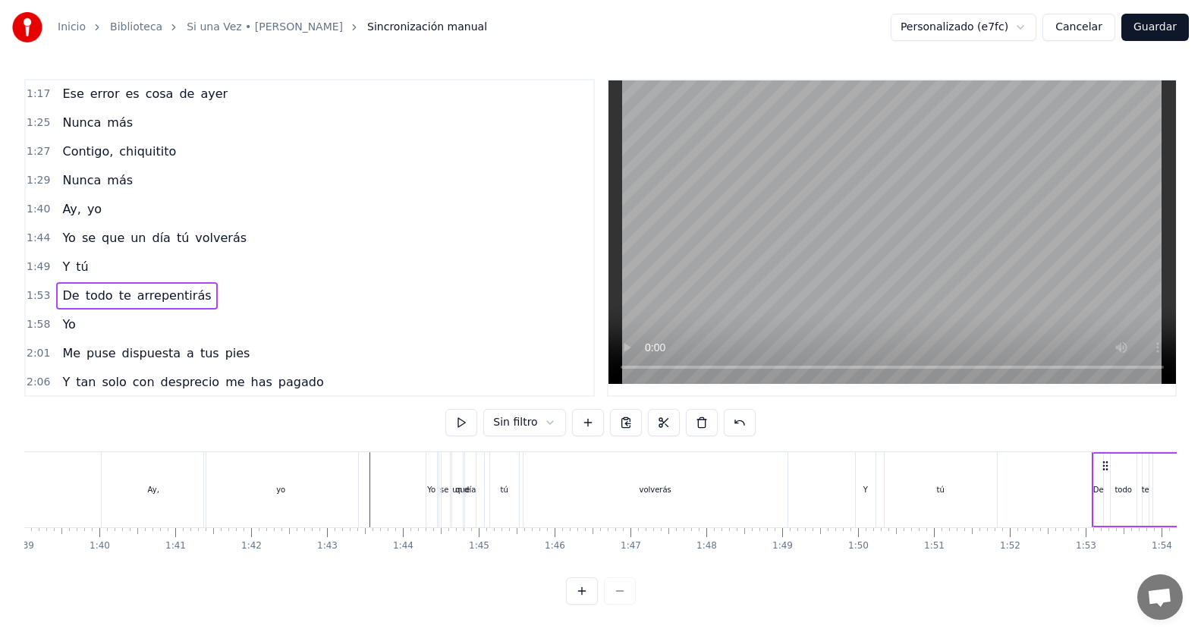
click at [149, 203] on div "1:40 Ay, yo" at bounding box center [310, 209] width 568 height 29
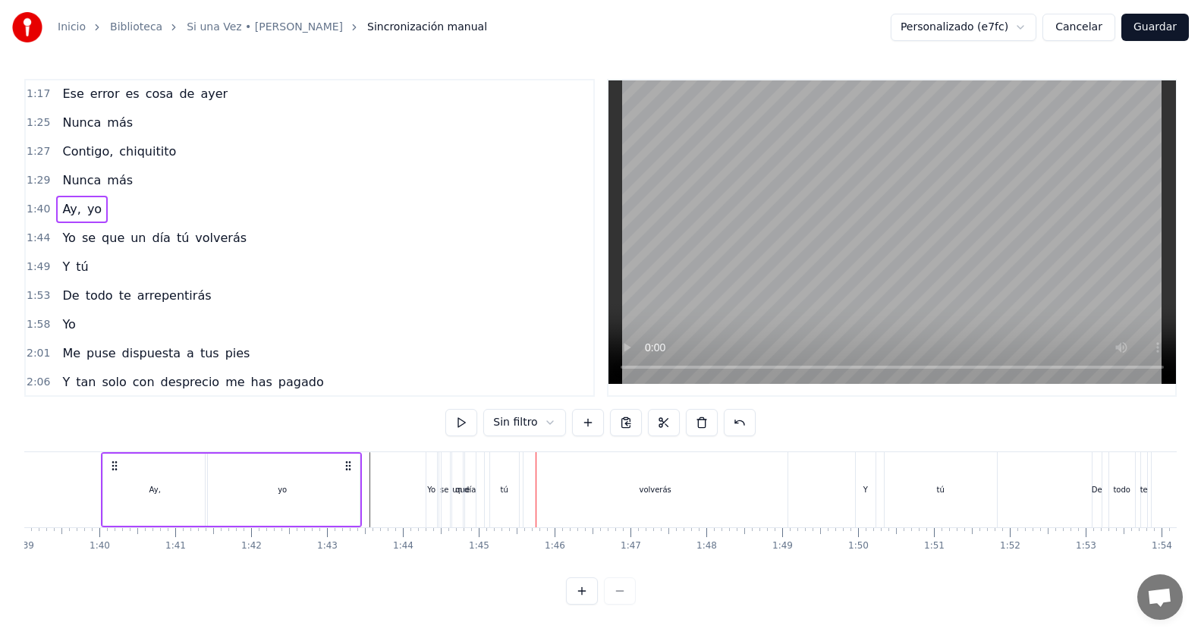
click at [239, 241] on div "1:[DEMOGRAPHIC_DATA] se que un día tú volverás" at bounding box center [310, 238] width 568 height 29
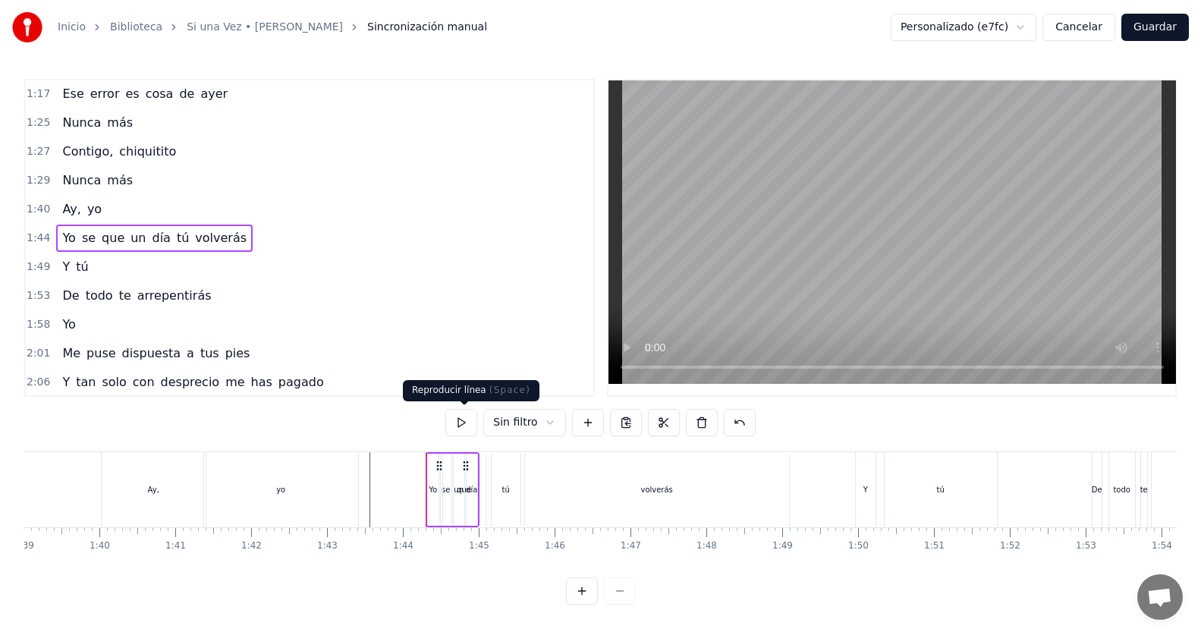
click at [466, 423] on button at bounding box center [461, 422] width 32 height 27
click at [111, 214] on div "1:40 Ay, yo" at bounding box center [310, 209] width 568 height 29
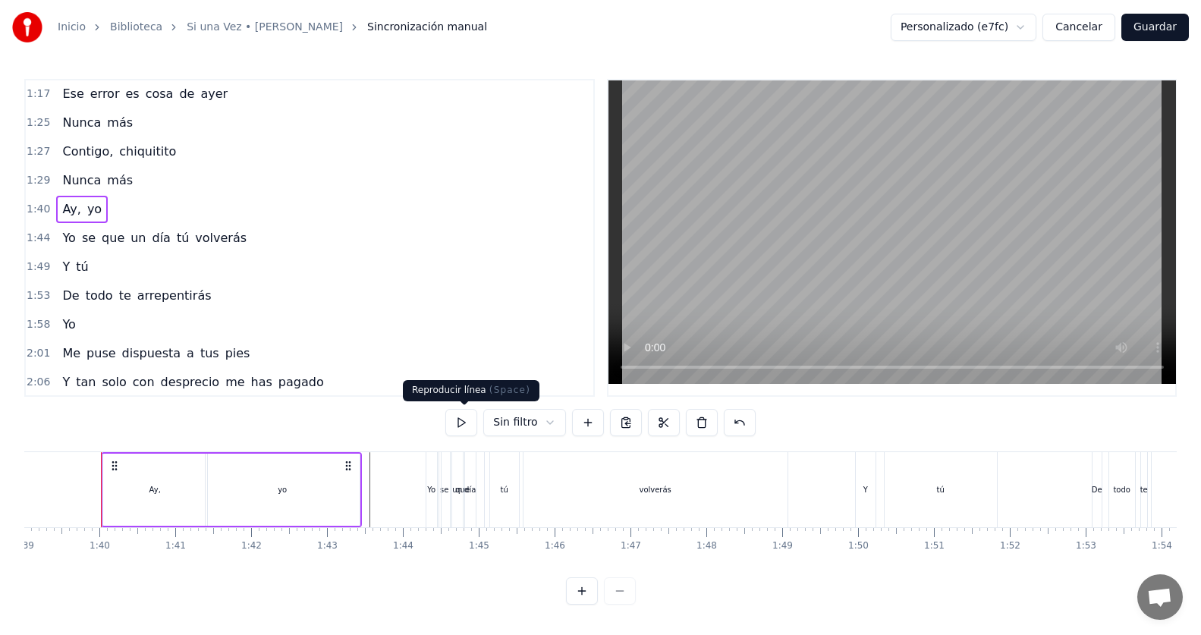
click at [473, 421] on button at bounding box center [461, 422] width 32 height 27
click at [258, 235] on div "1:[DEMOGRAPHIC_DATA] se que un día tú volverás" at bounding box center [310, 238] width 568 height 29
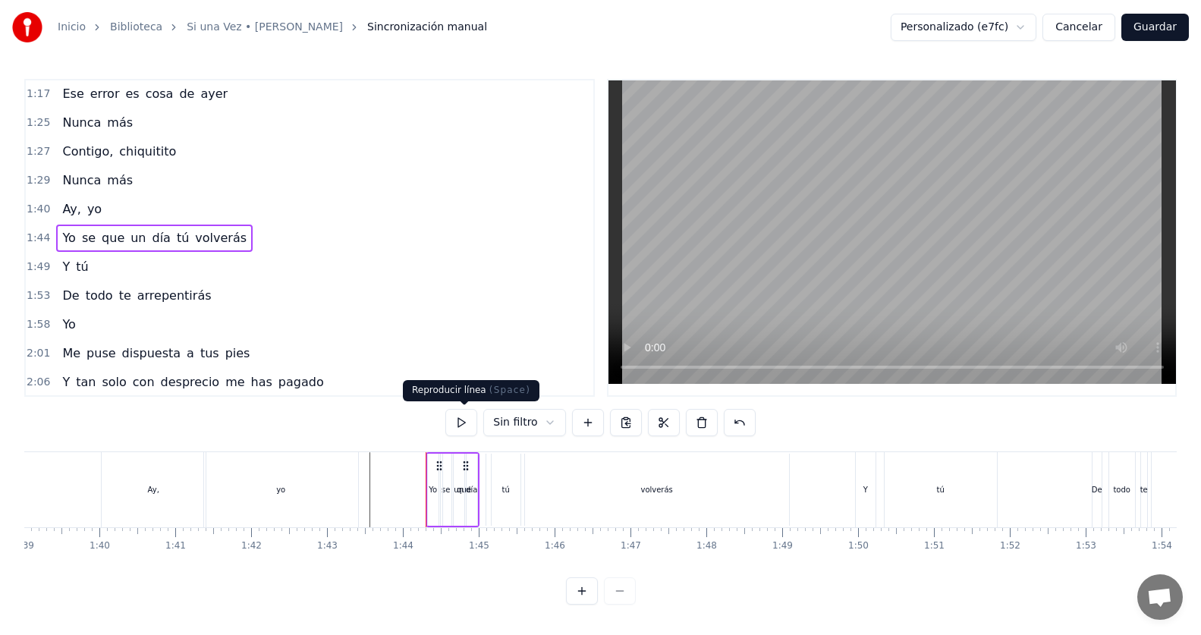
click at [458, 417] on button at bounding box center [461, 422] width 32 height 27
click at [183, 209] on div "1:40 Ay, yo" at bounding box center [310, 209] width 568 height 29
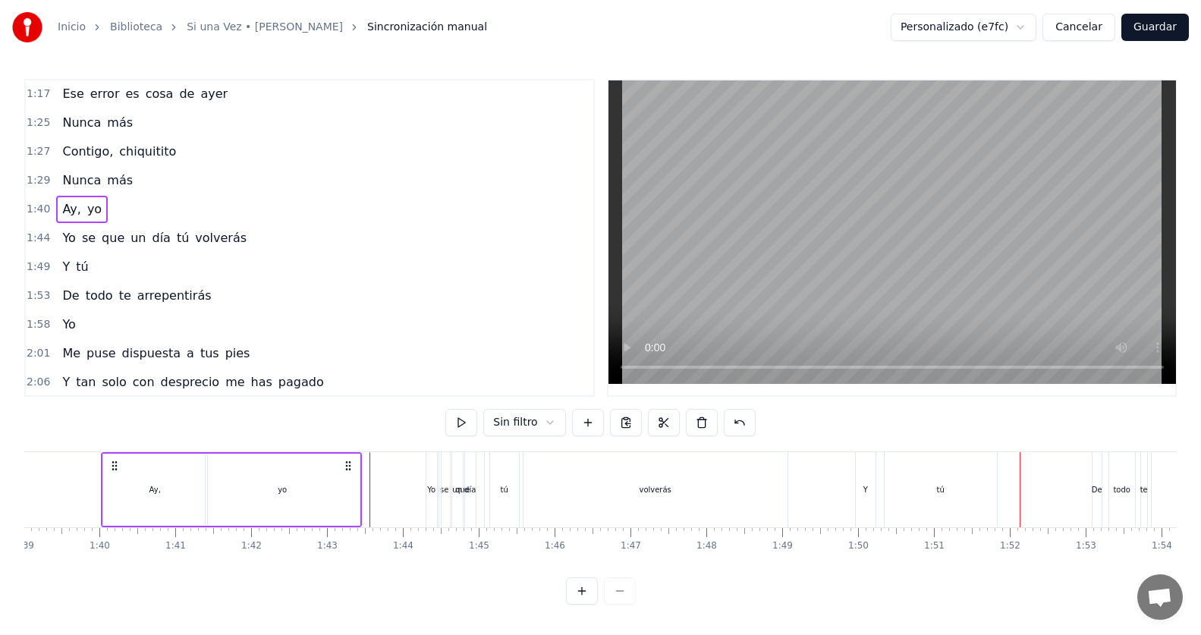
click at [225, 435] on div "0:[DEMOGRAPHIC_DATA] 0:19 Te di todo mi amor y más 0:24 Y tú 0:27 No reconoces …" at bounding box center [600, 342] width 1152 height 526
click at [230, 478] on div "yo" at bounding box center [283, 490] width 154 height 72
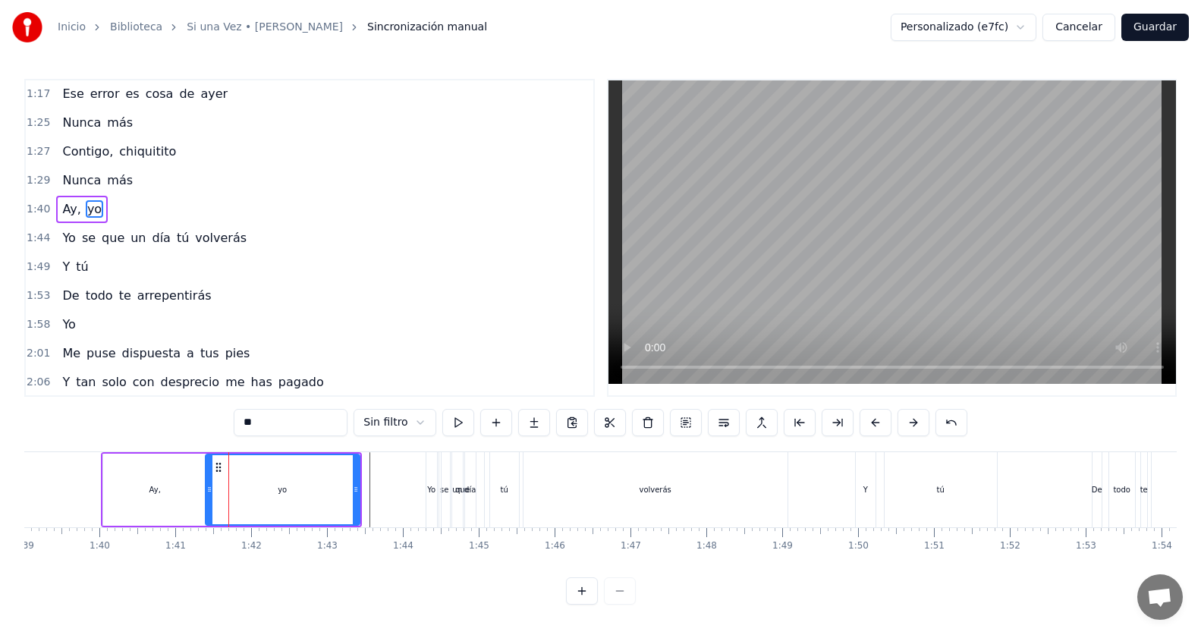
scroll to position [433, 0]
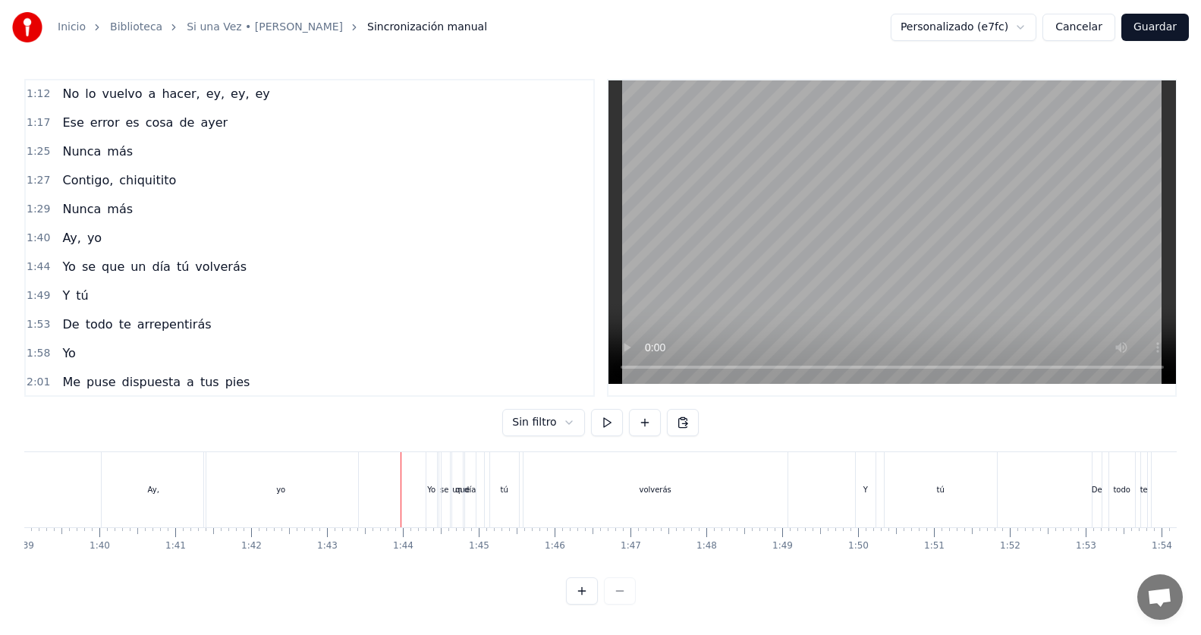
click at [431, 489] on div "Yo" at bounding box center [431, 489] width 8 height 11
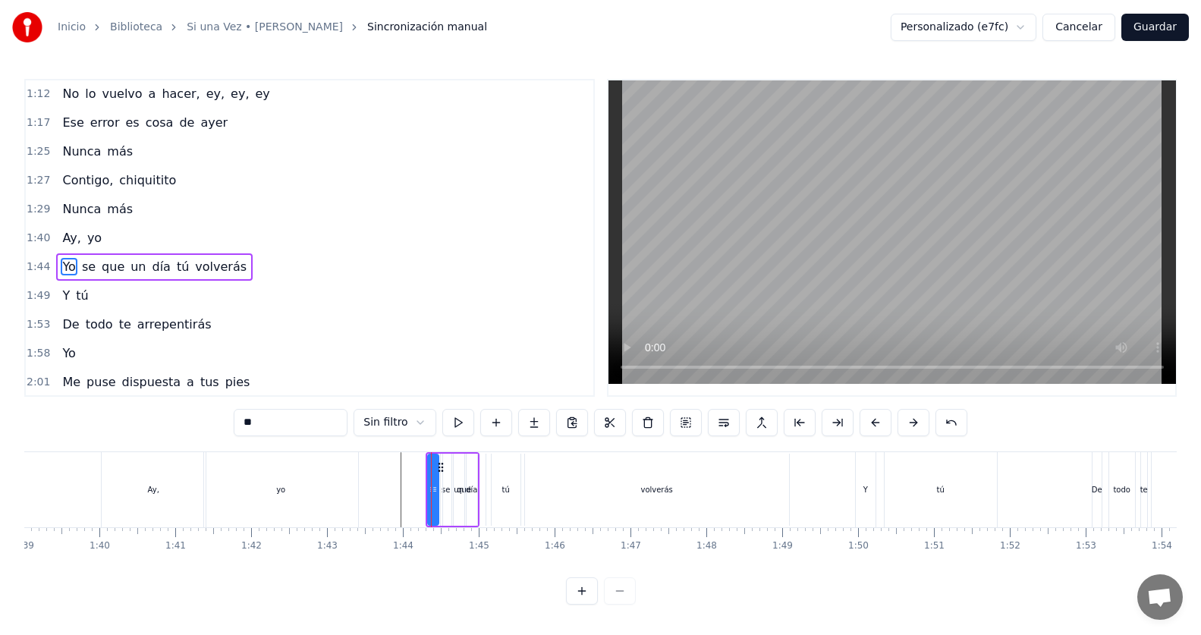
scroll to position [462, 0]
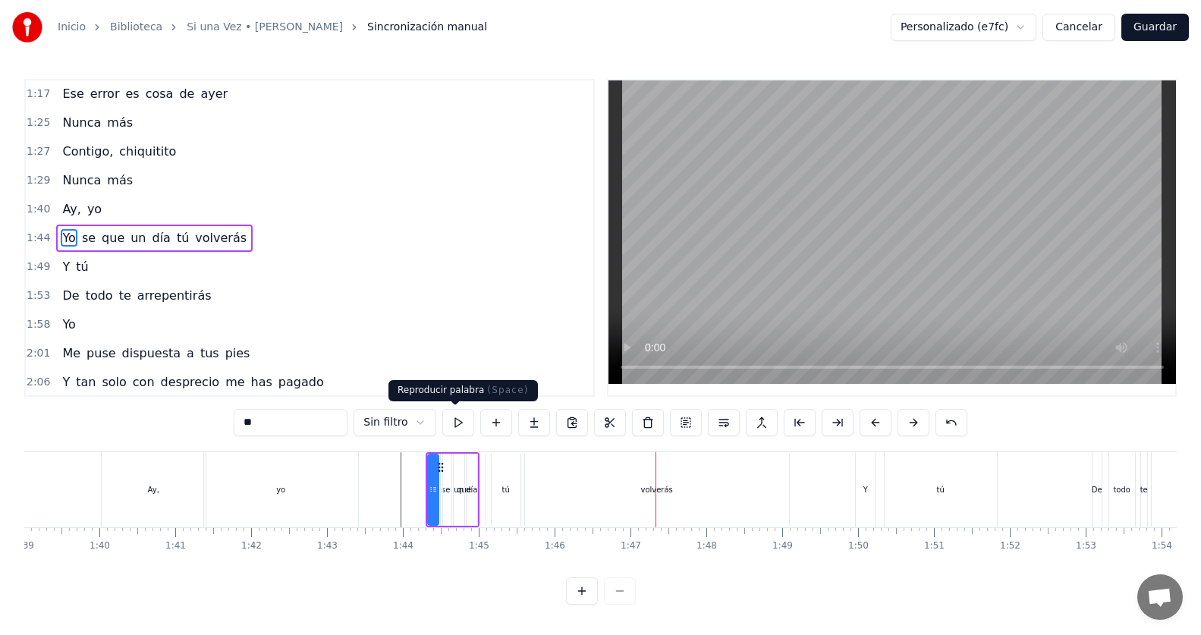
click at [457, 423] on button at bounding box center [458, 422] width 32 height 27
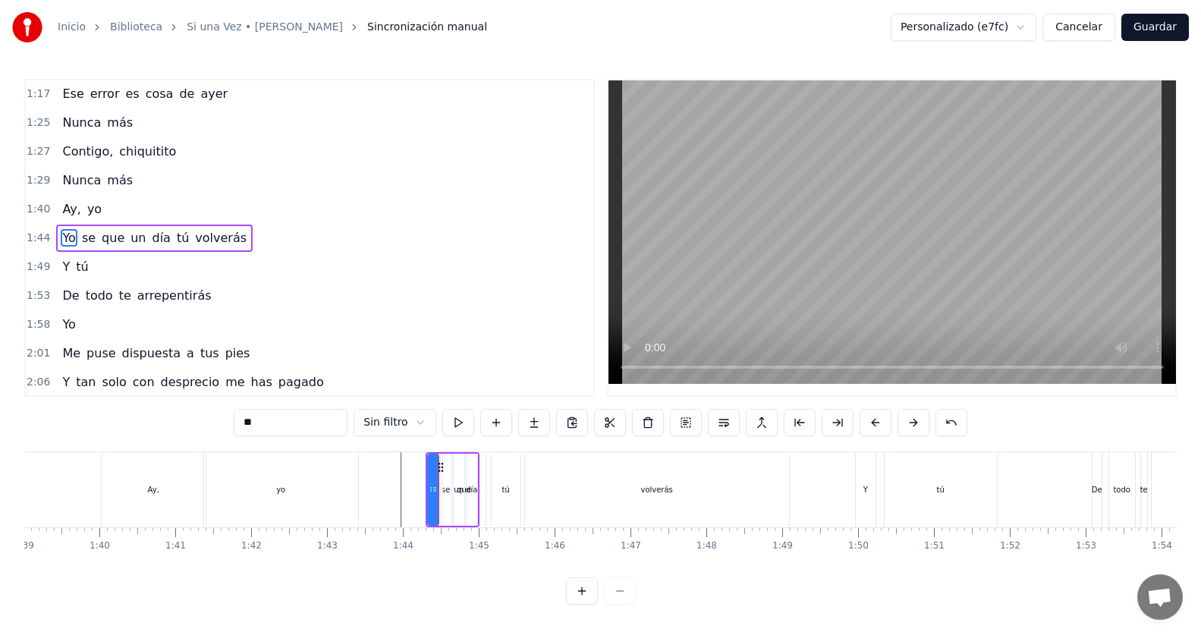
click at [457, 423] on button at bounding box center [458, 422] width 32 height 27
drag, startPoint x: 428, startPoint y: 486, endPoint x: 404, endPoint y: 486, distance: 23.5
click at [405, 486] on icon at bounding box center [408, 489] width 6 height 12
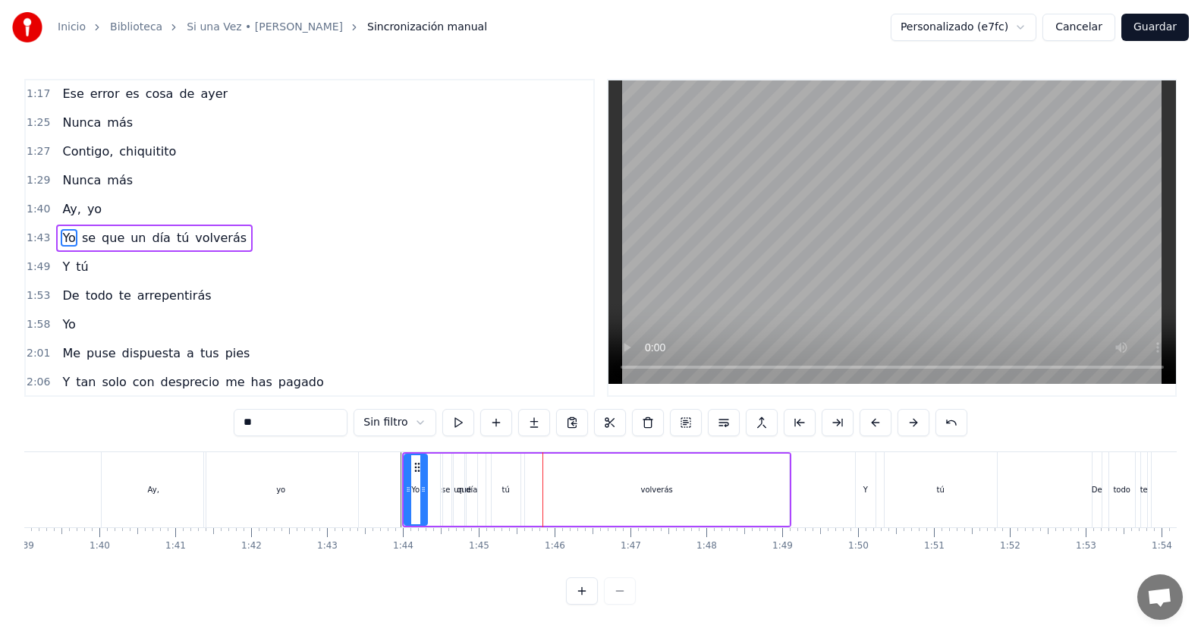
drag, startPoint x: 434, startPoint y: 491, endPoint x: 422, endPoint y: 494, distance: 12.5
click at [422, 494] on icon at bounding box center [423, 489] width 6 height 12
click at [445, 490] on div "que" at bounding box center [464, 490] width 42 height 72
type input "***"
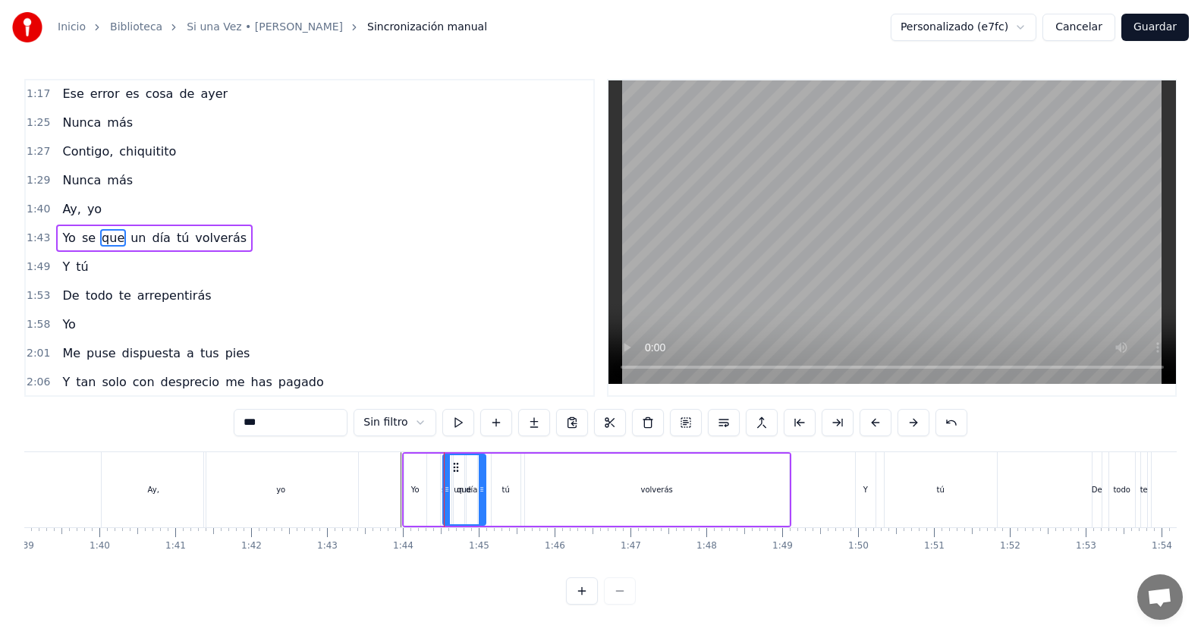
click at [432, 492] on div "Yo se que un día tú volverás" at bounding box center [596, 489] width 389 height 75
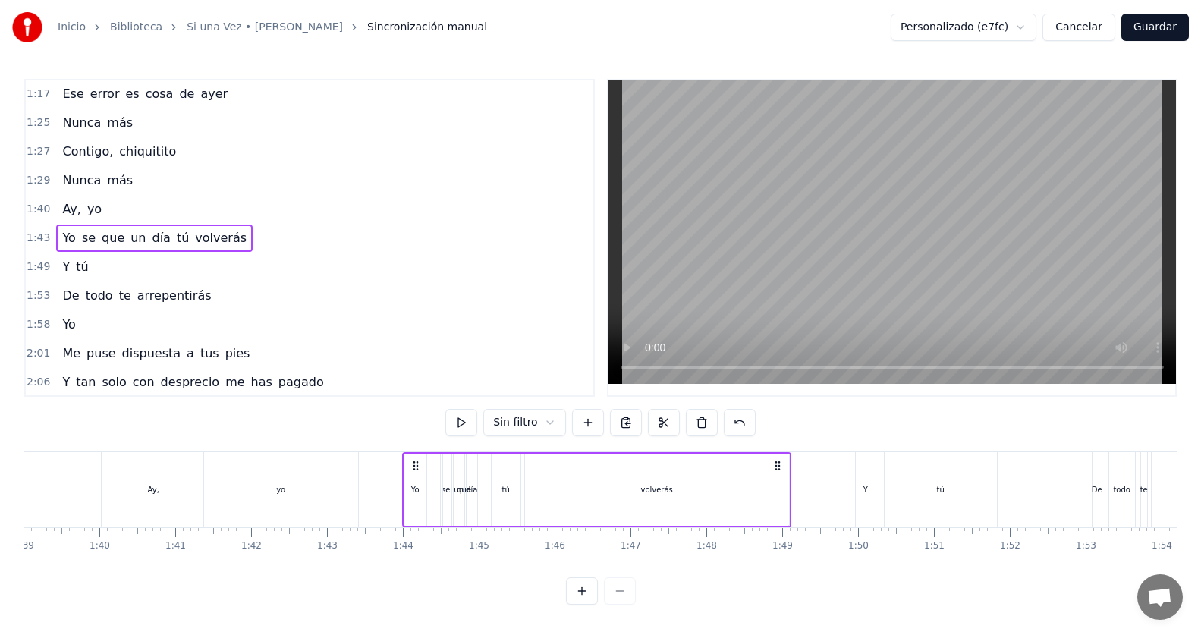
click at [420, 480] on div "Yo" at bounding box center [415, 490] width 22 height 72
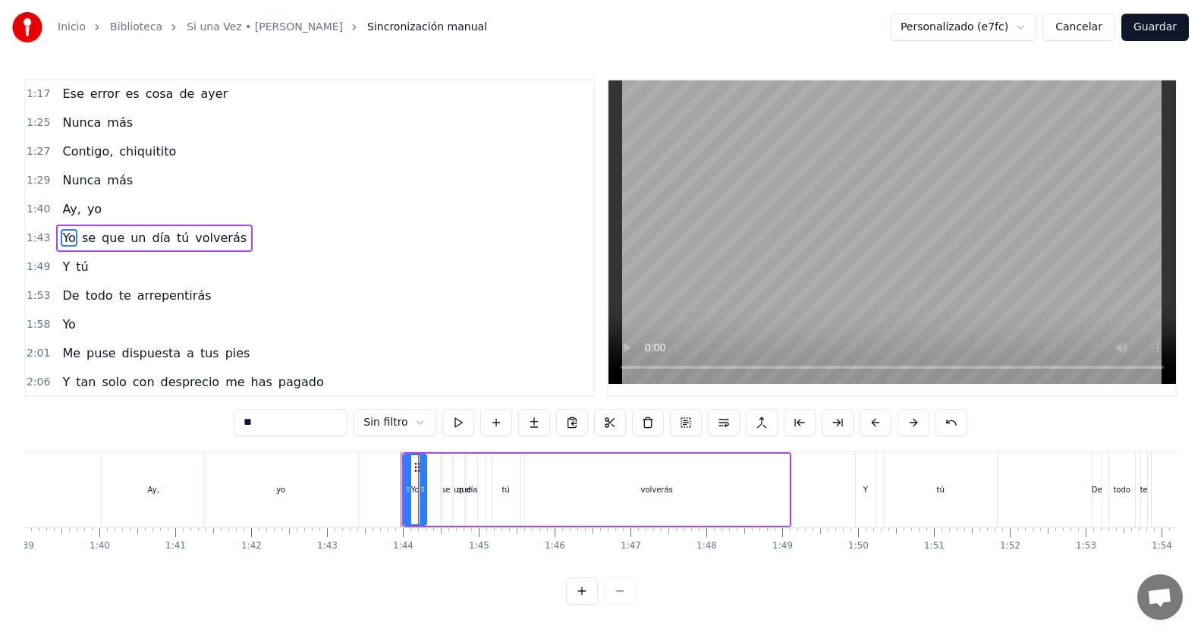
click at [442, 489] on div "que" at bounding box center [464, 490] width 44 height 72
click at [83, 236] on span "se" at bounding box center [88, 237] width 17 height 17
click at [102, 235] on span "que" at bounding box center [113, 237] width 26 height 17
type input "***"
click at [266, 222] on div "1:40 Ay, yo" at bounding box center [310, 209] width 568 height 29
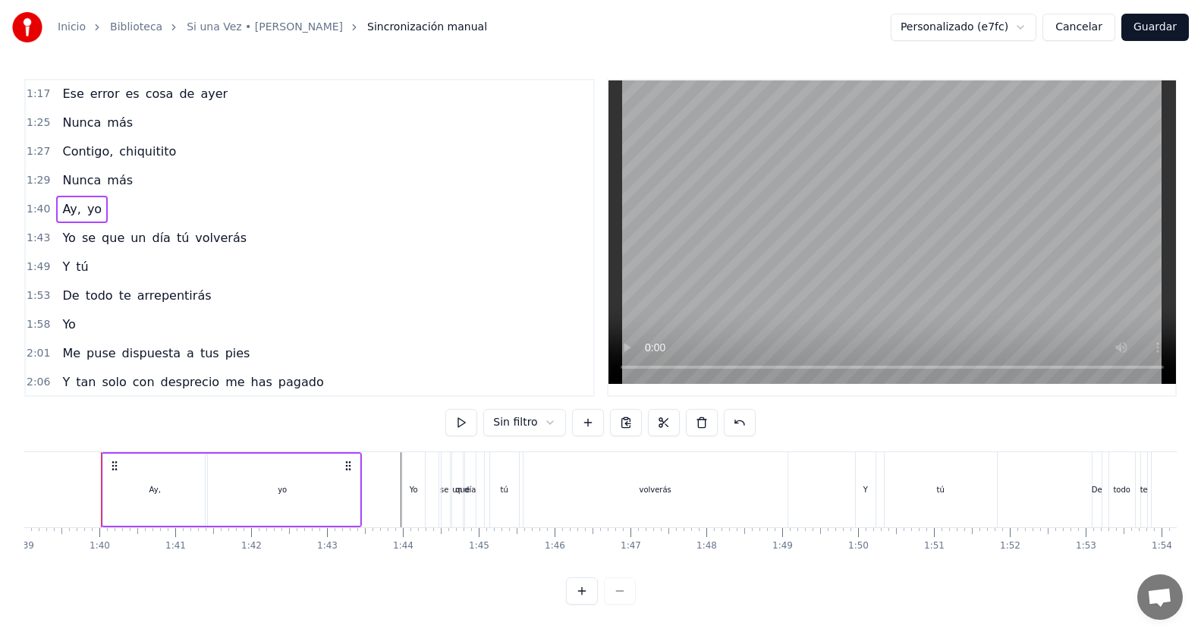
click at [260, 239] on div "1:[DEMOGRAPHIC_DATA] se que un día tú volverás" at bounding box center [310, 238] width 568 height 29
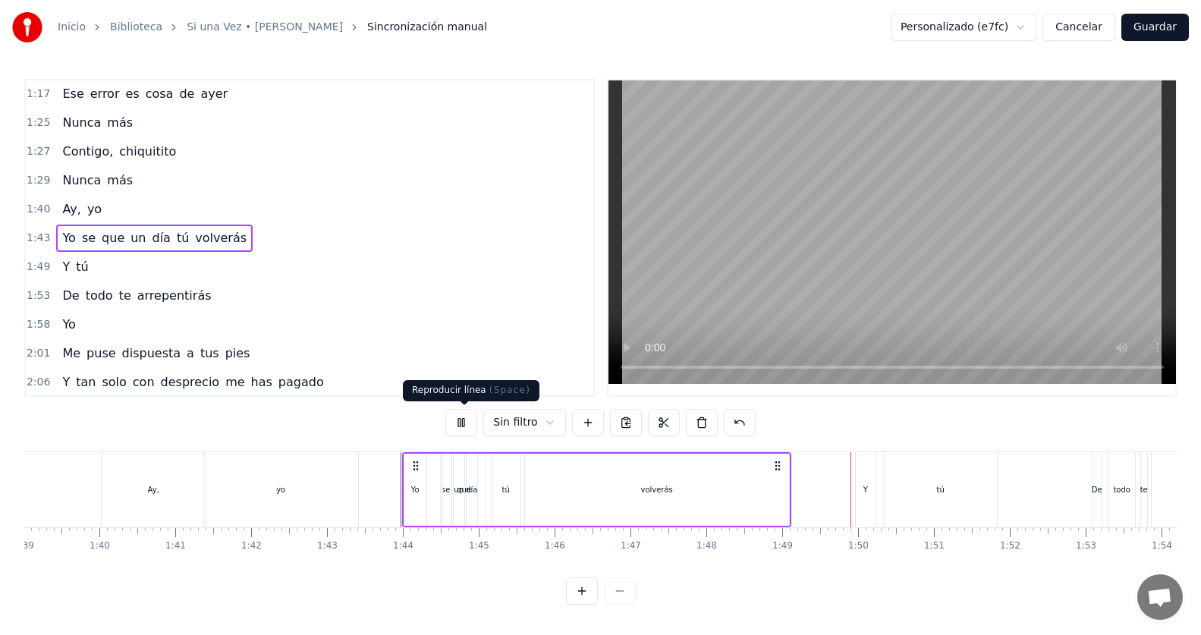
click at [470, 423] on button at bounding box center [461, 422] width 32 height 27
click at [467, 423] on button at bounding box center [461, 422] width 32 height 27
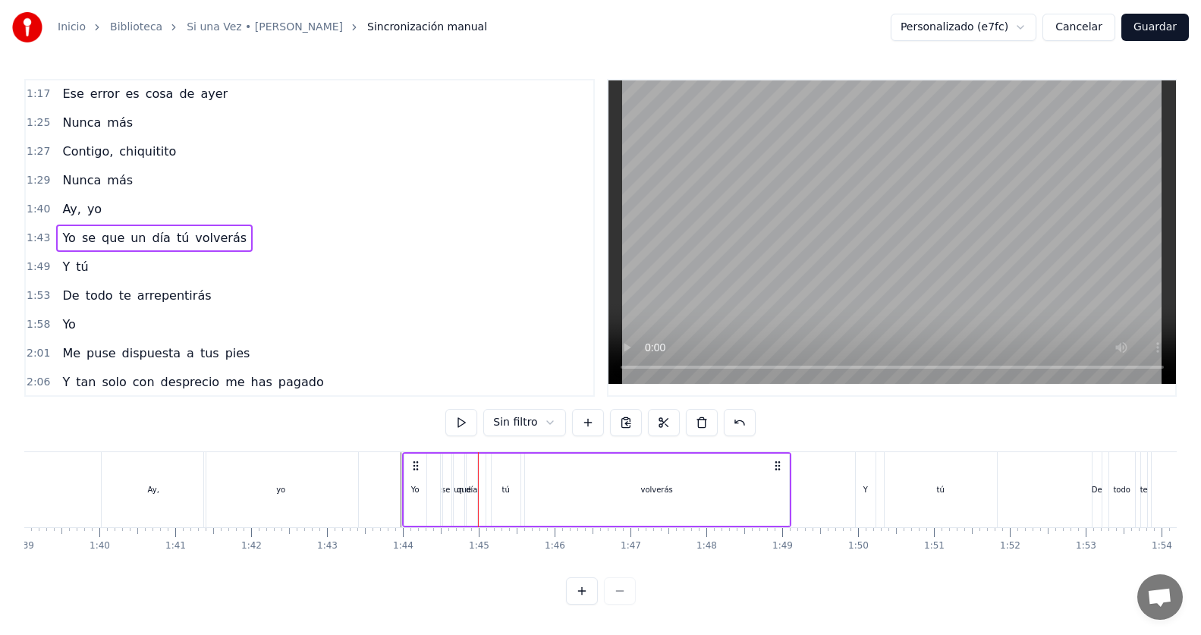
click at [467, 423] on button at bounding box center [461, 422] width 32 height 27
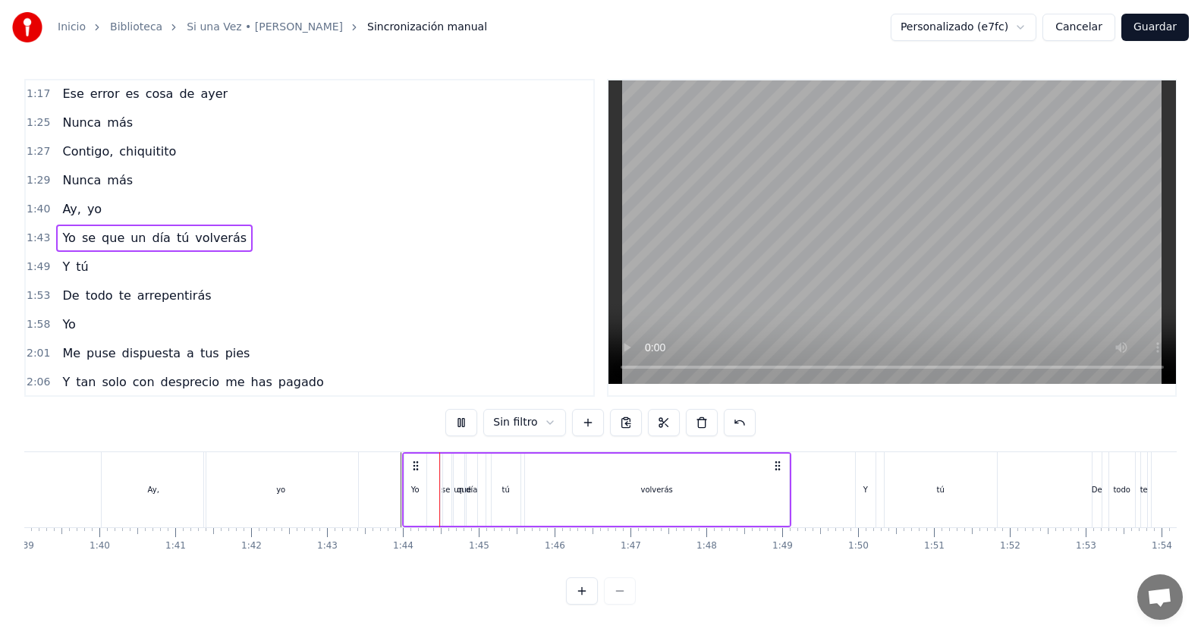
click at [467, 423] on button at bounding box center [461, 422] width 32 height 27
click at [473, 493] on div "día" at bounding box center [471, 489] width 11 height 11
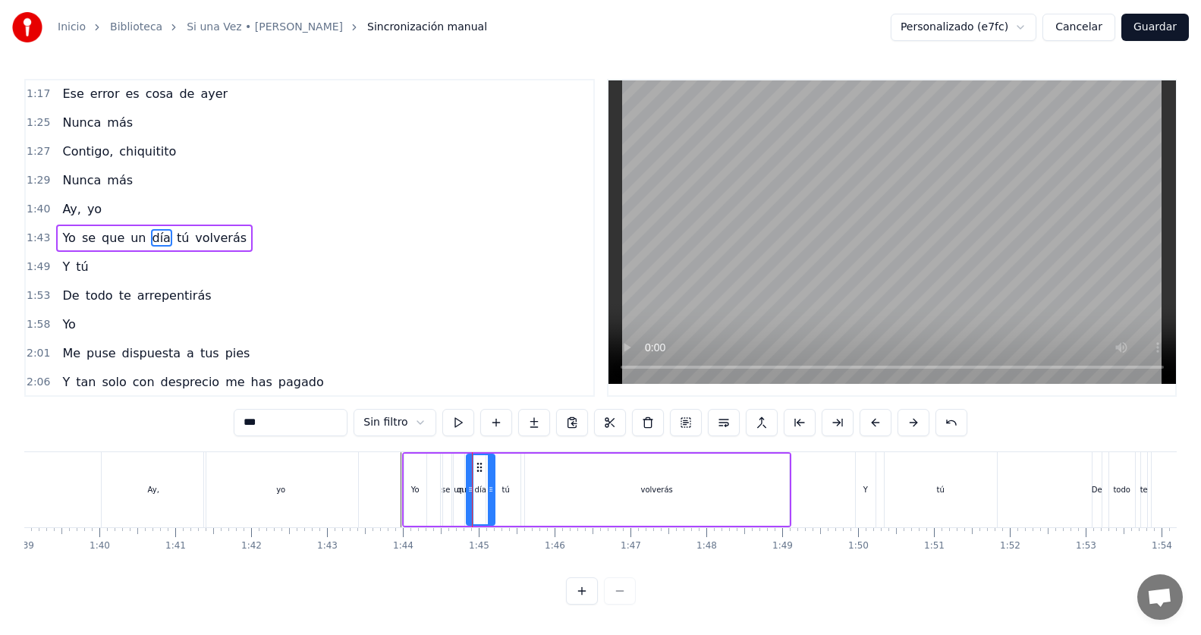
drag, startPoint x: 476, startPoint y: 490, endPoint x: 493, endPoint y: 489, distance: 17.5
click at [493, 489] on icon at bounding box center [491, 489] width 6 height 12
drag, startPoint x: 470, startPoint y: 489, endPoint x: 480, endPoint y: 486, distance: 9.6
click at [480, 486] on icon at bounding box center [479, 489] width 6 height 12
click at [129, 237] on span "un" at bounding box center [138, 237] width 18 height 17
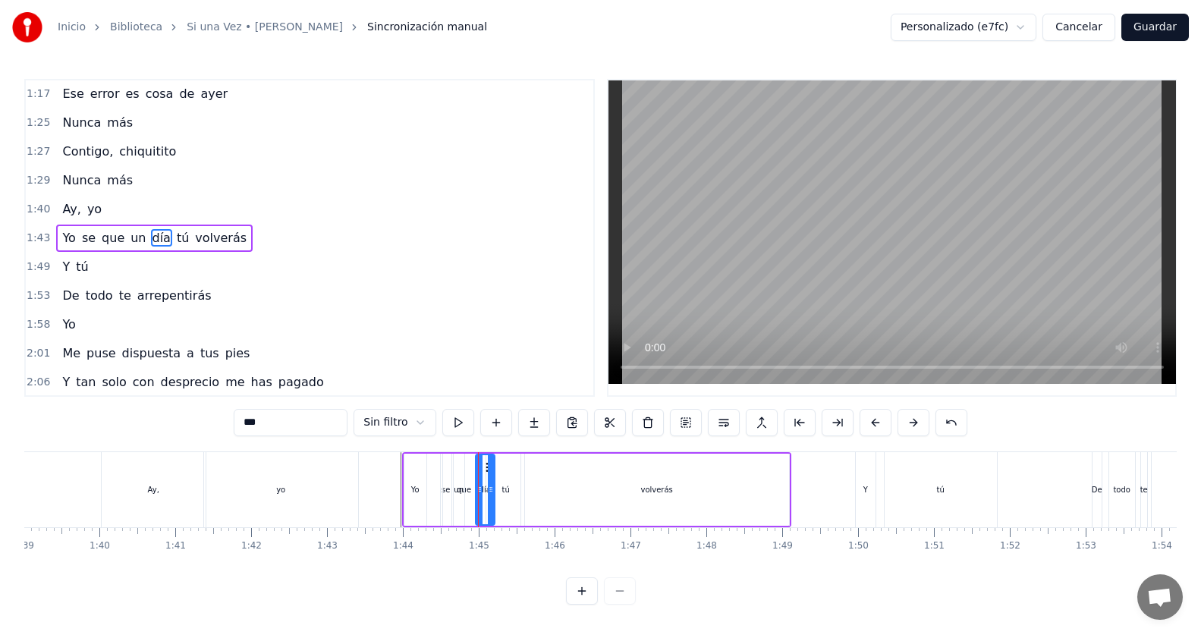
type input "**"
drag, startPoint x: 461, startPoint y: 490, endPoint x: 481, endPoint y: 487, distance: 20.7
click at [481, 487] on icon at bounding box center [481, 489] width 6 height 12
click at [536, 336] on div "1:[DEMOGRAPHIC_DATA]" at bounding box center [310, 324] width 568 height 29
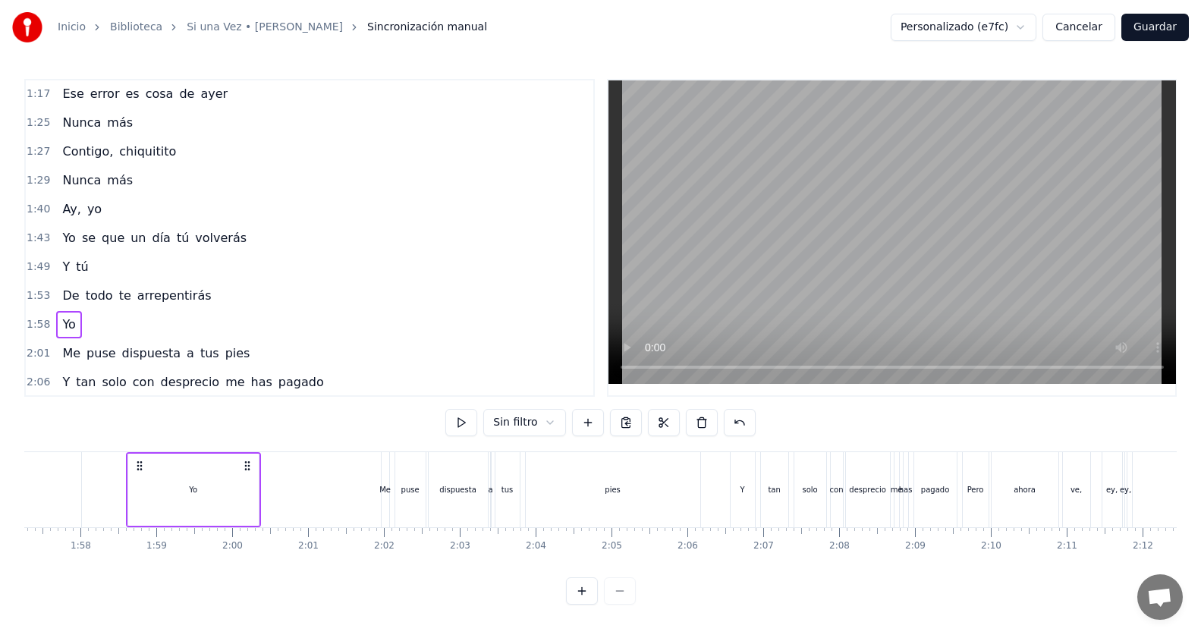
scroll to position [0, 8922]
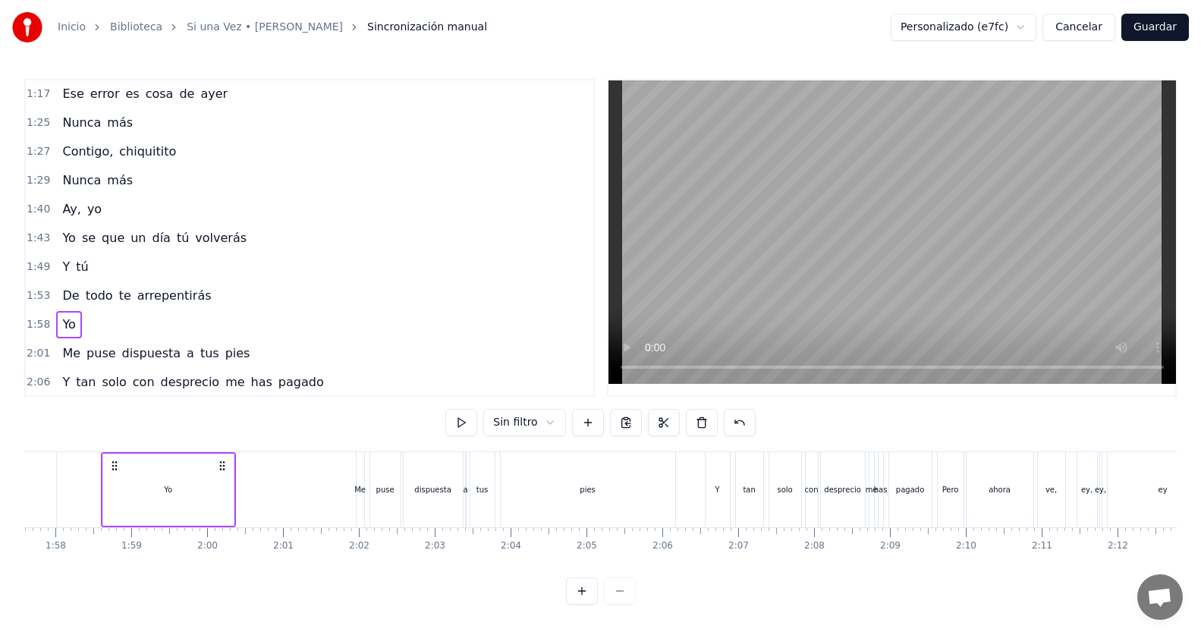
click at [231, 244] on div "1:[DEMOGRAPHIC_DATA] se que un día tú volverás" at bounding box center [310, 238] width 568 height 29
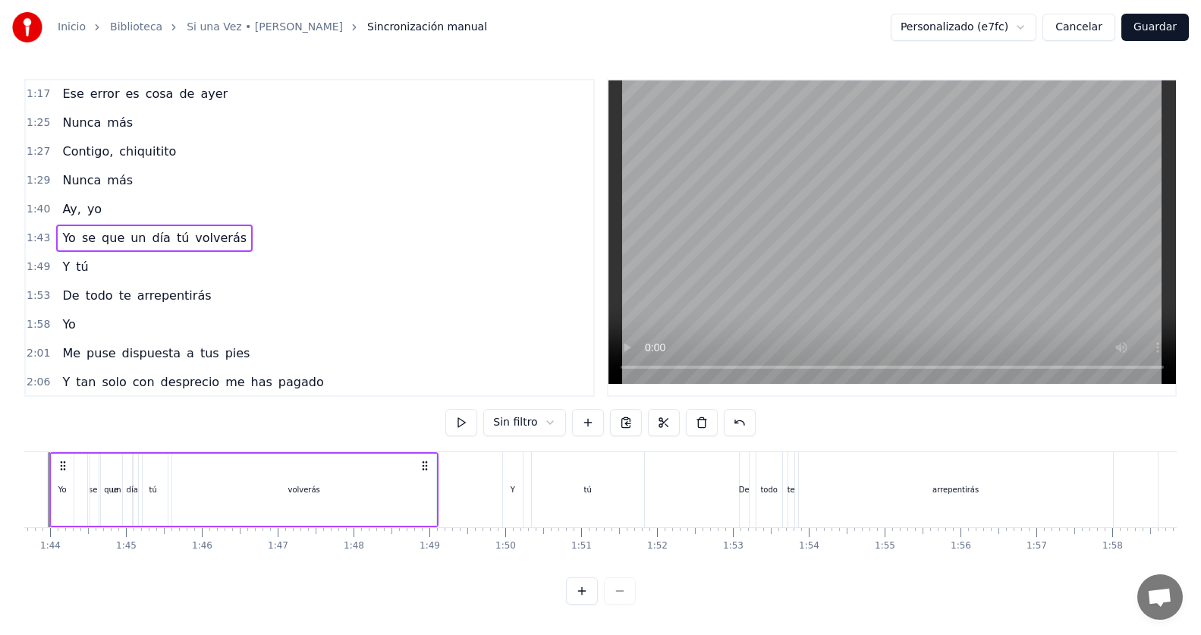
scroll to position [0, 7813]
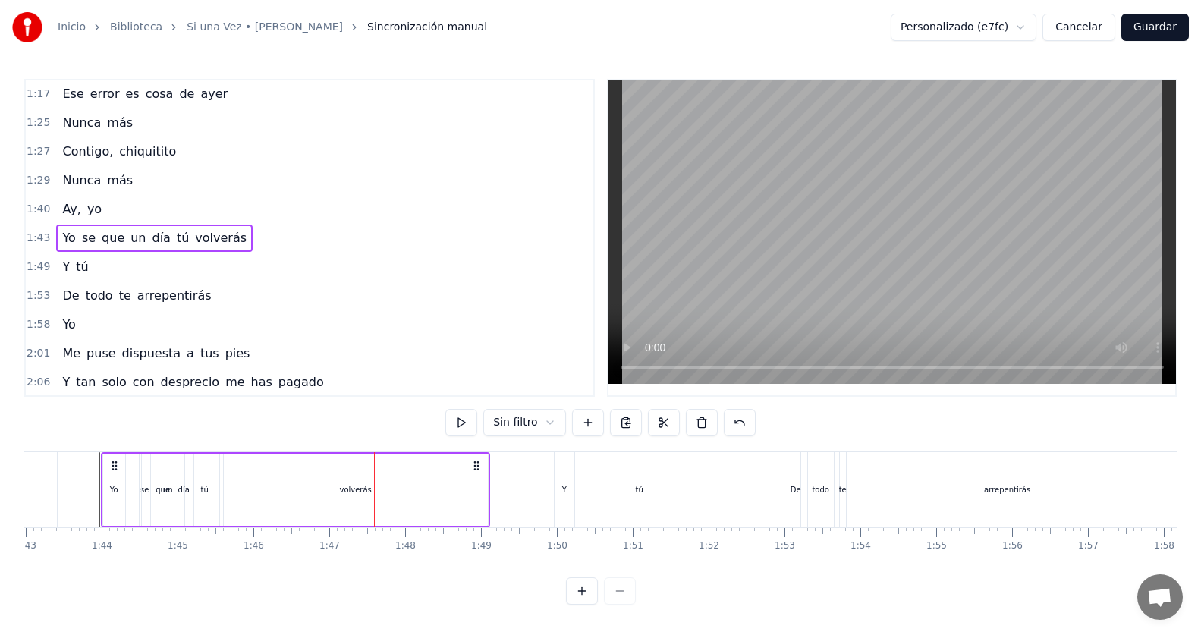
click at [114, 484] on div "Yo" at bounding box center [114, 489] width 8 height 11
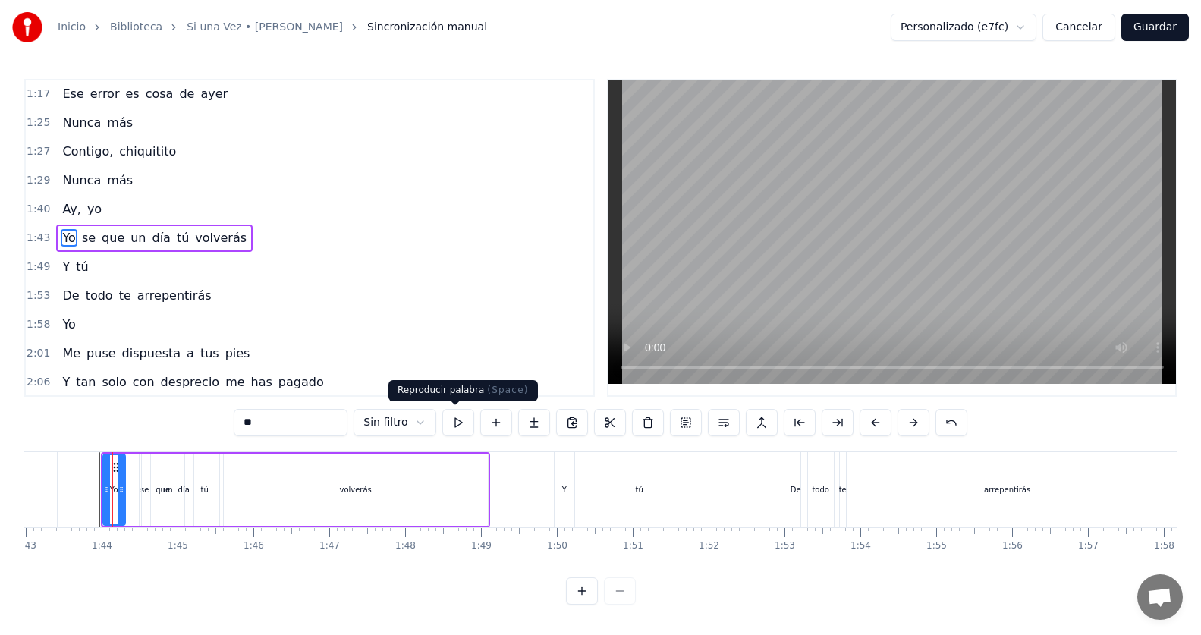
click at [449, 420] on button at bounding box center [458, 422] width 32 height 27
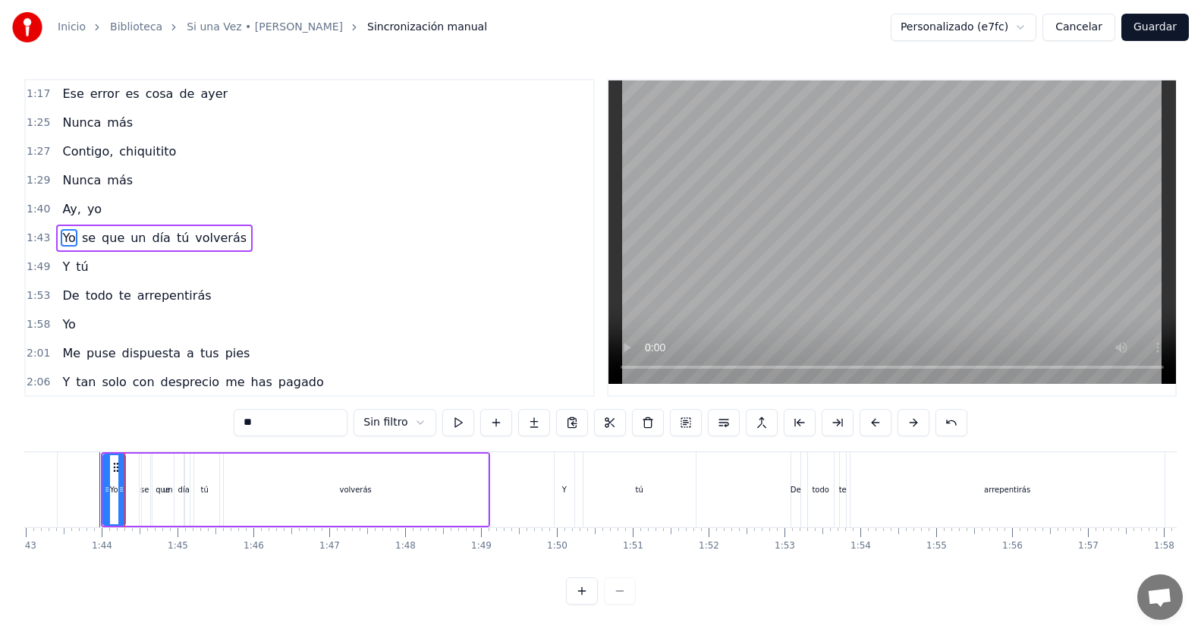
click at [449, 420] on button at bounding box center [458, 422] width 32 height 27
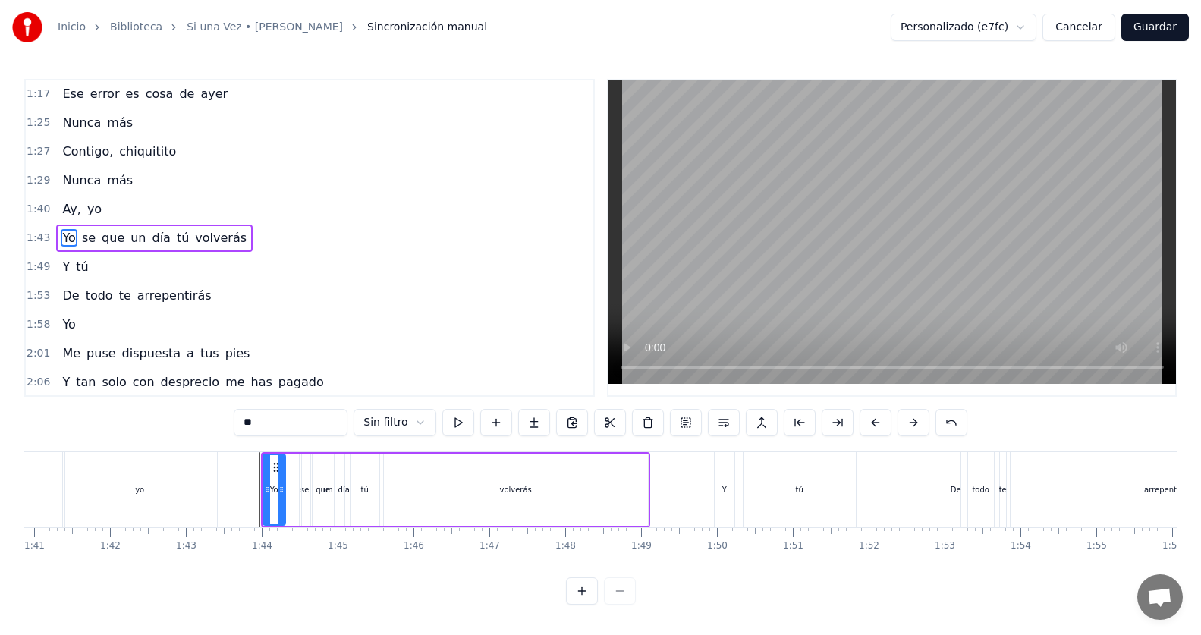
scroll to position [0, 7589]
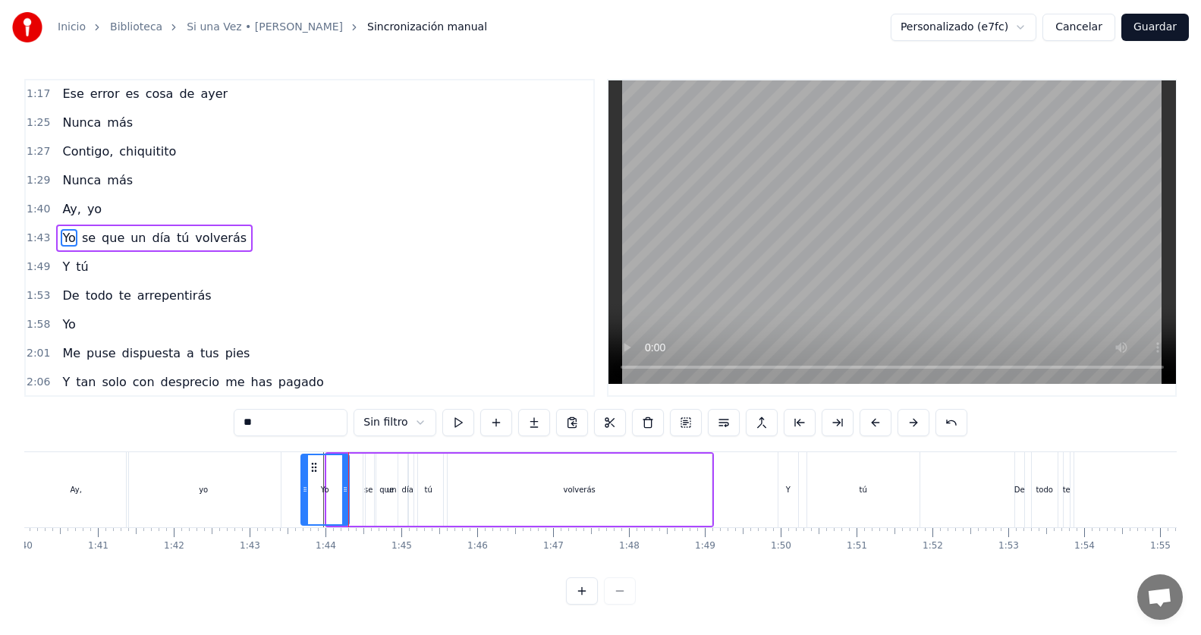
drag, startPoint x: 329, startPoint y: 486, endPoint x: 303, endPoint y: 498, distance: 28.5
click at [303, 498] on div at bounding box center [305, 489] width 6 height 69
drag, startPoint x: 301, startPoint y: 497, endPoint x: 283, endPoint y: 494, distance: 18.5
click at [284, 494] on div at bounding box center [287, 489] width 6 height 69
drag, startPoint x: 344, startPoint y: 489, endPoint x: 312, endPoint y: 502, distance: 34.4
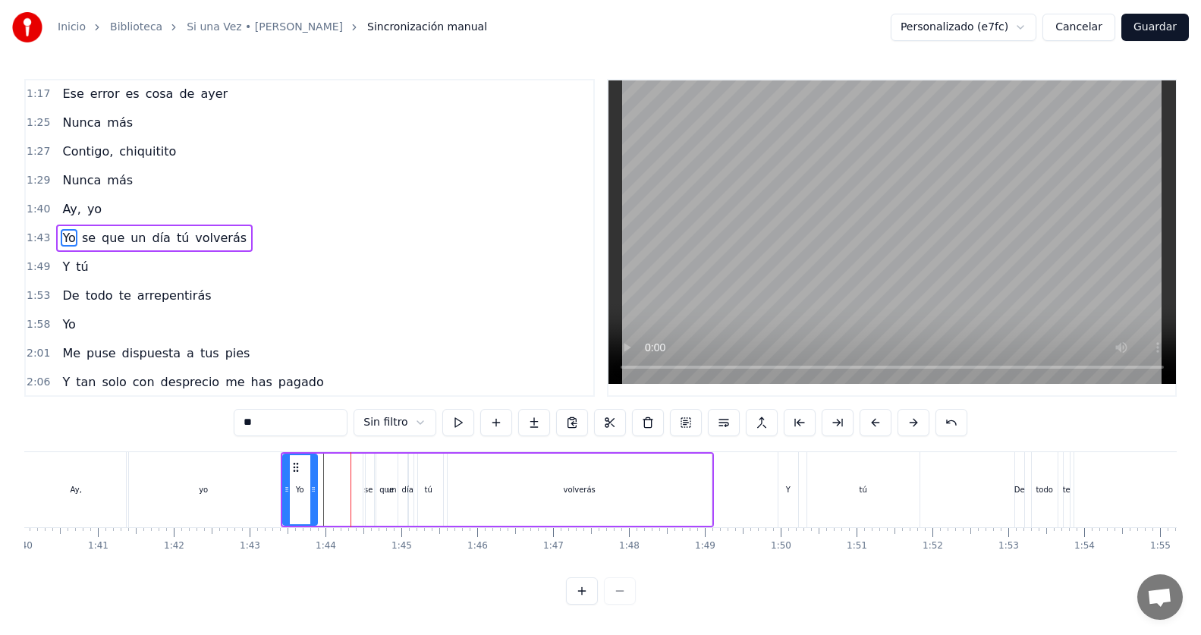
click at [312, 502] on div at bounding box center [313, 489] width 6 height 69
click at [365, 492] on div "que" at bounding box center [387, 490] width 44 height 72
drag, startPoint x: 369, startPoint y: 495, endPoint x: 324, endPoint y: 490, distance: 45.7
click at [324, 490] on icon at bounding box center [324, 489] width 6 height 12
click at [287, 470] on div "Yo" at bounding box center [300, 490] width 34 height 72
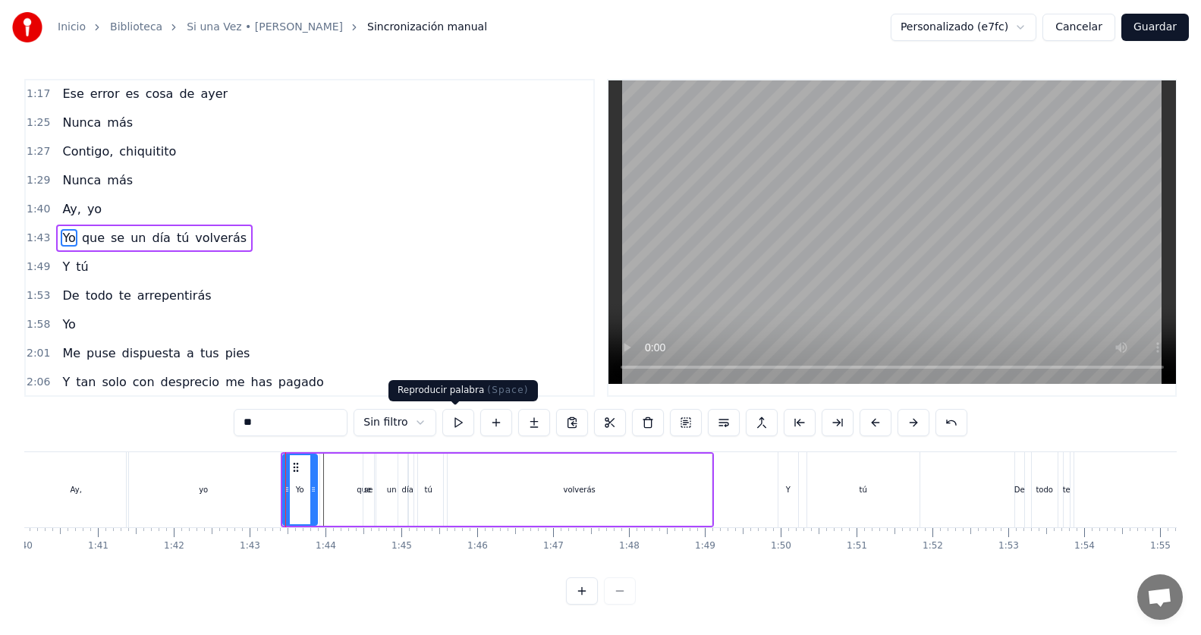
click at [447, 427] on button at bounding box center [458, 422] width 32 height 27
click at [356, 485] on div "que" at bounding box center [364, 490] width 88 height 72
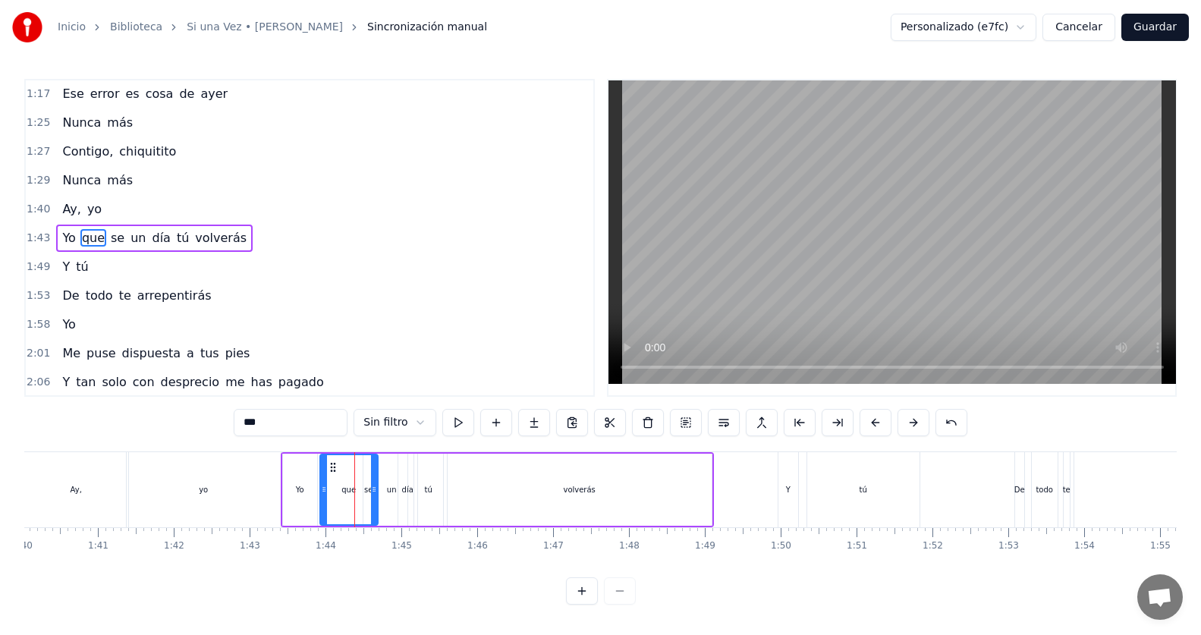
drag, startPoint x: 407, startPoint y: 491, endPoint x: 376, endPoint y: 490, distance: 30.4
click at [376, 490] on icon at bounding box center [374, 489] width 6 height 12
click at [451, 421] on button at bounding box center [458, 422] width 32 height 27
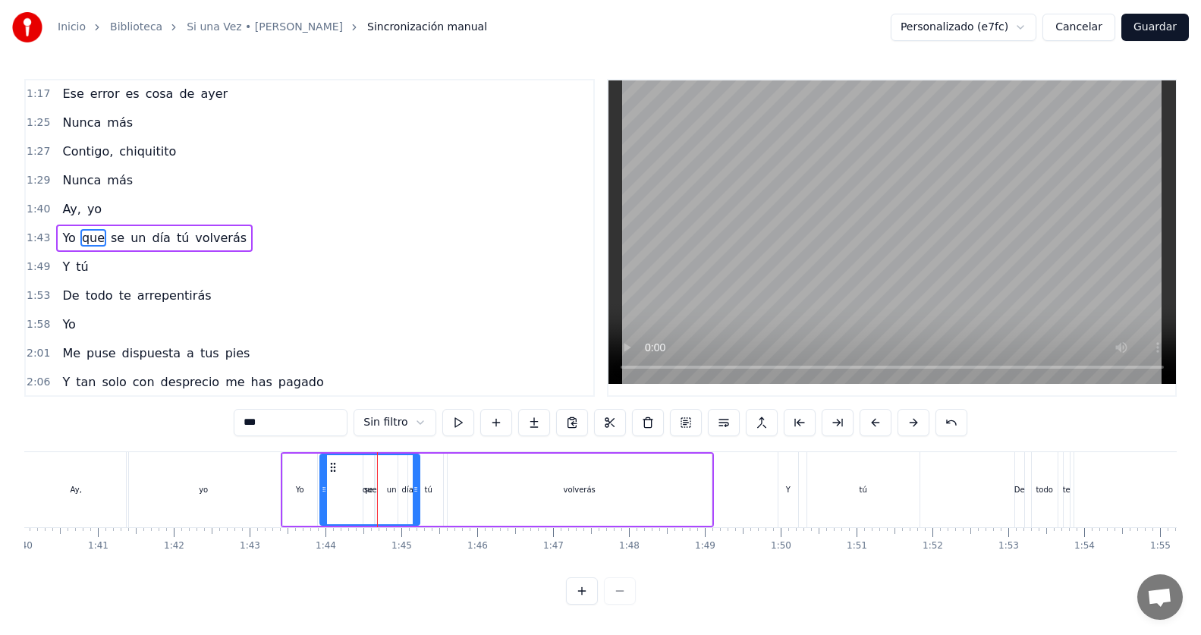
drag, startPoint x: 373, startPoint y: 488, endPoint x: 415, endPoint y: 489, distance: 41.8
click at [415, 489] on icon at bounding box center [416, 489] width 6 height 12
click at [308, 421] on input "***" at bounding box center [291, 422] width 114 height 27
type input "**********"
click at [391, 364] on div "2:01 Me puse dispuesta a tus pies" at bounding box center [310, 353] width 568 height 29
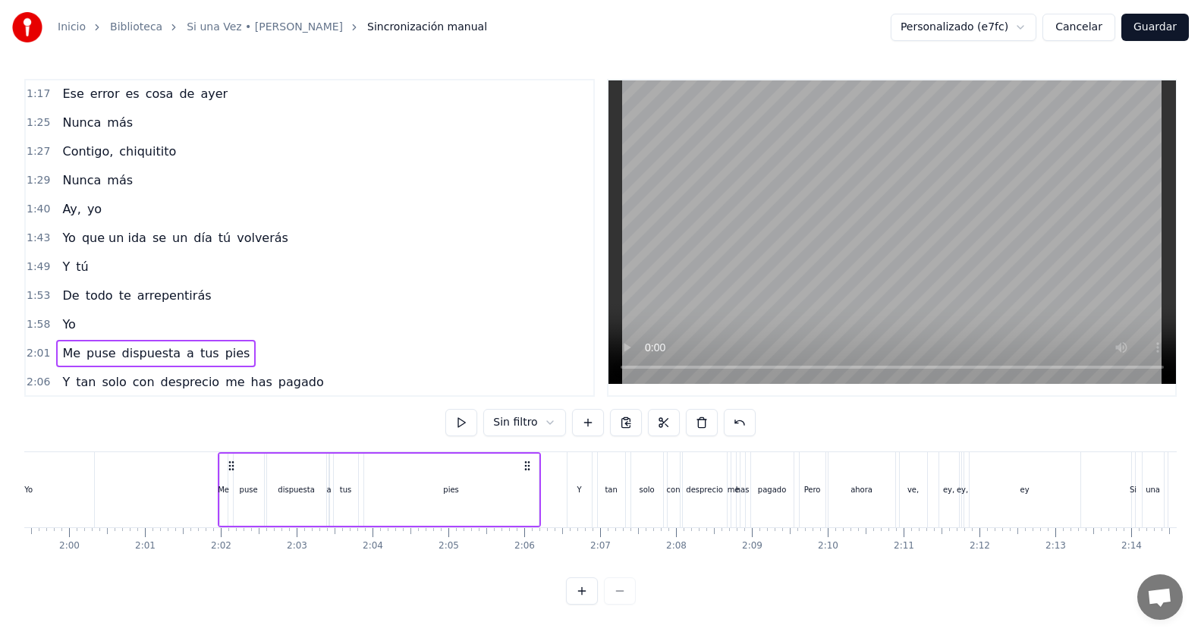
scroll to position [0, 9177]
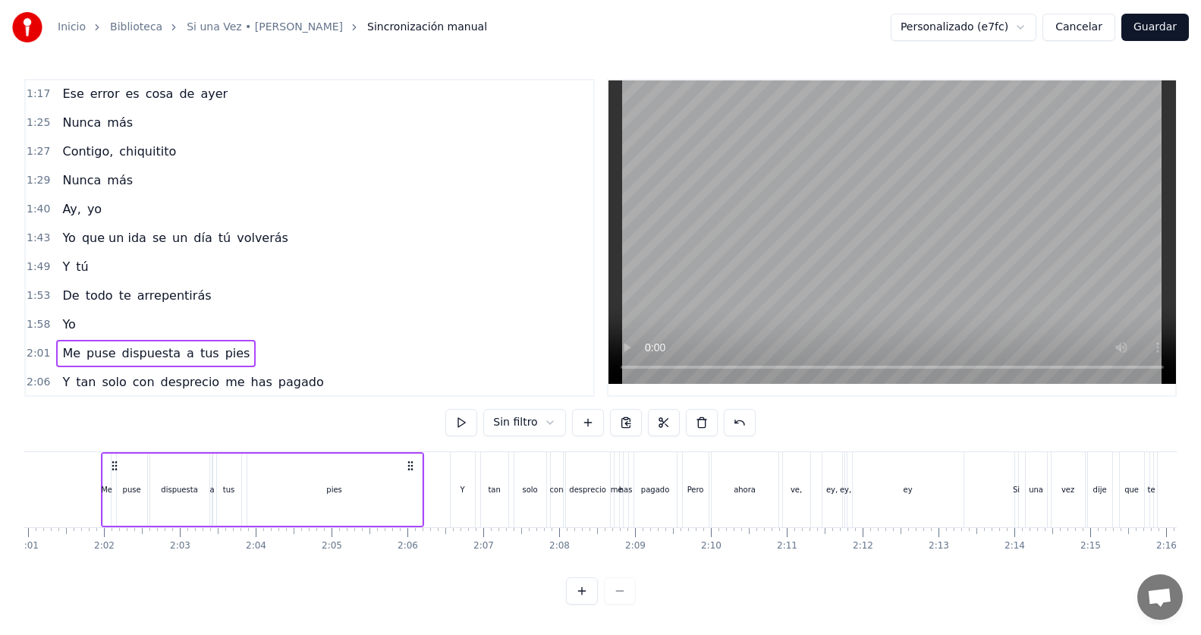
click at [298, 242] on div "1:[DEMOGRAPHIC_DATA] que un ida se un día tú volverás" at bounding box center [310, 238] width 568 height 29
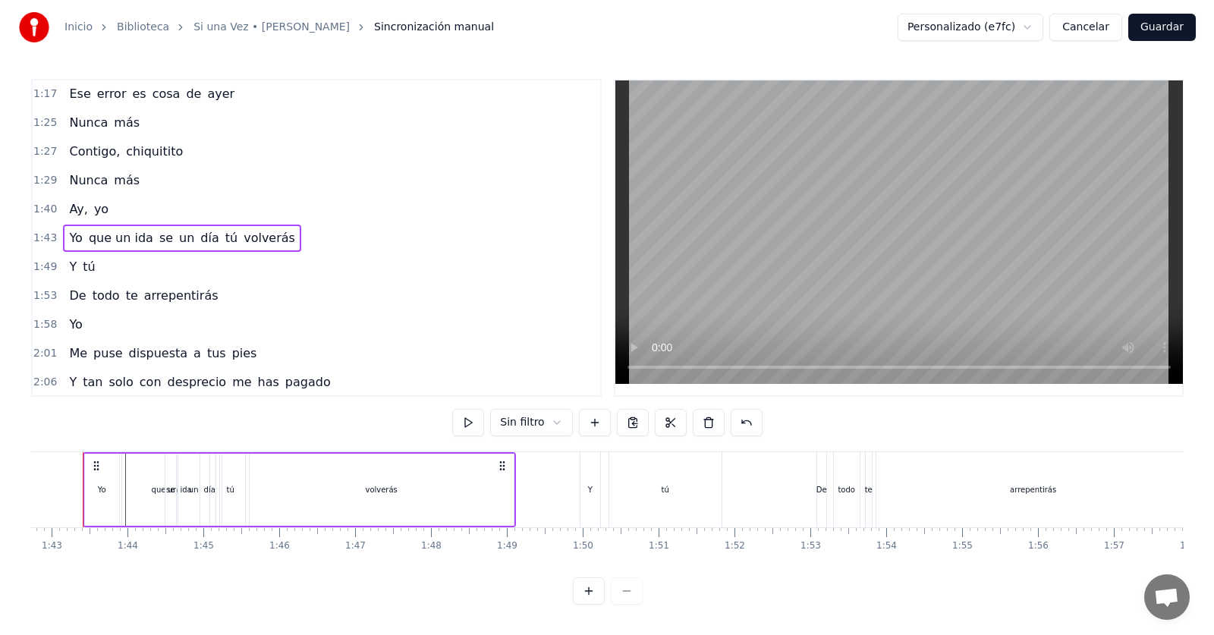
scroll to position [0, 7769]
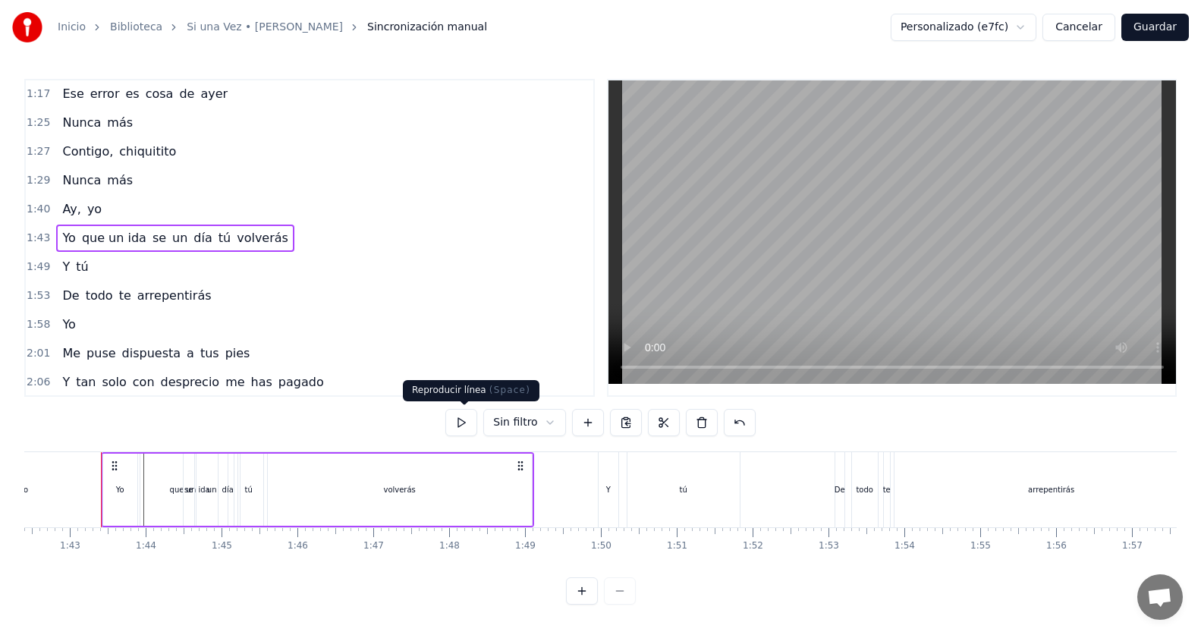
click at [470, 426] on button at bounding box center [461, 422] width 32 height 27
click at [1102, 22] on button "Cancelar" at bounding box center [1078, 27] width 73 height 27
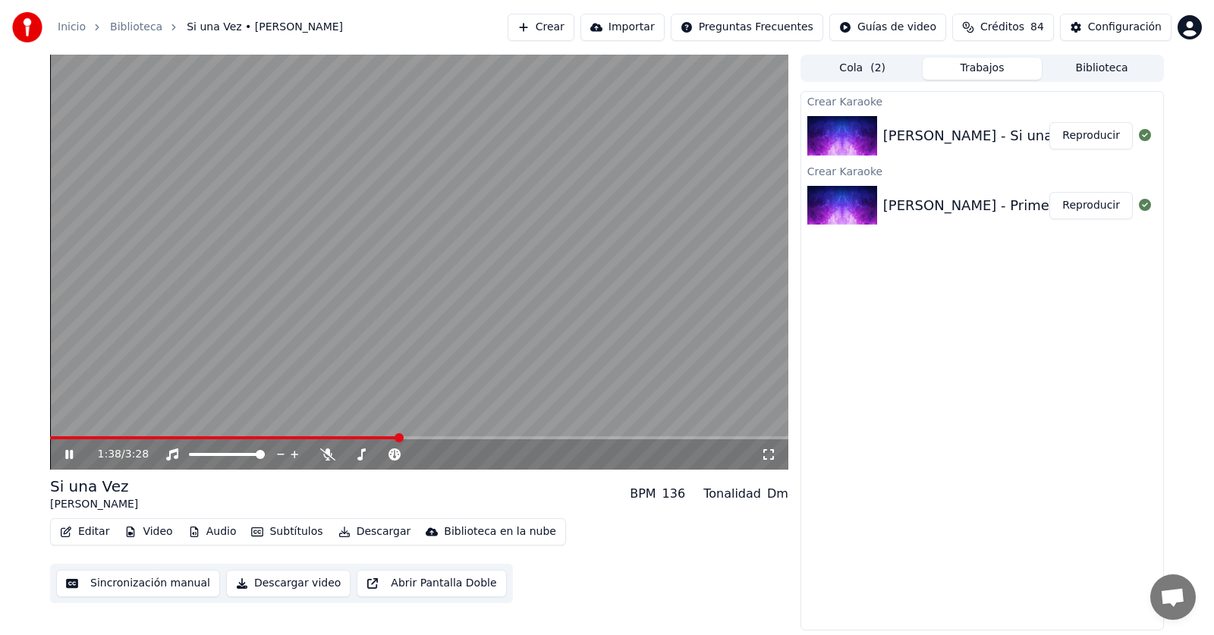
click at [70, 452] on icon at bounding box center [80, 454] width 36 height 12
click at [70, 452] on icon at bounding box center [68, 454] width 9 height 11
click at [1095, 211] on button "Reproducir" at bounding box center [1090, 205] width 83 height 27
click at [77, 536] on button "Editar" at bounding box center [84, 531] width 61 height 21
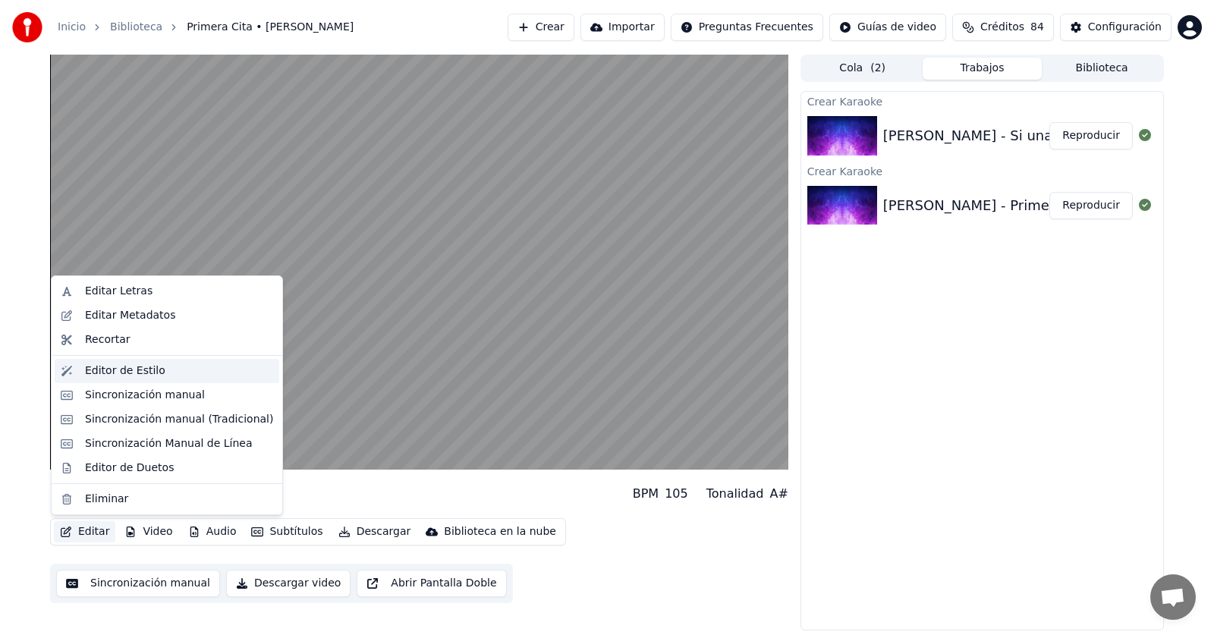
click at [80, 370] on div "Editor de Estilo" at bounding box center [167, 371] width 225 height 24
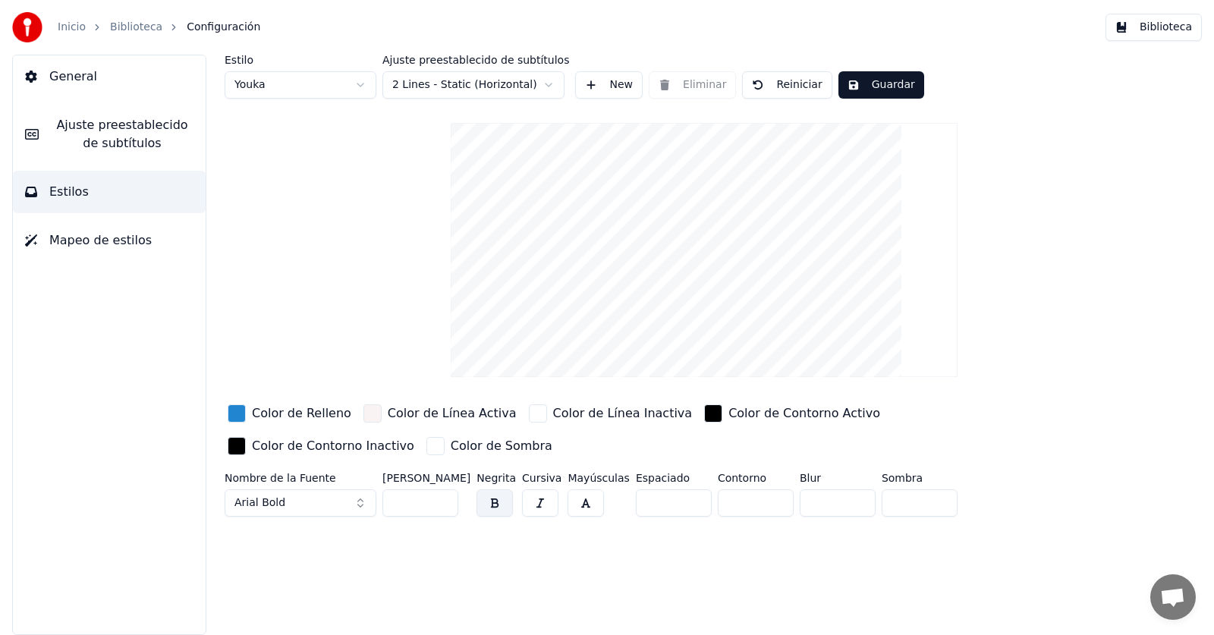
click at [102, 134] on span "Ajuste preestablecido de subtítulos" at bounding box center [122, 134] width 143 height 36
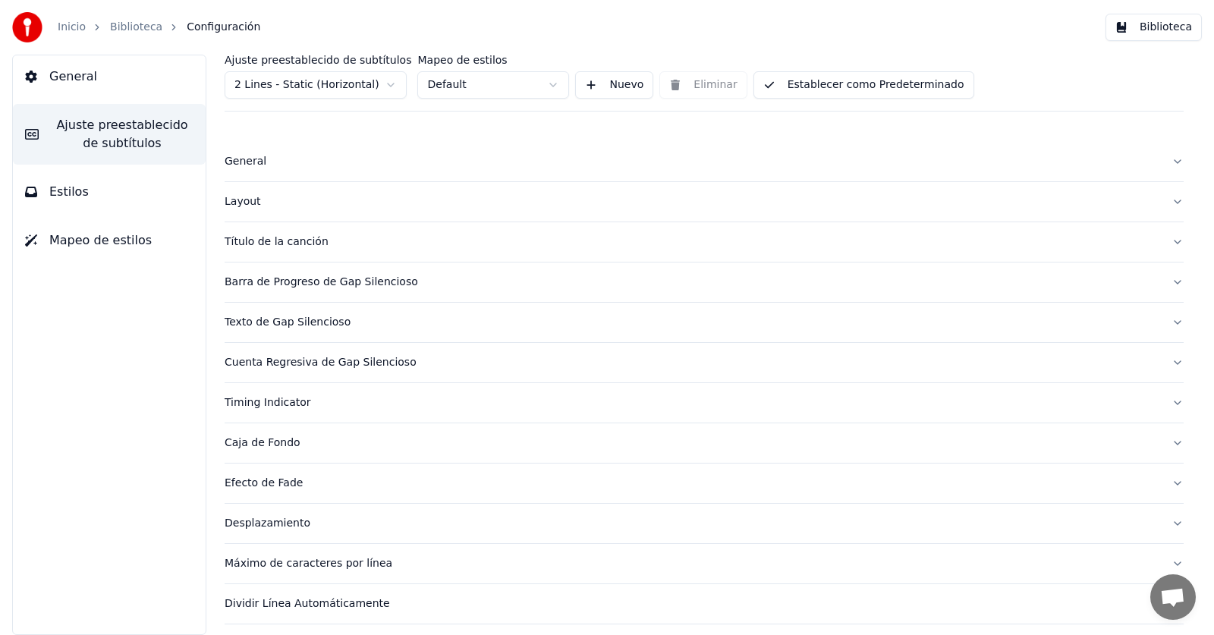
scroll to position [41, 0]
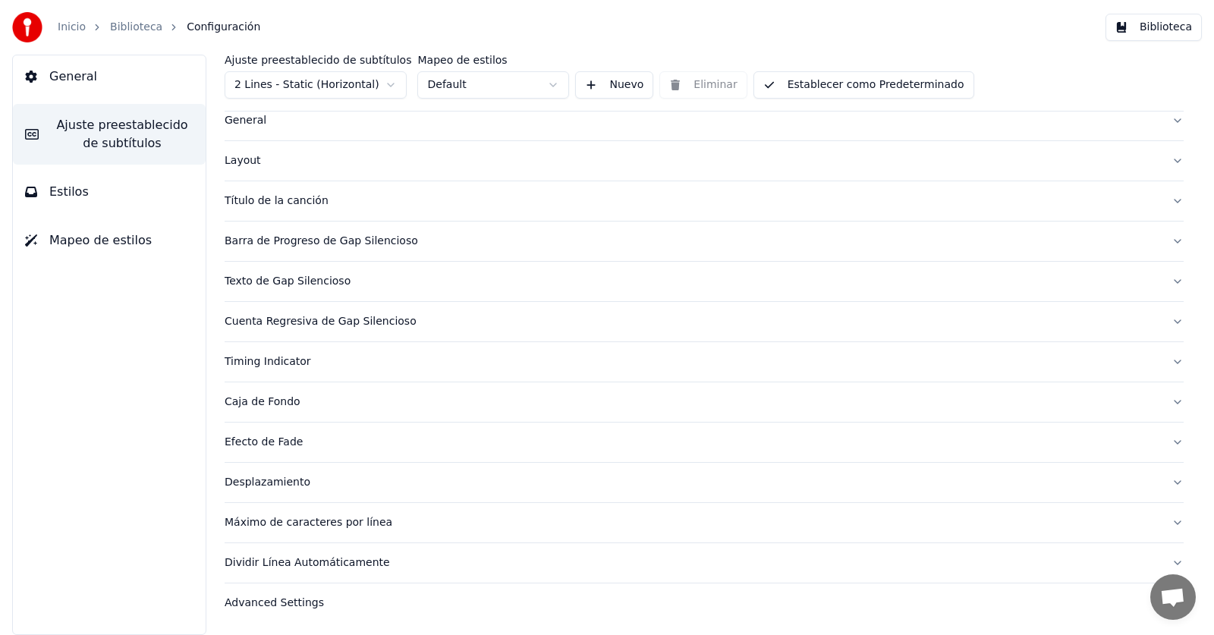
click at [313, 605] on div "Advanced Settings" at bounding box center [692, 603] width 935 height 15
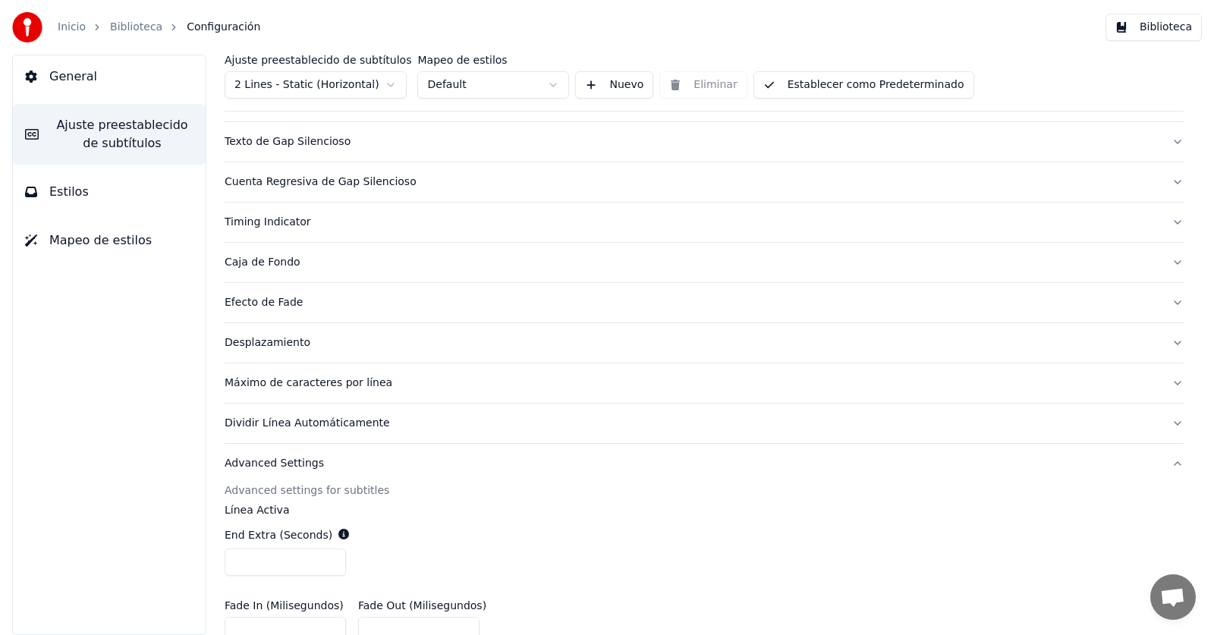
scroll to position [0, 0]
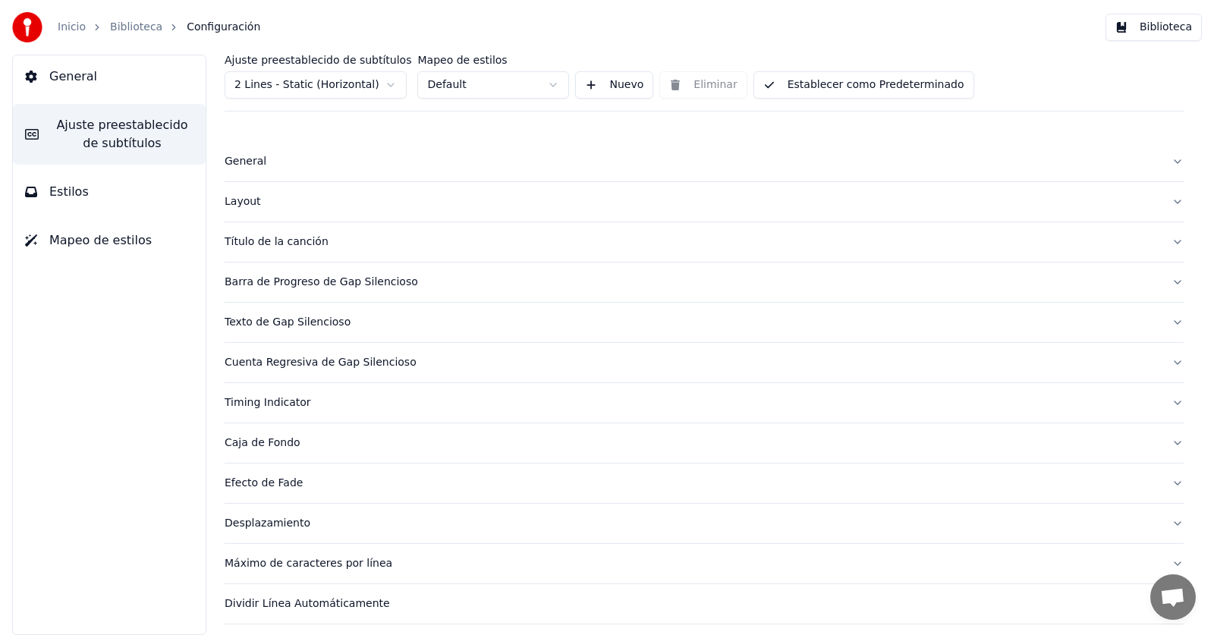
click at [40, 198] on button "Estilos" at bounding box center [109, 192] width 193 height 42
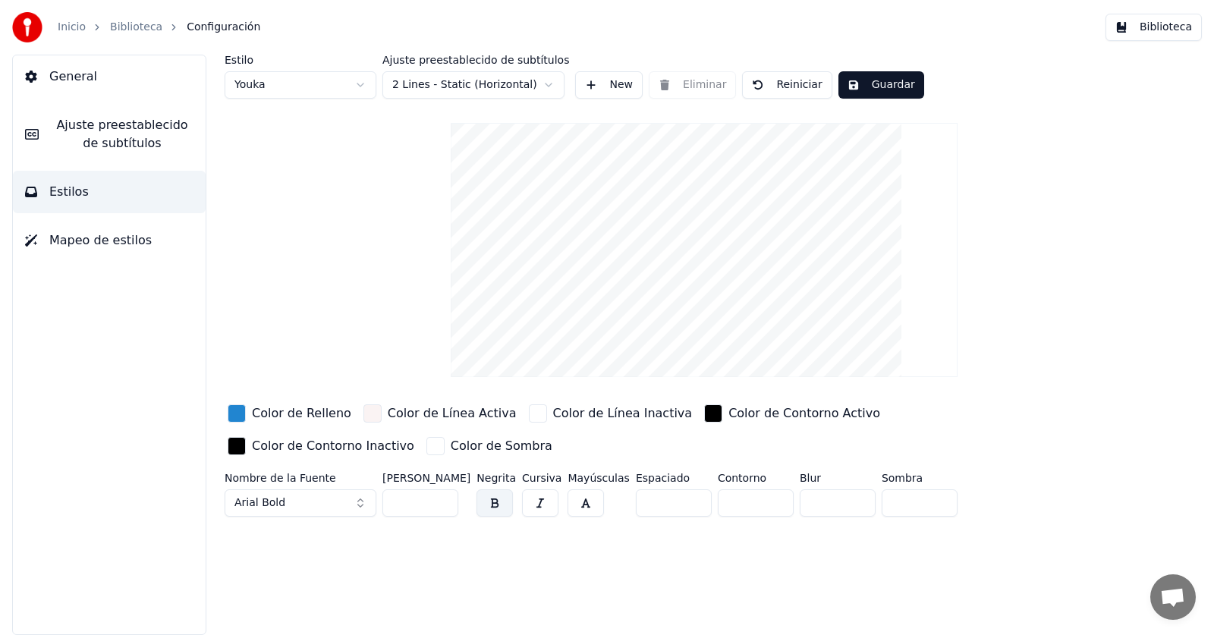
click at [52, 240] on span "Mapeo de estilos" at bounding box center [100, 240] width 102 height 18
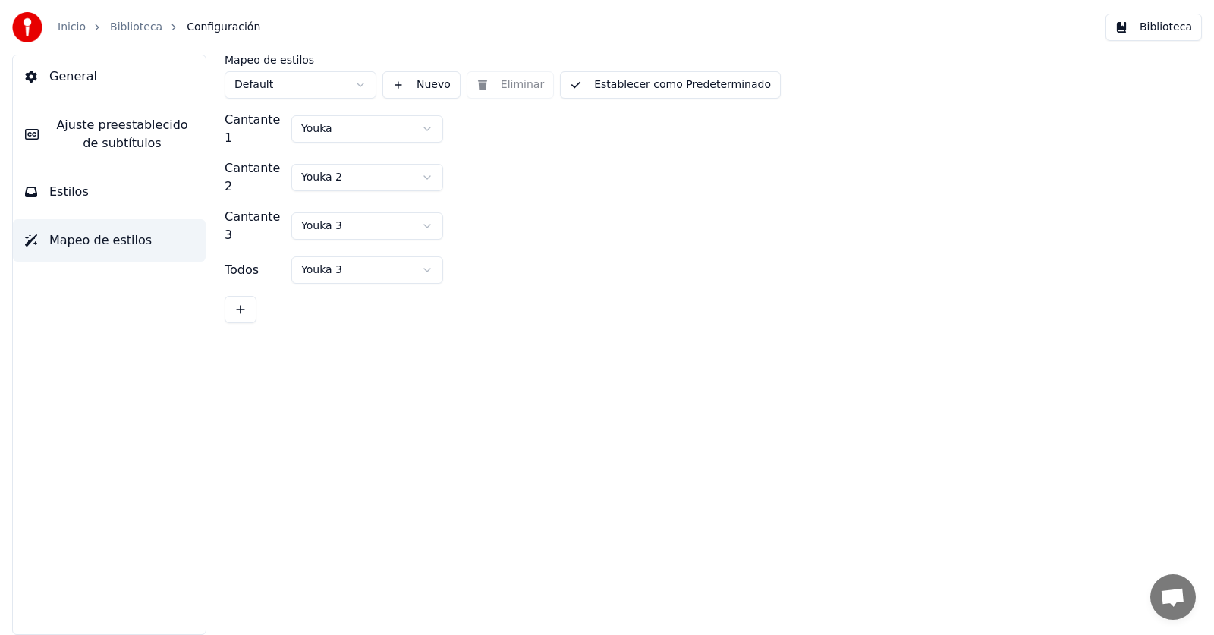
click at [71, 80] on span "General" at bounding box center [73, 77] width 48 height 18
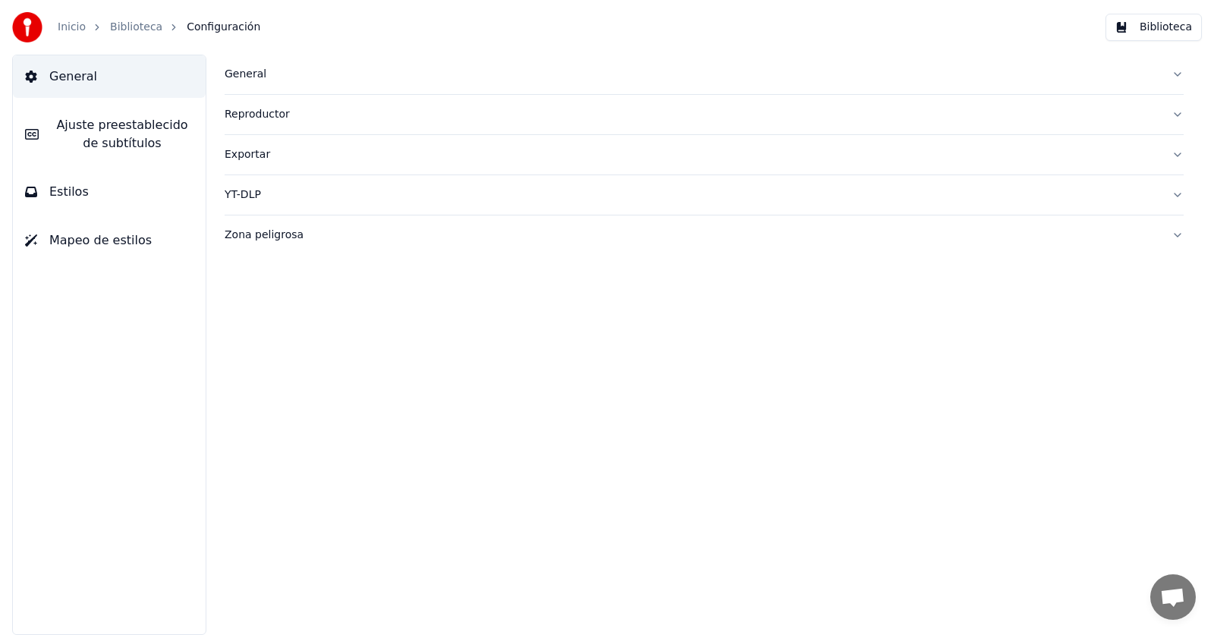
click at [257, 70] on div "General" at bounding box center [692, 74] width 935 height 15
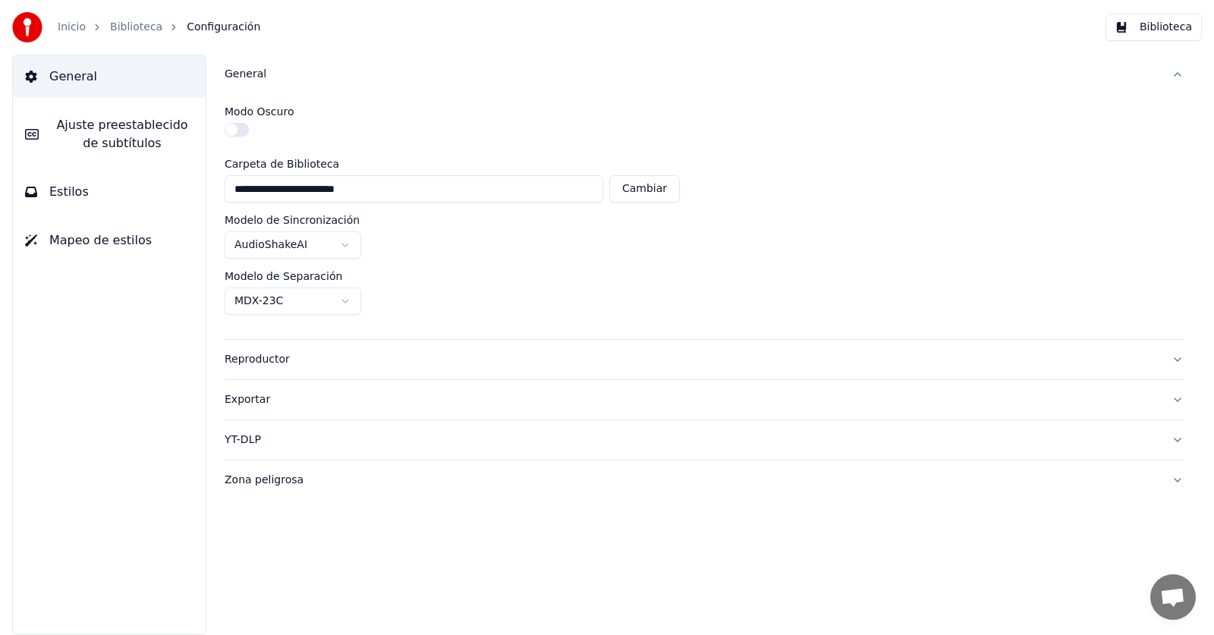
click at [257, 70] on div "General" at bounding box center [692, 74] width 935 height 15
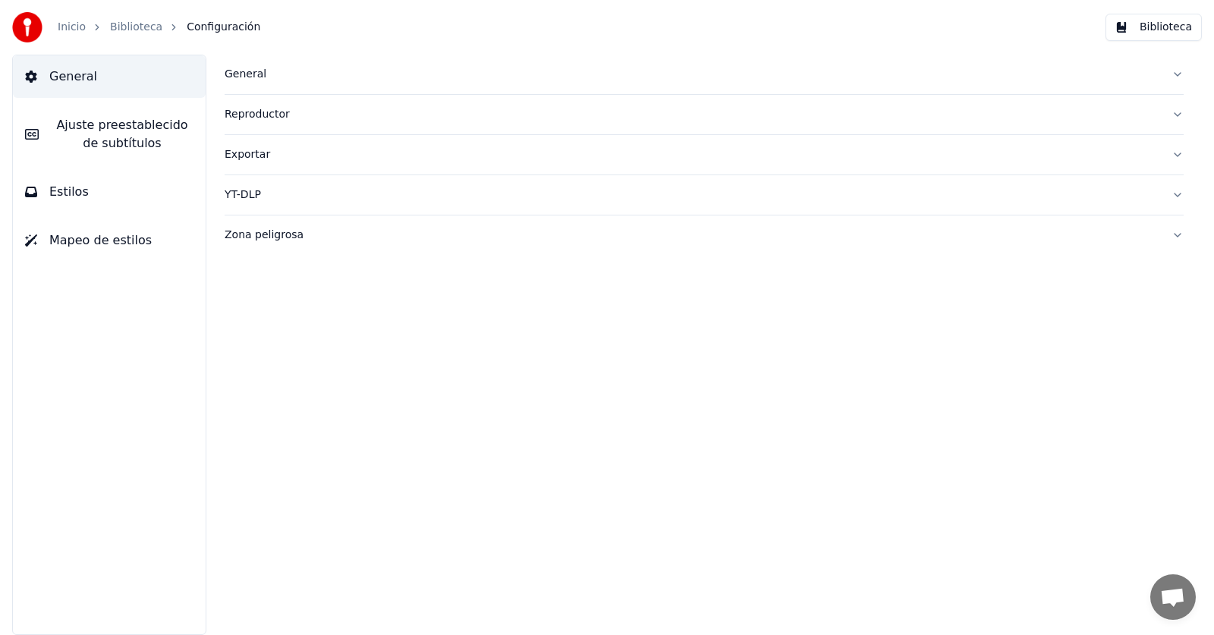
click at [257, 70] on div "General" at bounding box center [692, 74] width 935 height 15
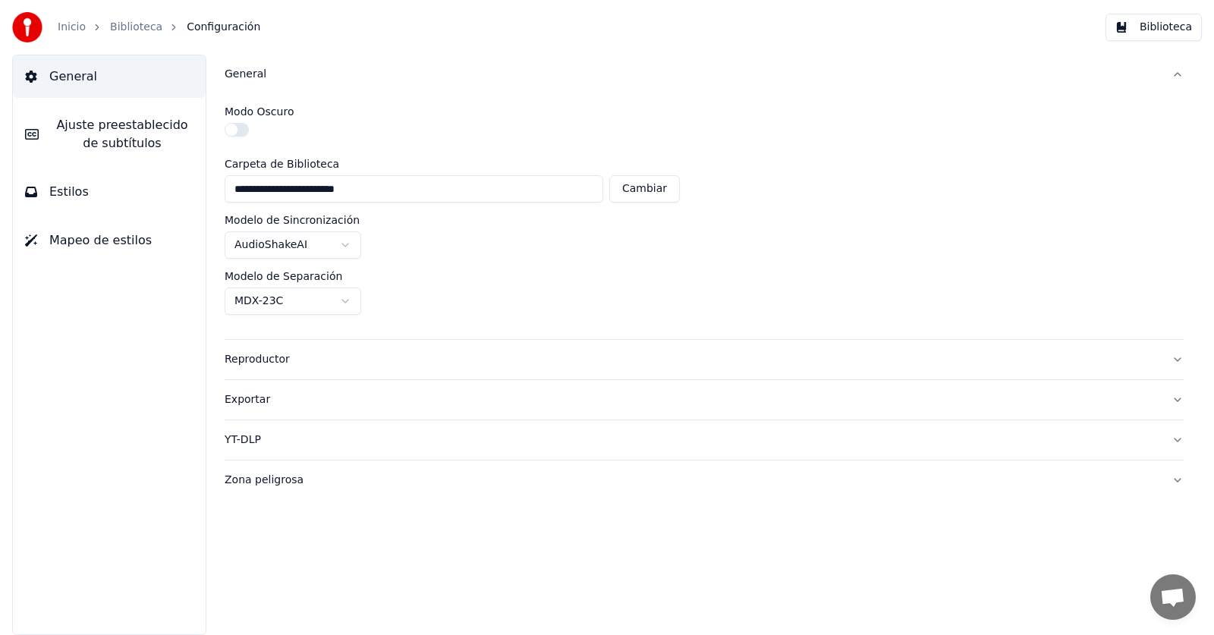
click at [257, 70] on div "General" at bounding box center [692, 74] width 935 height 15
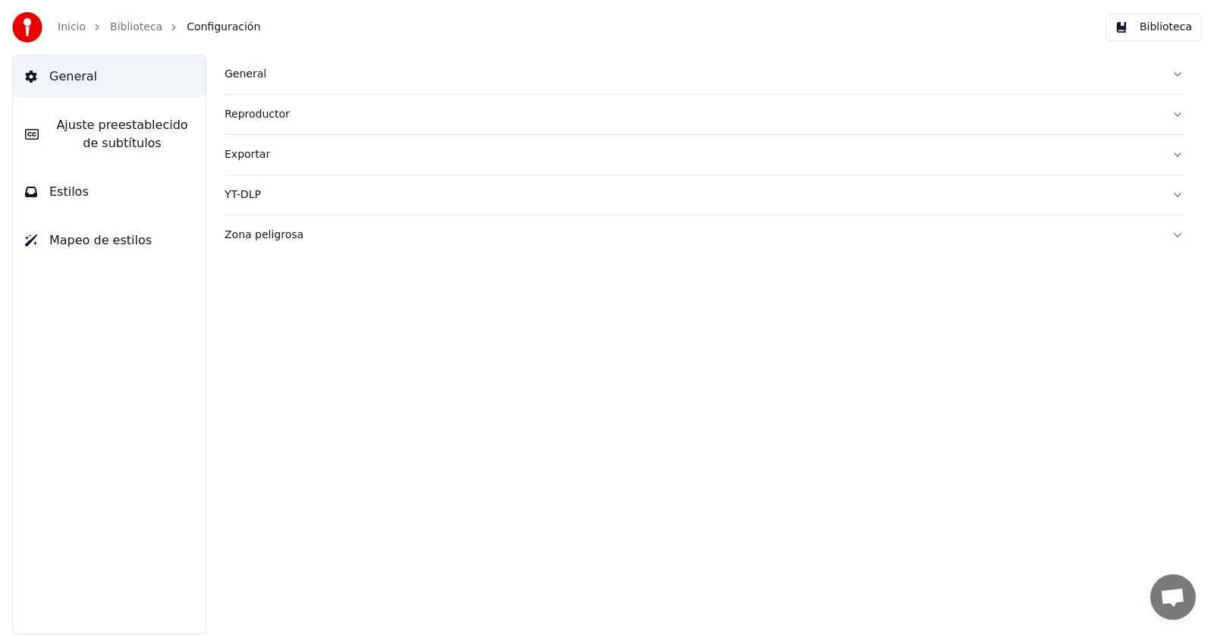
click at [259, 118] on div "Reproductor" at bounding box center [692, 114] width 935 height 15
click at [112, 147] on span "Ajuste preestablecido de subtítulos" at bounding box center [122, 134] width 143 height 36
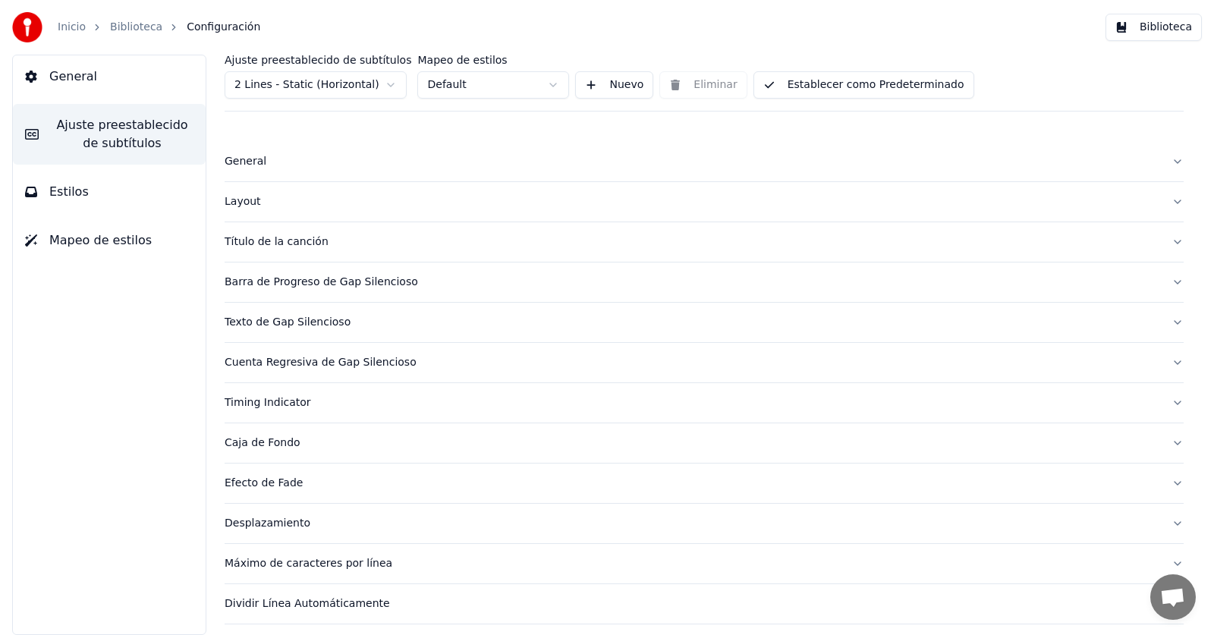
click at [253, 158] on div "General" at bounding box center [692, 161] width 935 height 15
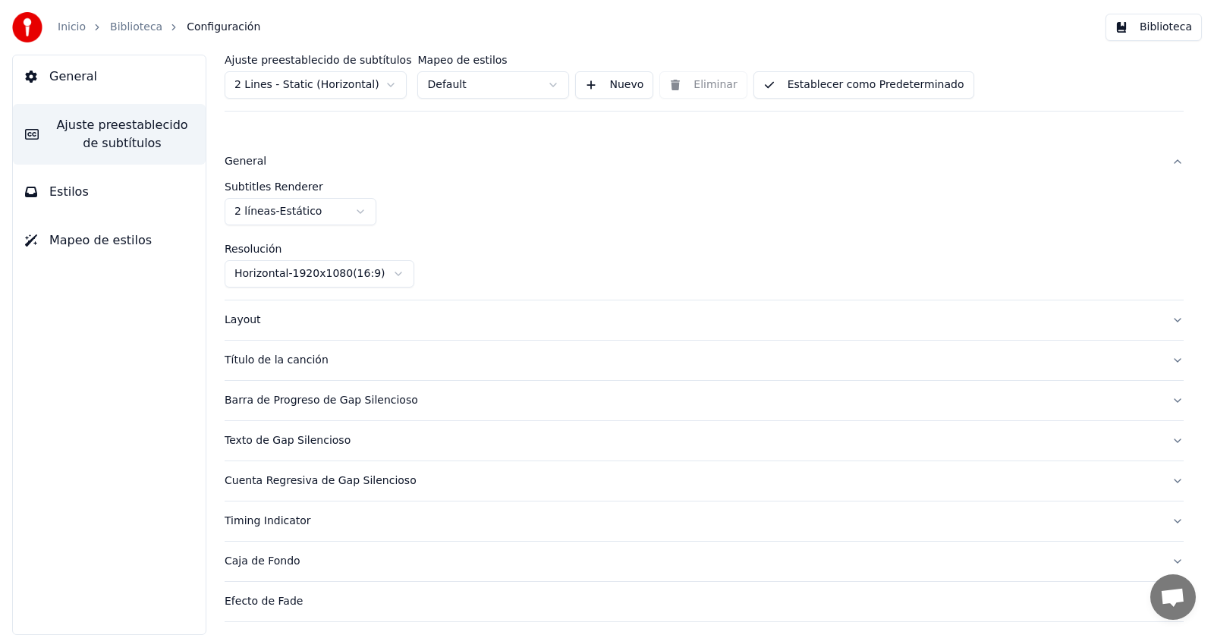
click at [253, 158] on div "General" at bounding box center [692, 161] width 935 height 15
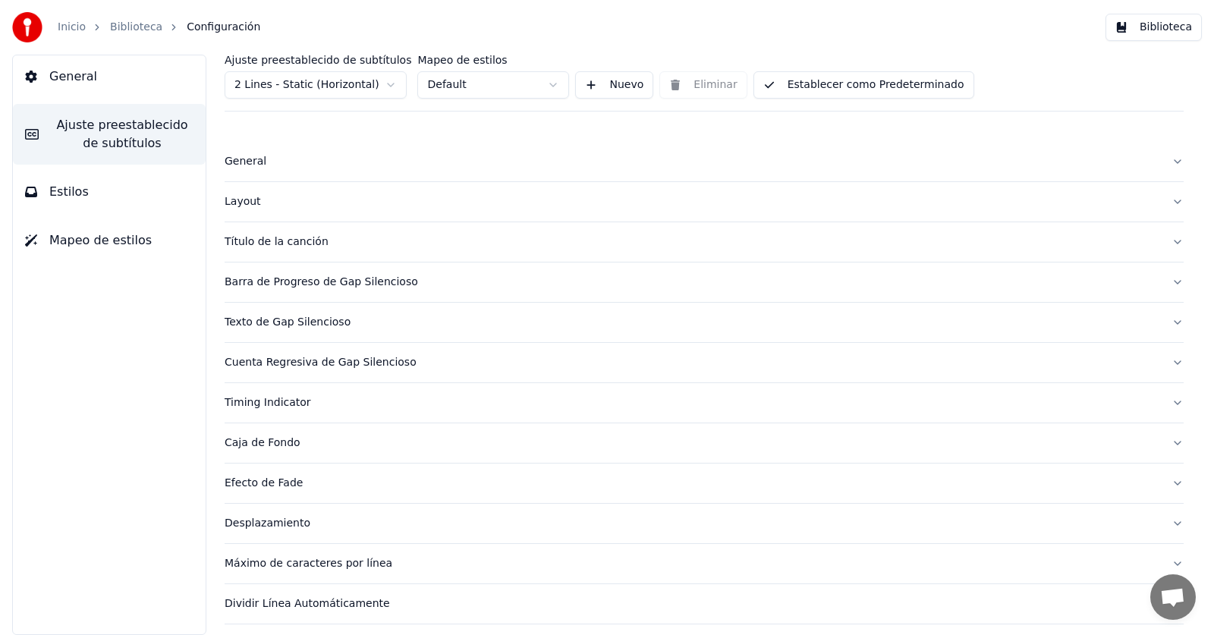
click at [241, 203] on div "Layout" at bounding box center [692, 201] width 935 height 15
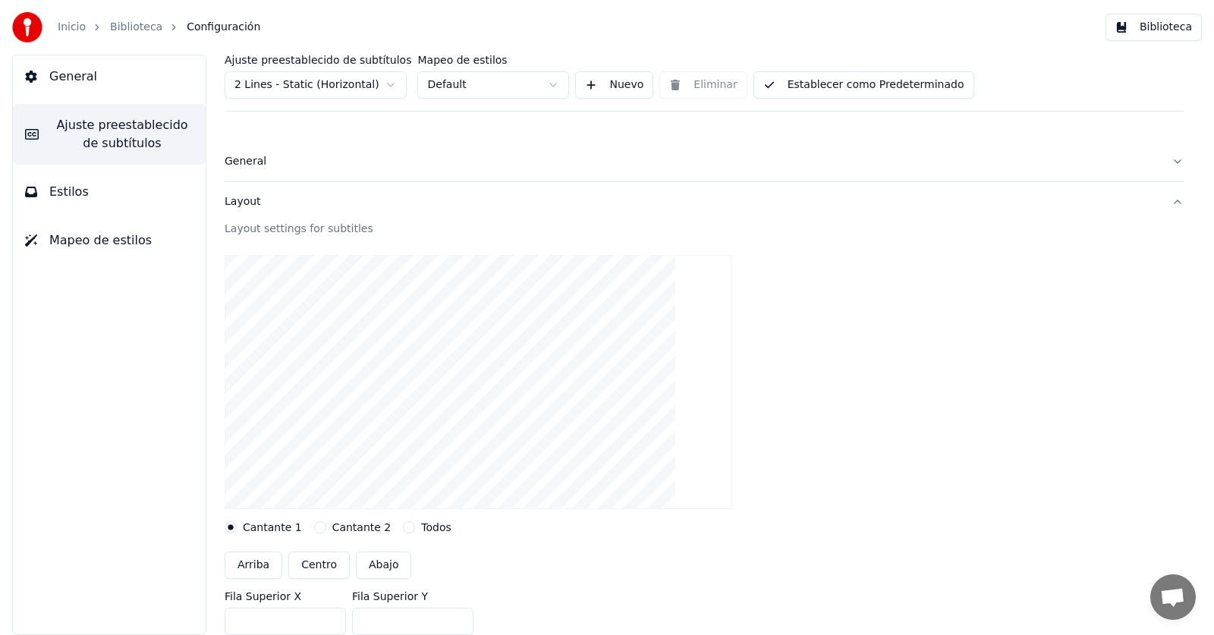
click at [247, 200] on div "Layout" at bounding box center [692, 201] width 935 height 15
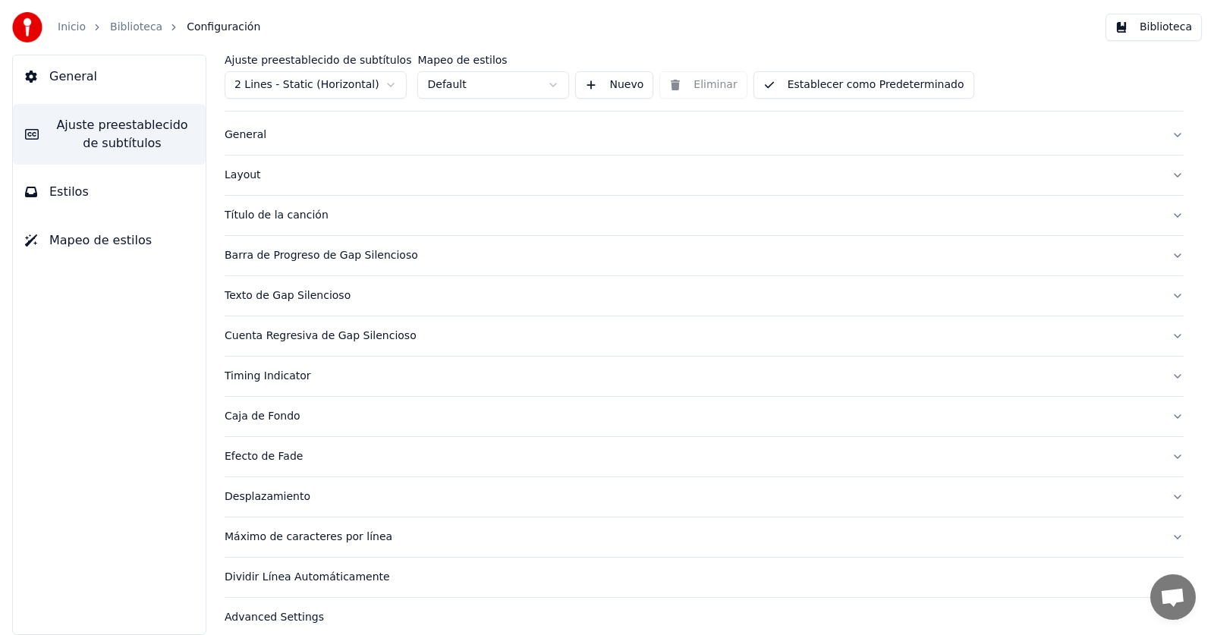
scroll to position [41, 0]
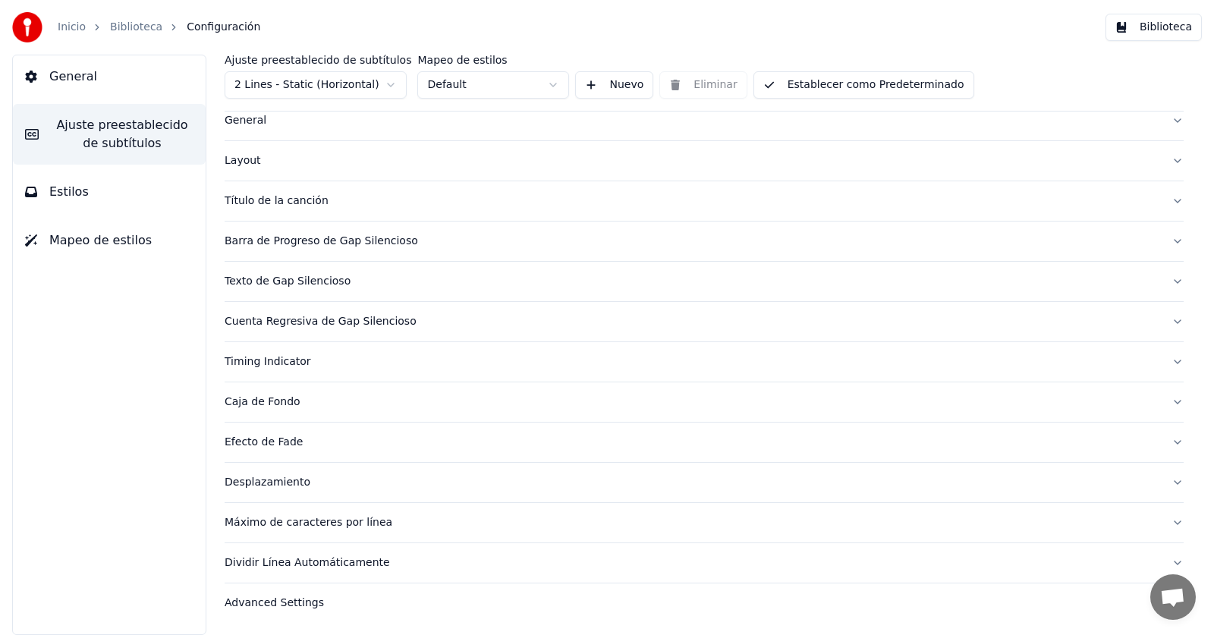
click at [270, 403] on div "Caja de Fondo" at bounding box center [692, 402] width 935 height 15
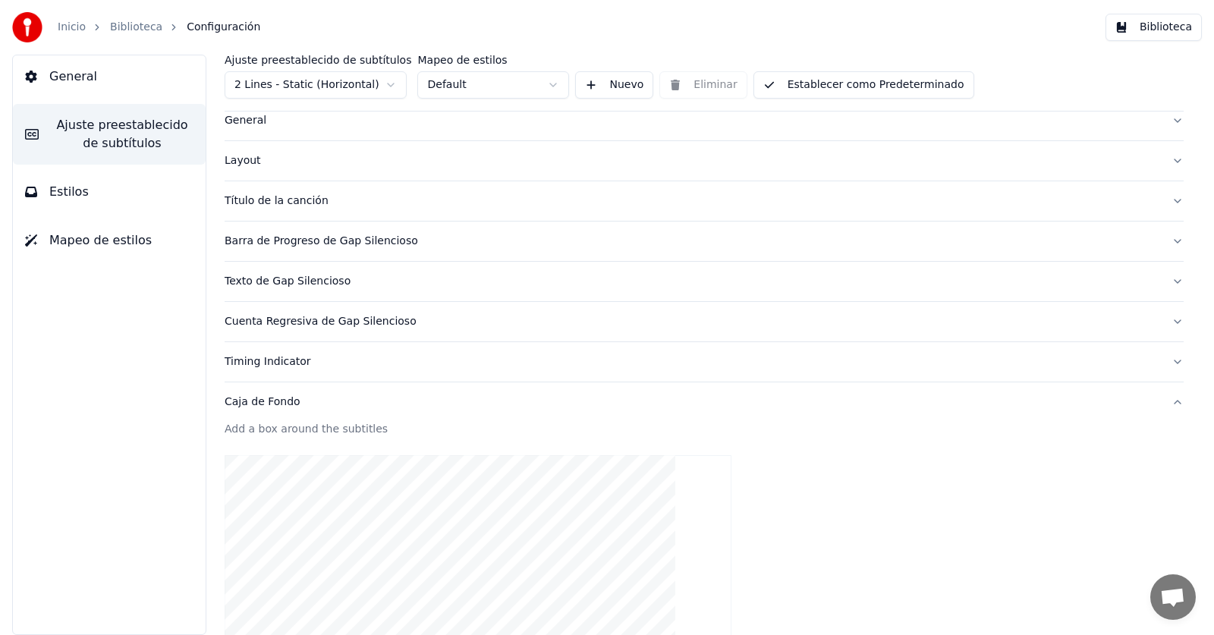
click at [250, 396] on div "Caja de Fondo" at bounding box center [692, 402] width 935 height 15
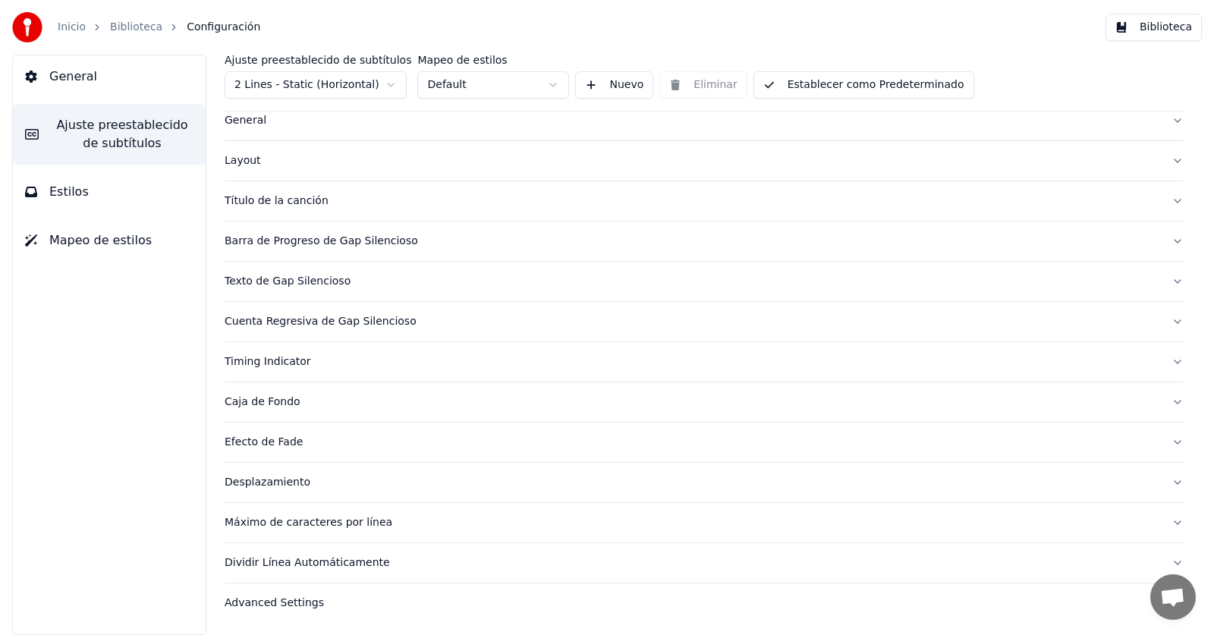
click at [283, 602] on div "Advanced Settings" at bounding box center [692, 603] width 935 height 15
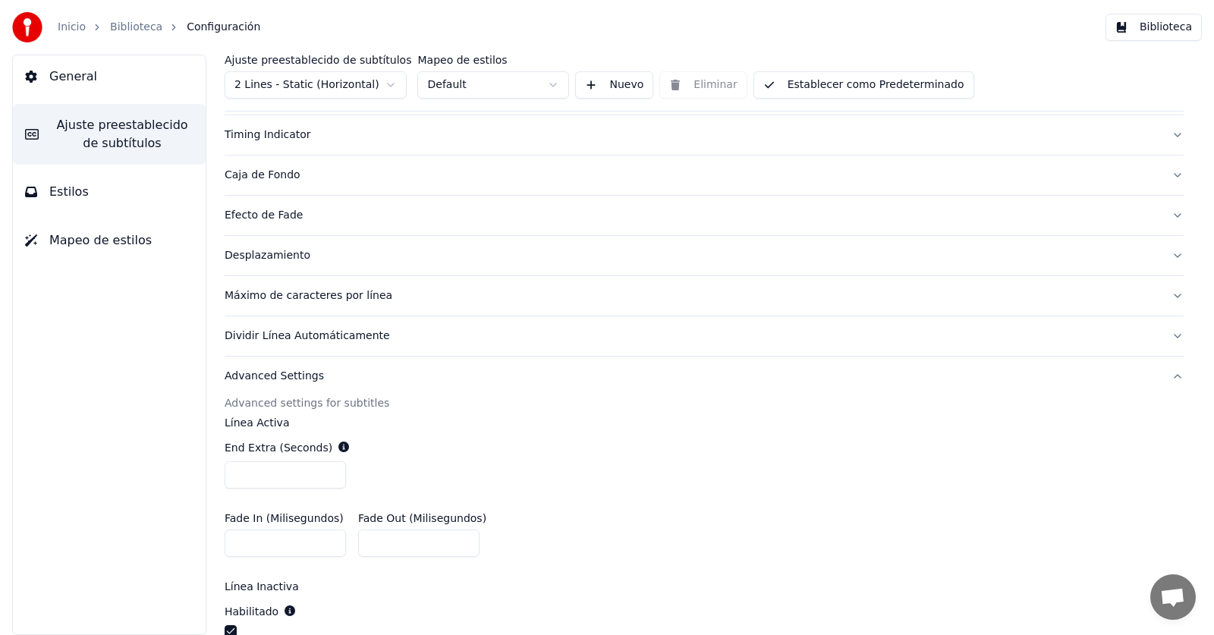
scroll to position [256, 0]
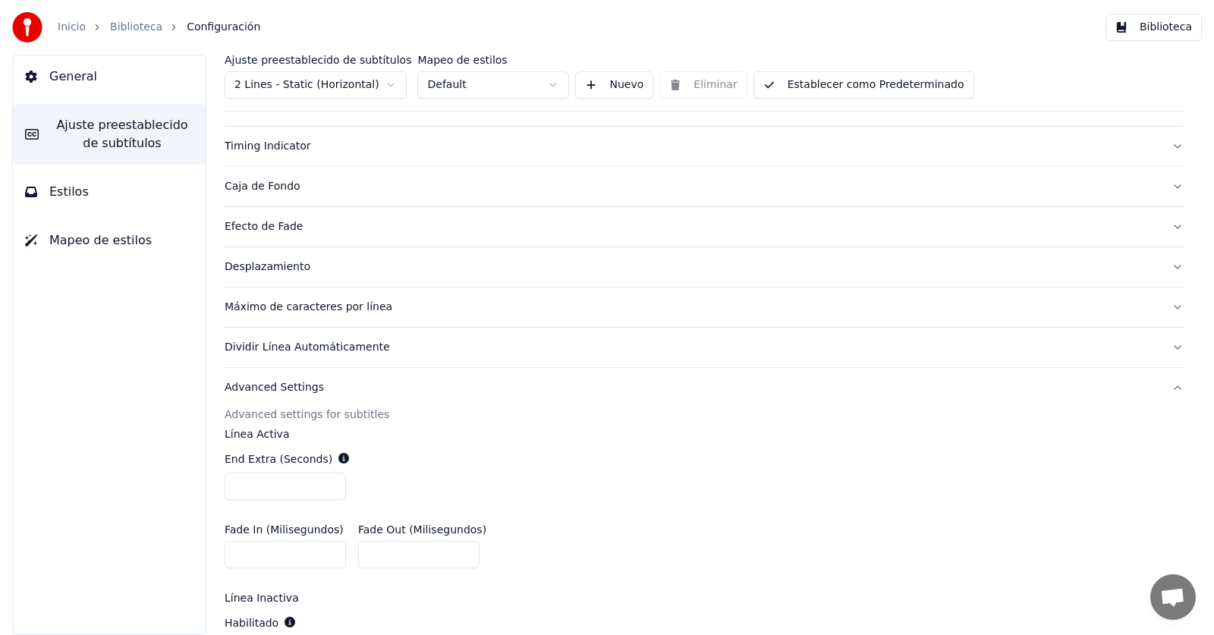
click at [287, 393] on div "Advanced Settings" at bounding box center [692, 387] width 935 height 15
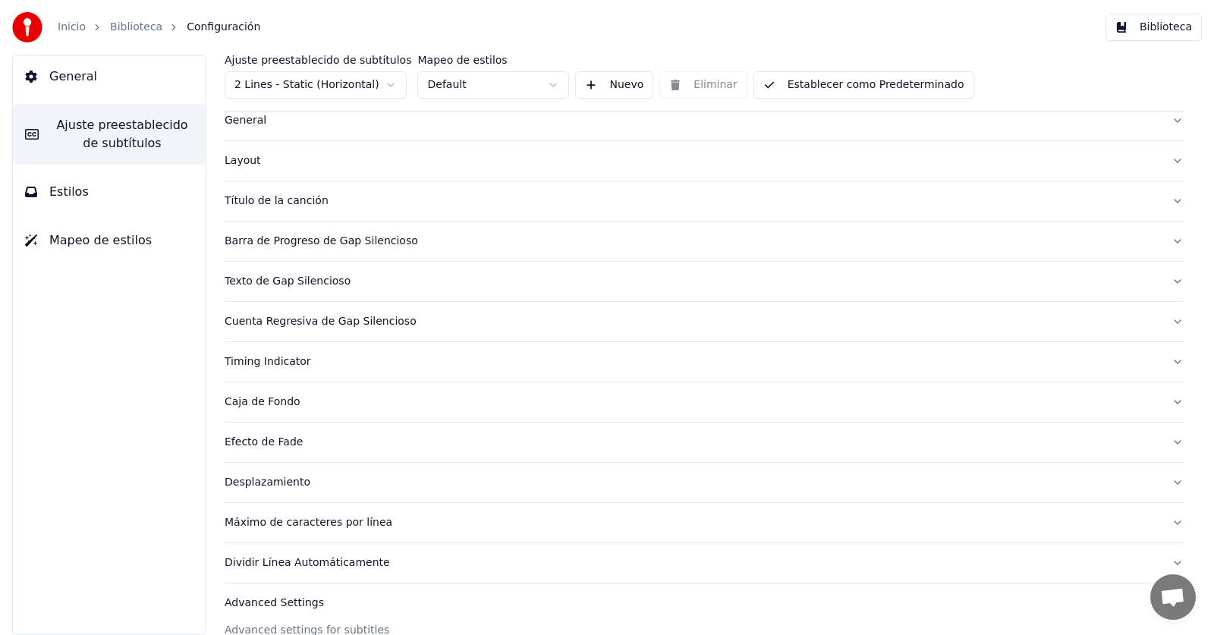
scroll to position [41, 0]
click at [54, 65] on button "General" at bounding box center [109, 76] width 193 height 42
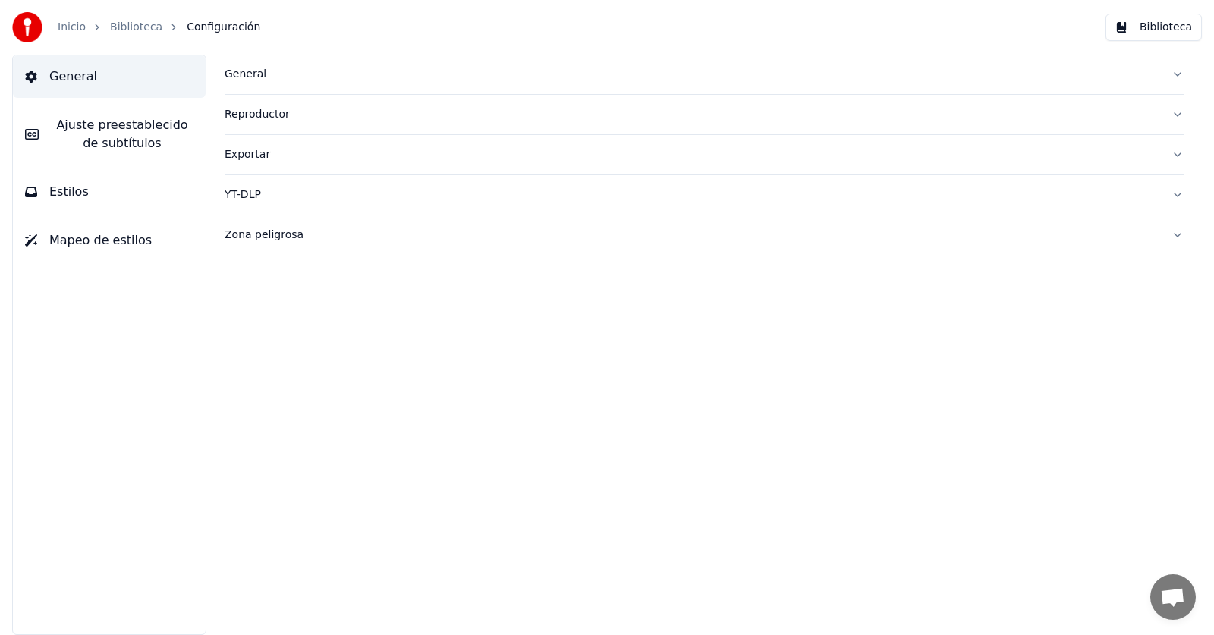
scroll to position [0, 0]
click at [52, 197] on span "Estilos" at bounding box center [68, 192] width 39 height 18
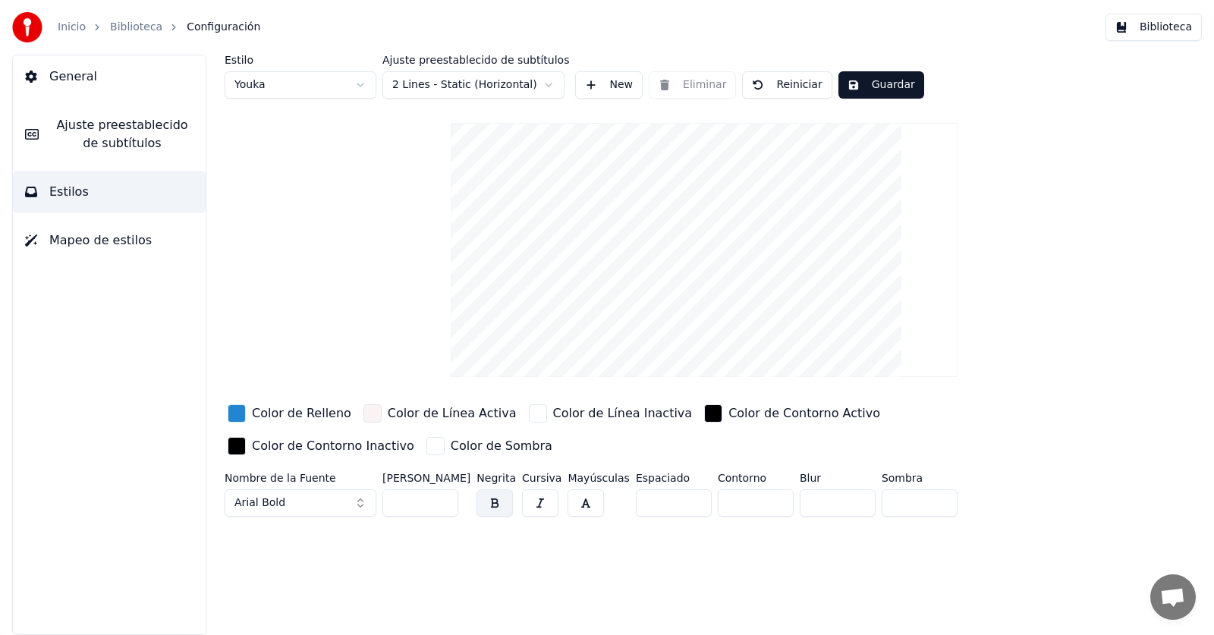
click at [80, 242] on span "Mapeo de estilos" at bounding box center [100, 240] width 102 height 18
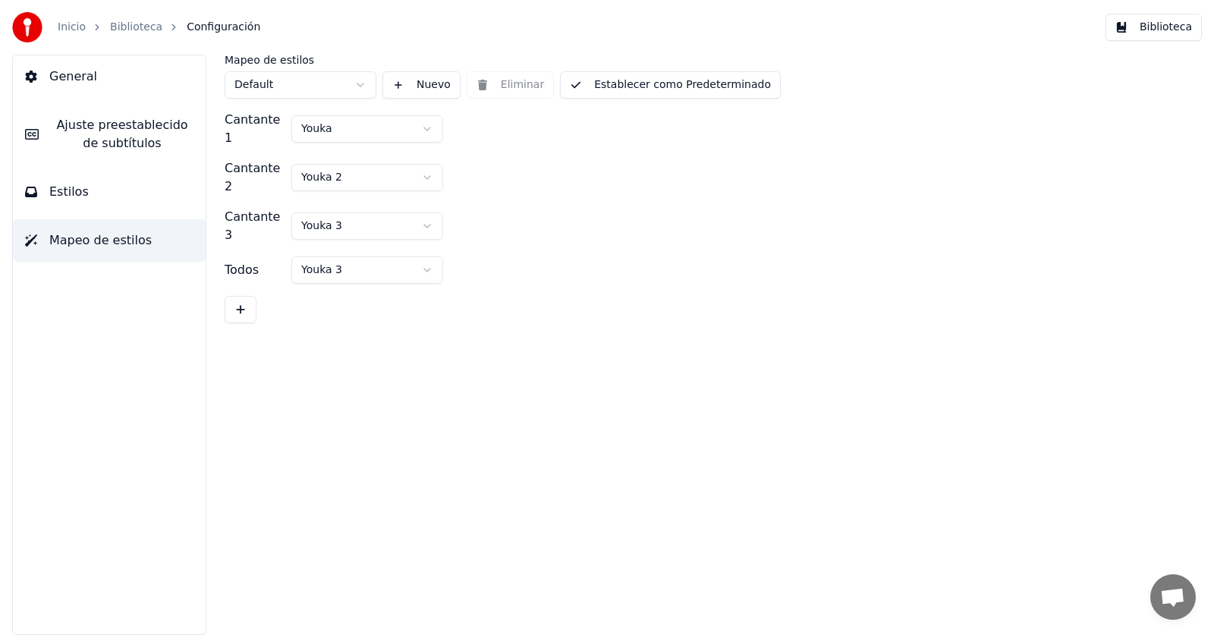
click at [61, 30] on link "Inicio" at bounding box center [72, 27] width 28 height 15
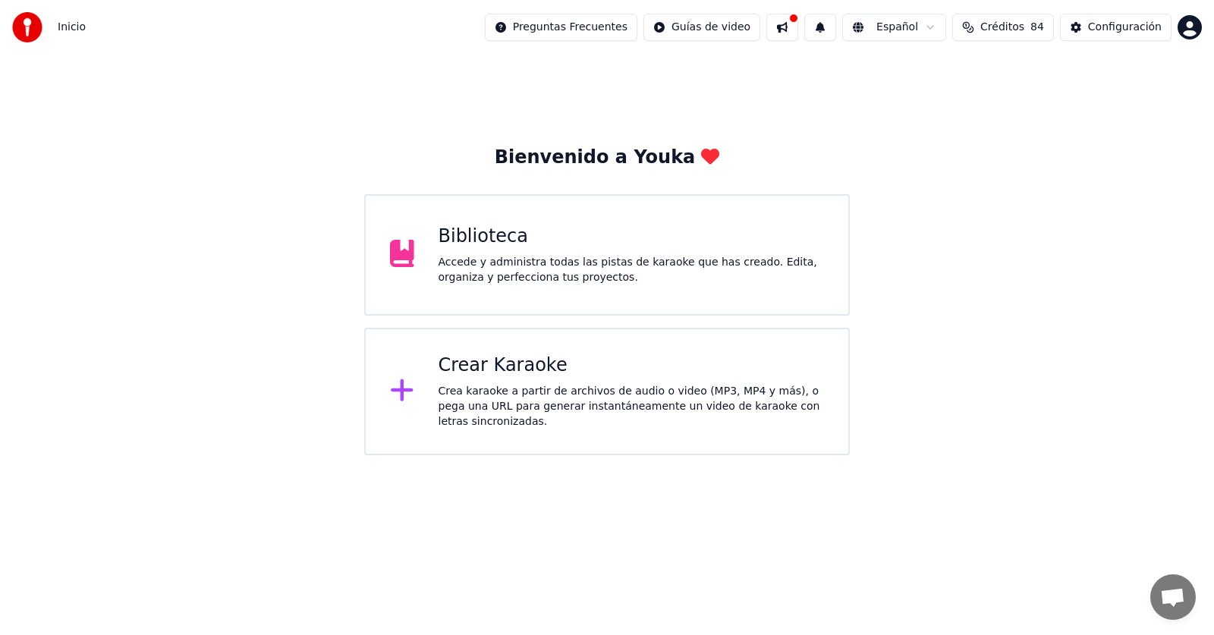
click at [487, 275] on div "Accede y administra todas las pistas de karaoke que has creado. Edita, organiza…" at bounding box center [632, 270] width 386 height 30
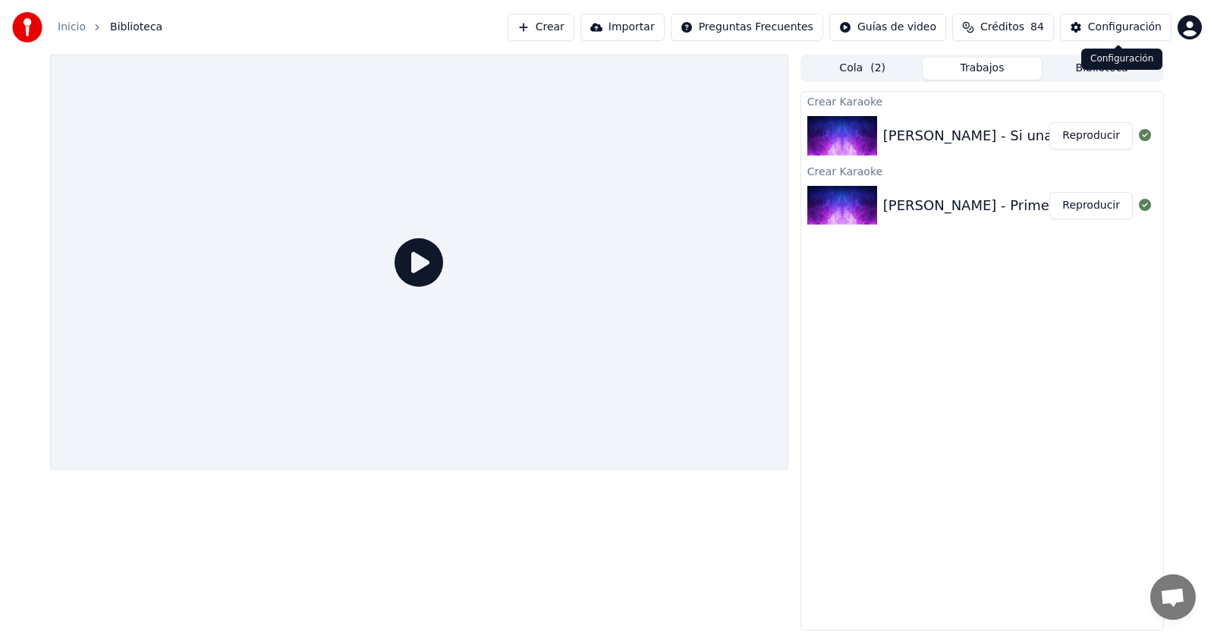
click at [1127, 29] on div "Configuración" at bounding box center [1125, 27] width 74 height 15
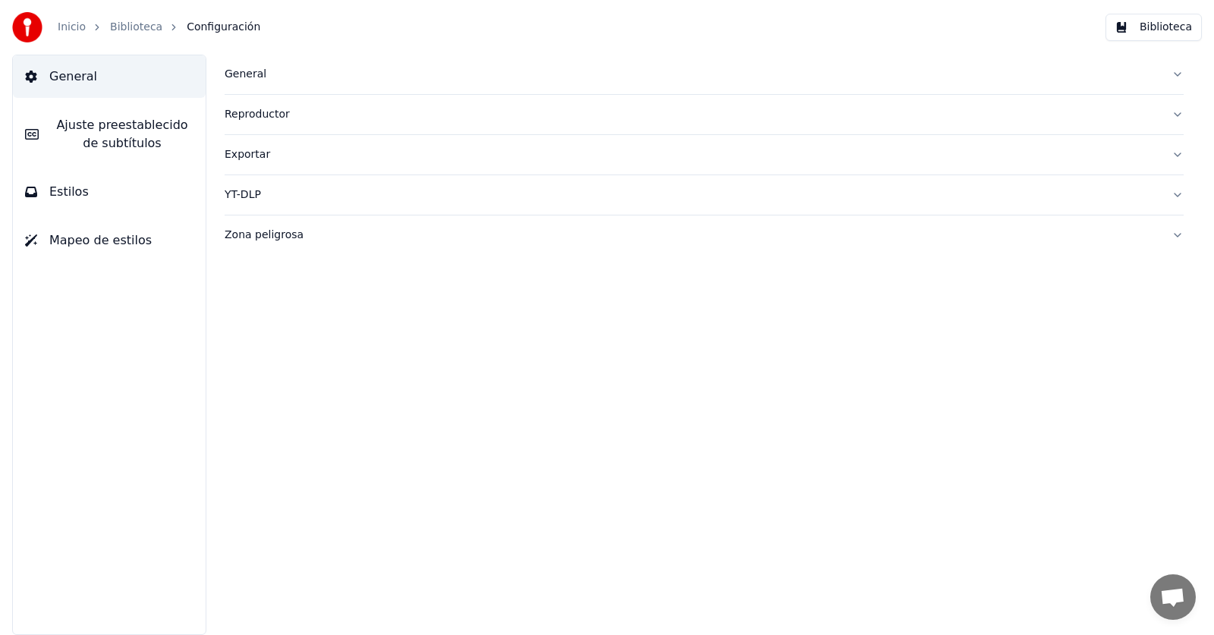
click at [66, 30] on link "Inicio" at bounding box center [72, 27] width 28 height 15
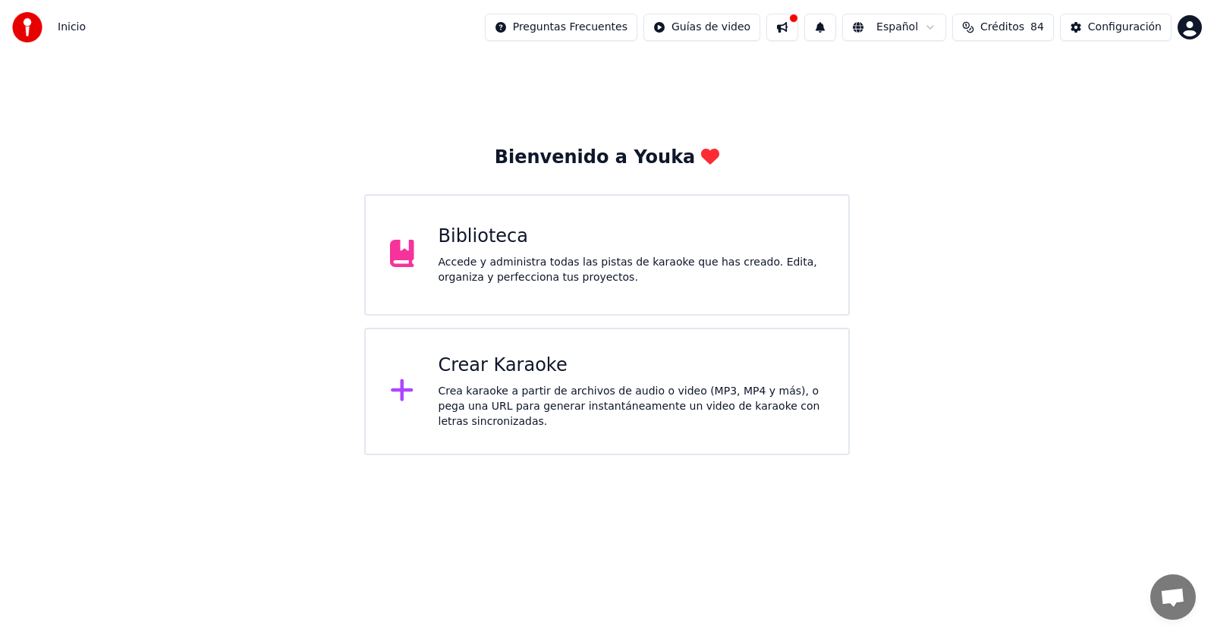
click at [553, 257] on div "Accede y administra todas las pistas de karaoke que has creado. Edita, organiza…" at bounding box center [632, 270] width 386 height 30
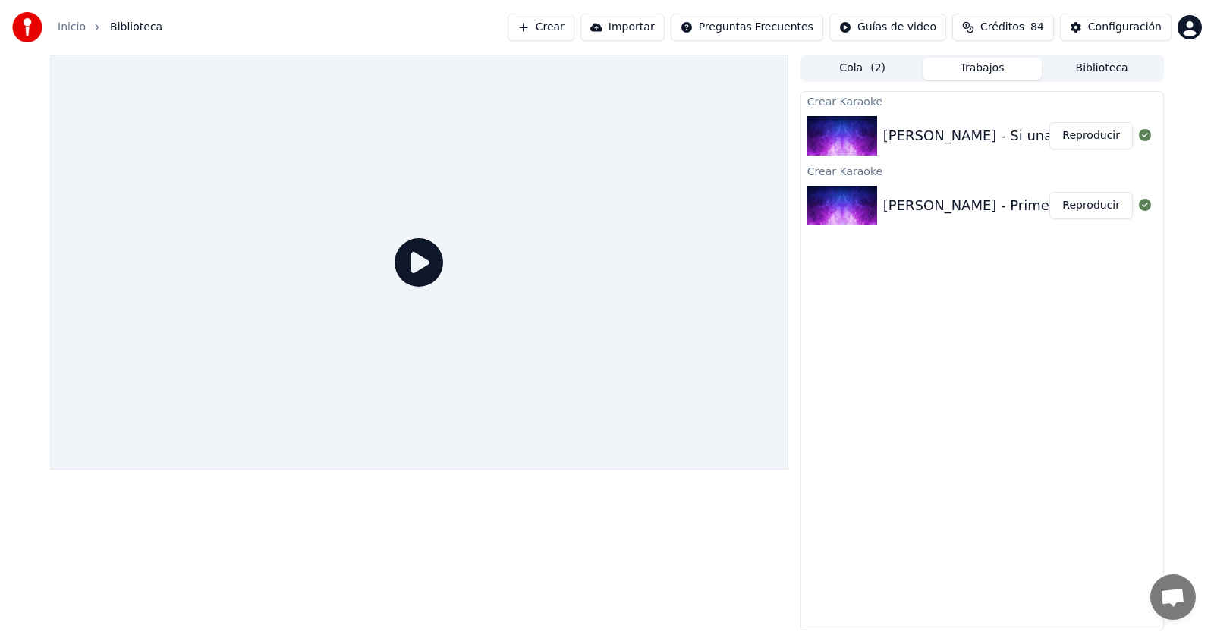
click at [1080, 203] on button "Reproducir" at bounding box center [1090, 205] width 83 height 27
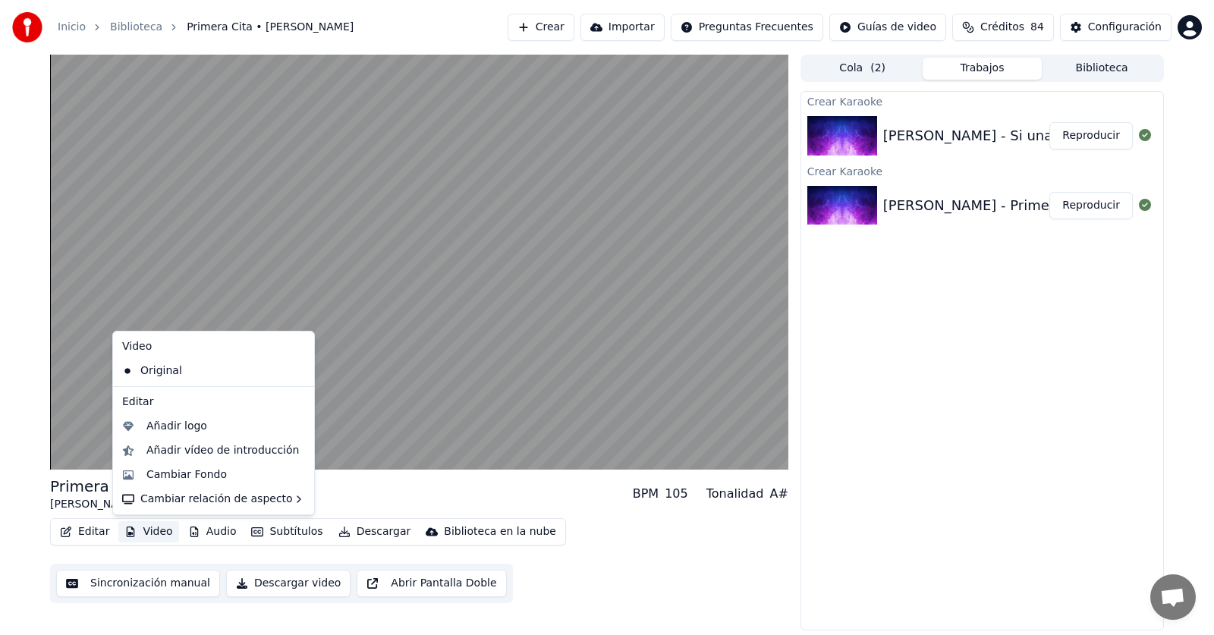
click at [160, 532] on button "Video" at bounding box center [148, 531] width 60 height 21
click at [175, 422] on div "Añadir logo" at bounding box center [176, 426] width 61 height 15
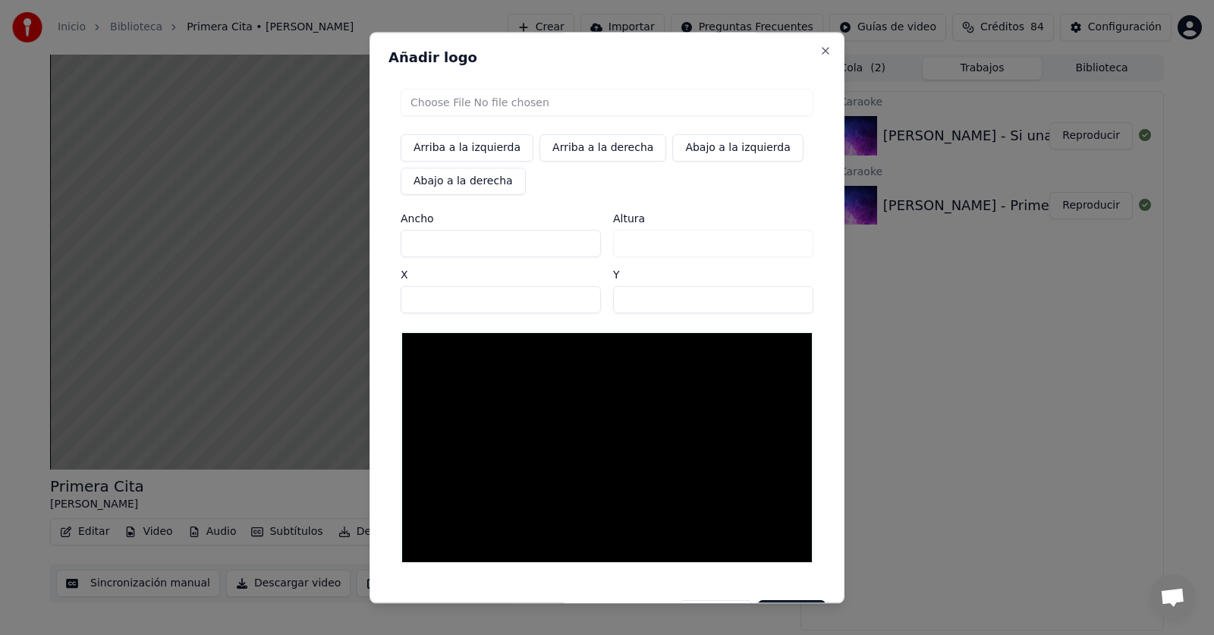
click at [492, 96] on input "file" at bounding box center [607, 102] width 413 height 27
type input "**********"
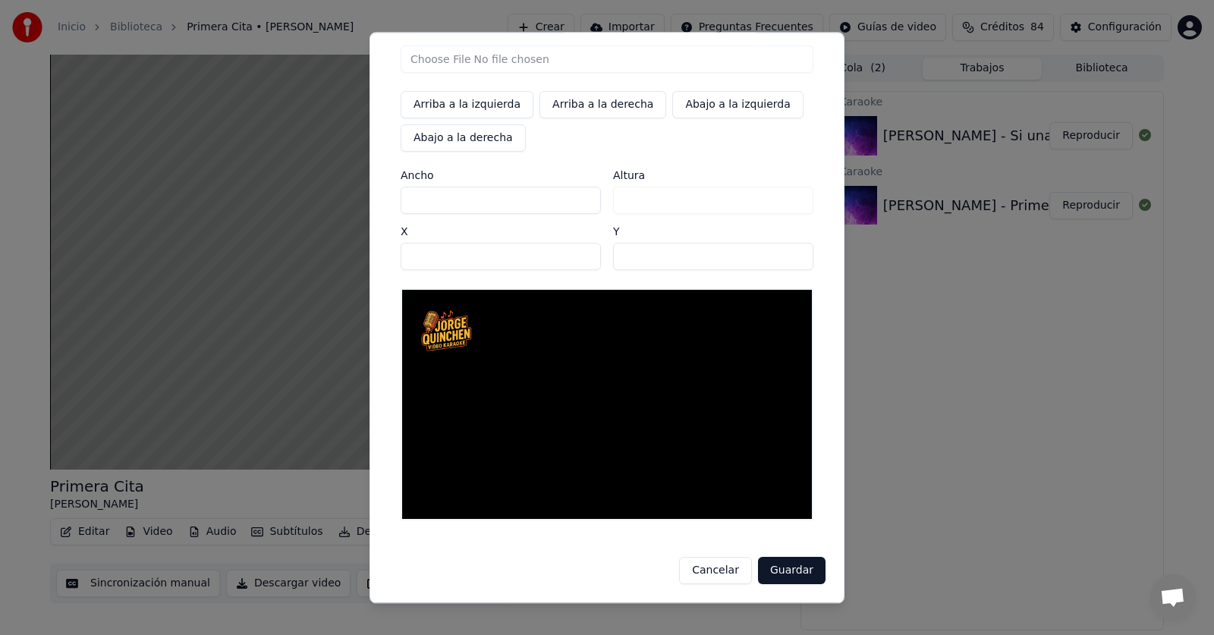
click at [782, 568] on button "Guardar" at bounding box center [792, 570] width 68 height 27
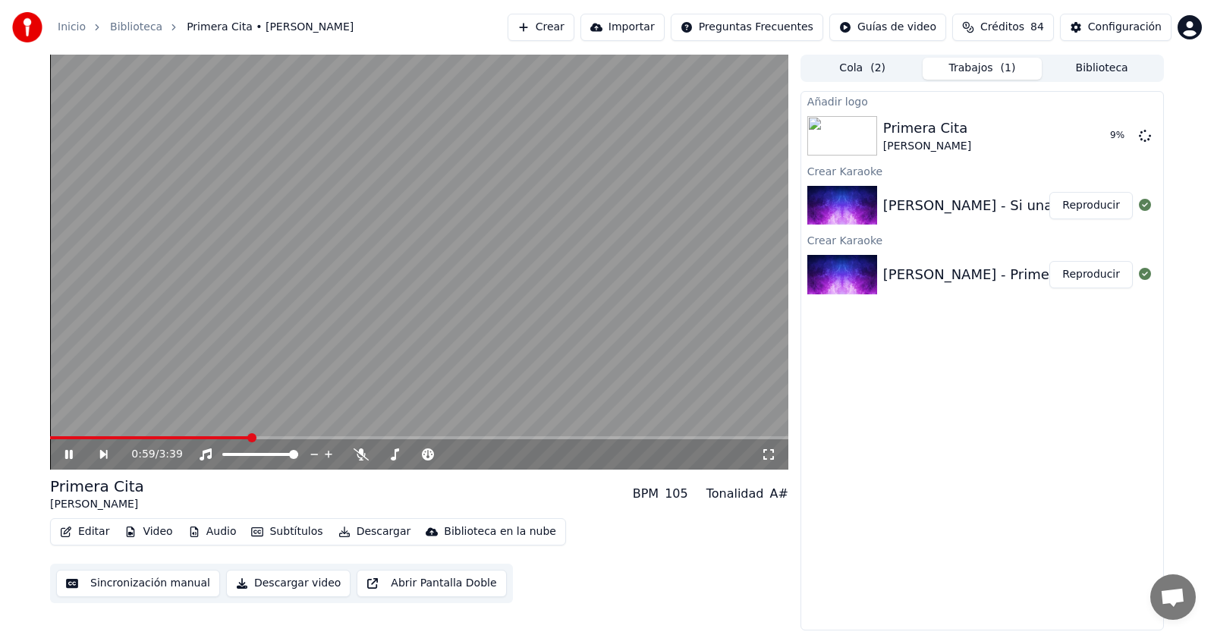
click at [68, 454] on icon at bounding box center [79, 454] width 35 height 12
click at [1092, 134] on button "Reproducir" at bounding box center [1090, 135] width 83 height 27
